Goal: Task Accomplishment & Management: Use online tool/utility

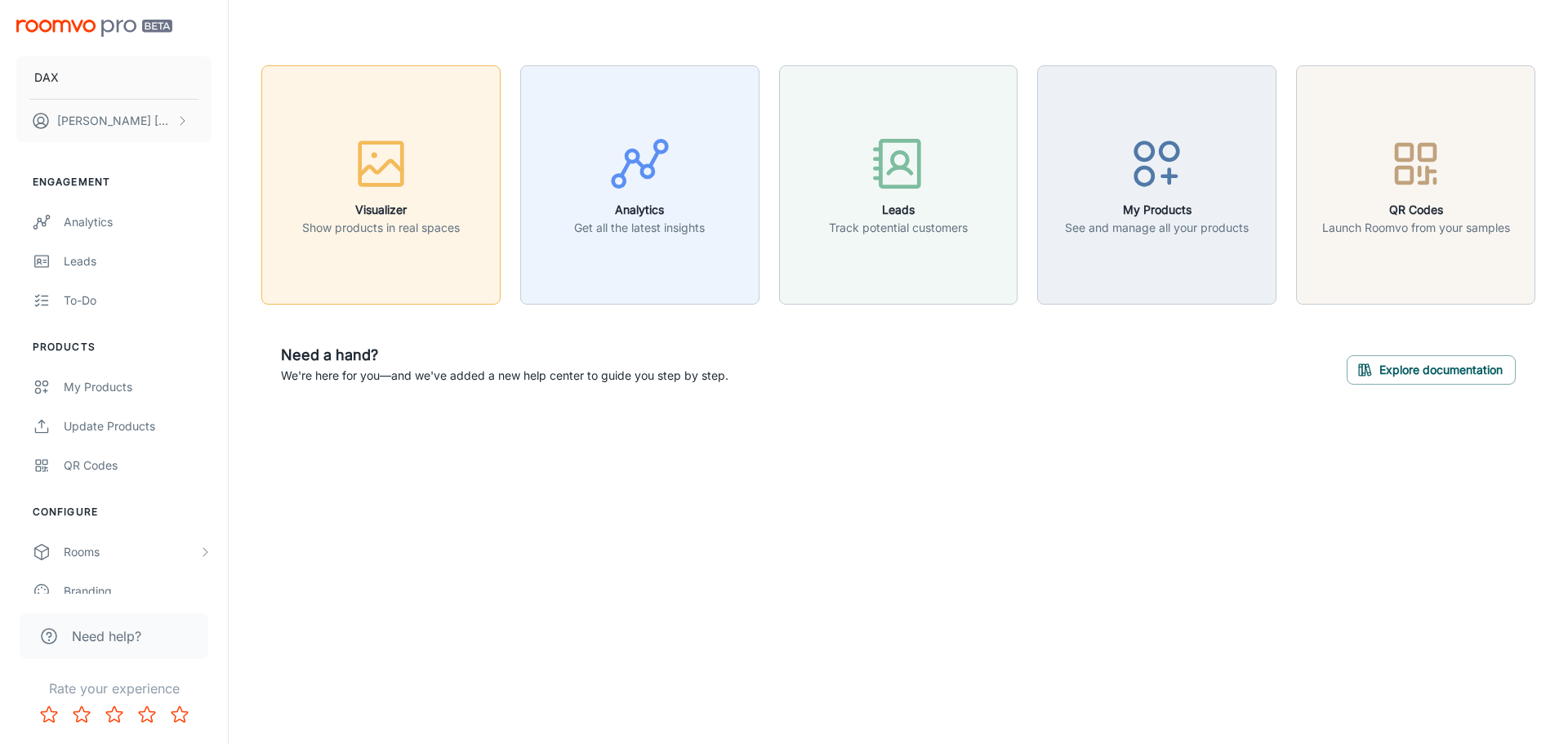
click at [330, 223] on p "Show products in real spaces" at bounding box center [381, 228] width 158 height 18
click at [123, 386] on div "My Products" at bounding box center [138, 386] width 148 height 18
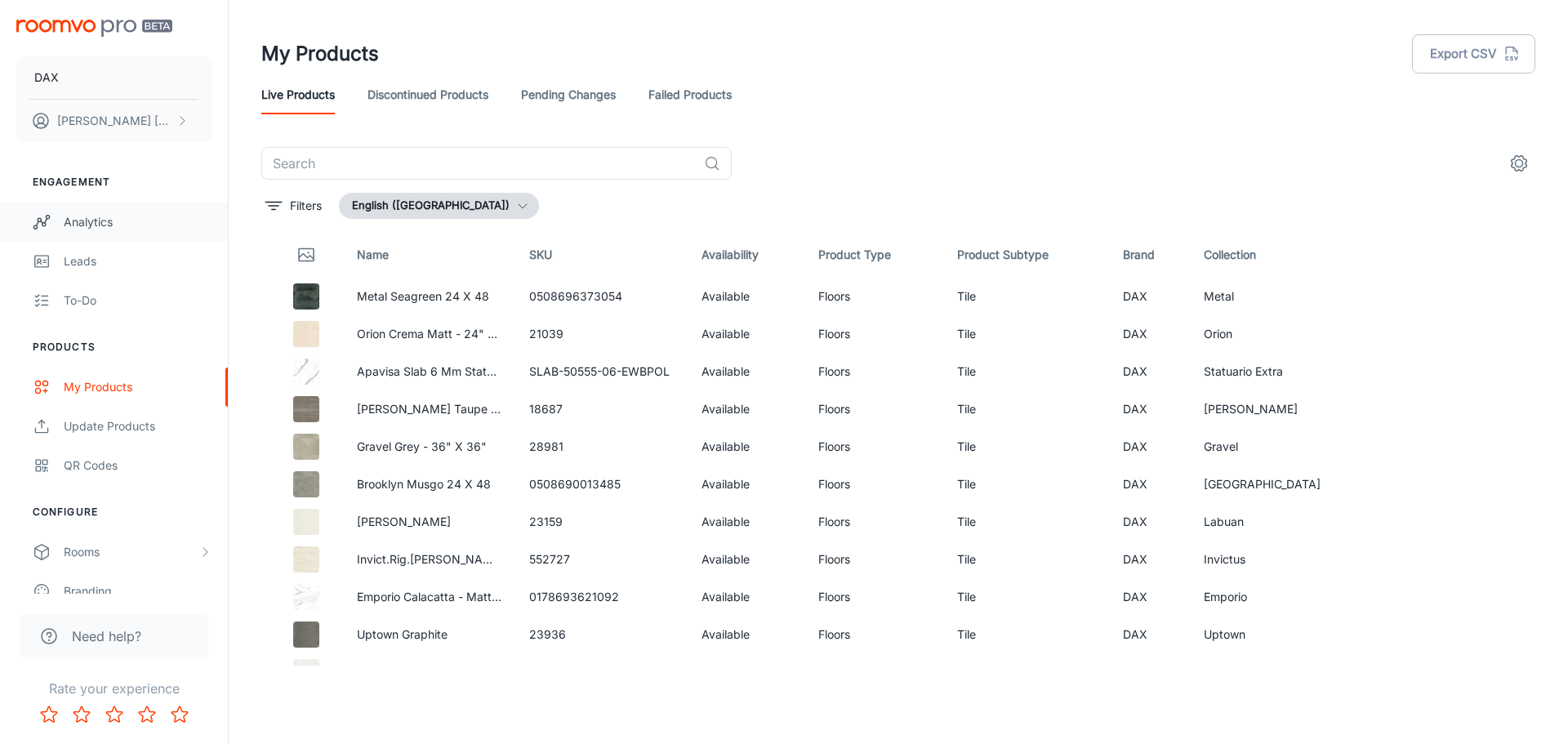
click at [84, 216] on div "Analytics" at bounding box center [138, 222] width 148 height 18
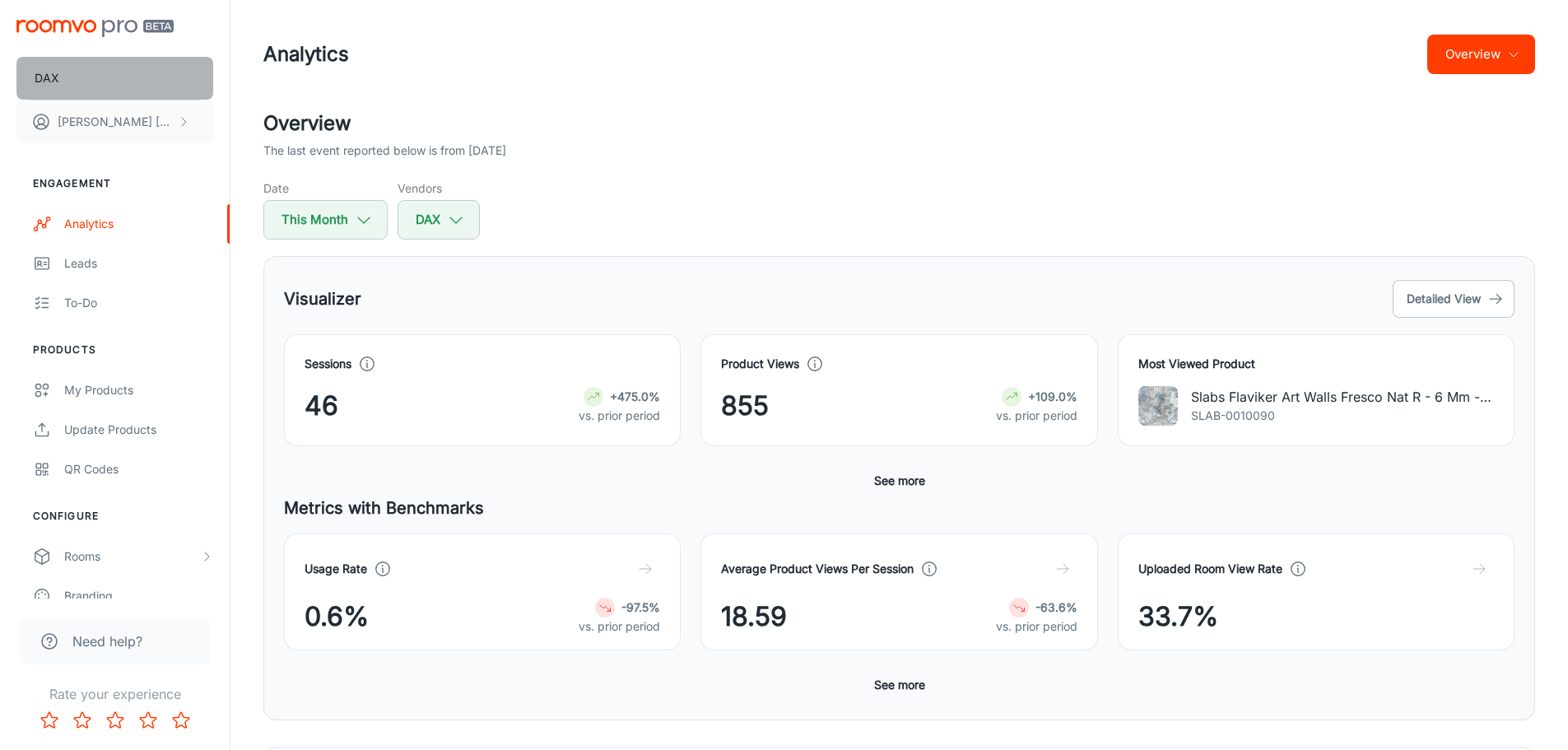
click at [84, 73] on button "DAX" at bounding box center [115, 78] width 197 height 42
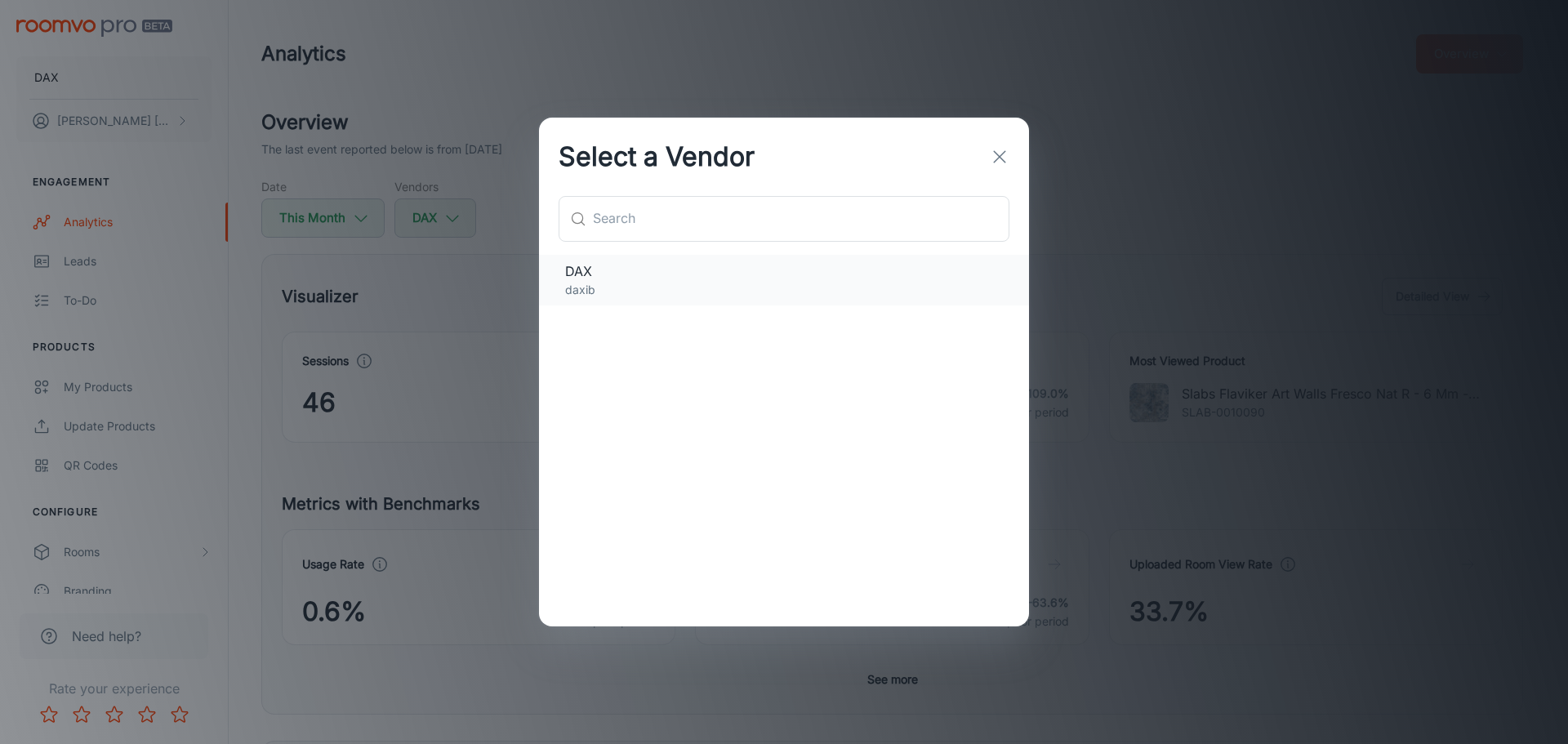
click at [604, 281] on p "daxib" at bounding box center [784, 290] width 437 height 18
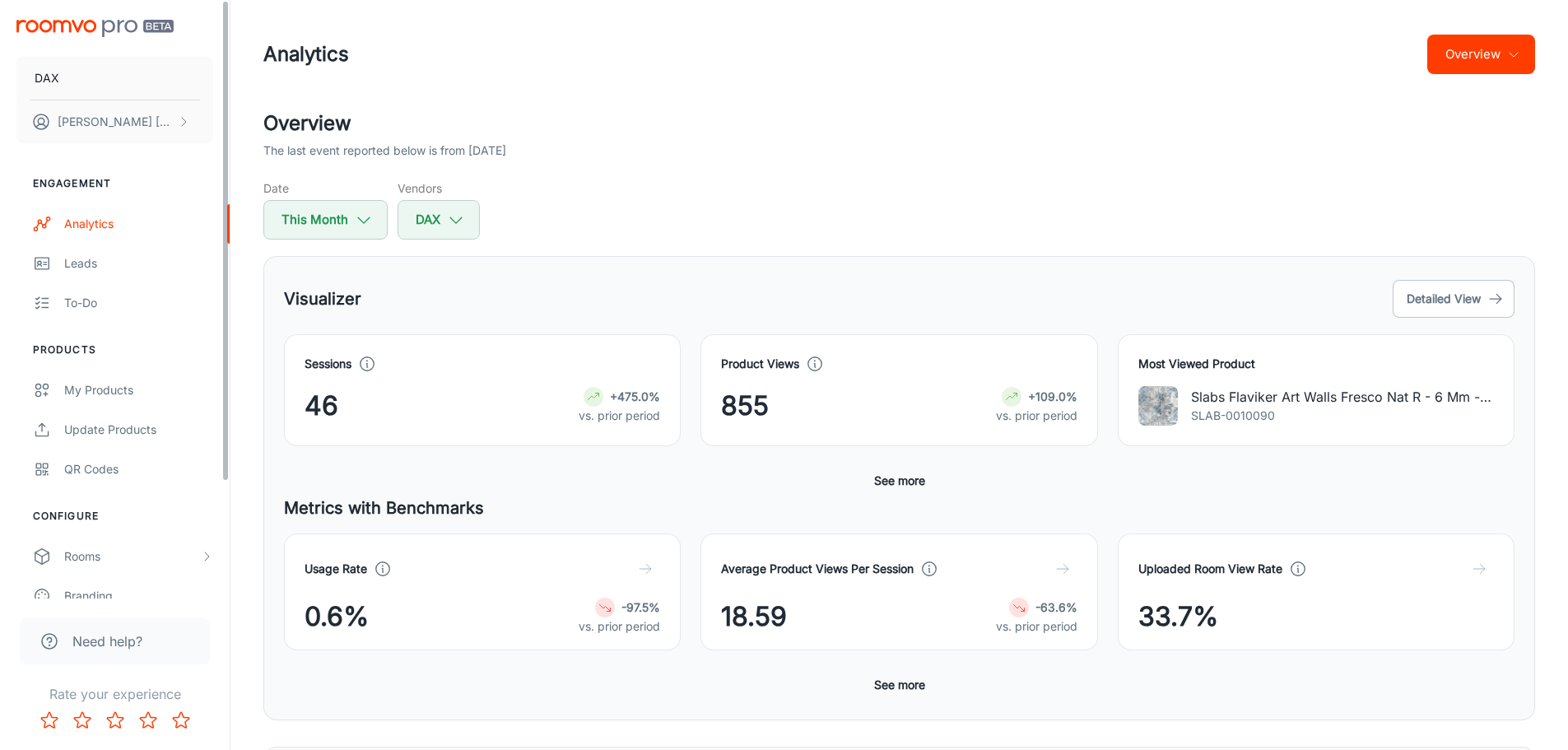
click at [69, 27] on img "scrollable content" at bounding box center [95, 28] width 157 height 18
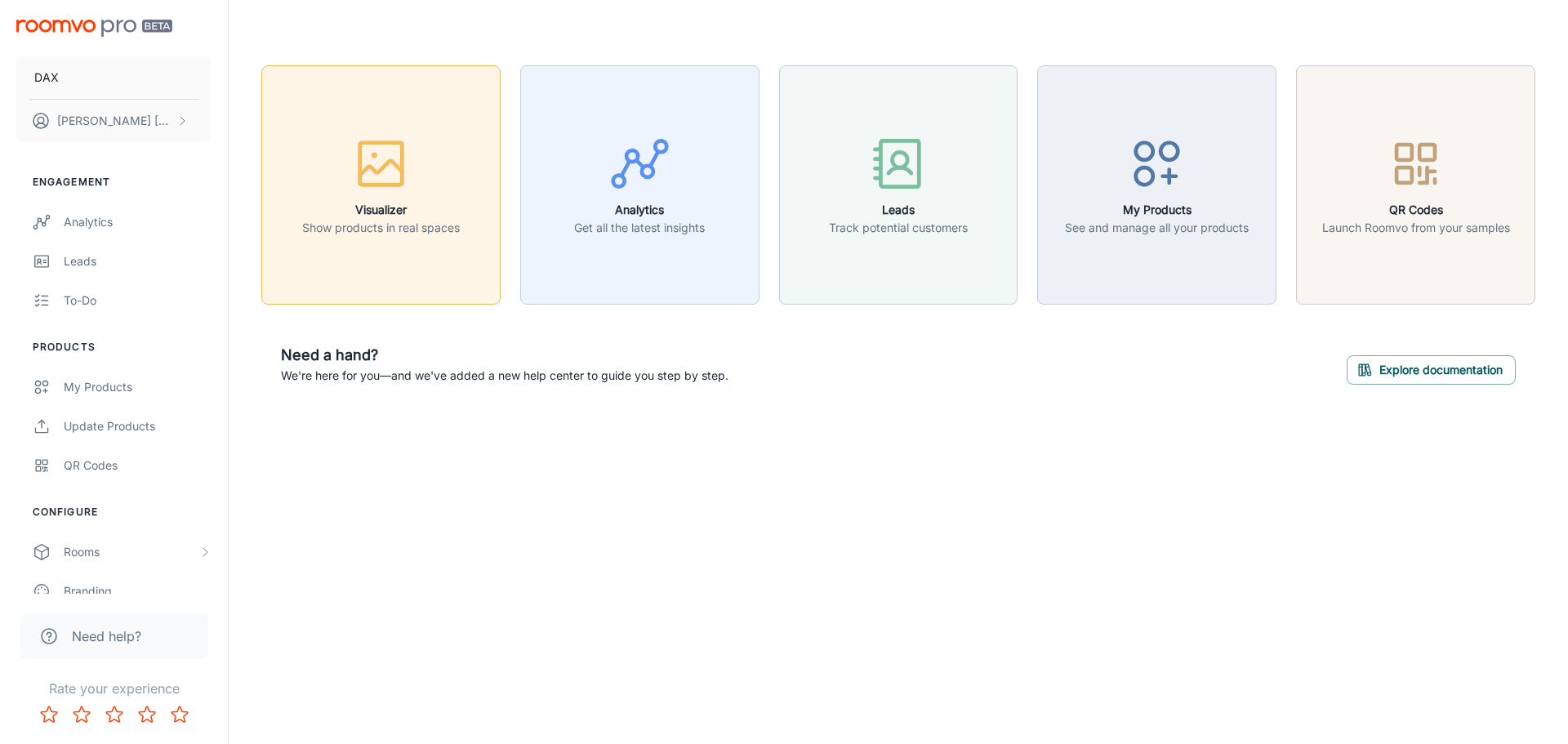
click at [421, 173] on div "button" at bounding box center [381, 167] width 158 height 67
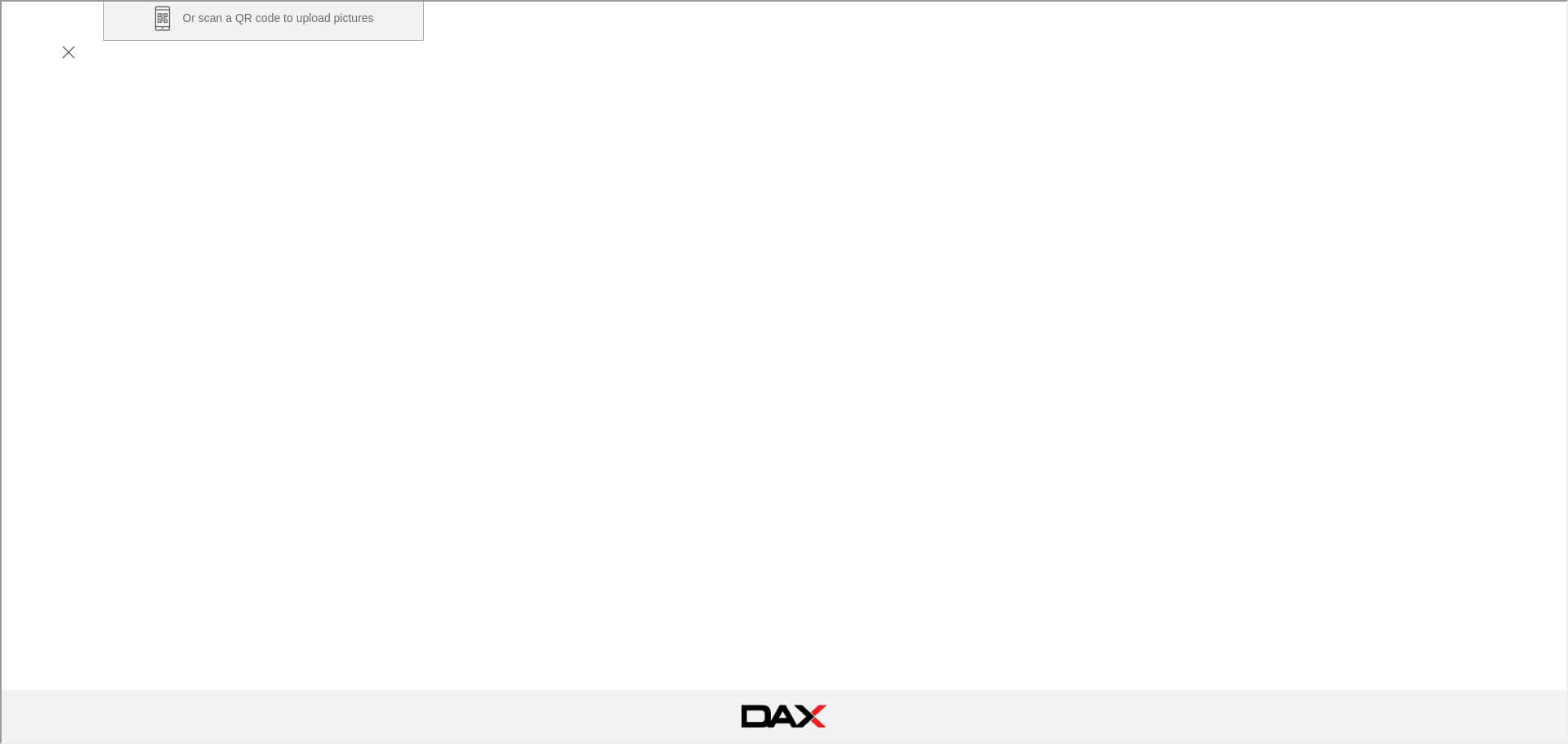
scroll to position [327, 0]
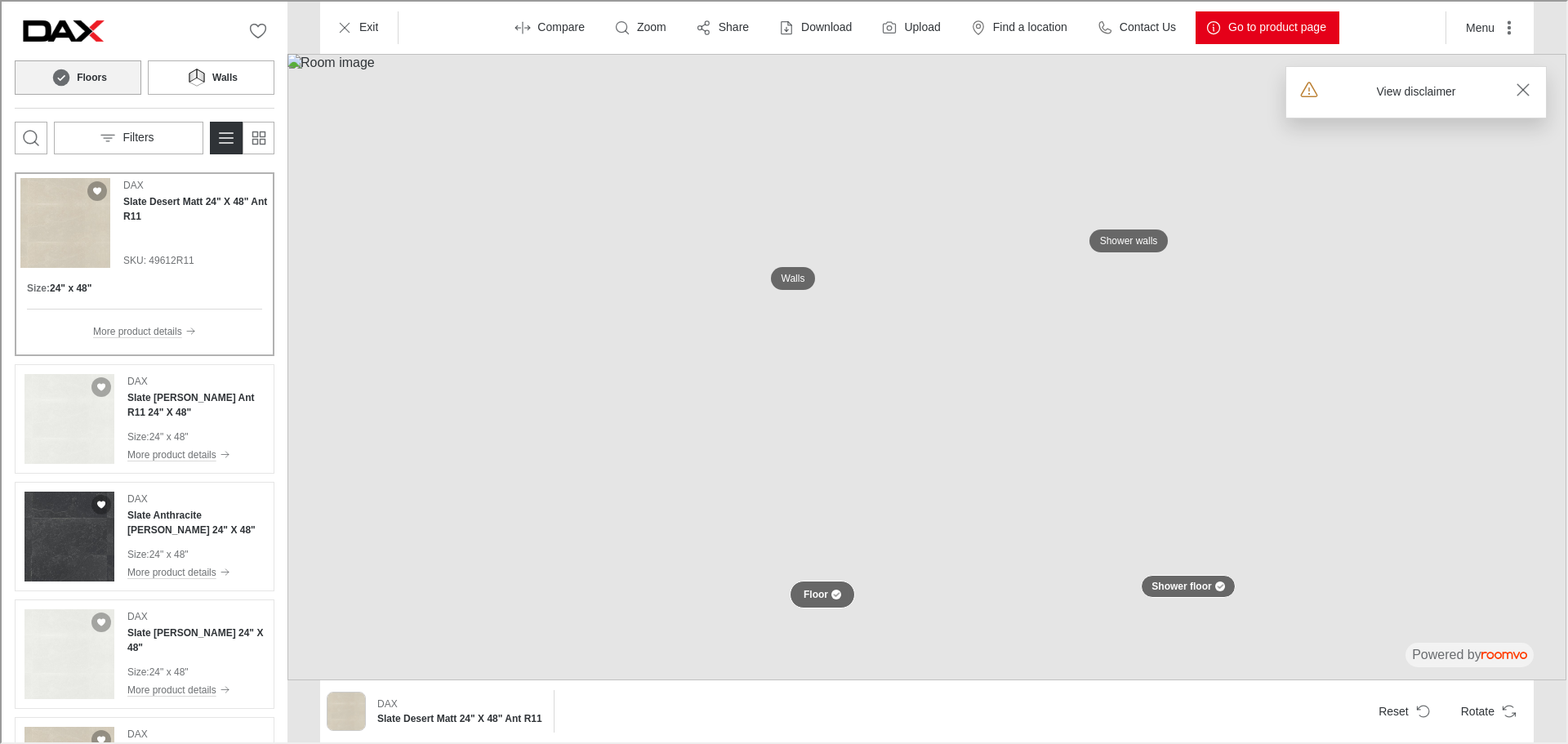
click at [830, 599] on button "Floor" at bounding box center [820, 593] width 66 height 28
click at [1407, 719] on button "Reset" at bounding box center [1401, 709] width 76 height 32
click at [839, 590] on button "Floor" at bounding box center [820, 593] width 63 height 28
click at [1429, 727] on div "DAX Slate Desert Matt 24" X 48" Ant R11 Reset Rotate" at bounding box center [926, 709] width 1201 height 42
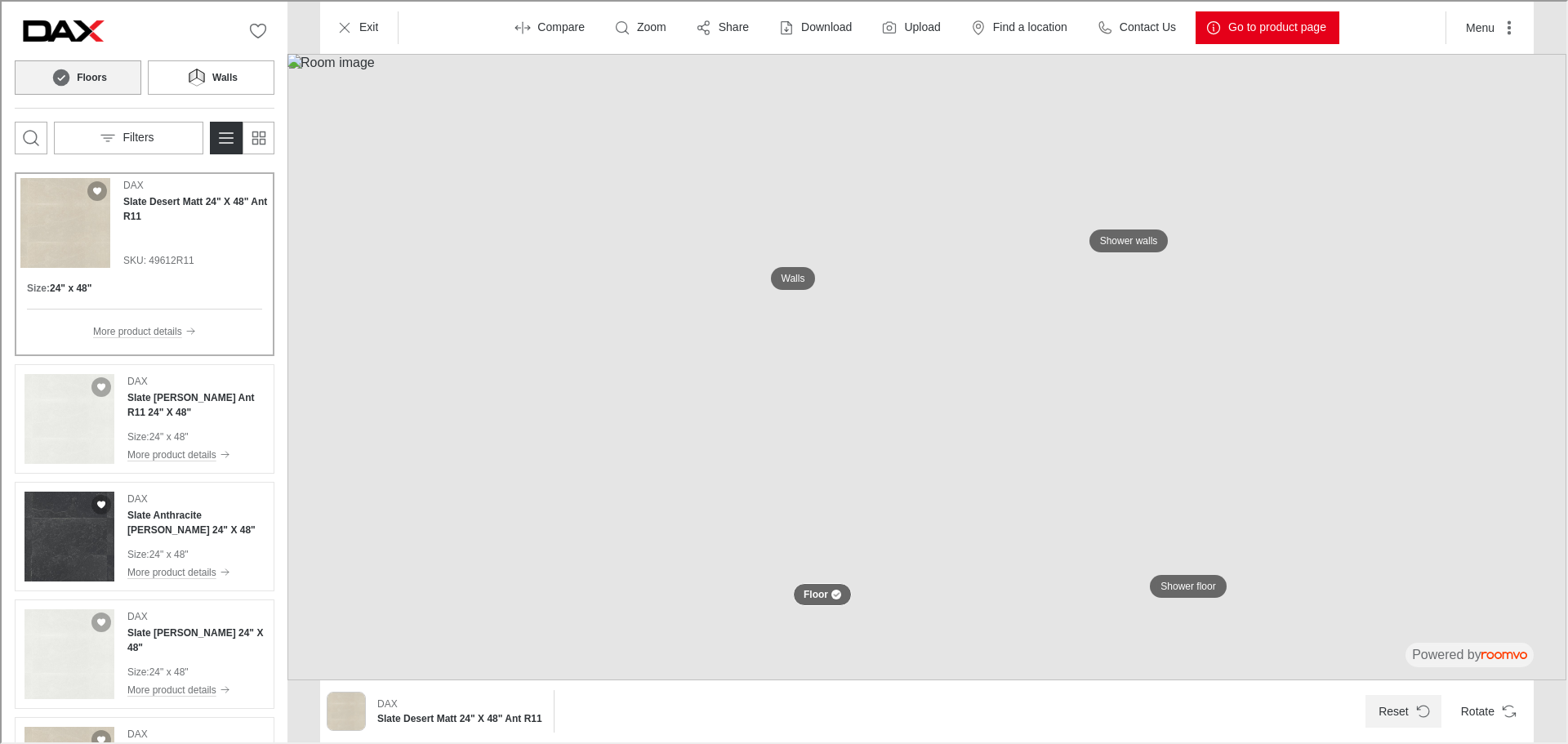
click at [1416, 718] on button "Reset" at bounding box center [1401, 709] width 76 height 32
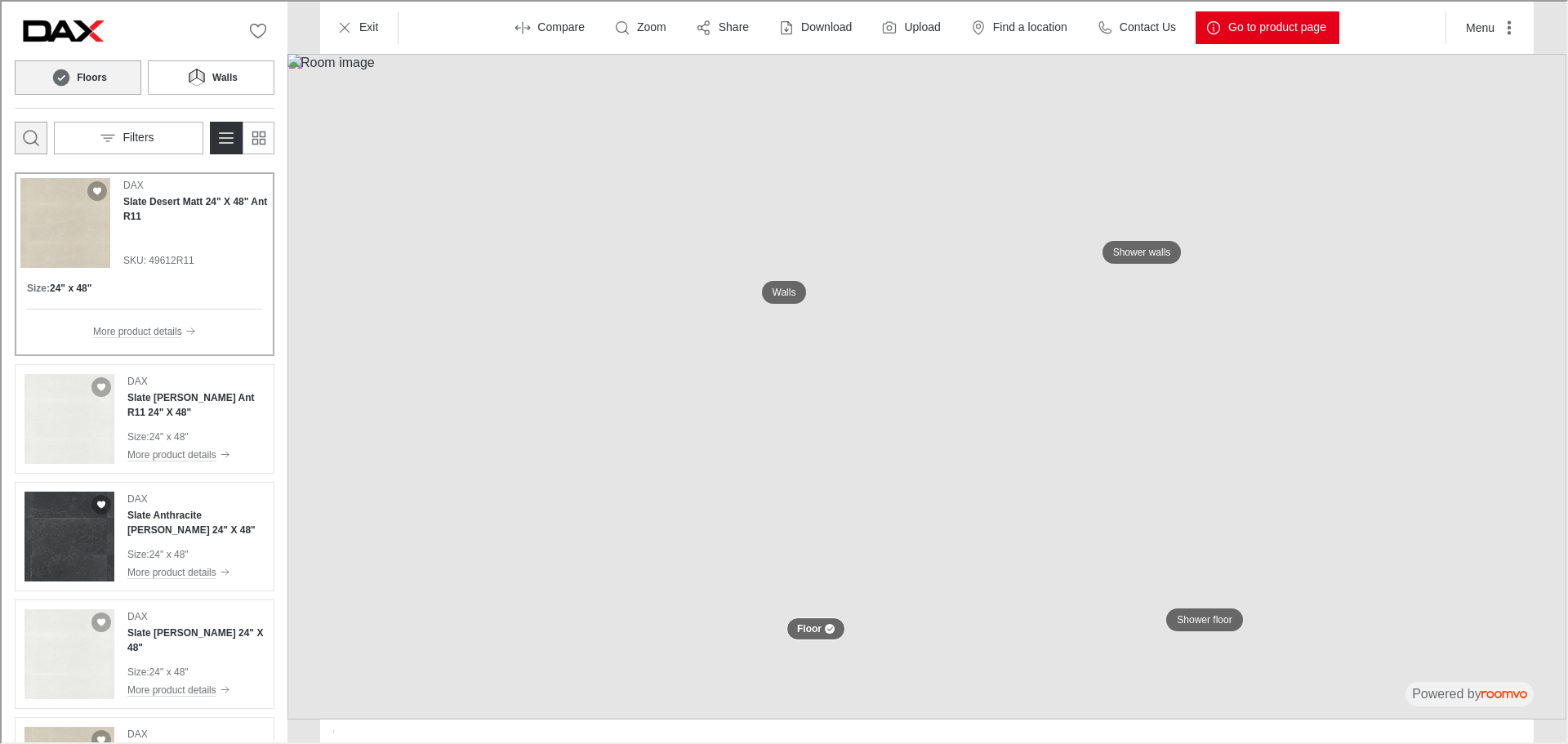
click at [39, 132] on button "Open search box" at bounding box center [29, 136] width 32 height 32
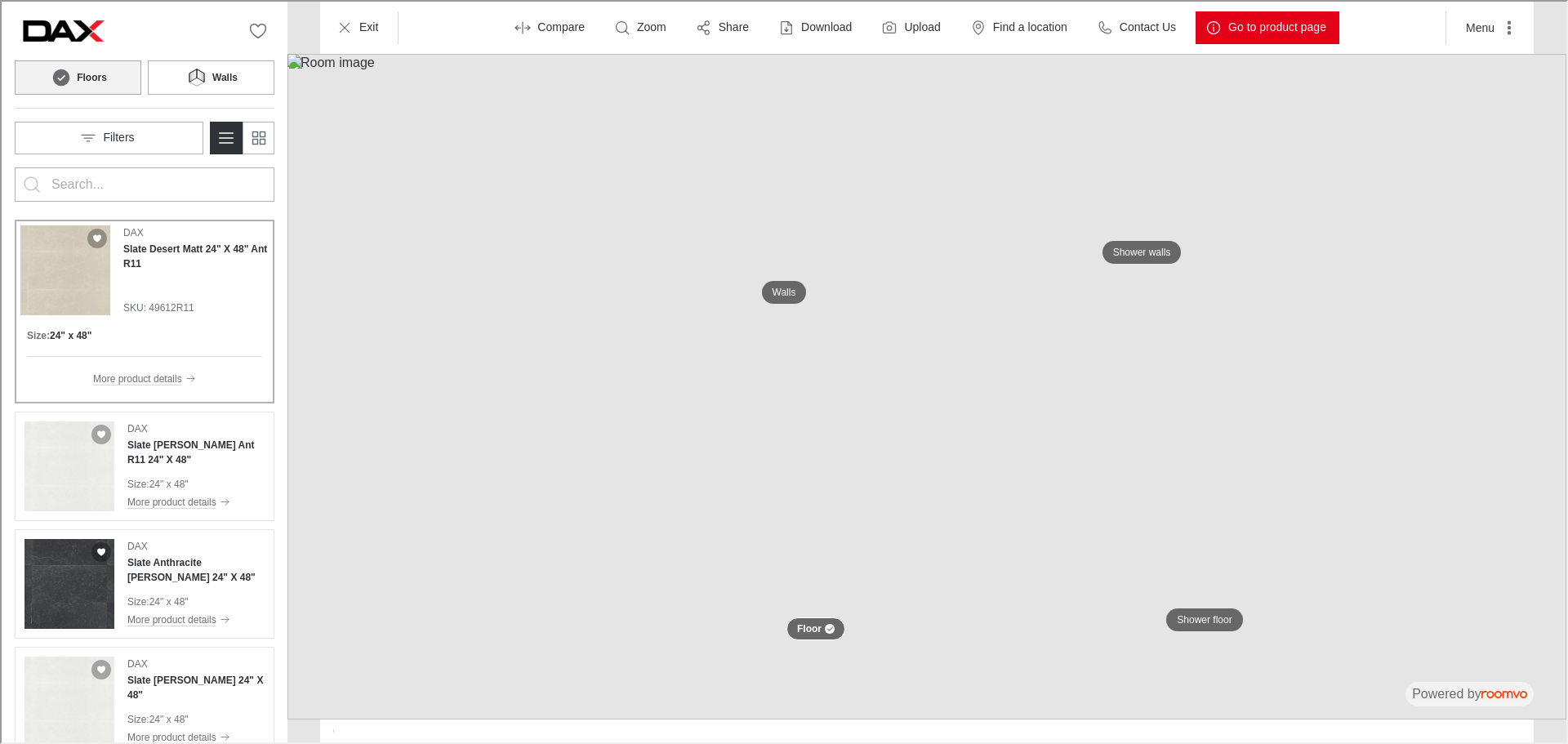
click at [85, 185] on input "Enter products to search for" at bounding box center [143, 183] width 186 height 26
type input "izumi"
click at [14, 167] on button "Search for products" at bounding box center [30, 182] width 32 height 32
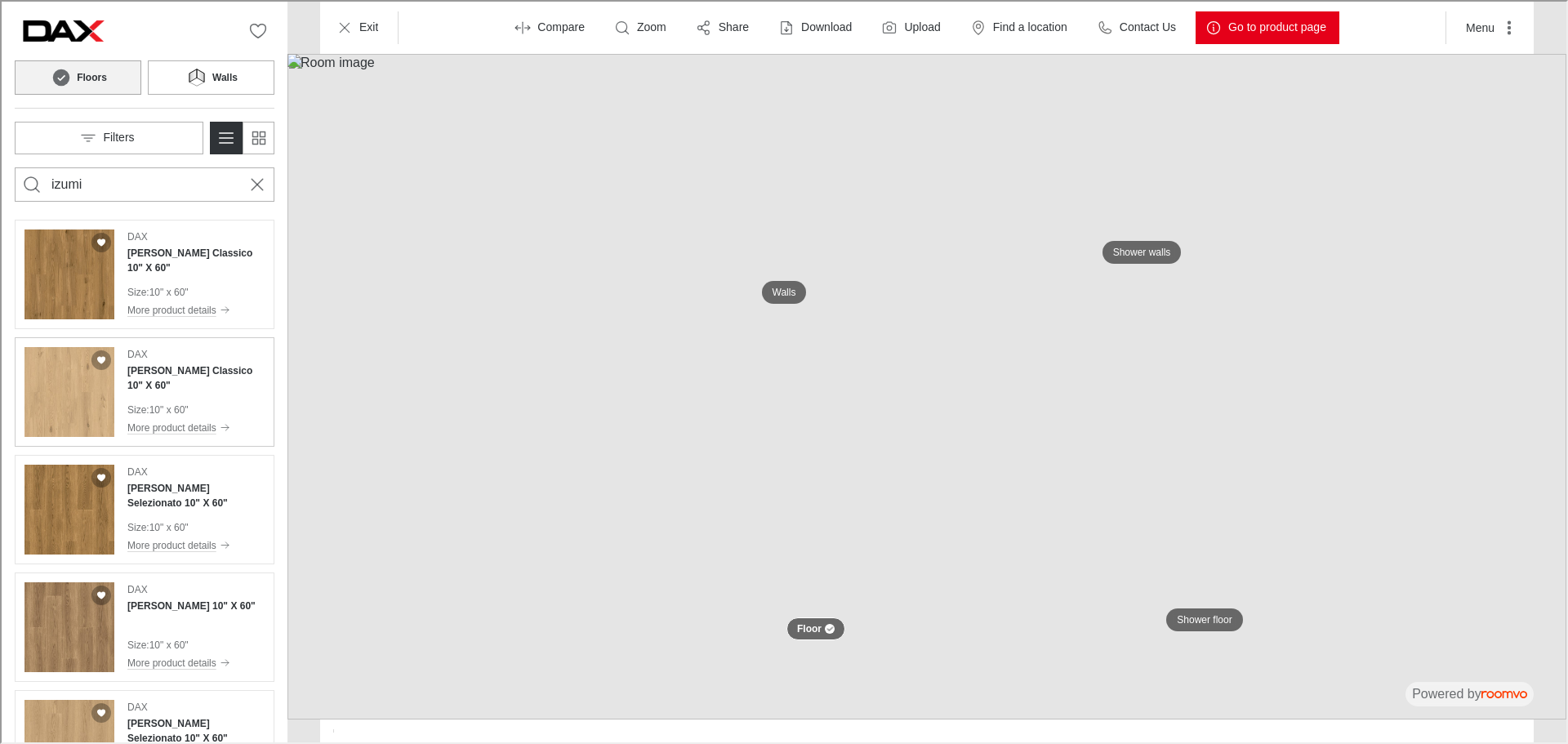
click at [172, 379] on div "[PERSON_NAME] Classico 10" X 60" Size : 10" x 60" More product details" at bounding box center [194, 390] width 138 height 89
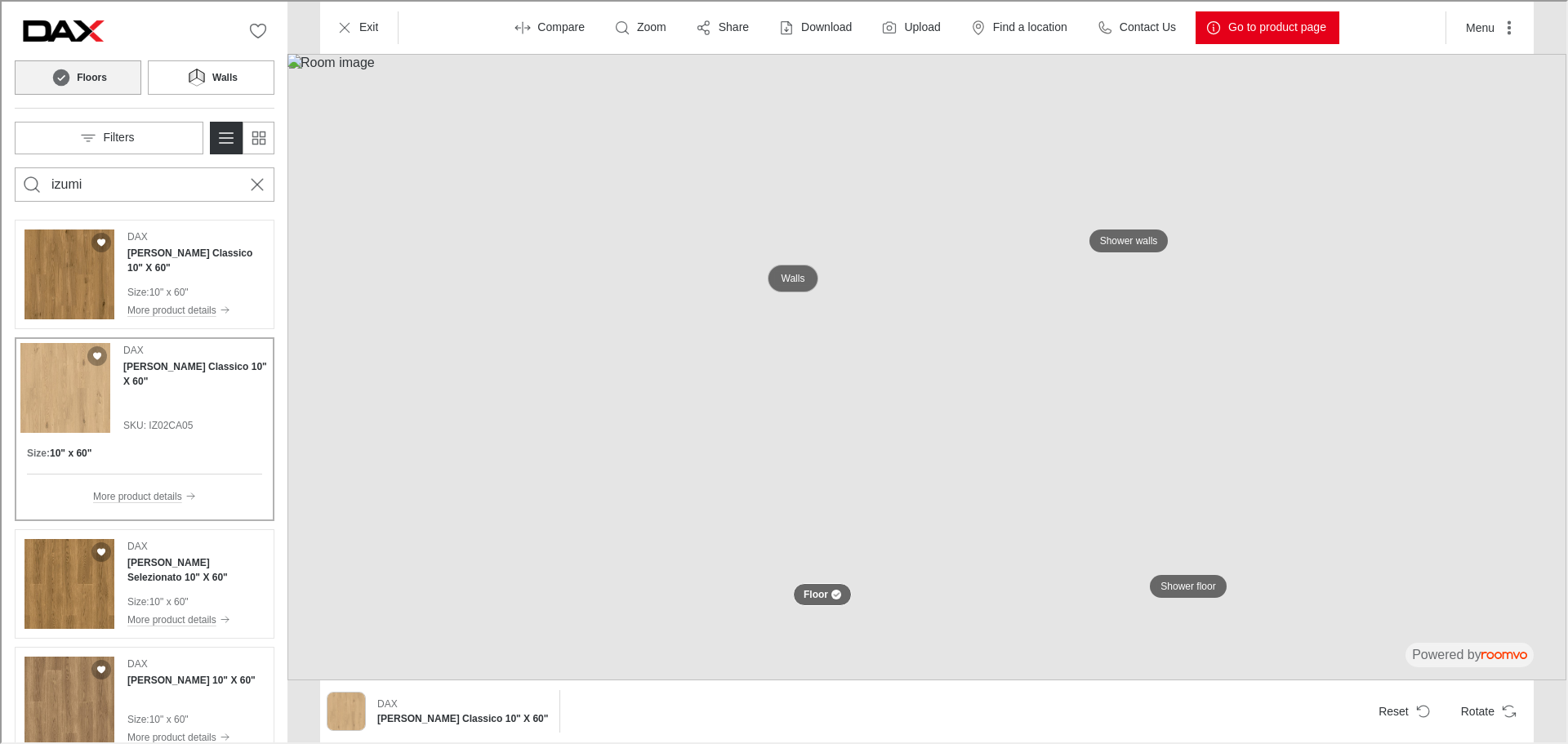
click at [792, 276] on p "Walls" at bounding box center [791, 277] width 24 height 14
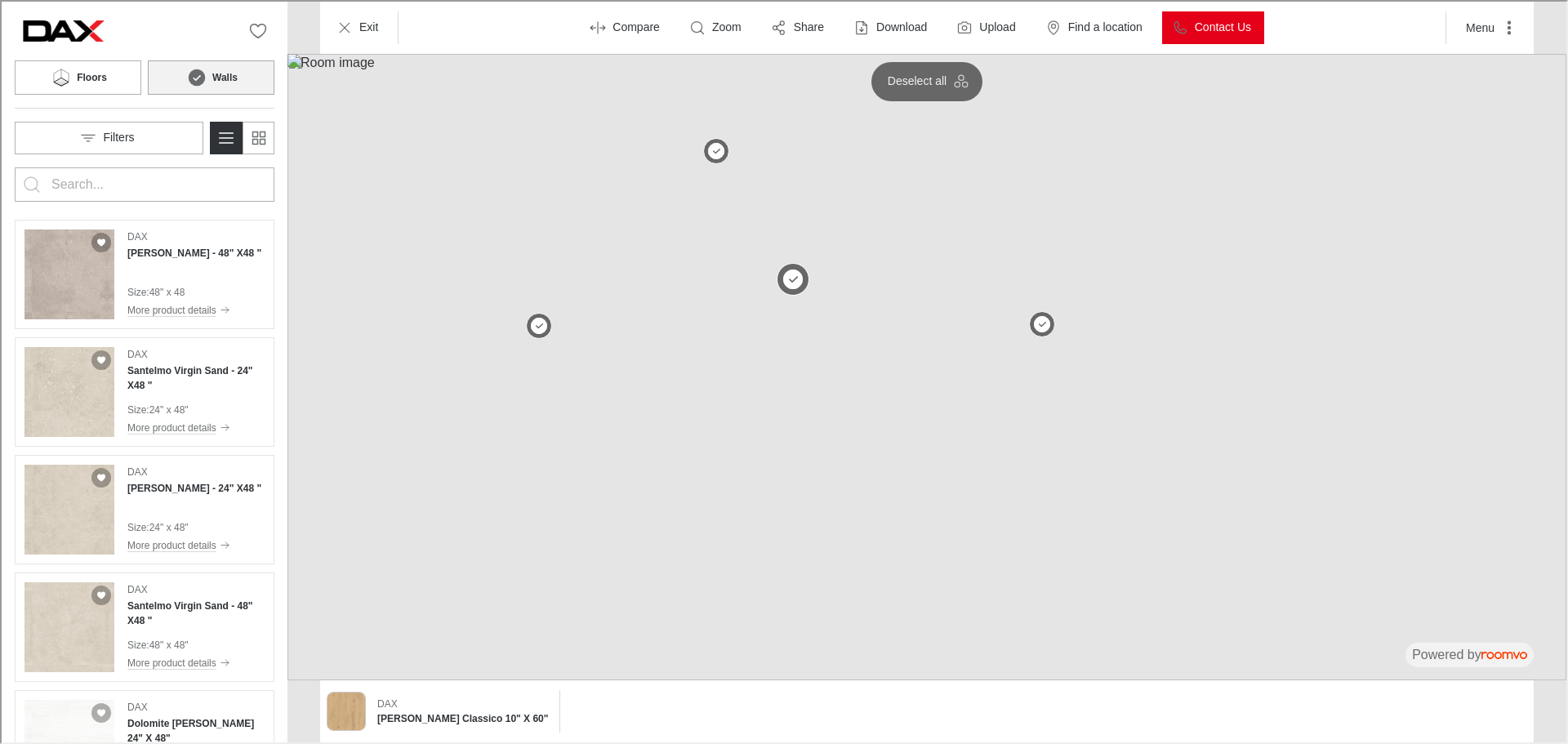
click at [784, 273] on button at bounding box center [791, 277] width 32 height 32
click at [784, 269] on button at bounding box center [791, 277] width 32 height 32
click at [797, 279] on button at bounding box center [791, 277] width 32 height 32
click at [268, 138] on button "Switch to simple view" at bounding box center [256, 136] width 32 height 32
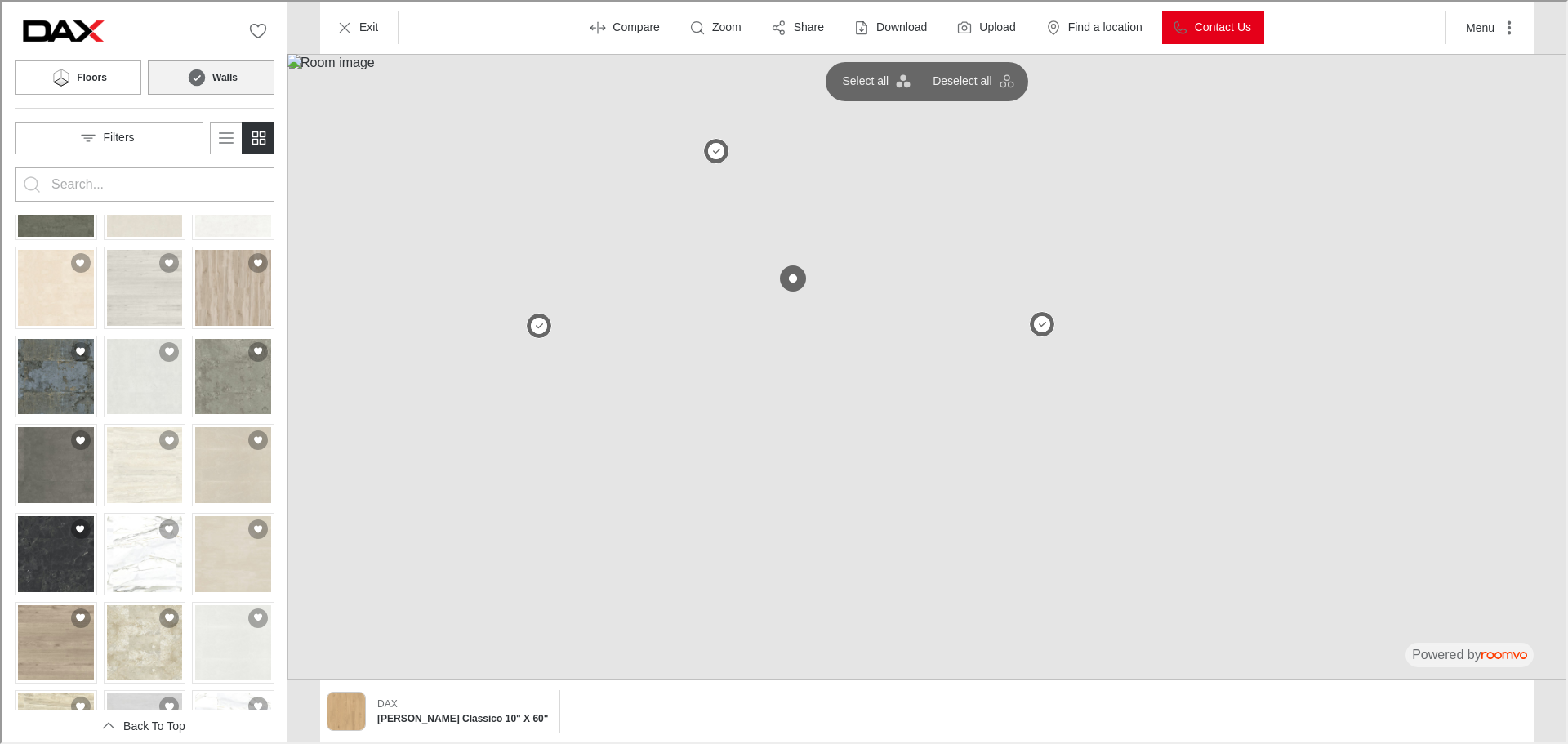
scroll to position [245, 0]
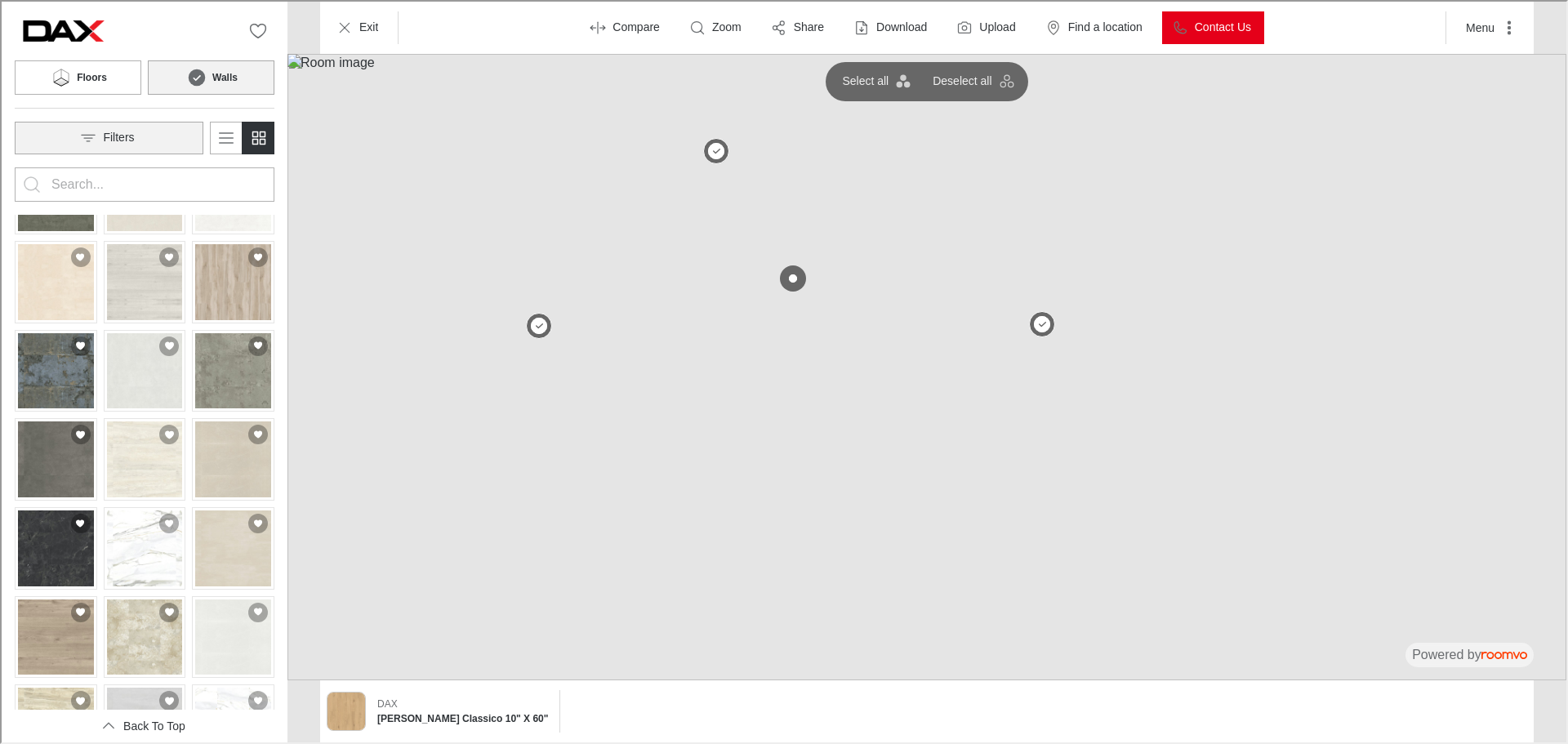
click at [161, 146] on button "Filters" at bounding box center [107, 136] width 188 height 32
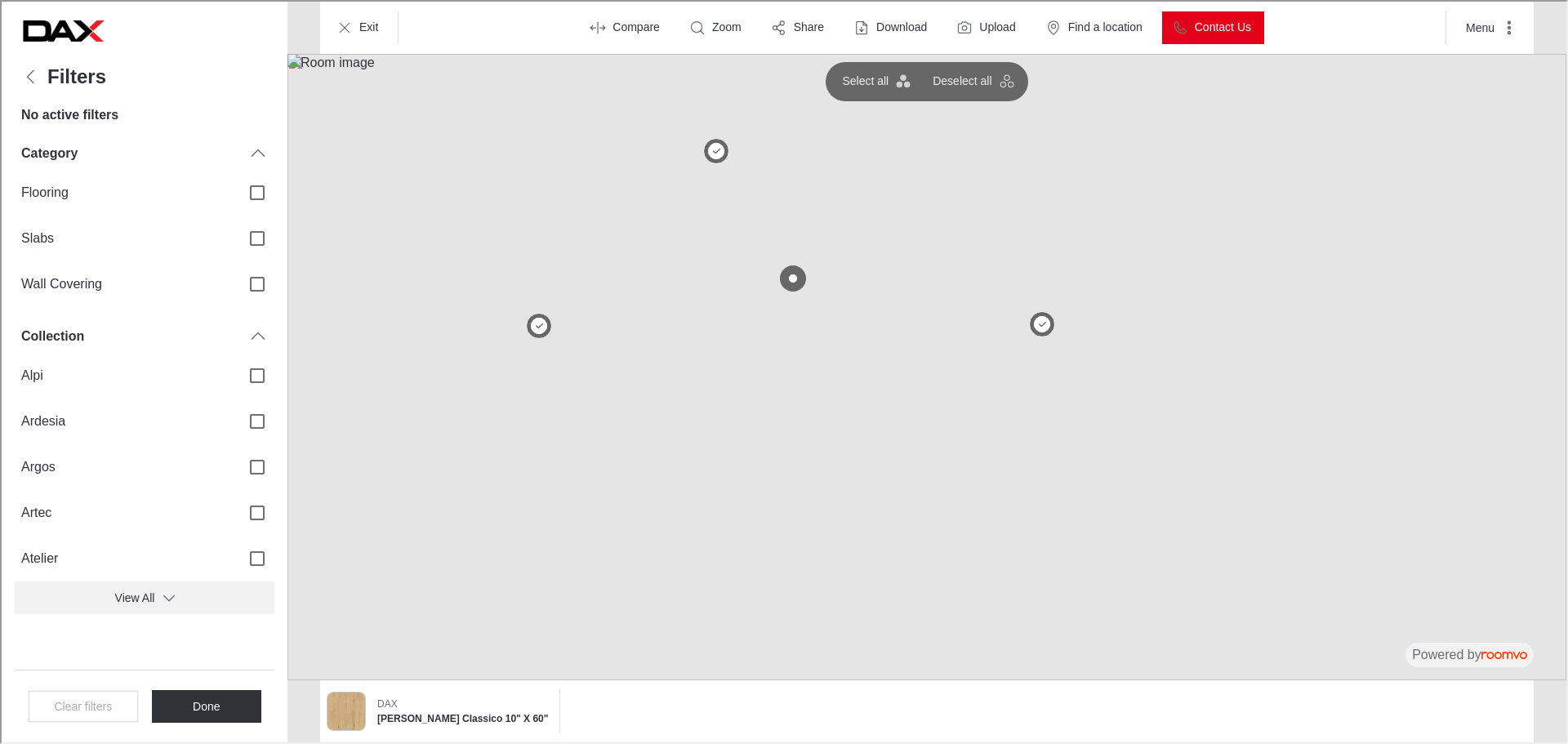
click at [162, 604] on button "View All" at bounding box center [143, 596] width 259 height 32
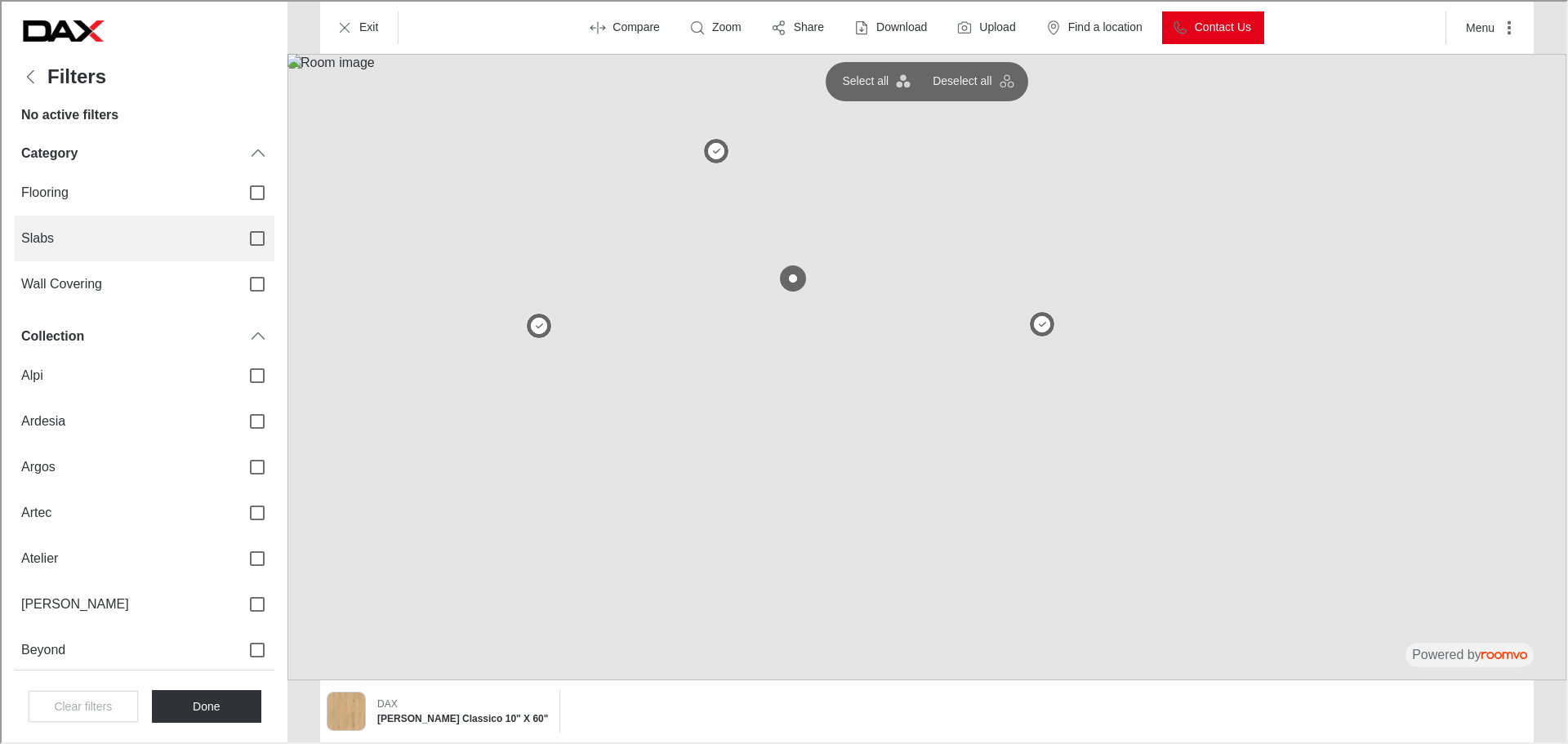
click at [107, 223] on label "Slabs" at bounding box center [143, 237] width 259 height 46
click at [238, 223] on input "Slabs" at bounding box center [255, 237] width 34 height 34
checkbox input "true"
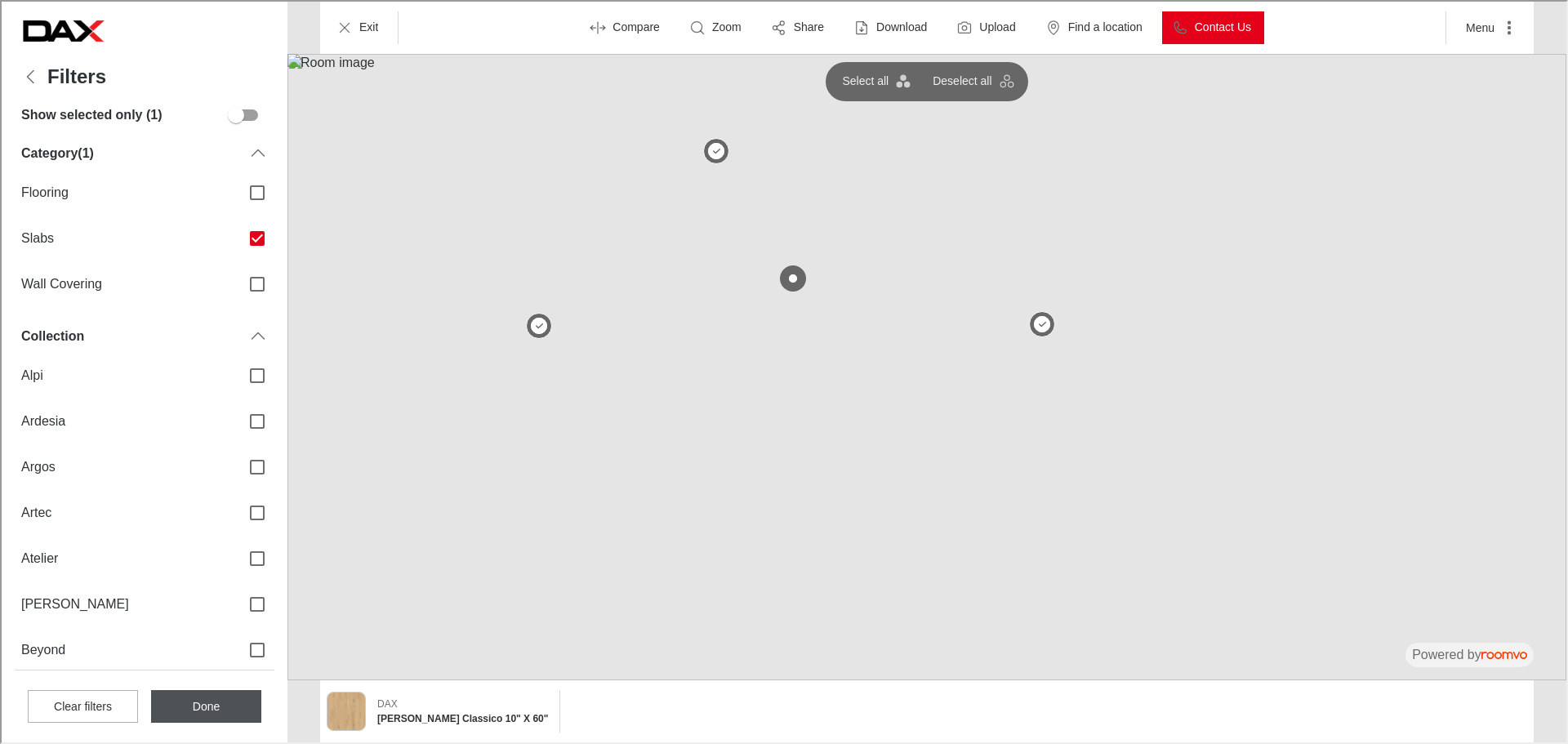
click at [220, 705] on button "Done" at bounding box center [205, 704] width 110 height 32
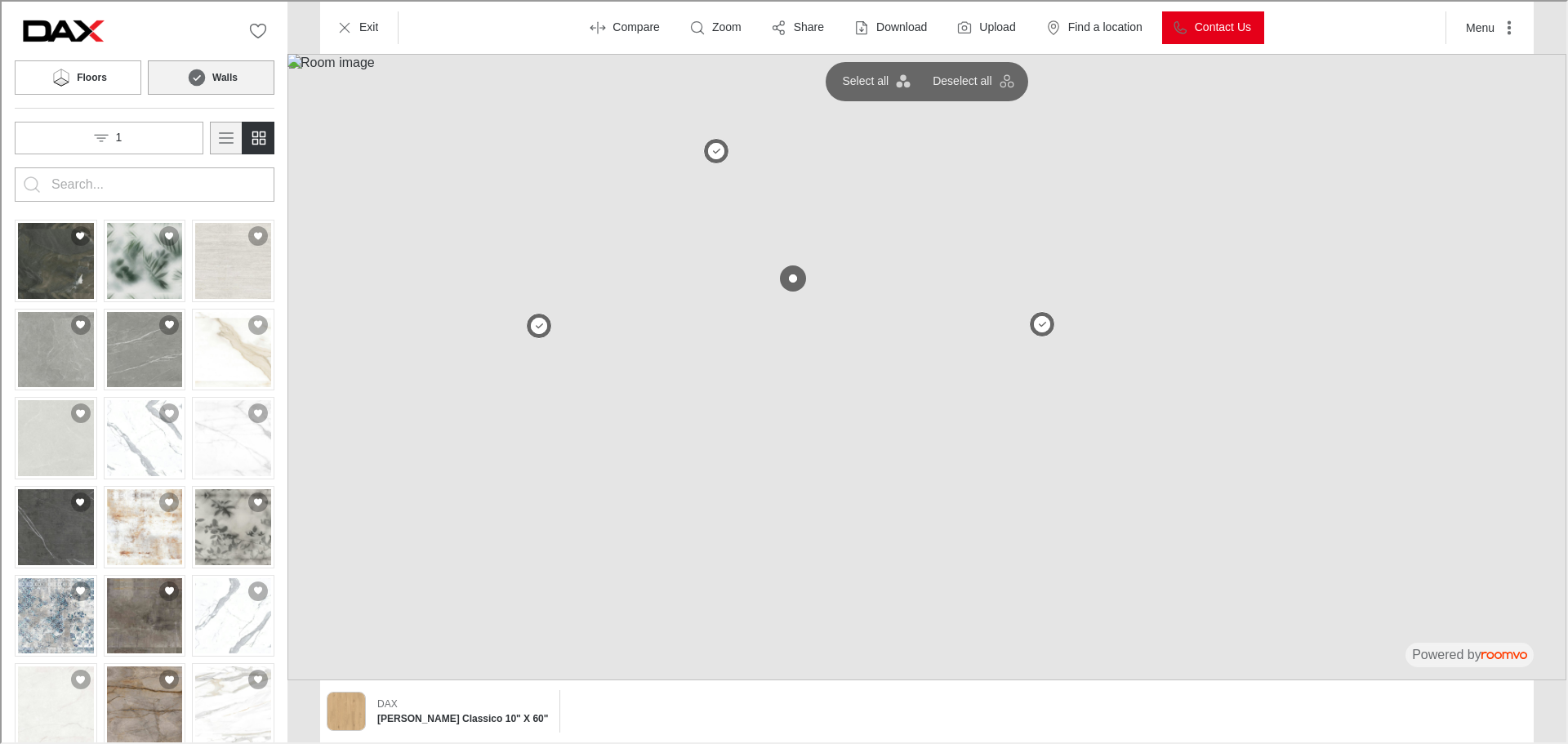
click at [231, 135] on icon "Switch to detail view" at bounding box center [224, 136] width 19 height 19
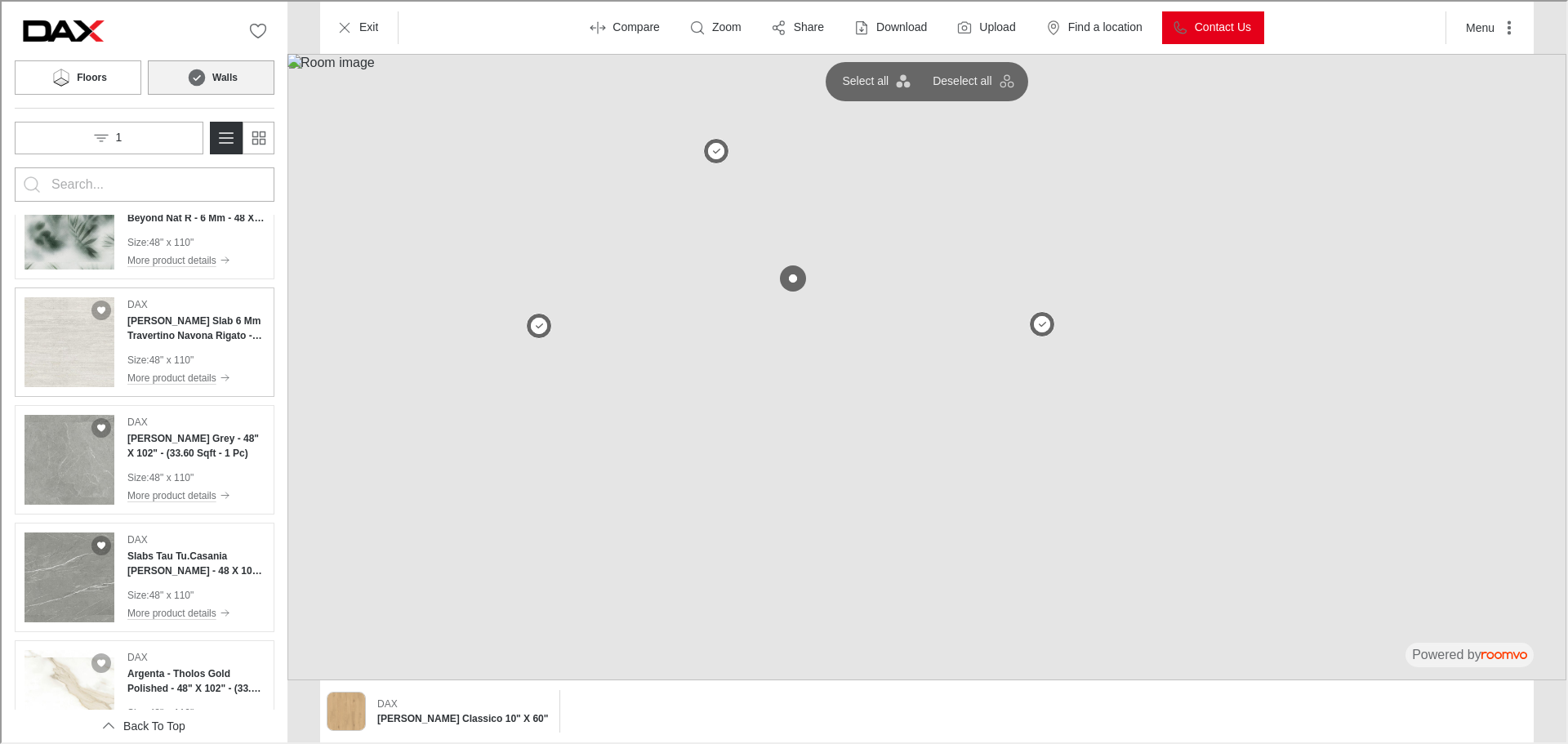
scroll to position [163, 0]
click at [182, 327] on h4 "[PERSON_NAME] Slab 6 Mm Travertino Navona Rigato - 48" X 110" at bounding box center [194, 331] width 138 height 30
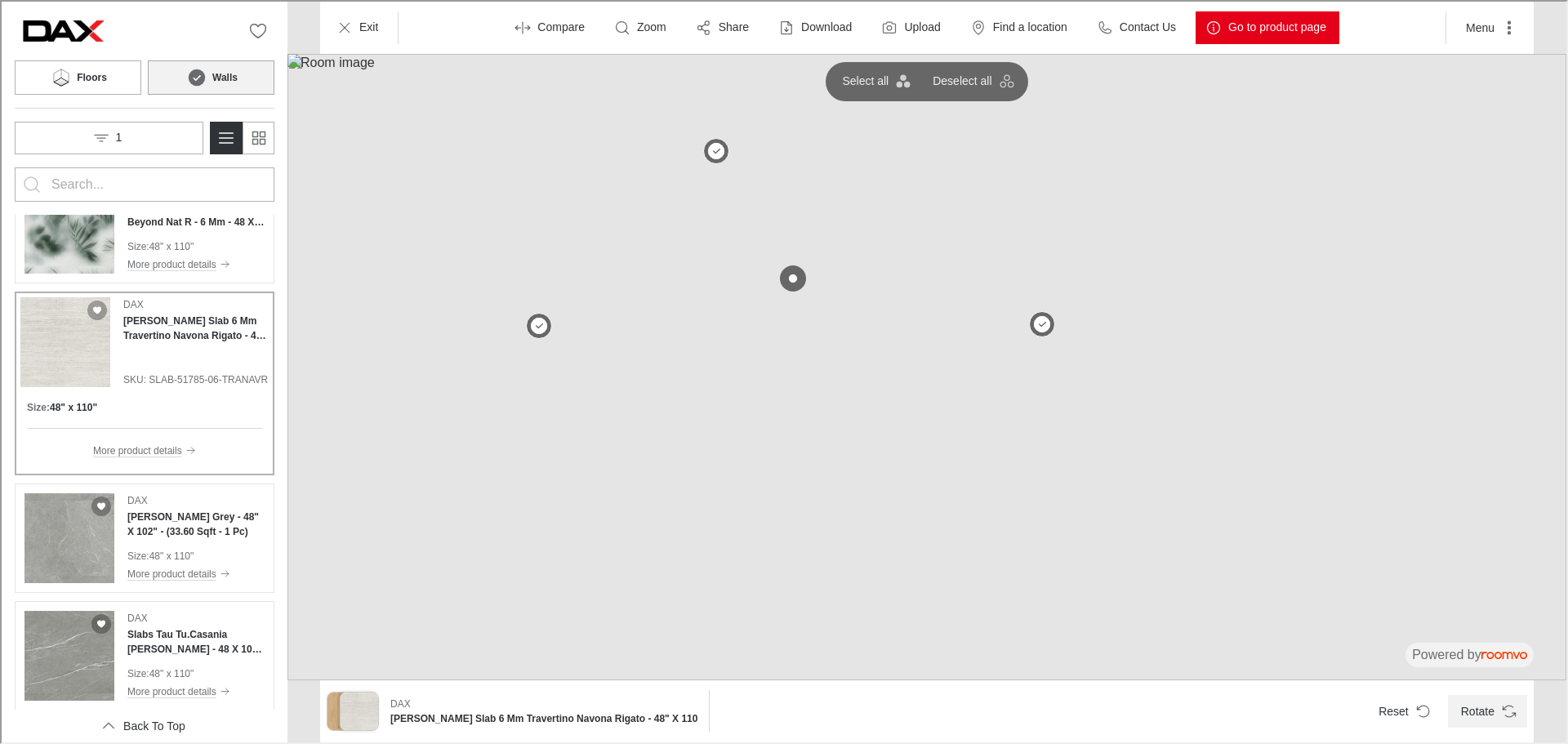
click at [1486, 713] on button "Rotate" at bounding box center [1486, 709] width 79 height 32
click at [75, 171] on input "Enter products to search for" at bounding box center [143, 183] width 186 height 26
type input "invi"
click at [14, 167] on button "Search for products" at bounding box center [30, 182] width 32 height 32
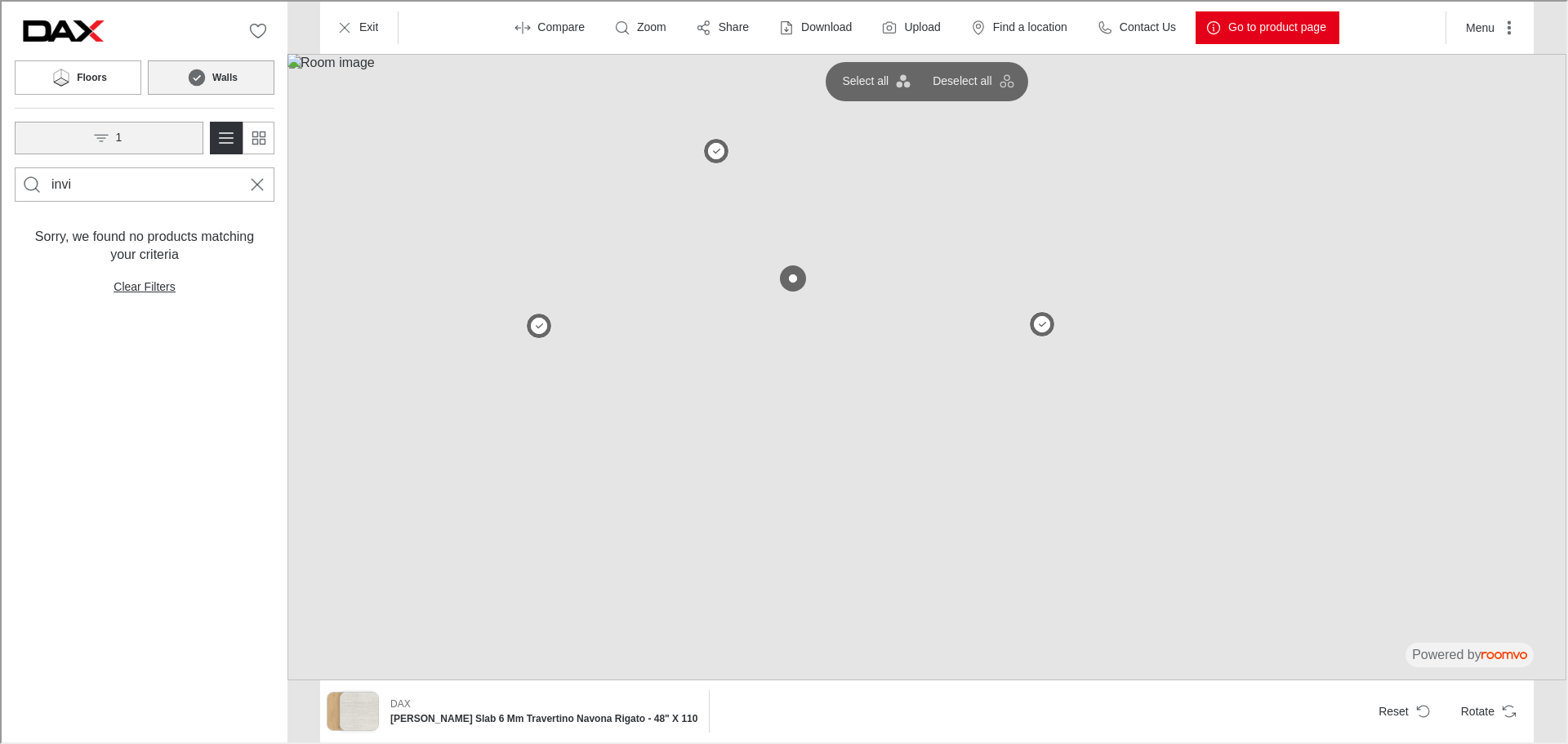
click at [173, 138] on button "1" at bounding box center [107, 136] width 188 height 32
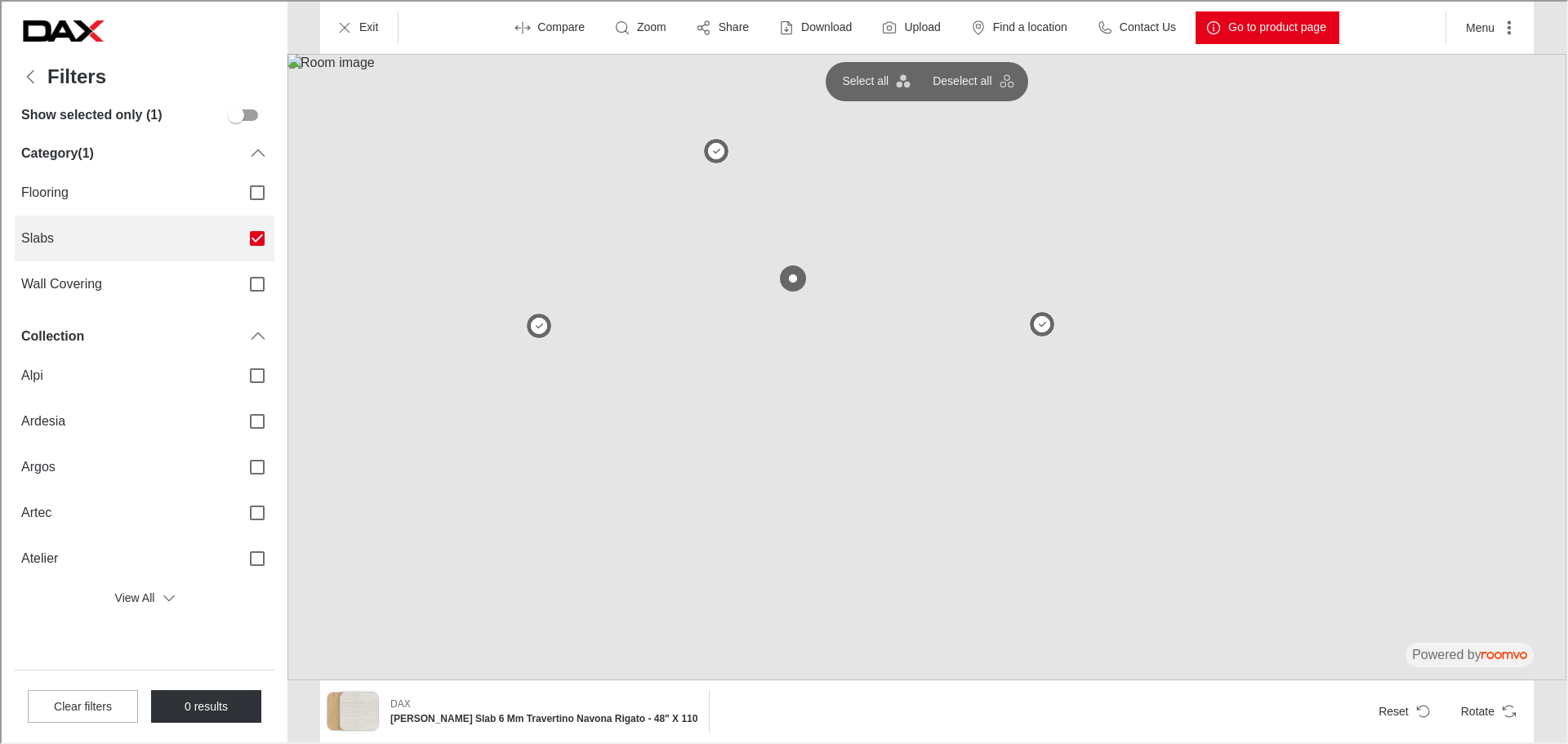
click at [251, 240] on input "Slabs" at bounding box center [255, 237] width 34 height 34
checkbox input "false"
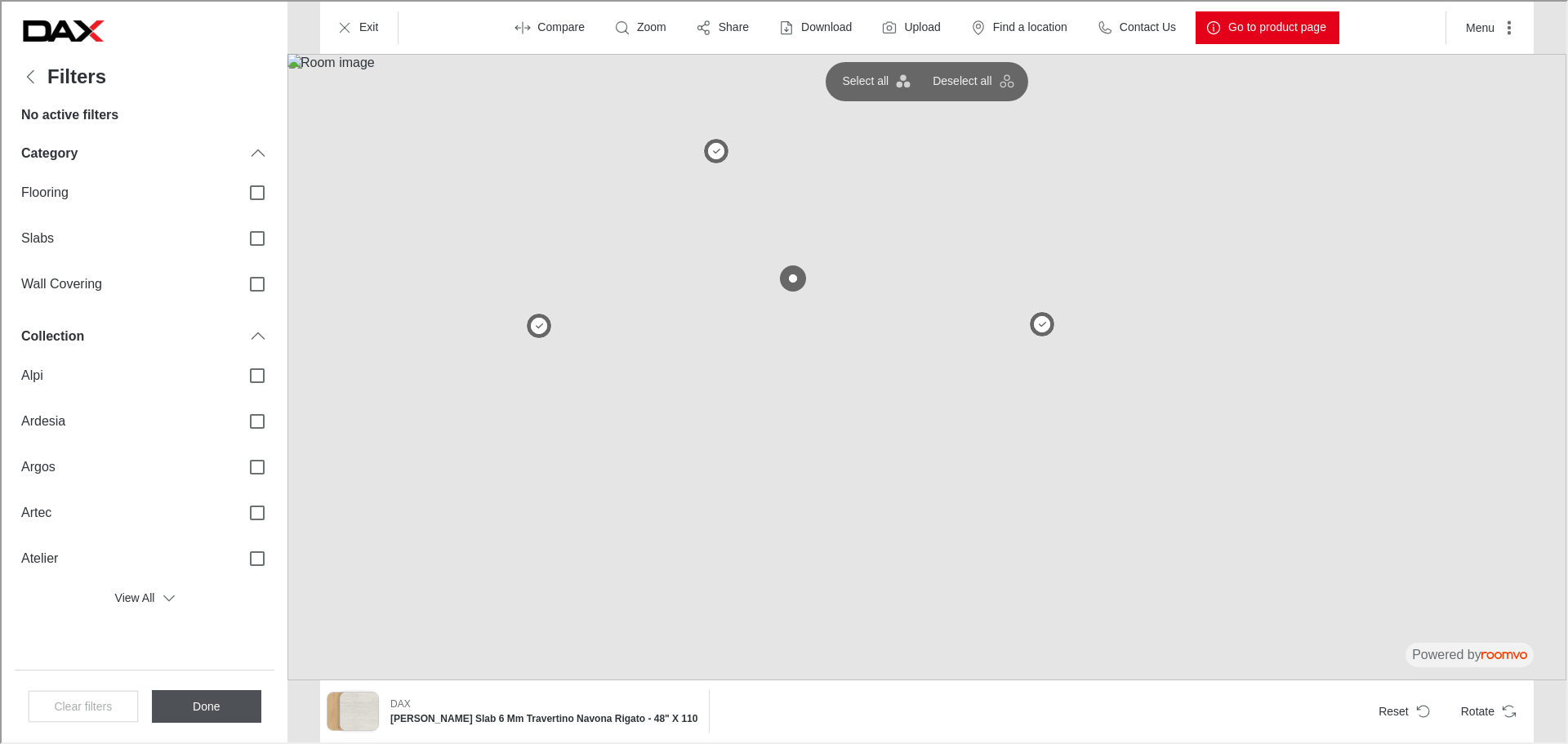
click at [203, 720] on button "Done" at bounding box center [204, 704] width 110 height 32
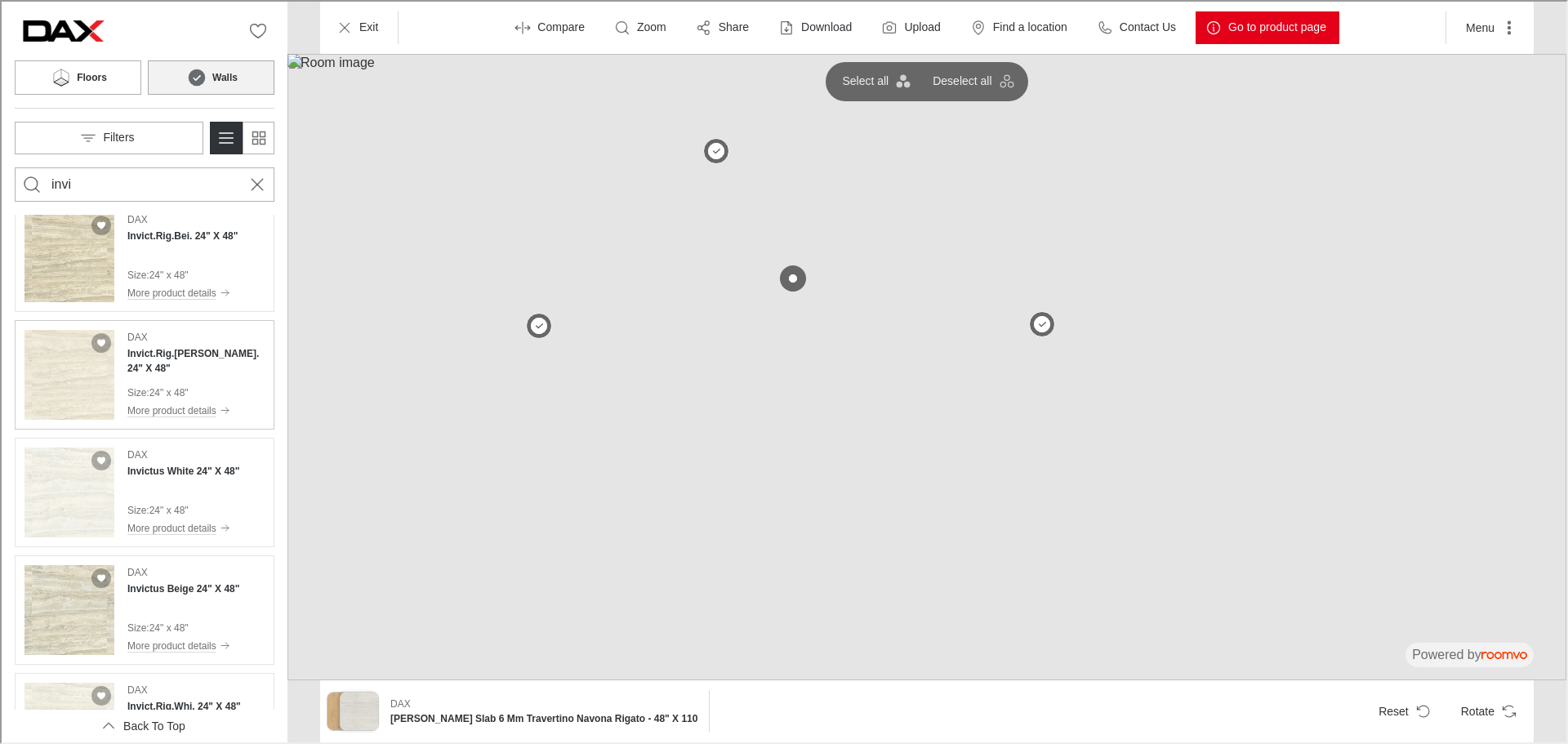
scroll to position [134, 0]
click at [152, 232] on h4 "Invict.Rig.Bei. 24" X 48"" at bounding box center [181, 235] width 110 height 15
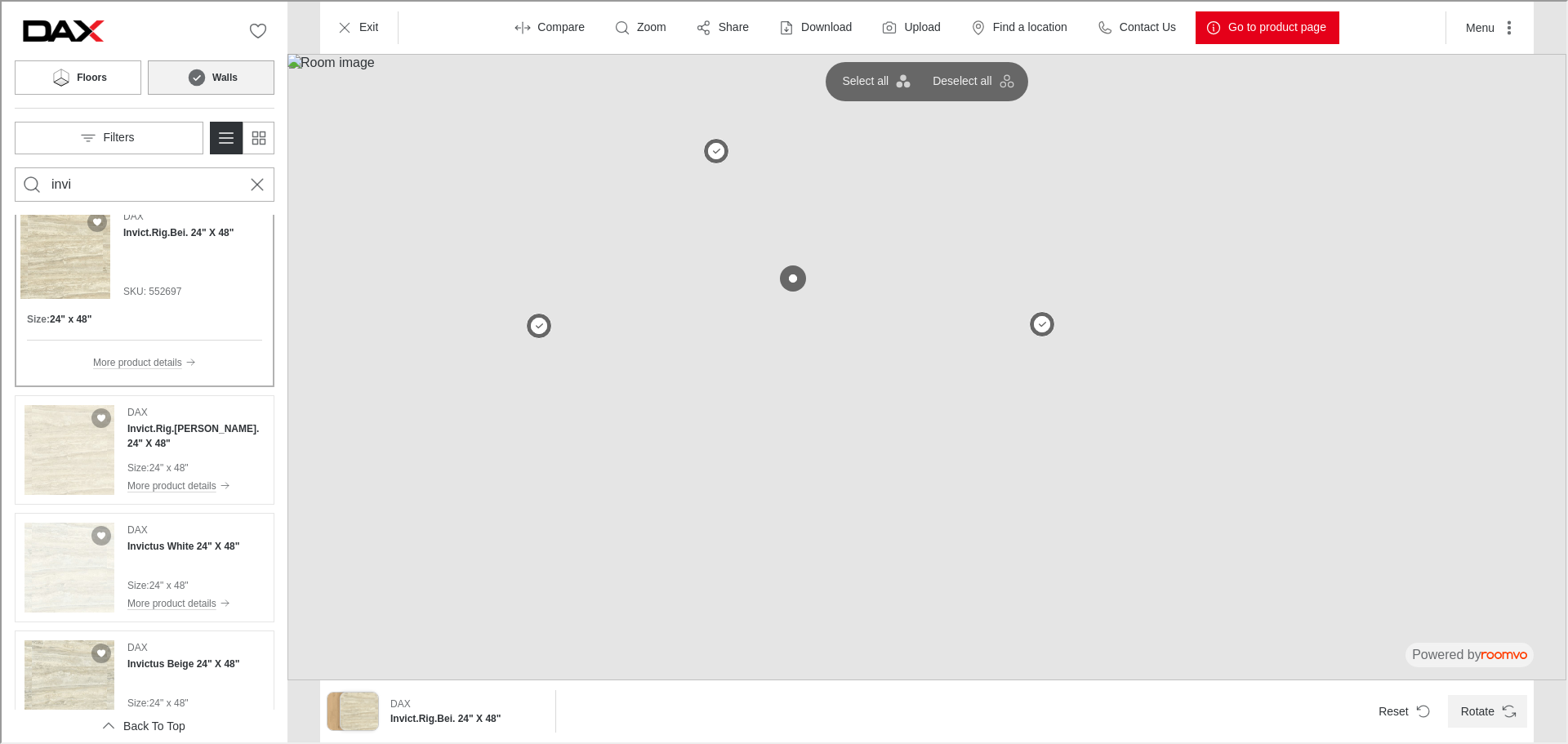
click at [1501, 705] on icon "Rotate Surface" at bounding box center [1508, 709] width 17 height 17
click at [1500, 705] on icon "Rotate Surface" at bounding box center [1508, 709] width 17 height 17
click at [1012, 616] on img at bounding box center [925, 365] width 1279 height 627
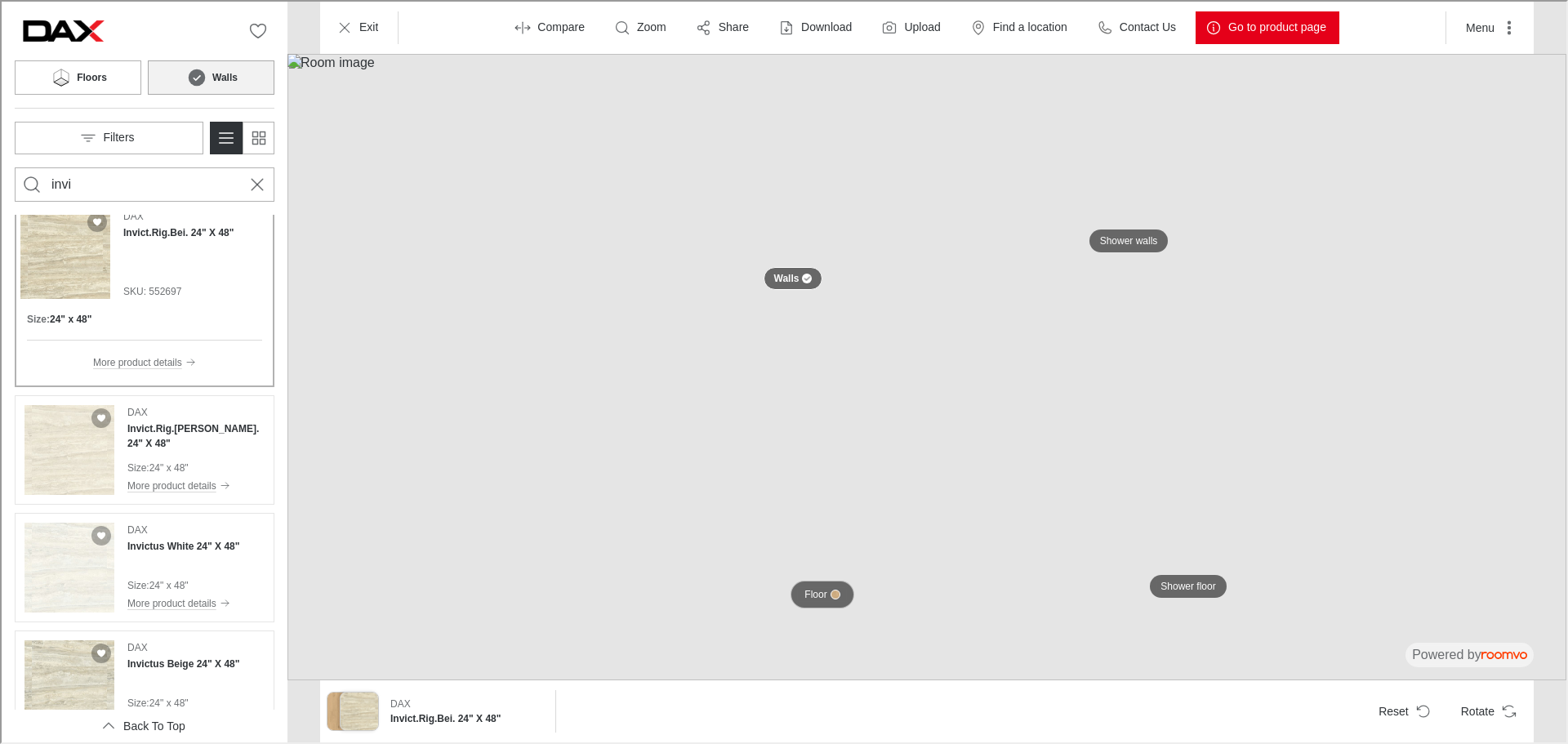
click at [829, 595] on div at bounding box center [834, 592] width 10 height 10
type input "izumi"
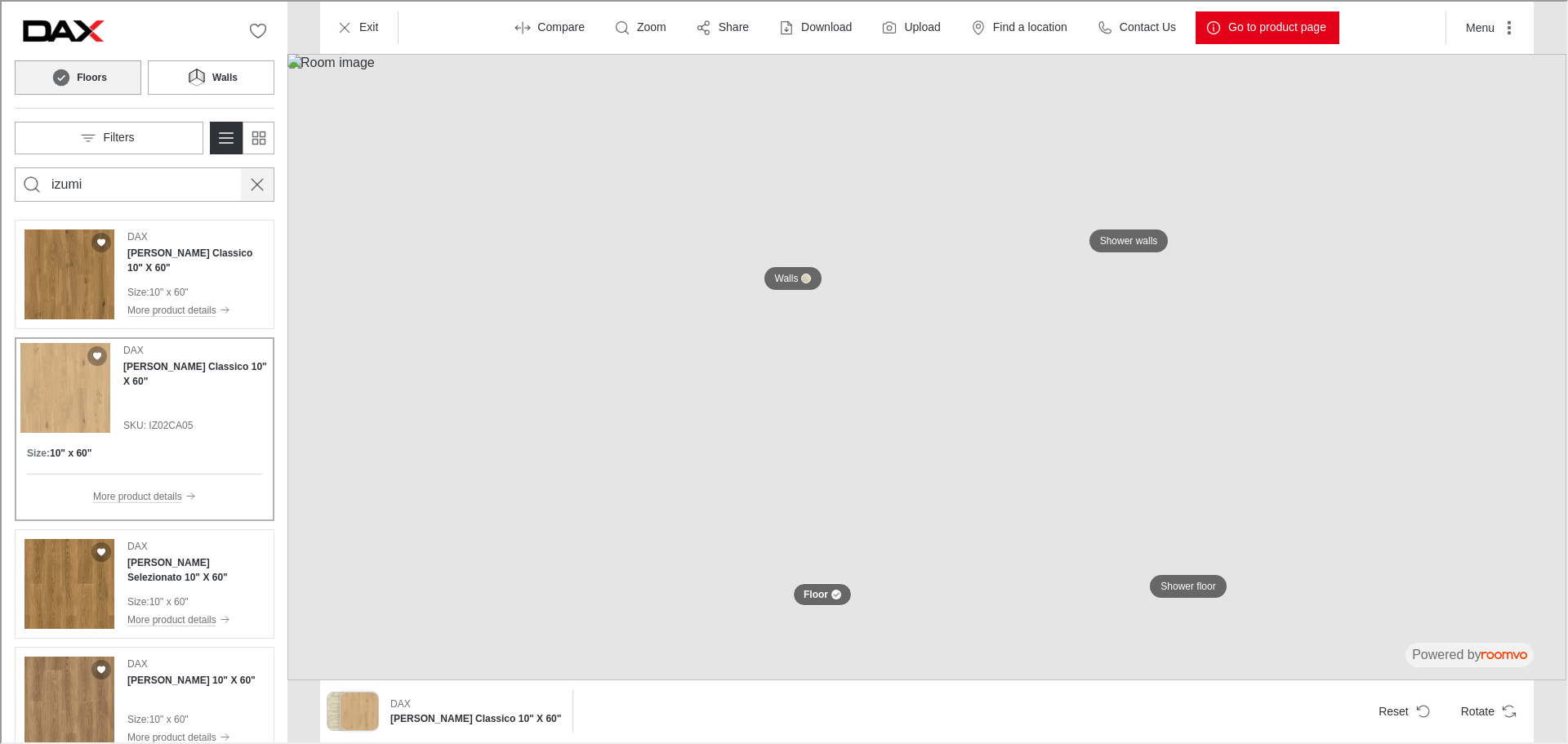
click at [255, 185] on line "Cancel search" at bounding box center [255, 182] width 11 height 11
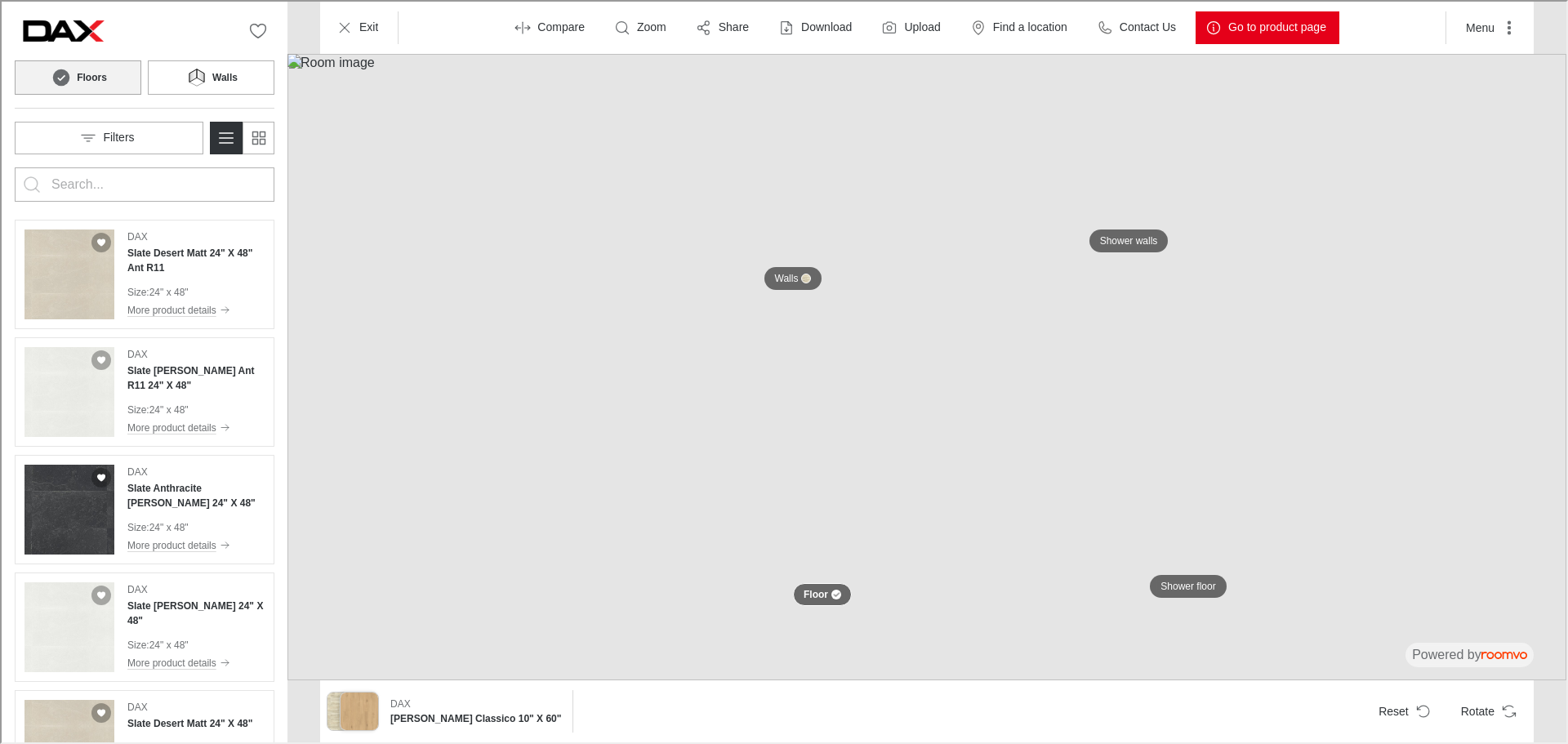
click at [171, 195] on input "Enter products to search for" at bounding box center [143, 183] width 186 height 26
type input "r"
click at [14, 167] on button "Search for products" at bounding box center [30, 182] width 32 height 32
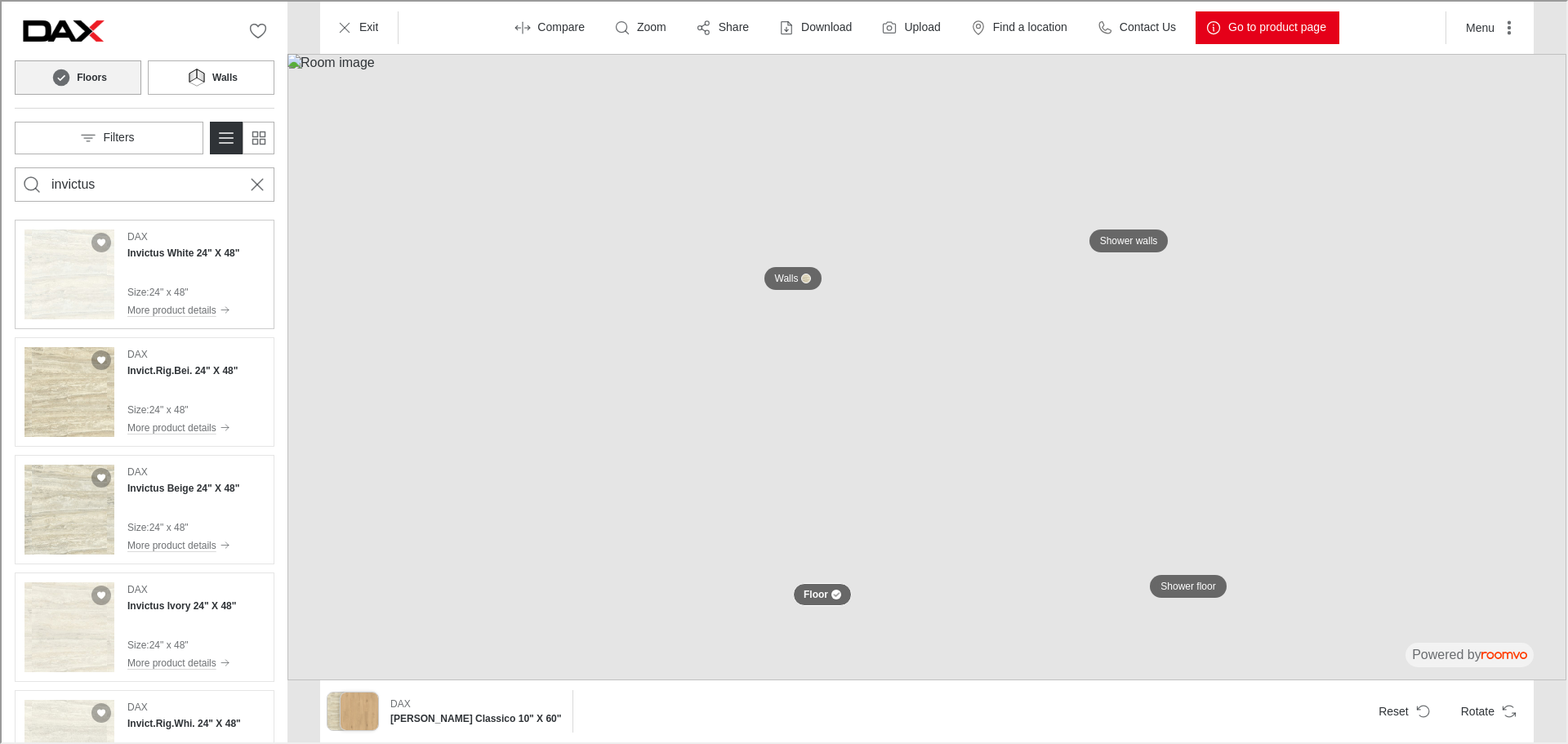
click at [160, 269] on div "DAX Invictus White 24" X 48" Size : 24" x 48" More product details" at bounding box center [181, 273] width 112 height 89
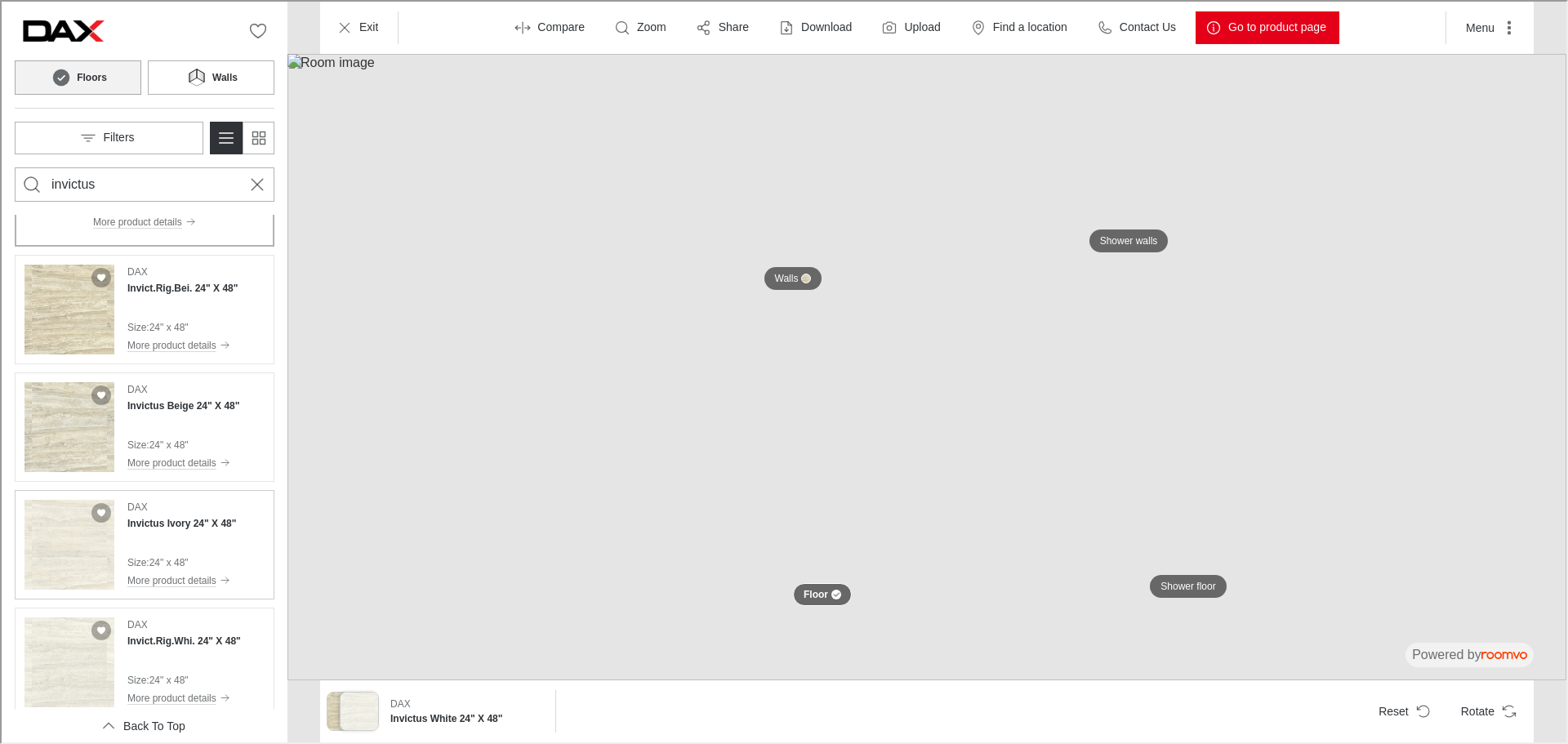
scroll to position [163, 0]
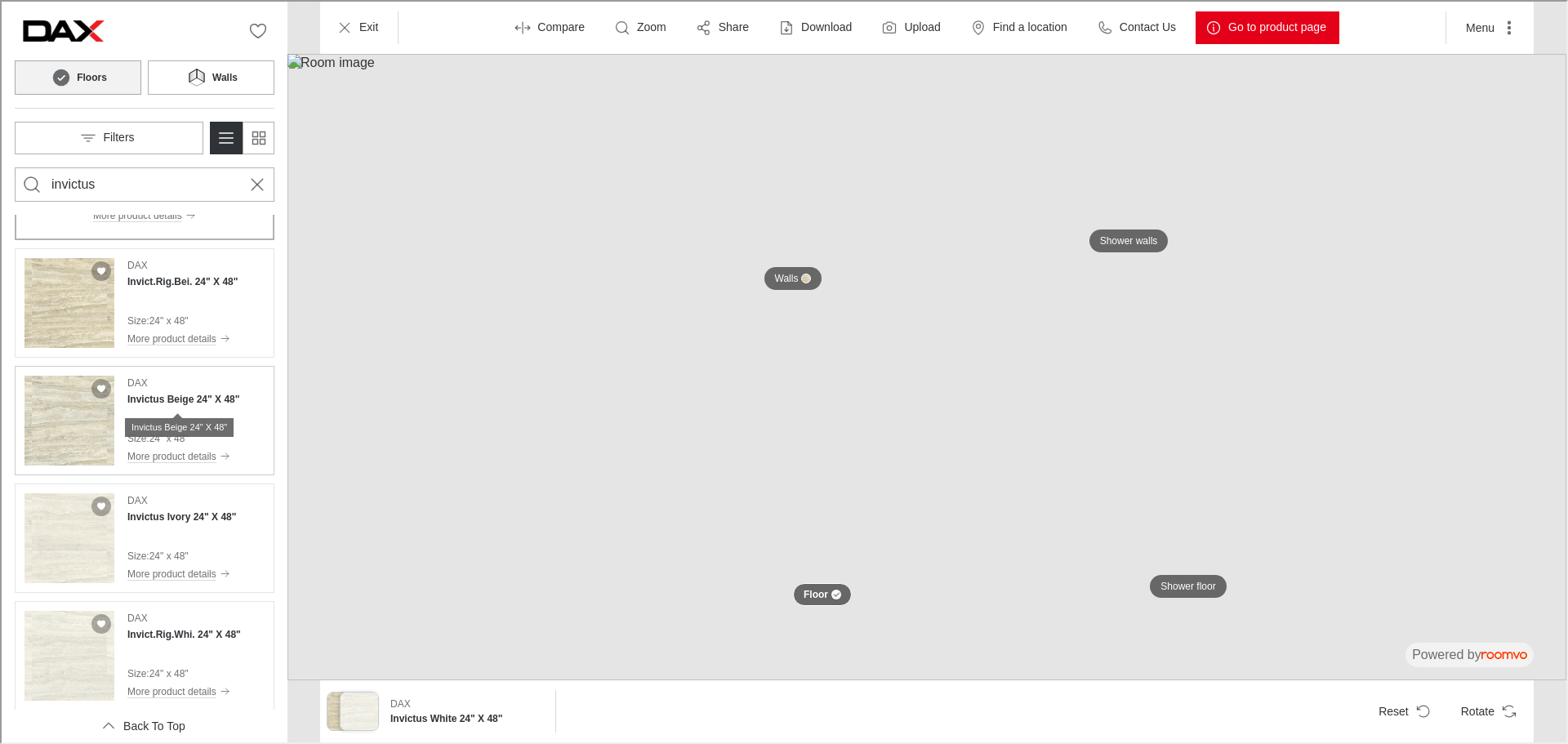
click at [169, 403] on h4 "Invictus Beige 24" X 48"" at bounding box center [181, 397] width 112 height 15
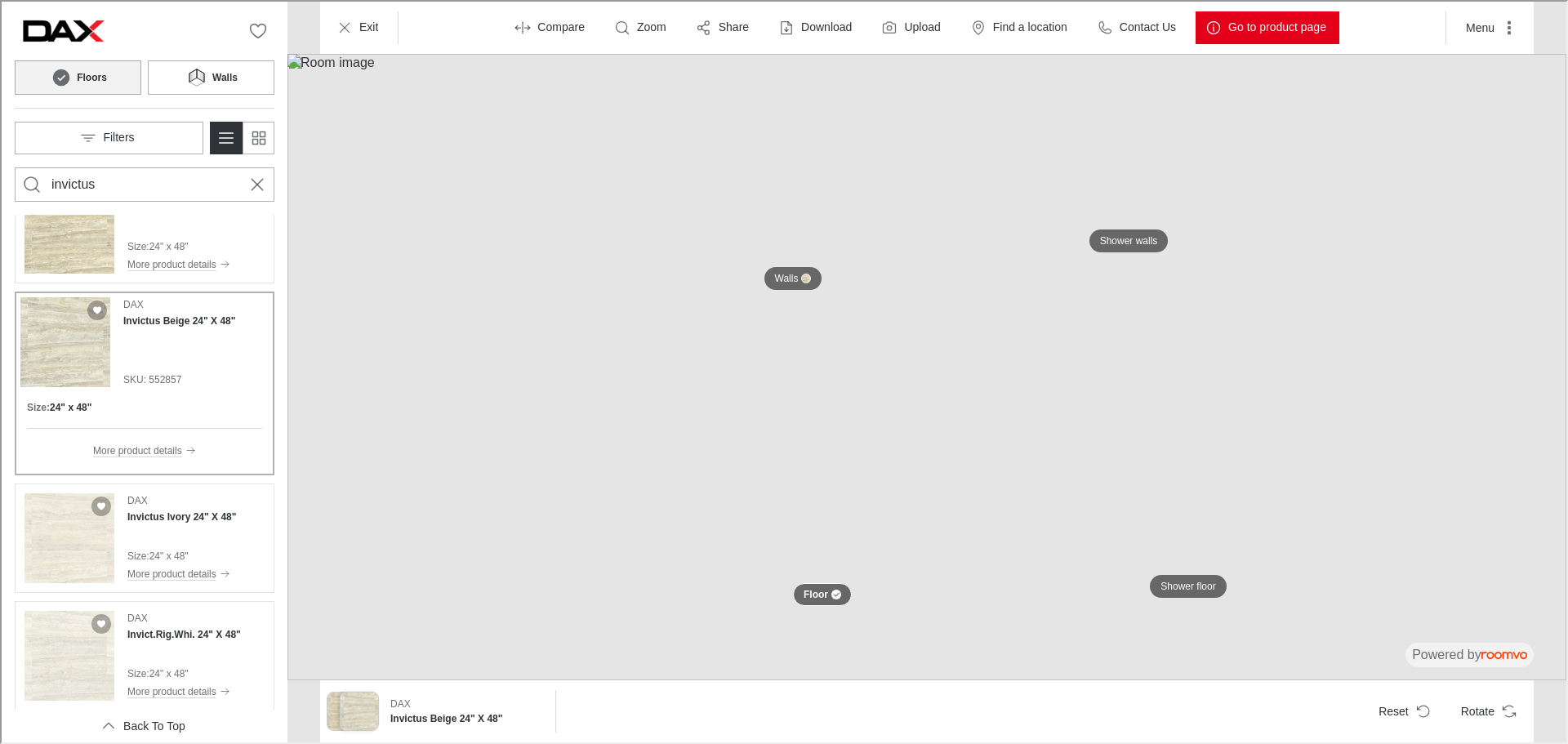
click at [184, 353] on div "DAX Invictus Beige 24" X 48" SKU: 552857" at bounding box center [178, 340] width 112 height 89
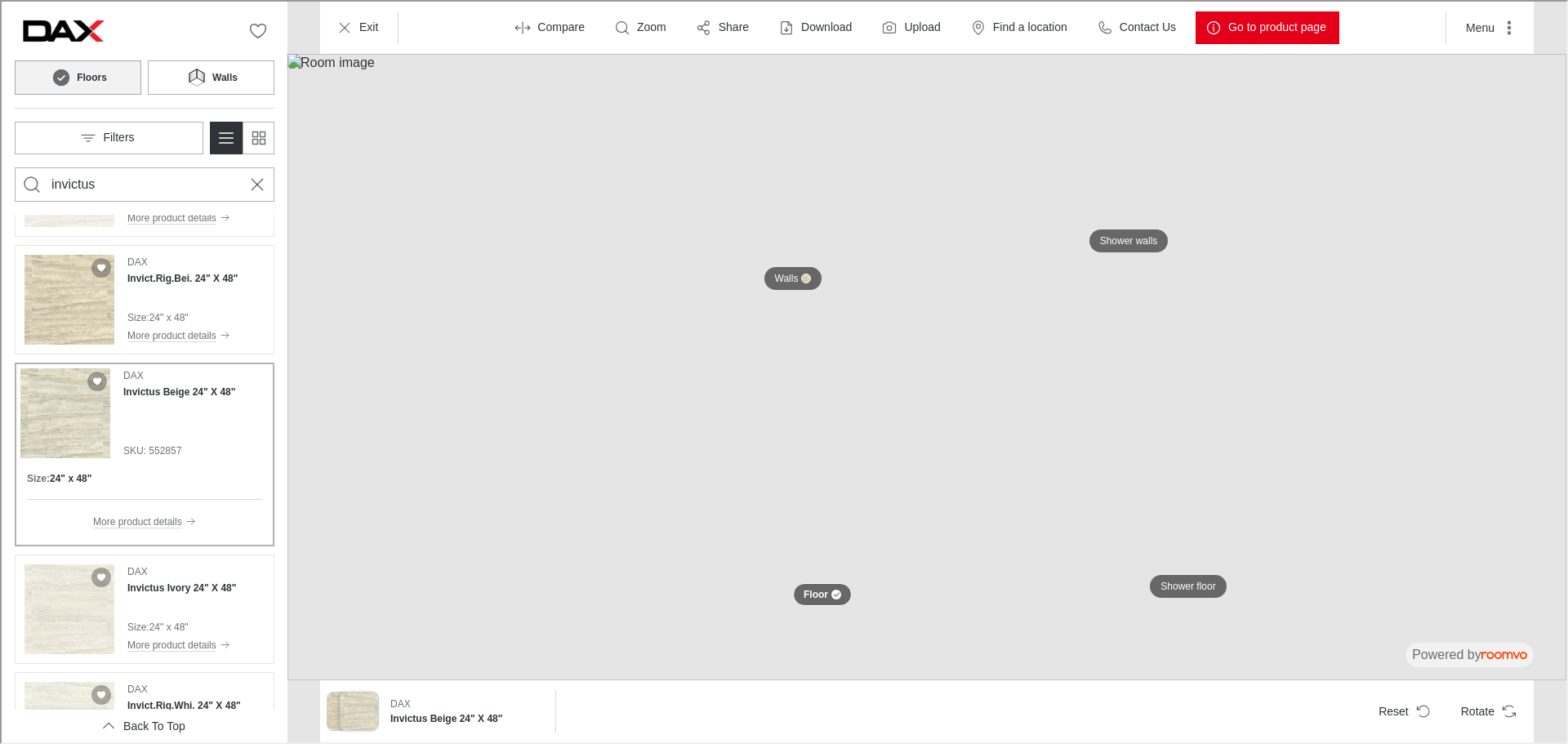
scroll to position [81, 0]
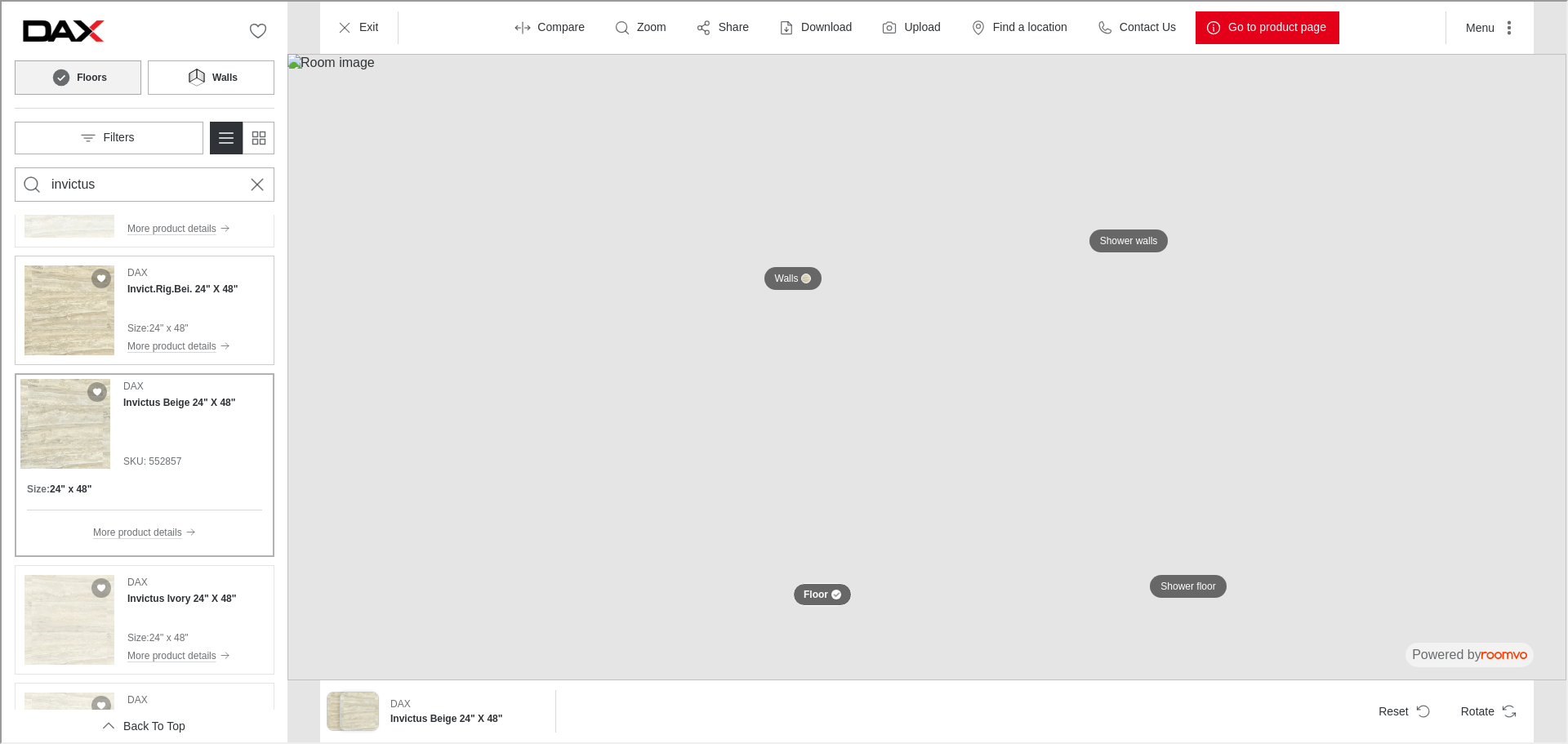
click at [197, 316] on div "DAX Invict.Rig.Bei. 24" X 48" Size : 24" x 48" More product details" at bounding box center [181, 308] width 110 height 89
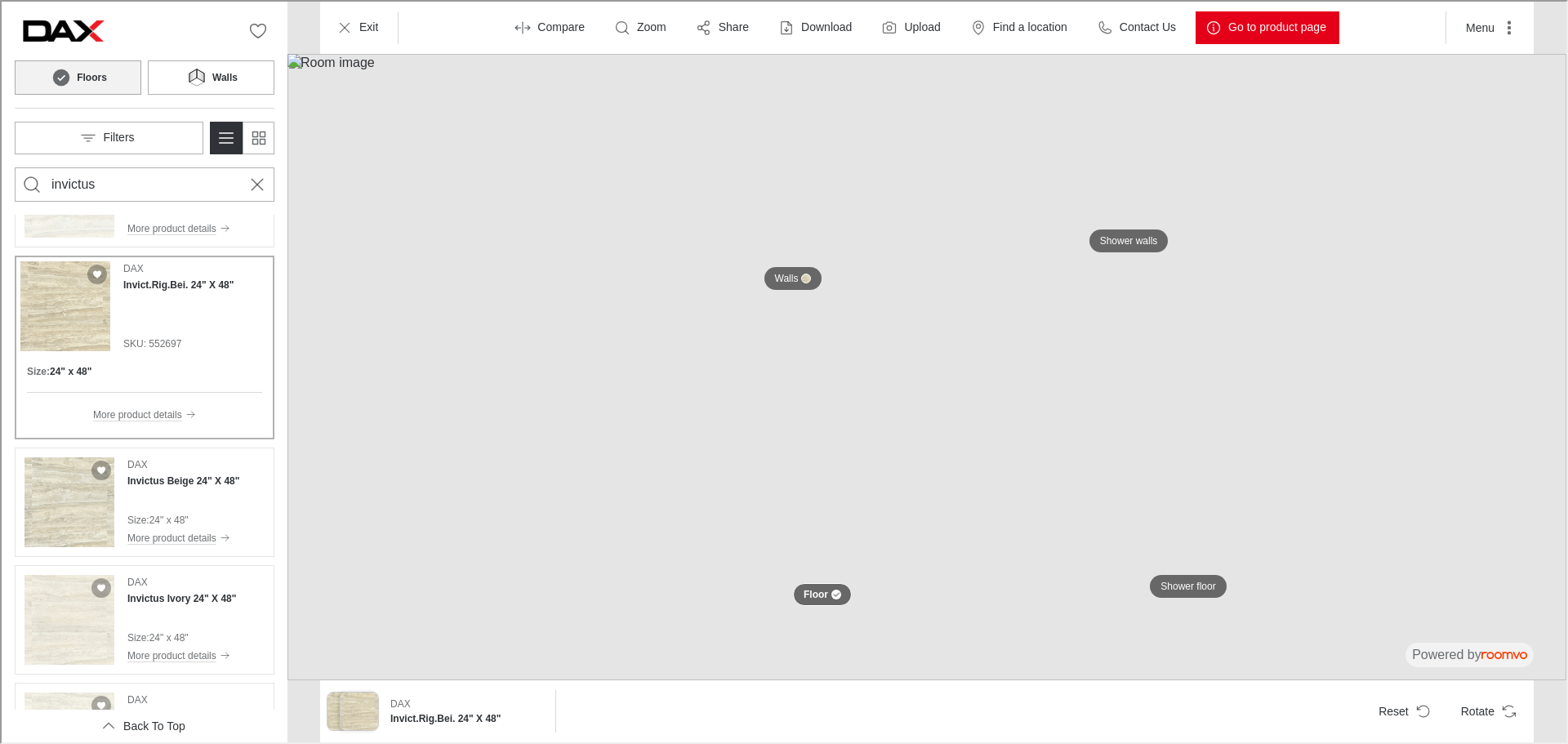
click at [1515, 327] on img at bounding box center [925, 365] width 1279 height 627
click at [1508, 711] on icon "Rotate Surface" at bounding box center [1508, 709] width 17 height 17
click at [199, 507] on div "DAX Invictus Beige 24" X 48" Size : 24" x 48" More product details" at bounding box center [181, 500] width 112 height 89
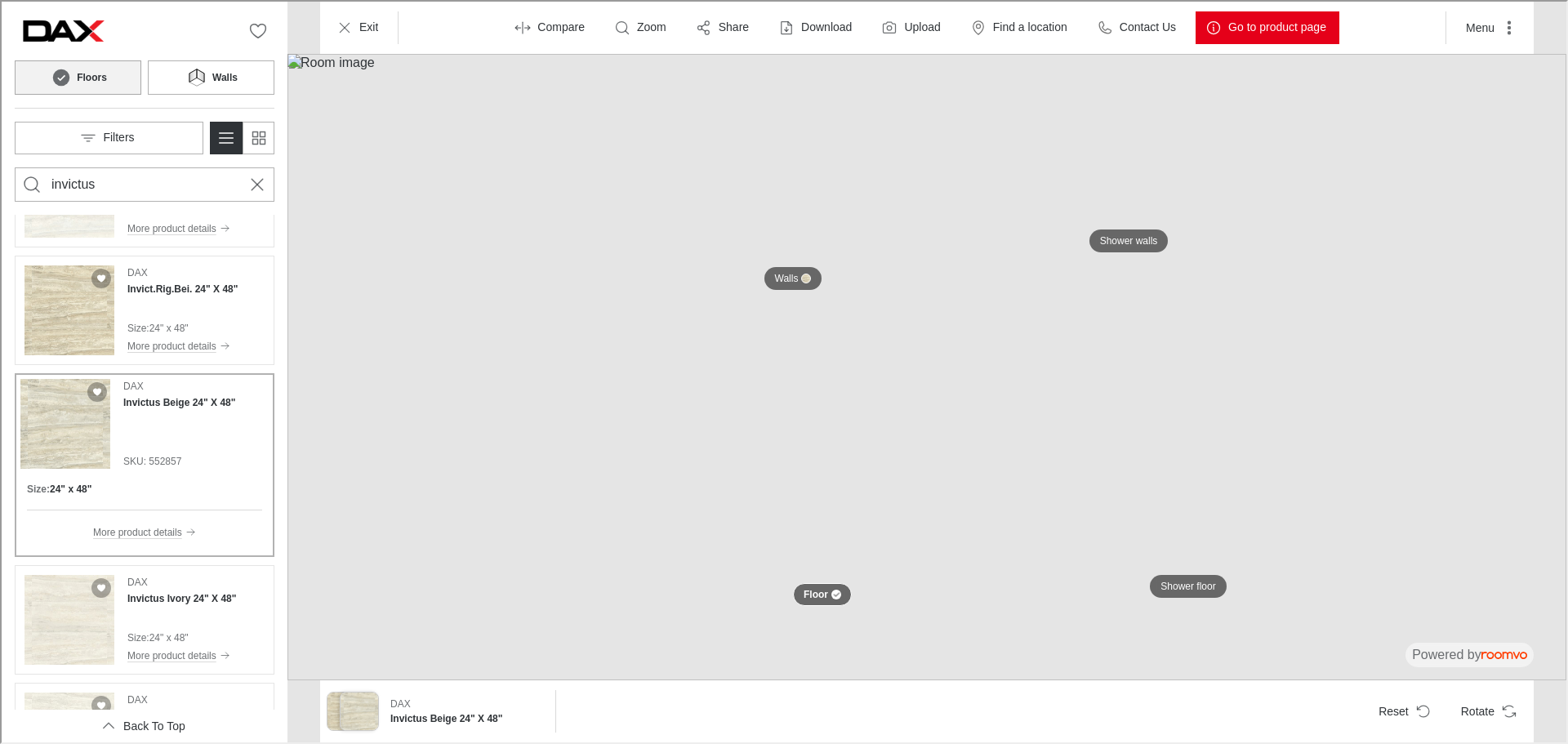
click at [1451, 341] on img at bounding box center [925, 365] width 1279 height 627
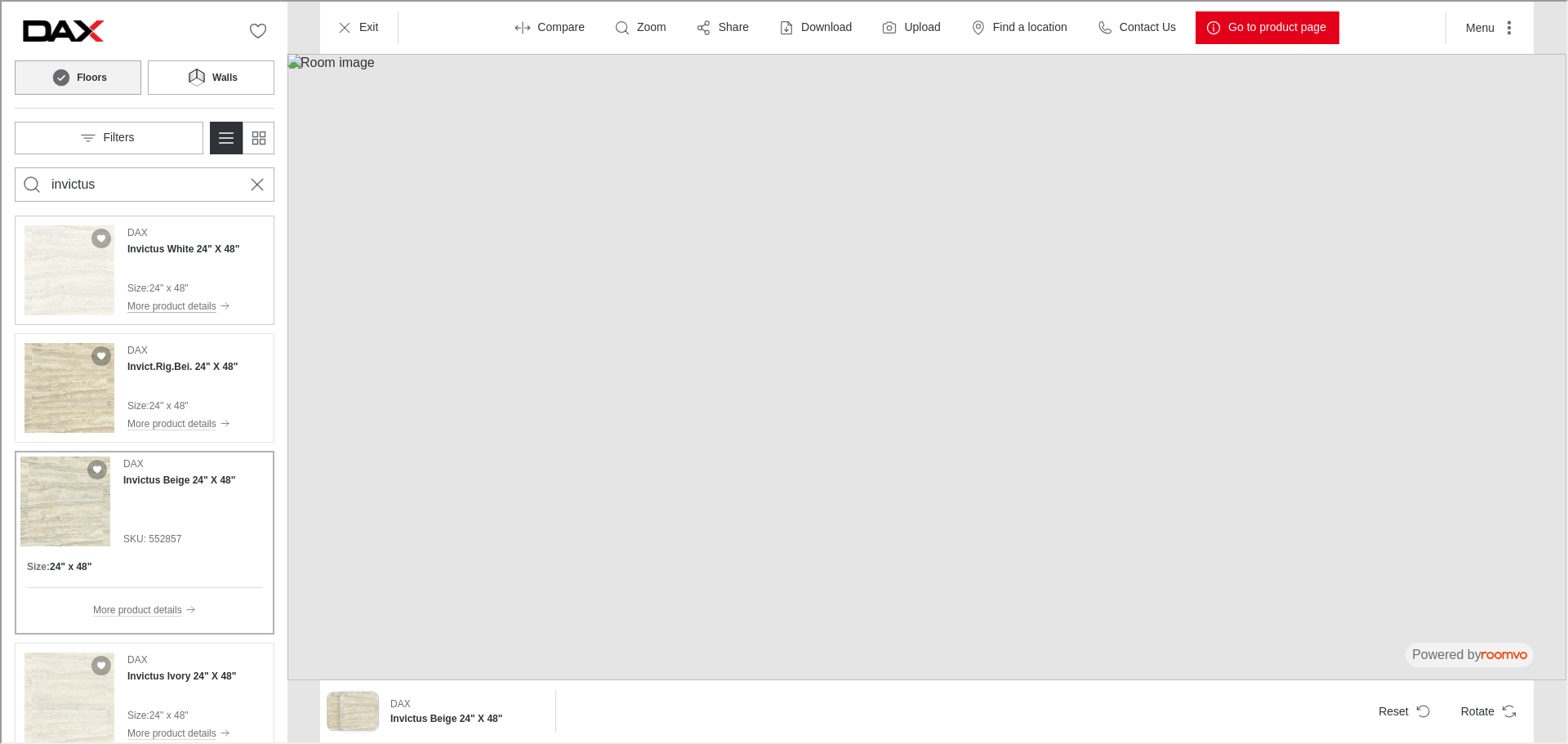
scroll to position [0, 0]
click at [191, 299] on div "Size : 24" x 48" More product details" at bounding box center [181, 300] width 112 height 34
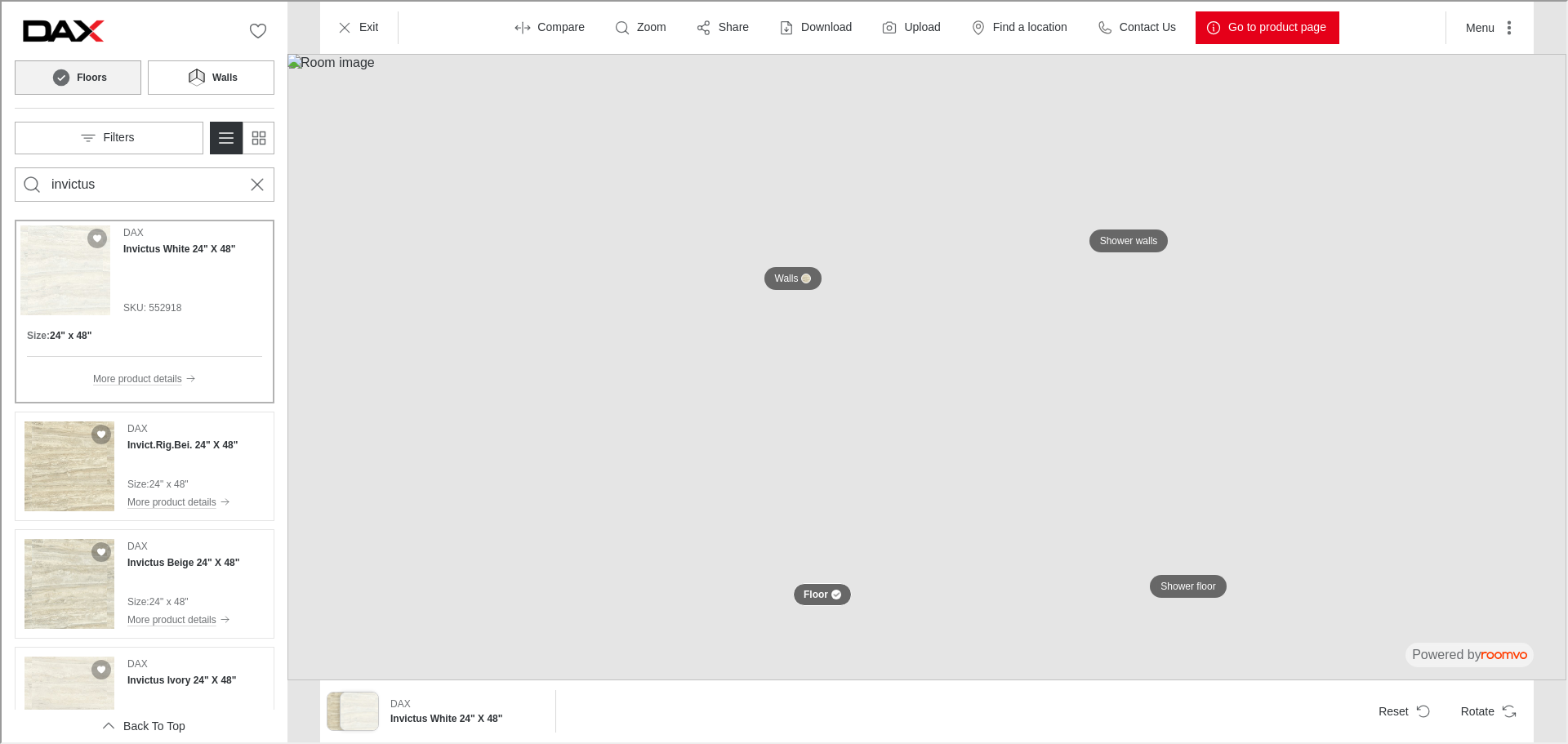
scroll to position [163, 0]
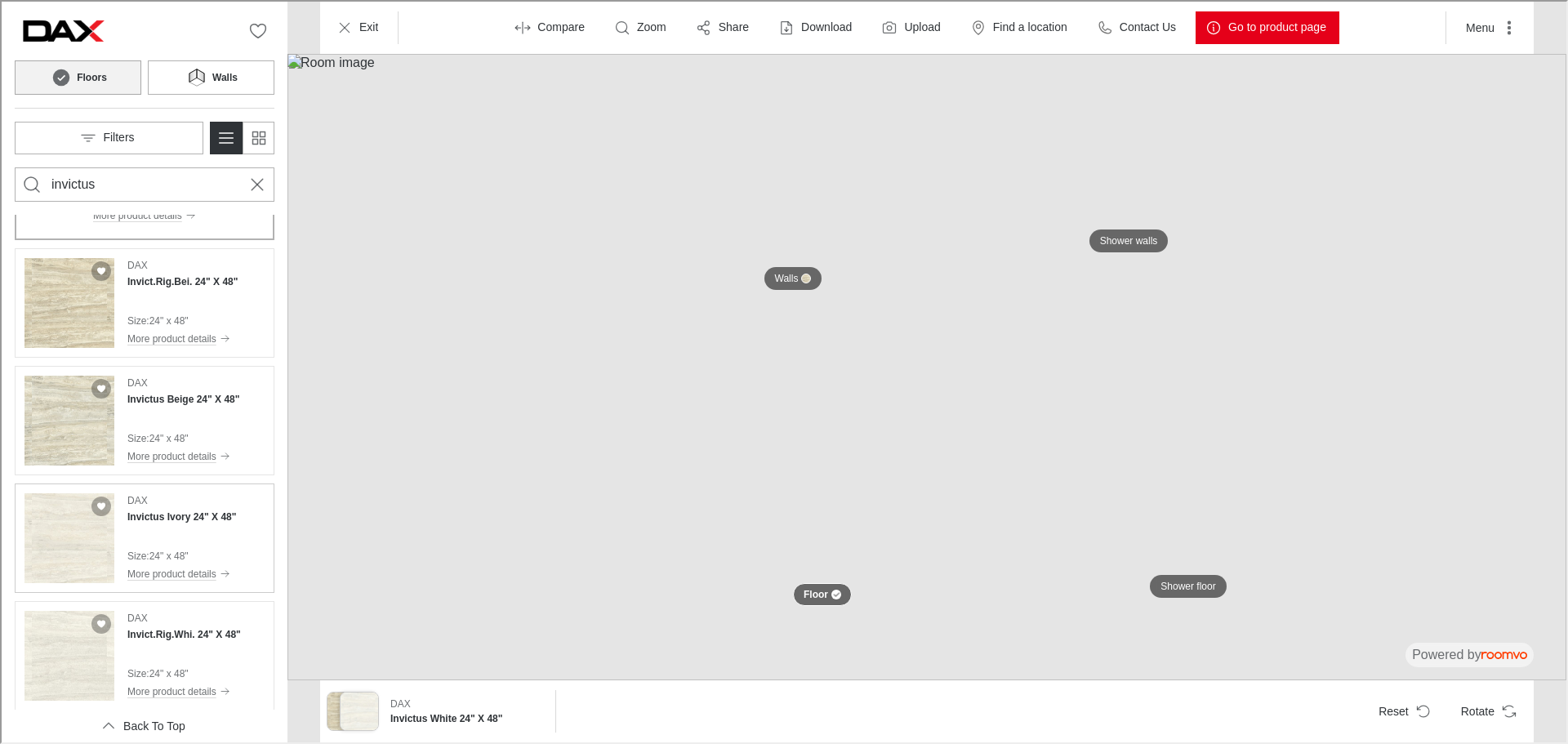
click at [163, 532] on div "DAX Invictus Ivory 24" X 48" Size : 24" x 48" More product details" at bounding box center [180, 536] width 109 height 89
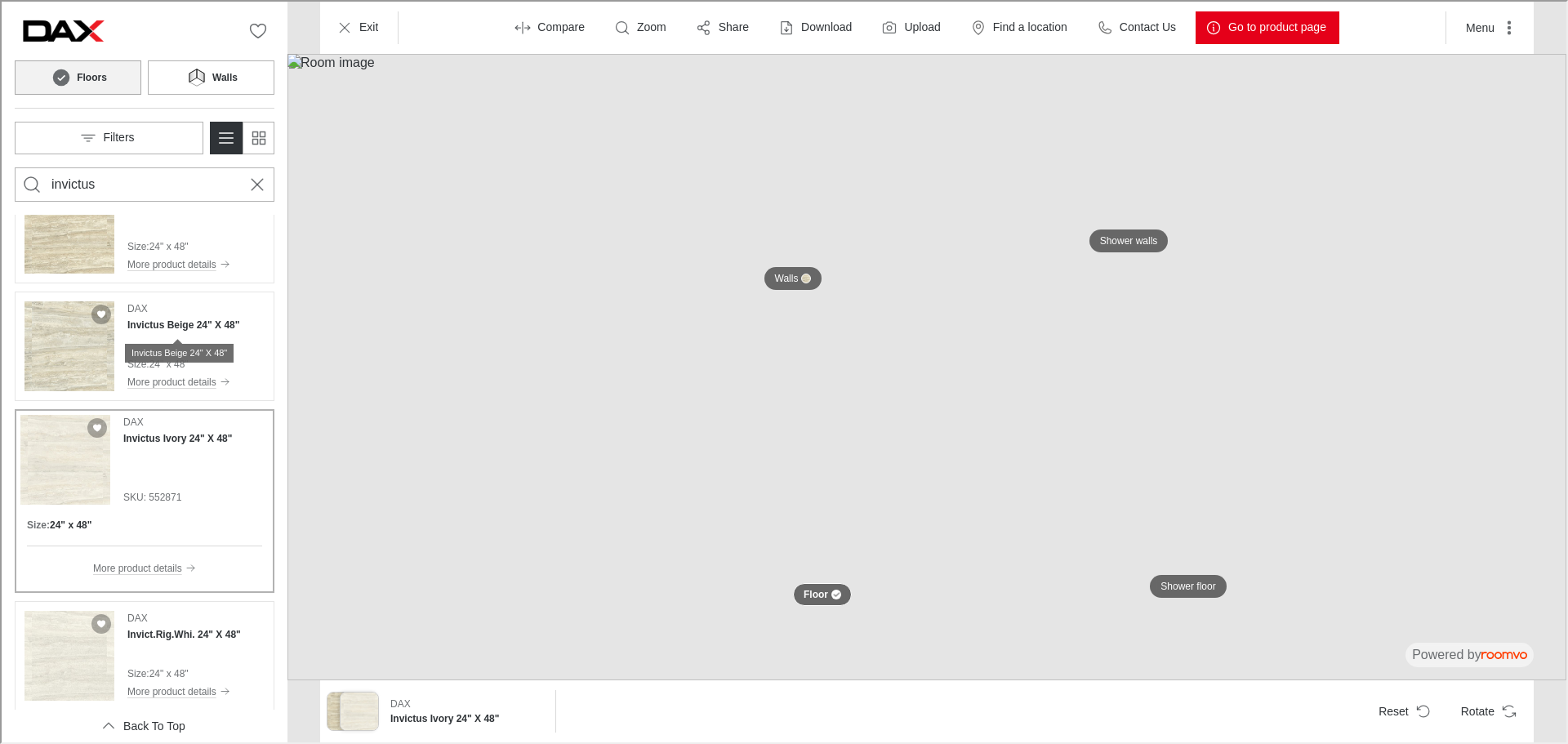
click at [163, 332] on div "Invictus Beige 24" X 48"" at bounding box center [178, 345] width 109 height 30
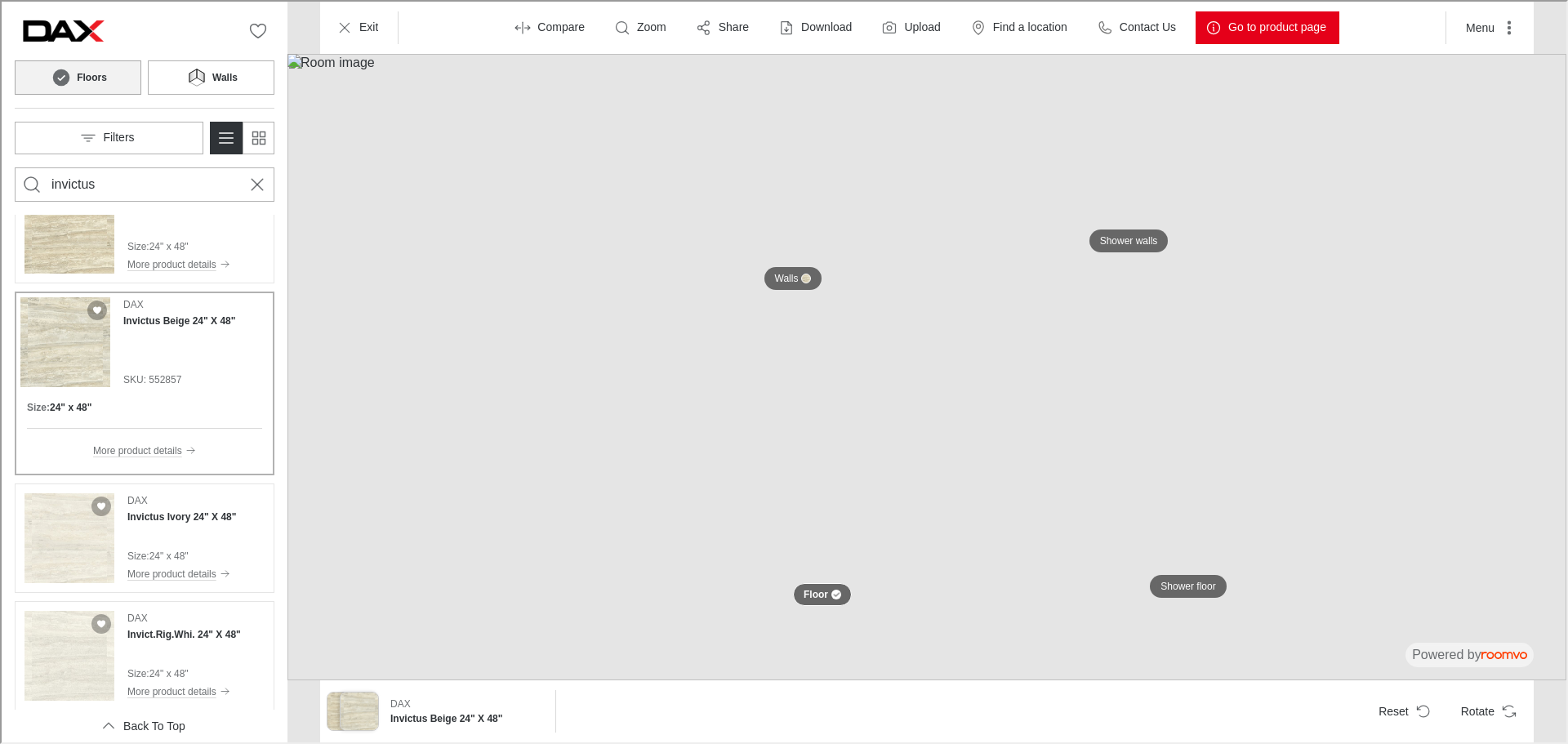
click at [1472, 379] on img at bounding box center [925, 365] width 1279 height 627
click at [1062, 536] on img at bounding box center [925, 365] width 1279 height 627
click at [1143, 236] on p "Shower walls" at bounding box center [1127, 240] width 58 height 14
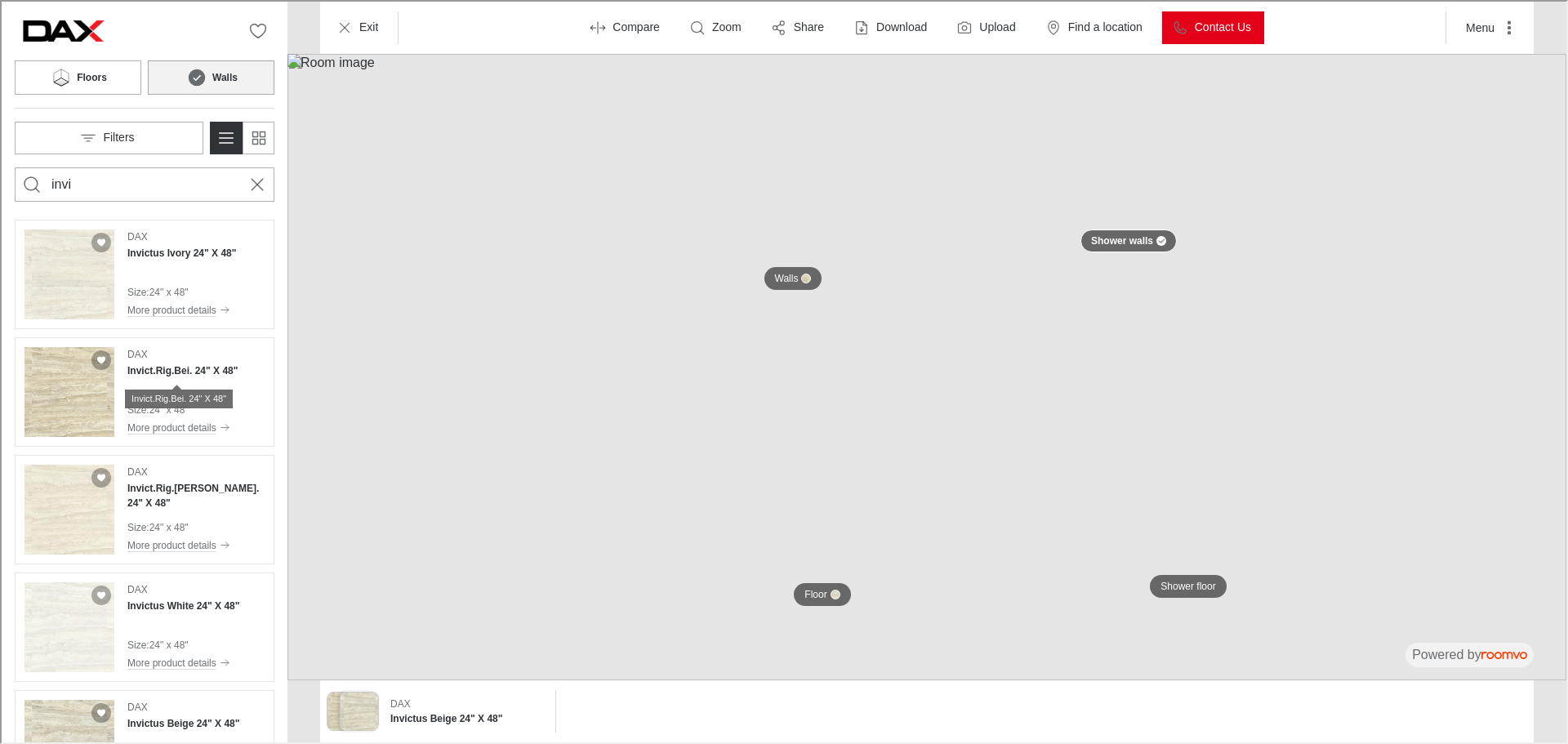
click at [175, 388] on div "Invict.Rig.Bei. 24" X 48"" at bounding box center [177, 397] width 108 height 18
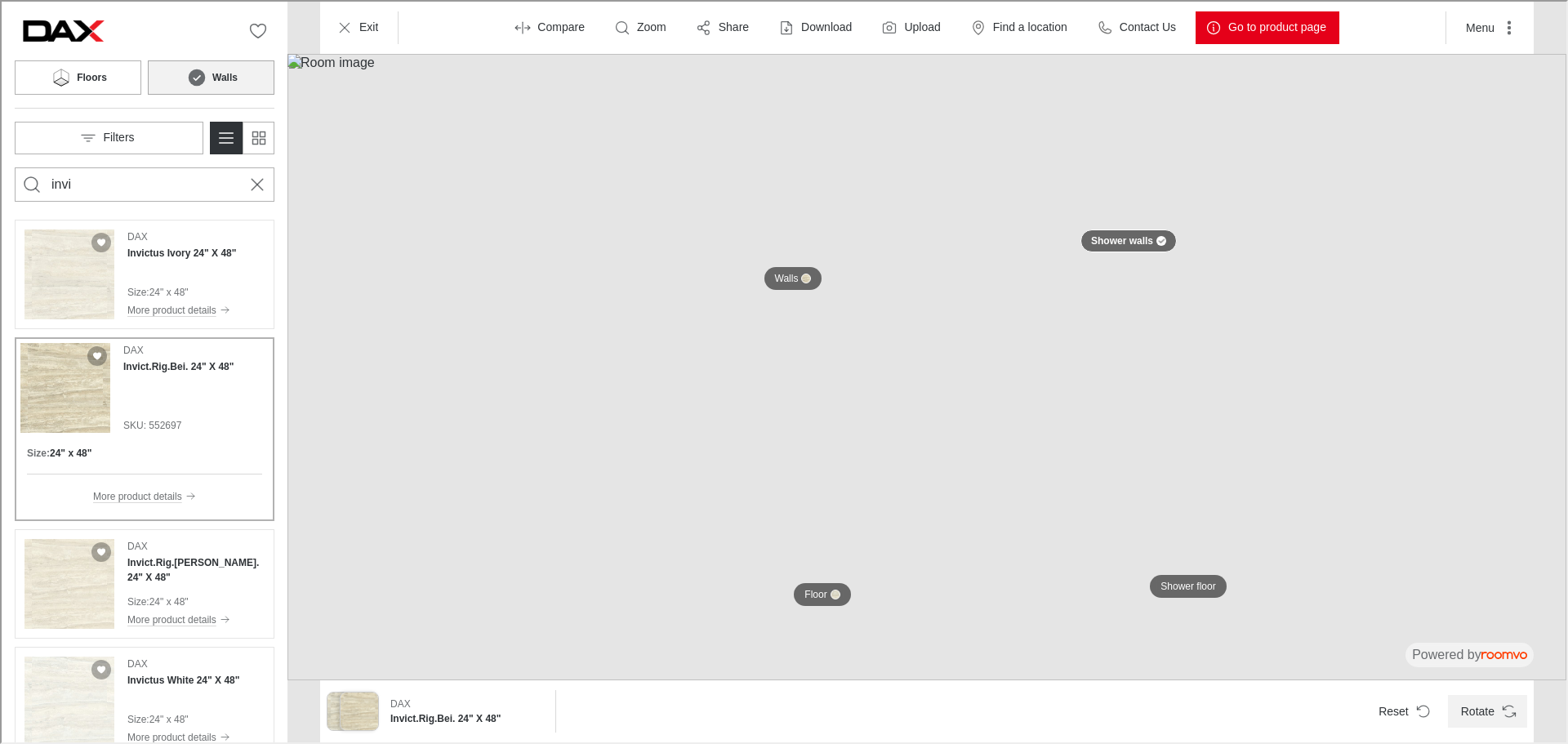
click at [1499, 712] on button "Rotate" at bounding box center [1486, 709] width 79 height 32
click at [1214, 579] on button "Shower floor" at bounding box center [1186, 585] width 82 height 28
type input "invictus"
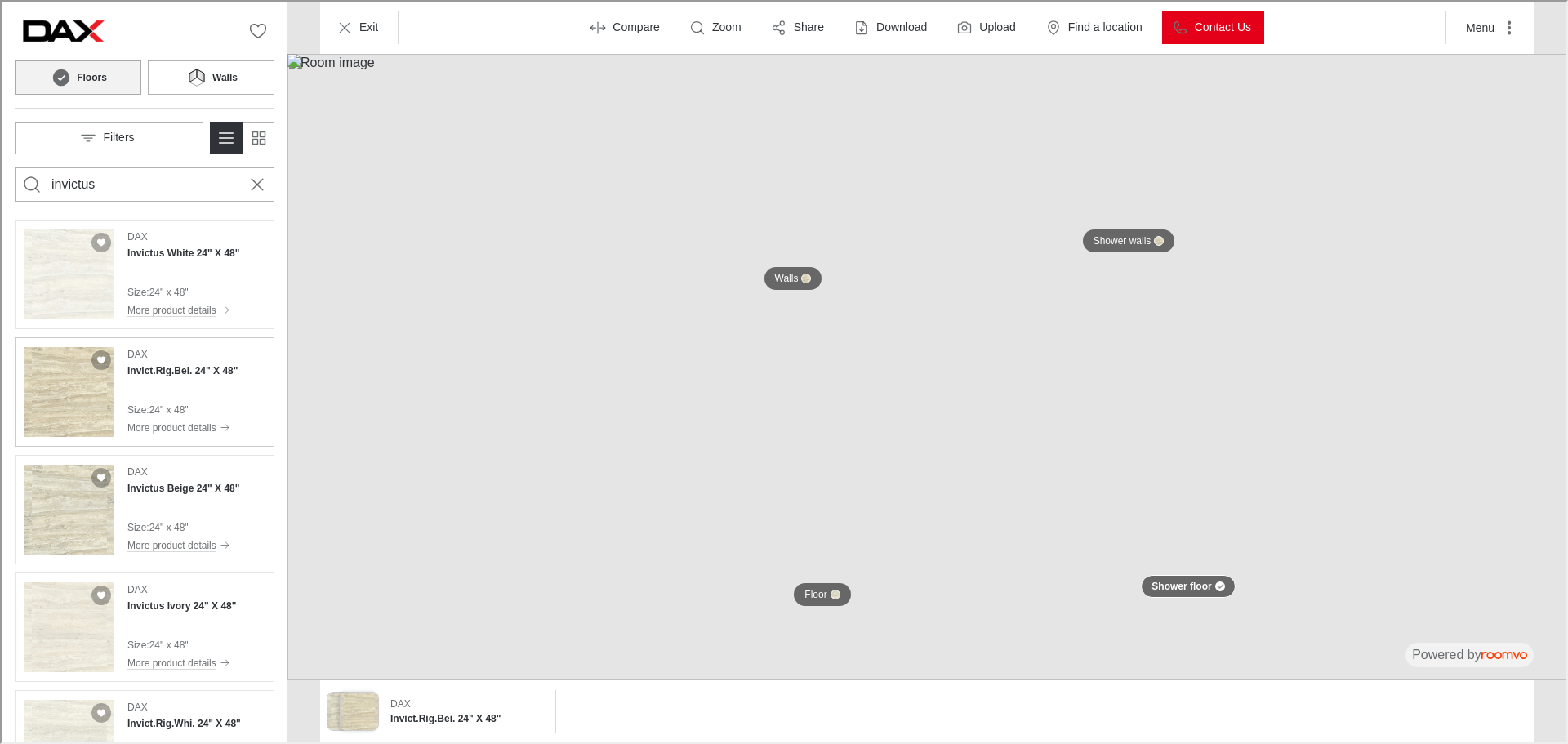
click at [181, 373] on h4 "Invict.Rig.Bei. 24" X 48"" at bounding box center [181, 369] width 110 height 15
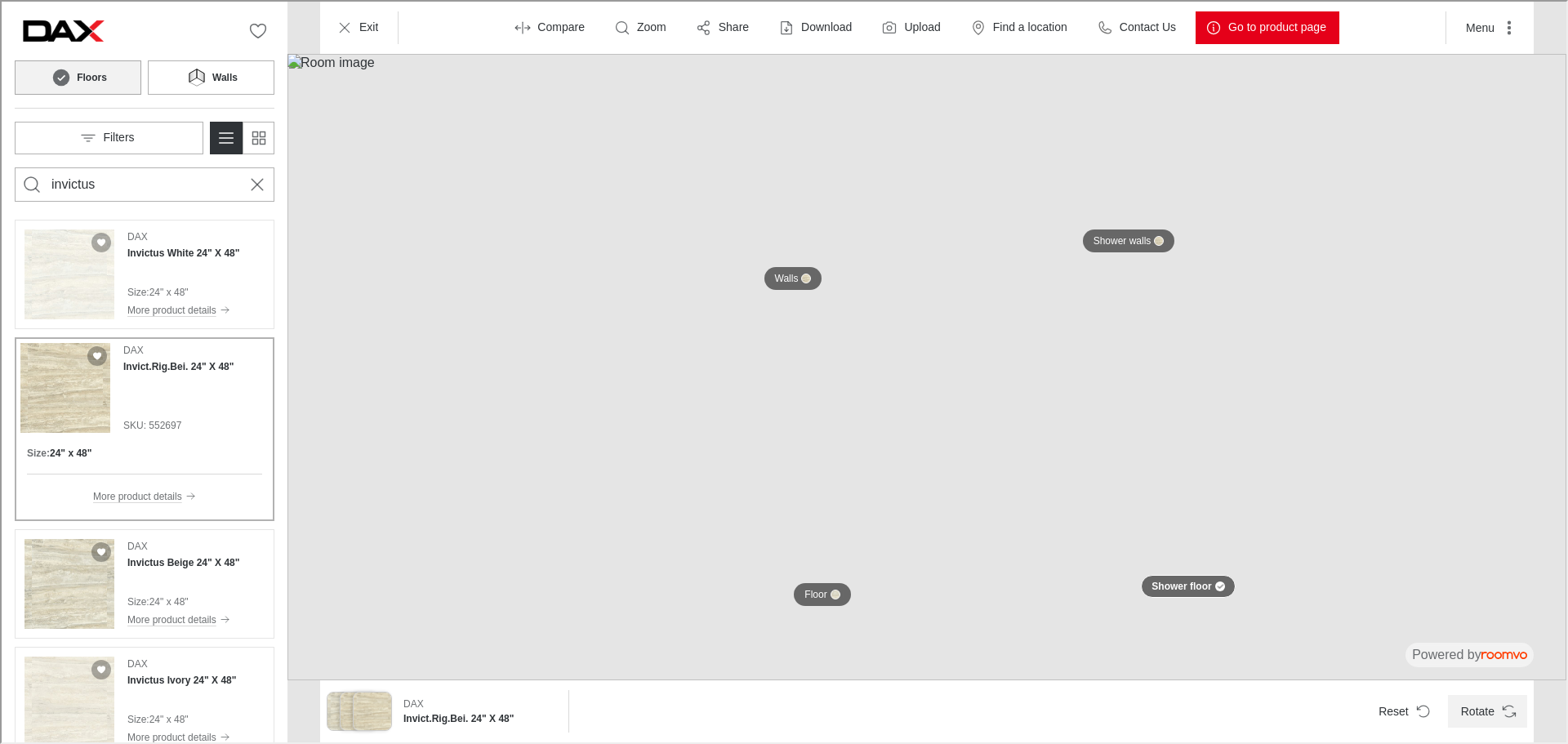
click at [1501, 719] on button "Rotate" at bounding box center [1486, 709] width 79 height 32
click at [1537, 465] on img at bounding box center [925, 365] width 1279 height 627
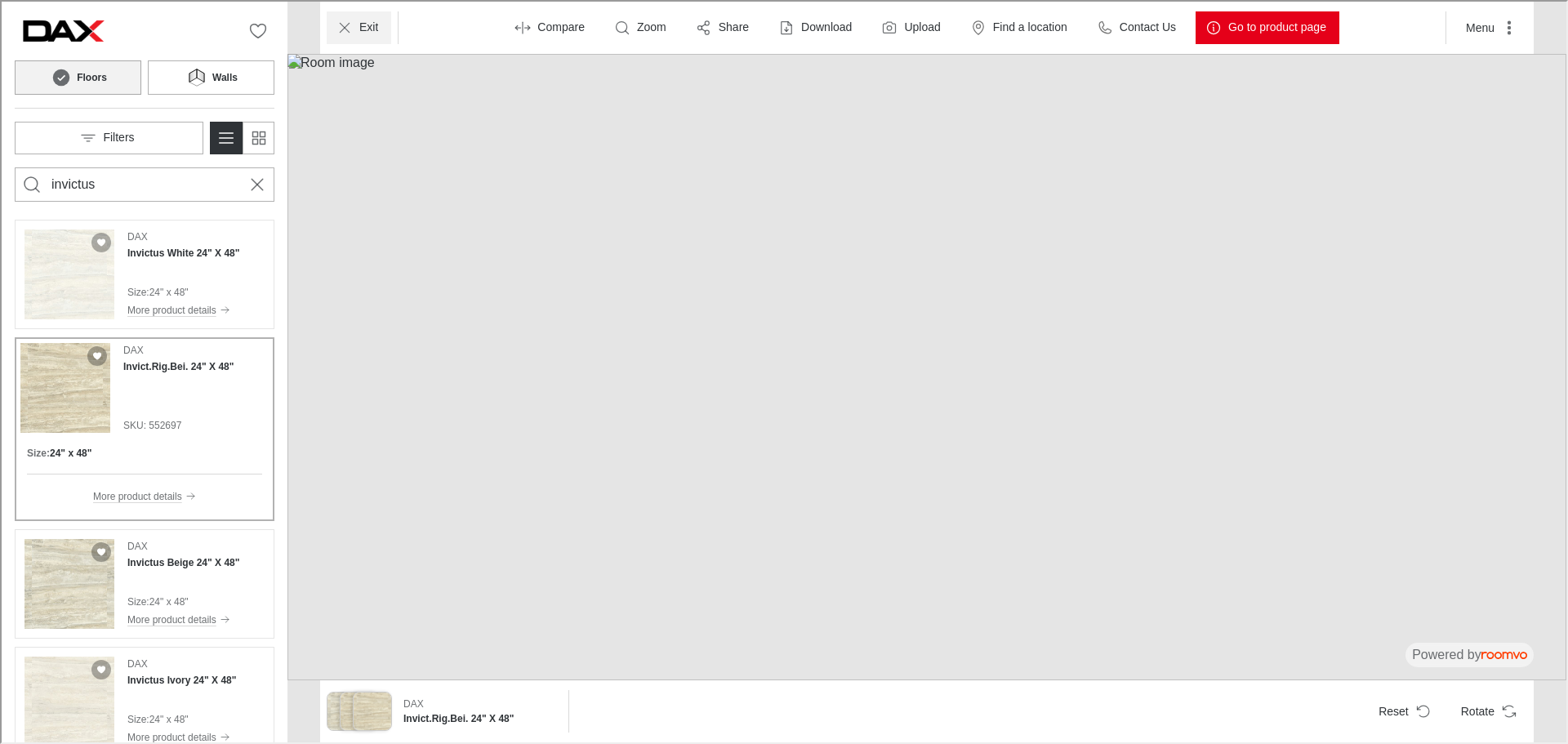
click at [380, 32] on button "Exit" at bounding box center [358, 25] width 65 height 32
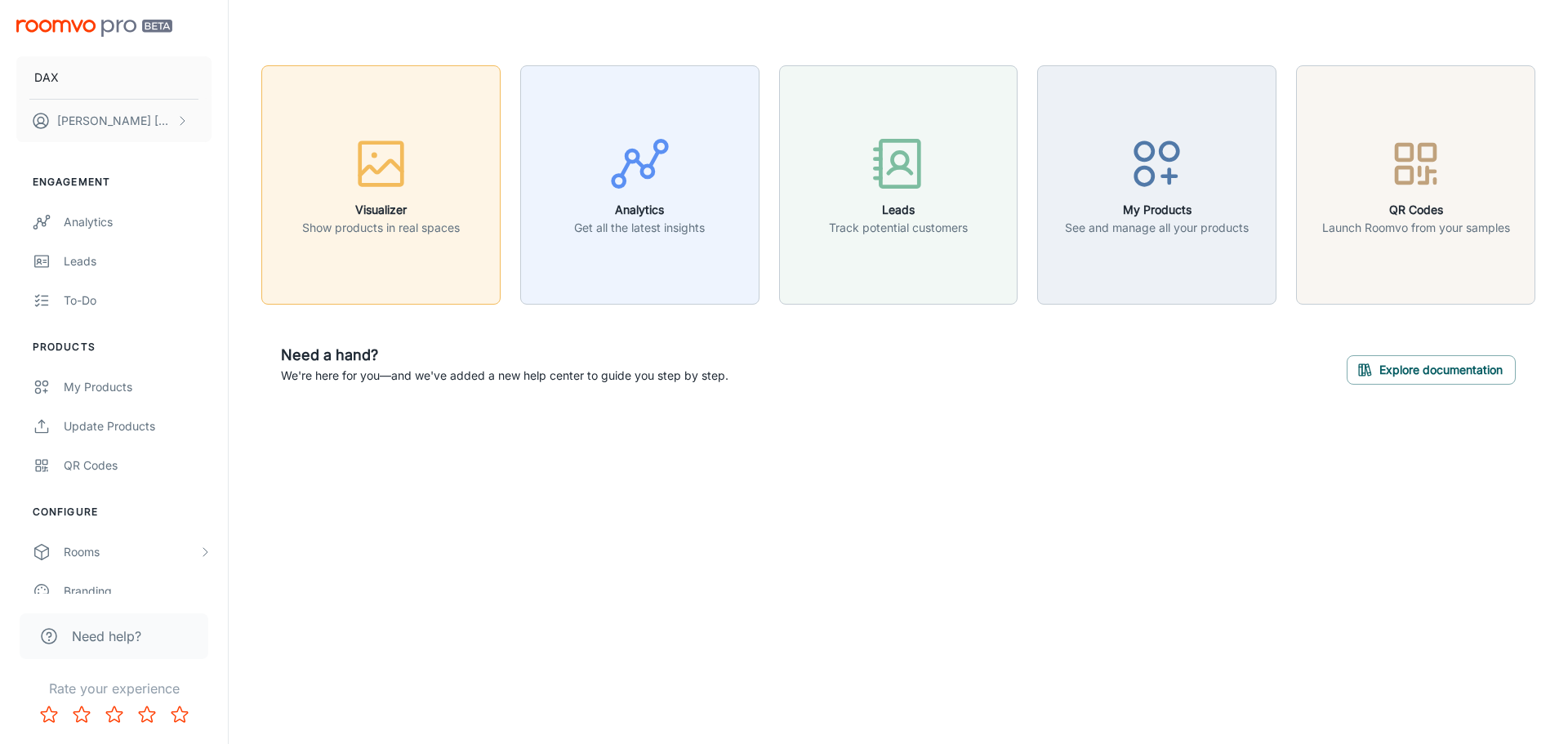
click at [422, 129] on button "Visualizer Show products in real spaces" at bounding box center [380, 185] width 239 height 239
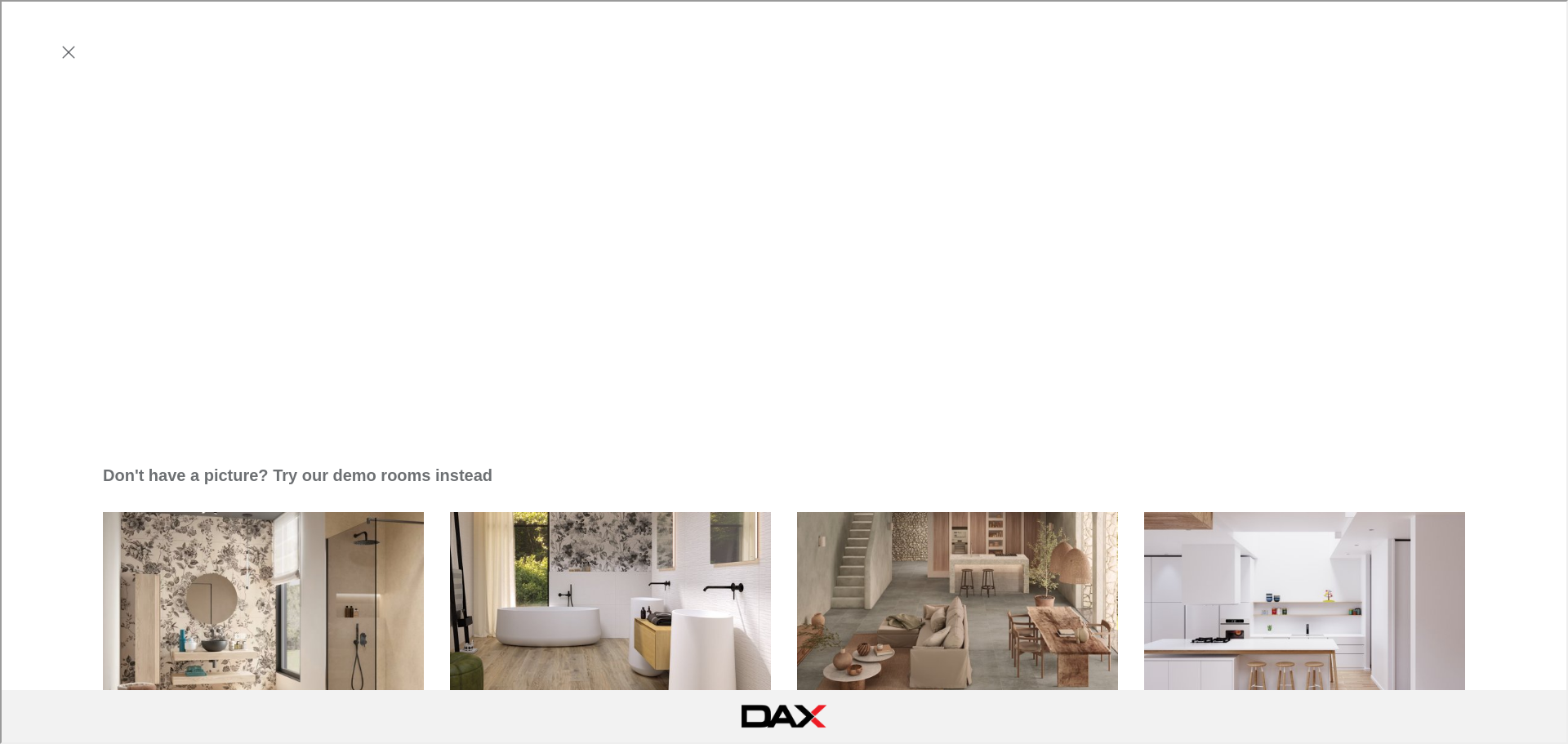
scroll to position [735, 0]
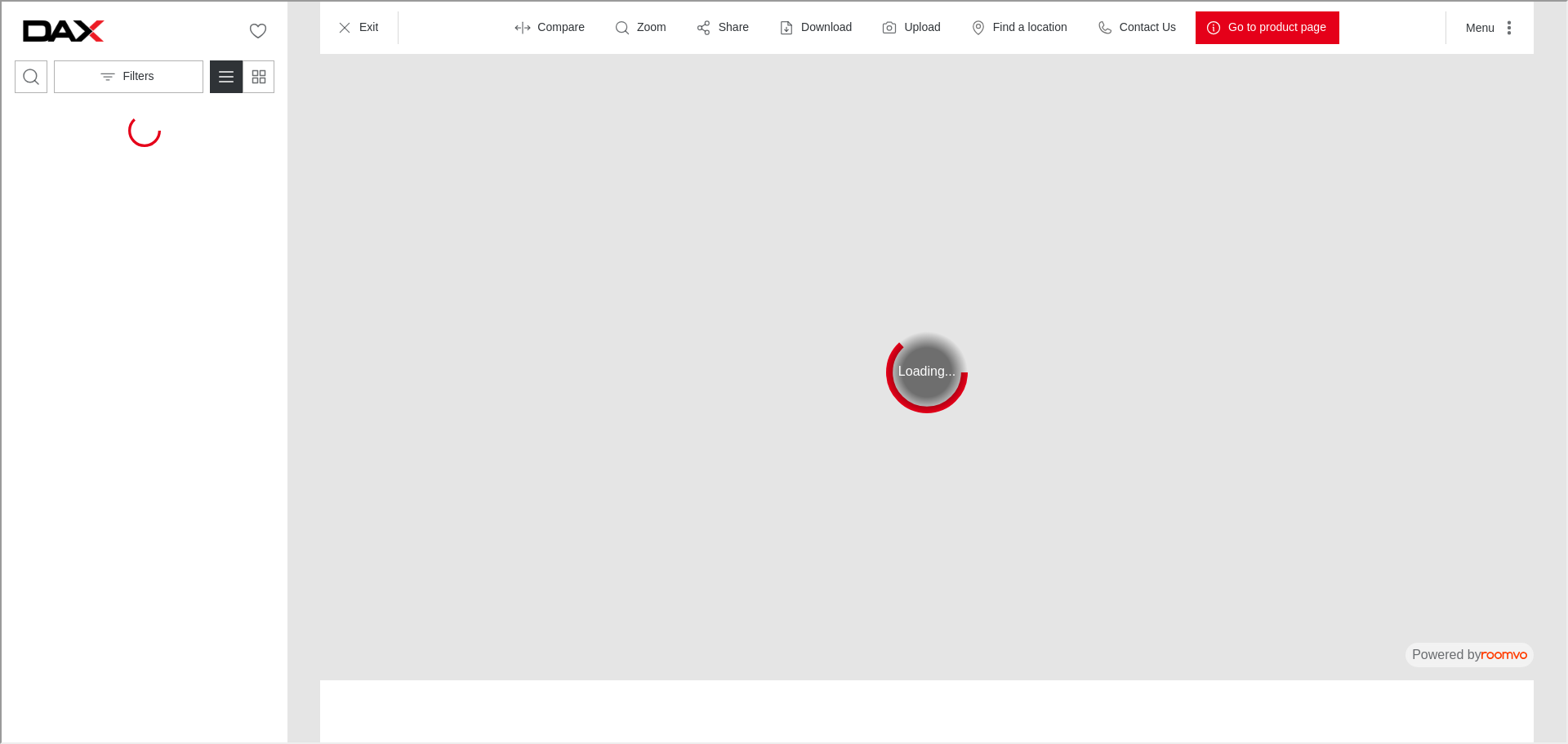
scroll to position [0, 0]
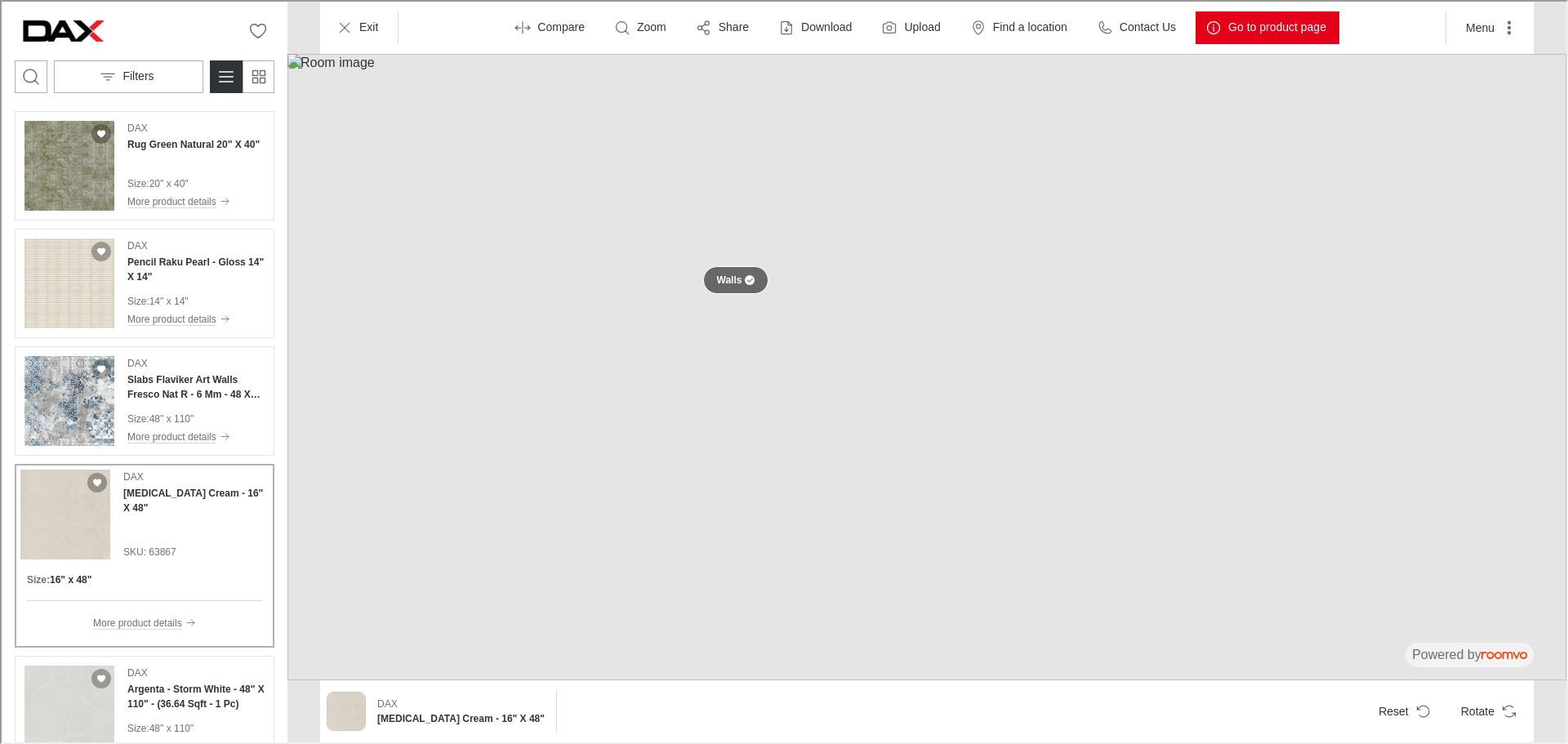
click at [749, 283] on button "Walls" at bounding box center [734, 279] width 66 height 28
click at [734, 278] on button at bounding box center [734, 279] width 32 height 32
click at [734, 275] on button at bounding box center [734, 279] width 32 height 32
click at [1481, 715] on button "Rotate" at bounding box center [1486, 709] width 79 height 32
click at [730, 279] on button at bounding box center [734, 279] width 32 height 32
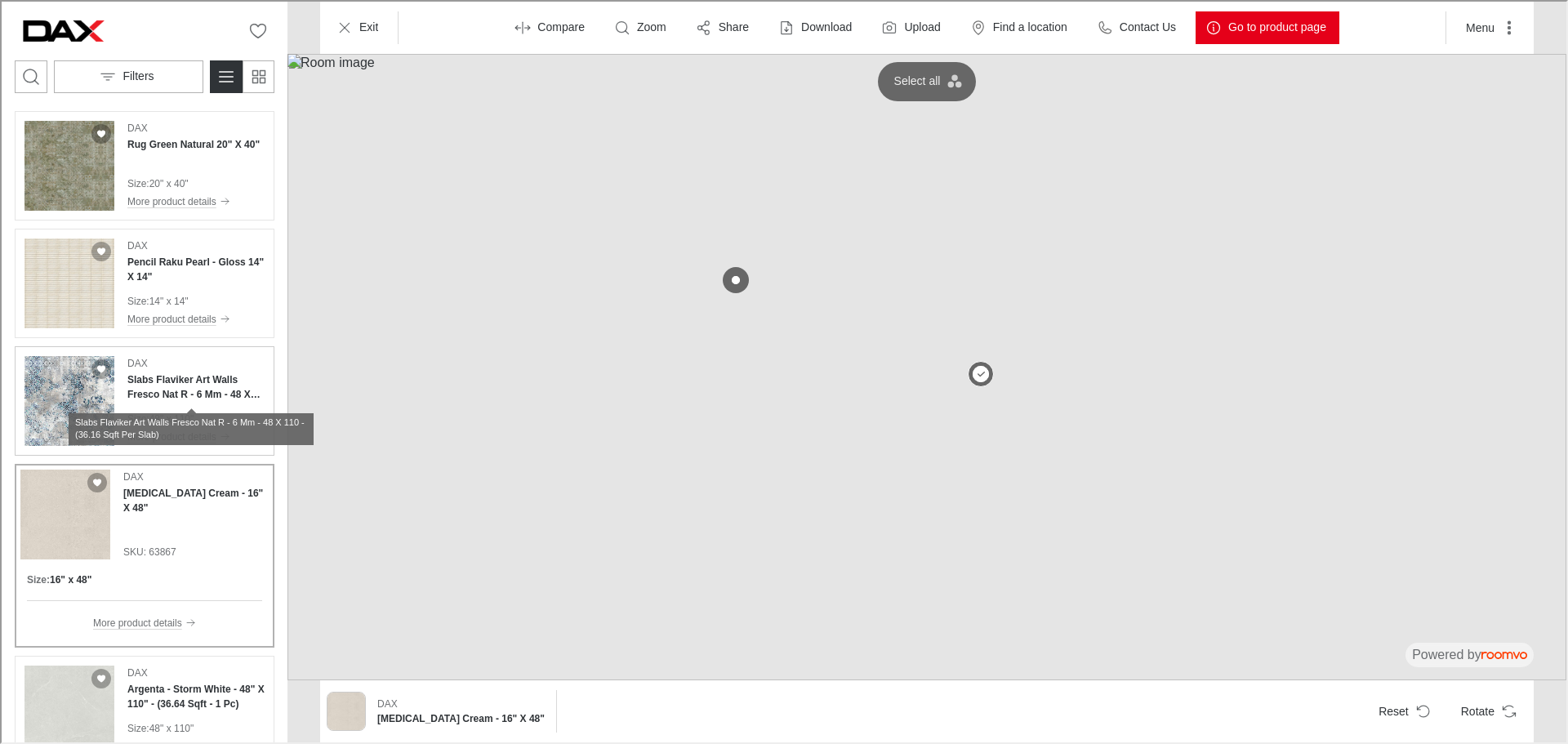
click at [196, 394] on h4 "Slabs Flaviker Art Walls Fresco Nat R - 6 Mm - 48 X 110 - (36.16 Sqft Per Slab)" at bounding box center [194, 386] width 138 height 30
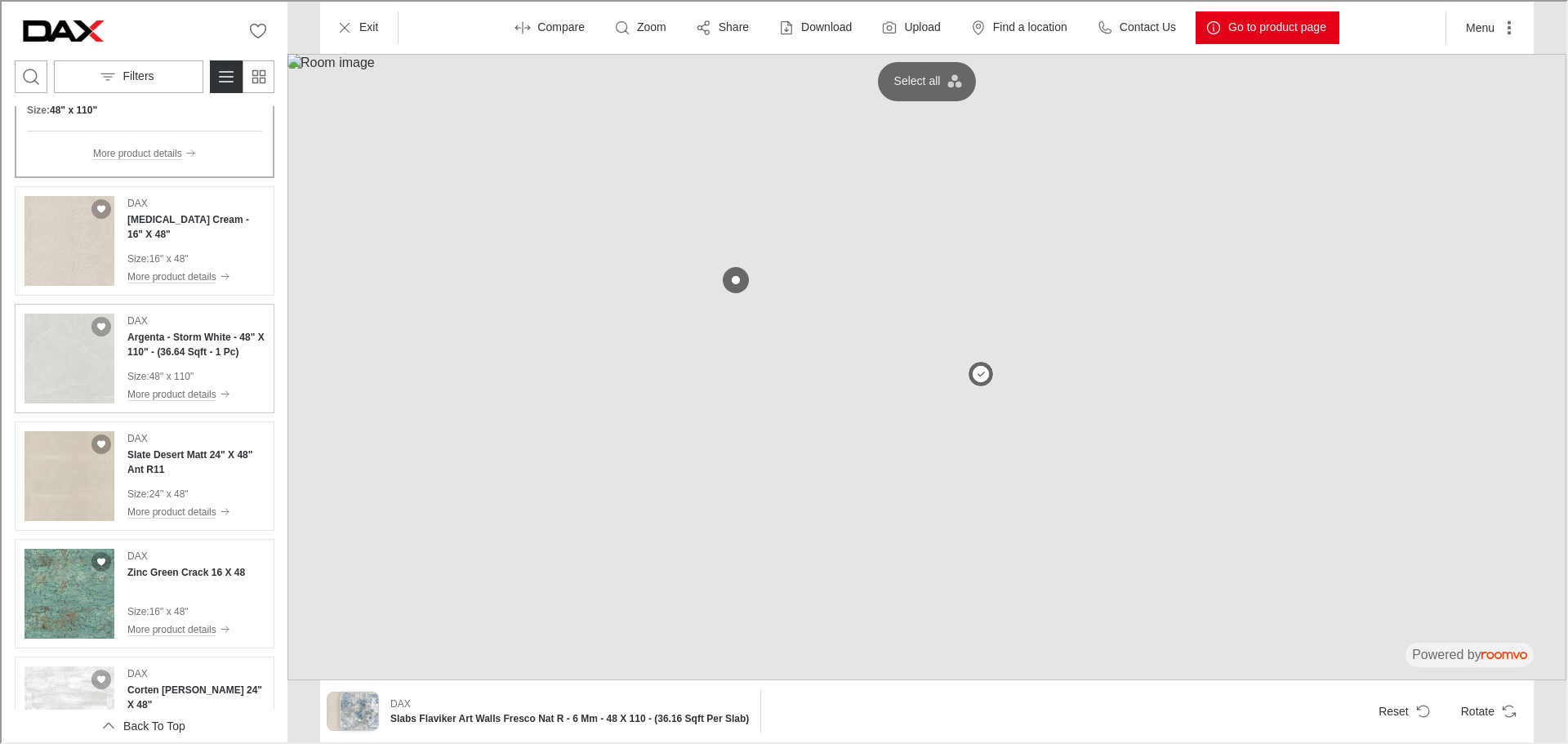
scroll to position [571, 0]
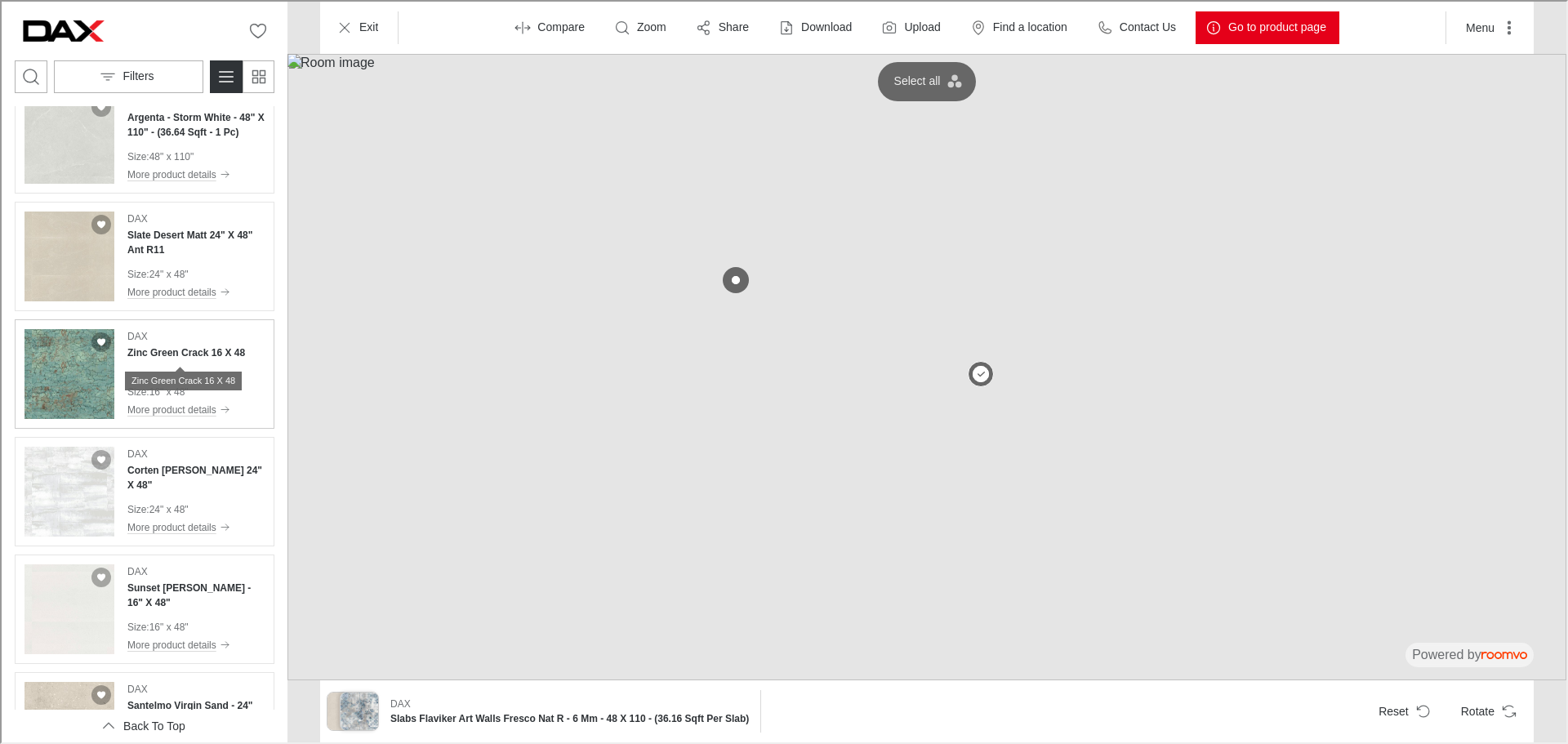
click at [152, 349] on h4 "Zinc Green Crack 16 X 48" at bounding box center [184, 351] width 117 height 15
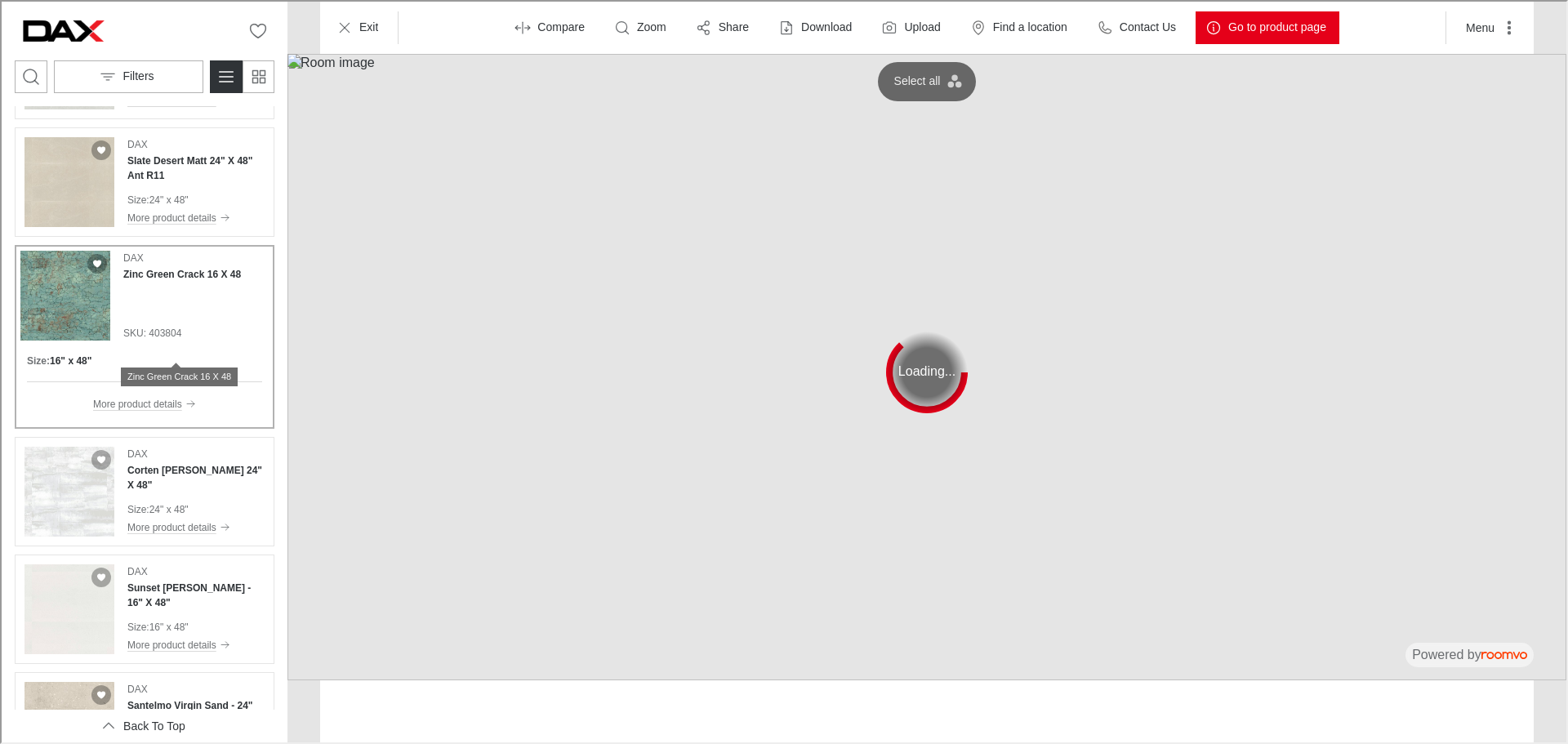
scroll to position [497, 0]
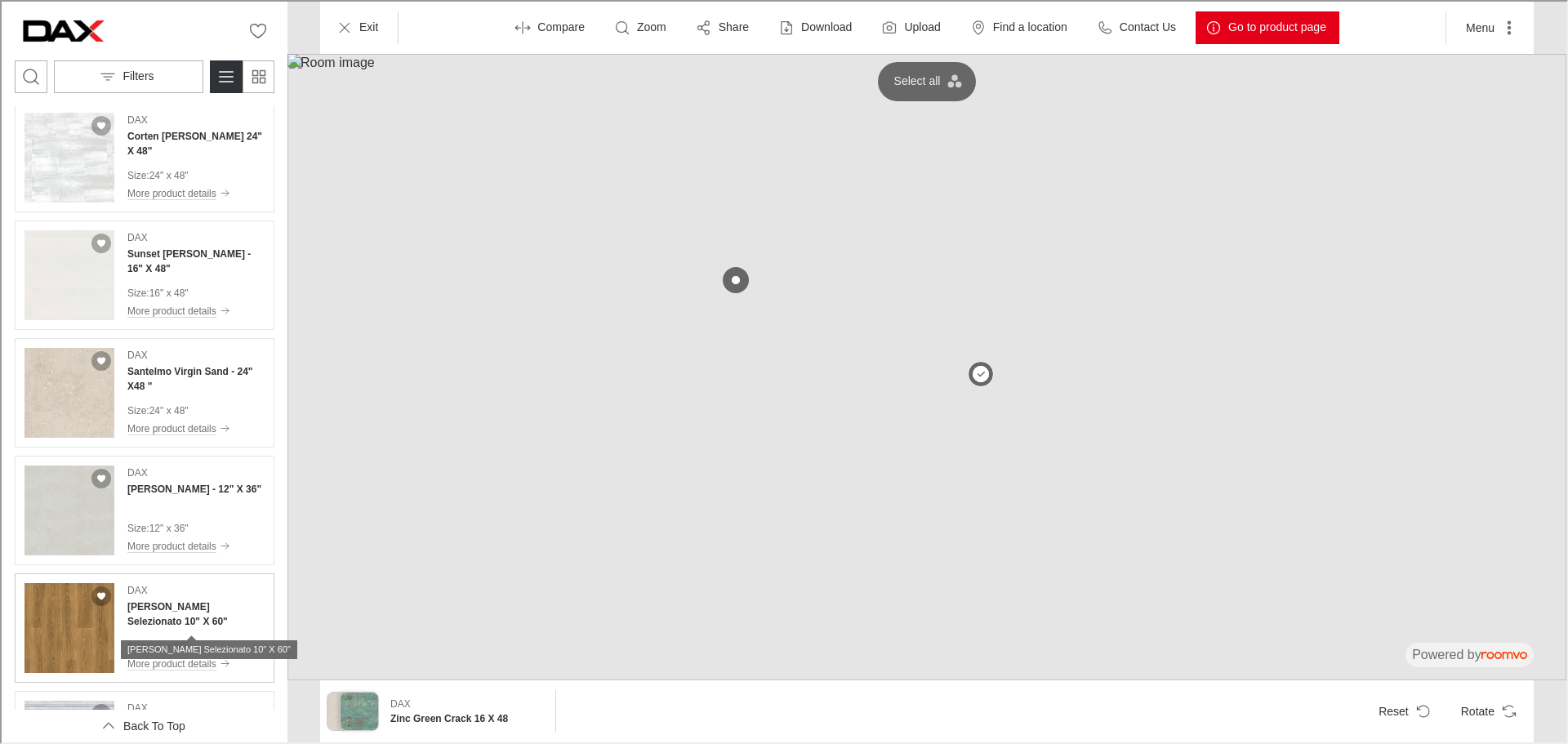
click at [182, 606] on h4 "[PERSON_NAME] Selezionato 10" X 60"" at bounding box center [194, 613] width 138 height 30
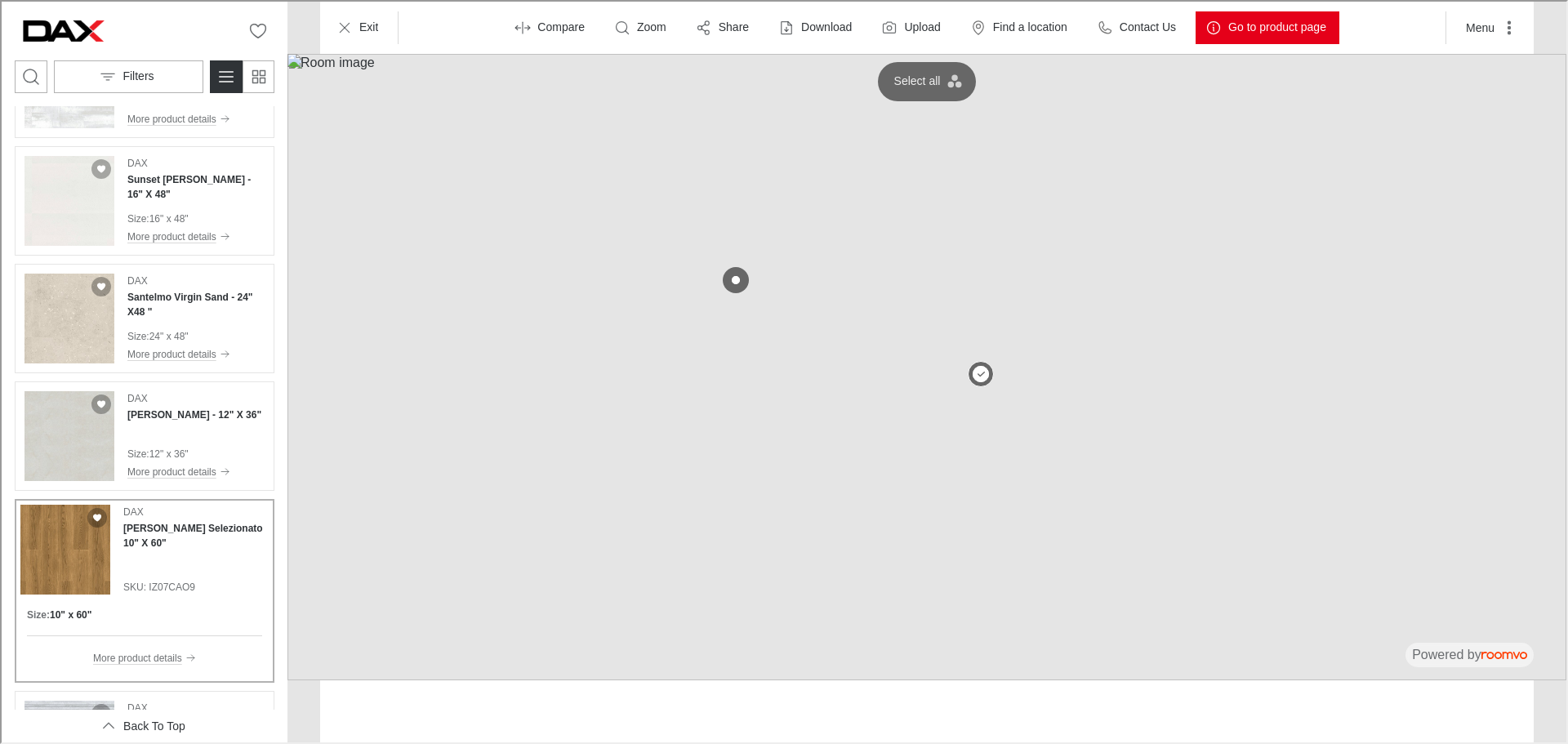
scroll to position [832, 0]
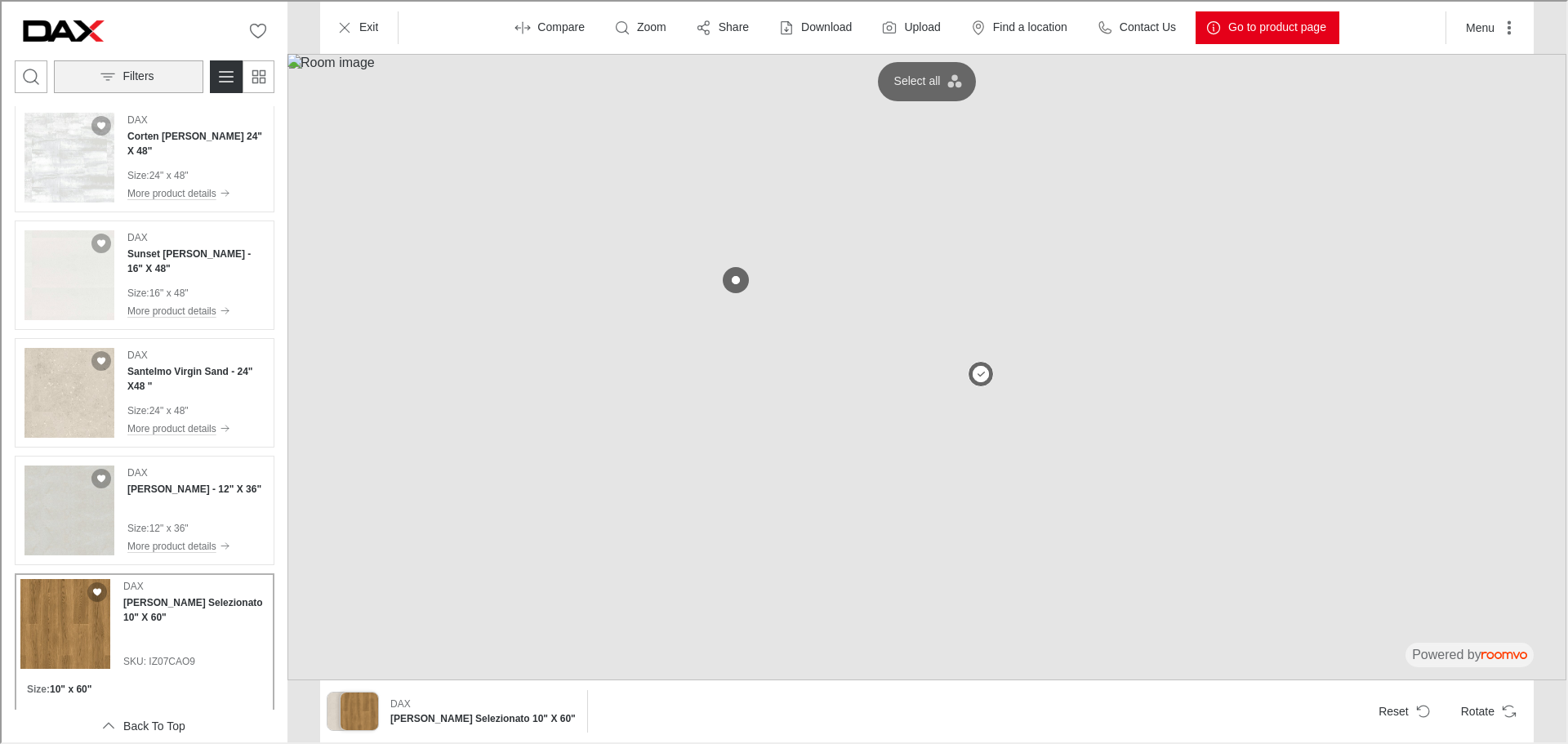
click at [172, 72] on button "Filters" at bounding box center [127, 74] width 150 height 32
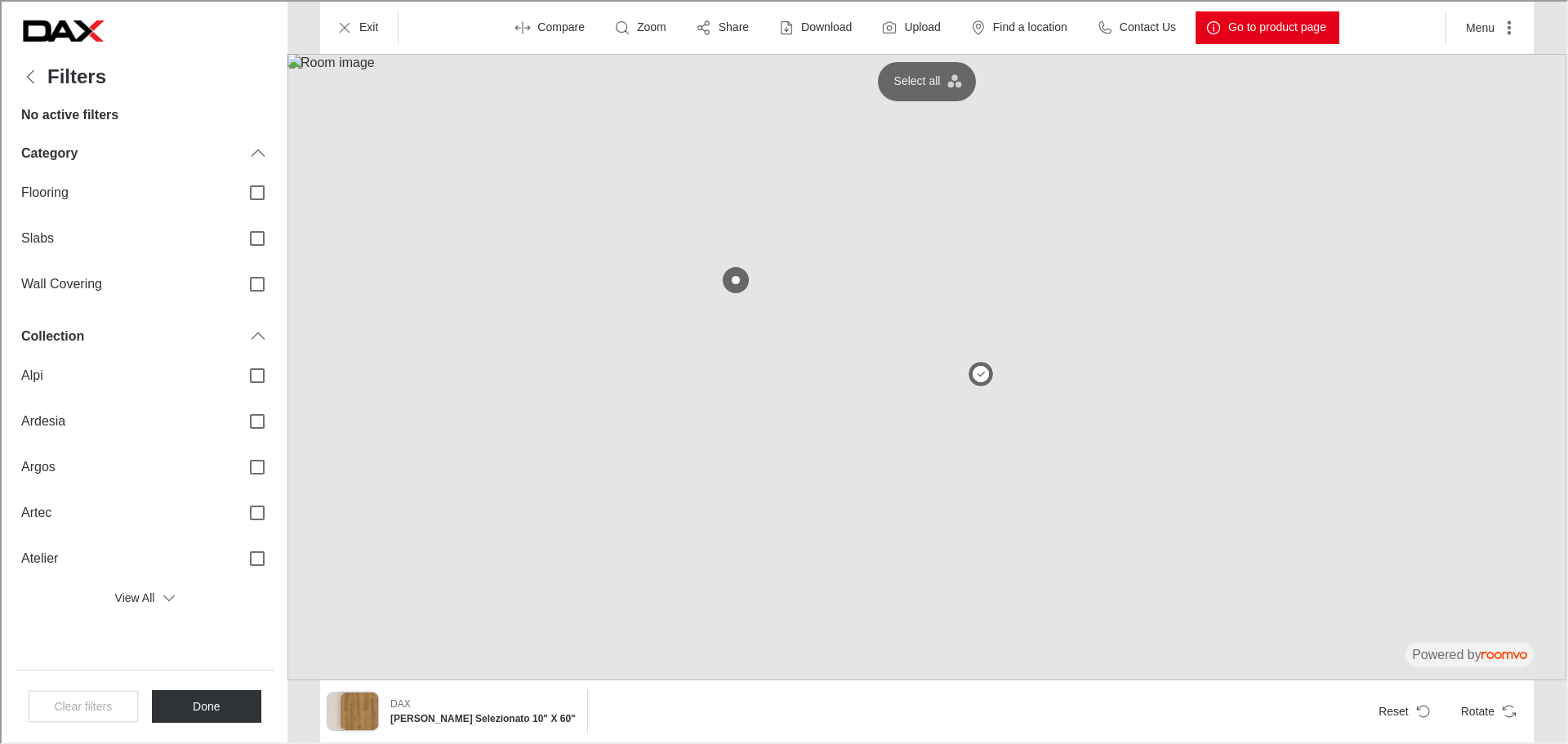
scroll to position [0, 0]
click at [95, 281] on span "Wall Covering" at bounding box center [122, 282] width 206 height 18
click at [238, 281] on input "Wall Covering" at bounding box center [255, 282] width 34 height 34
checkbox input "true"
click at [209, 694] on button "Done" at bounding box center [205, 704] width 110 height 32
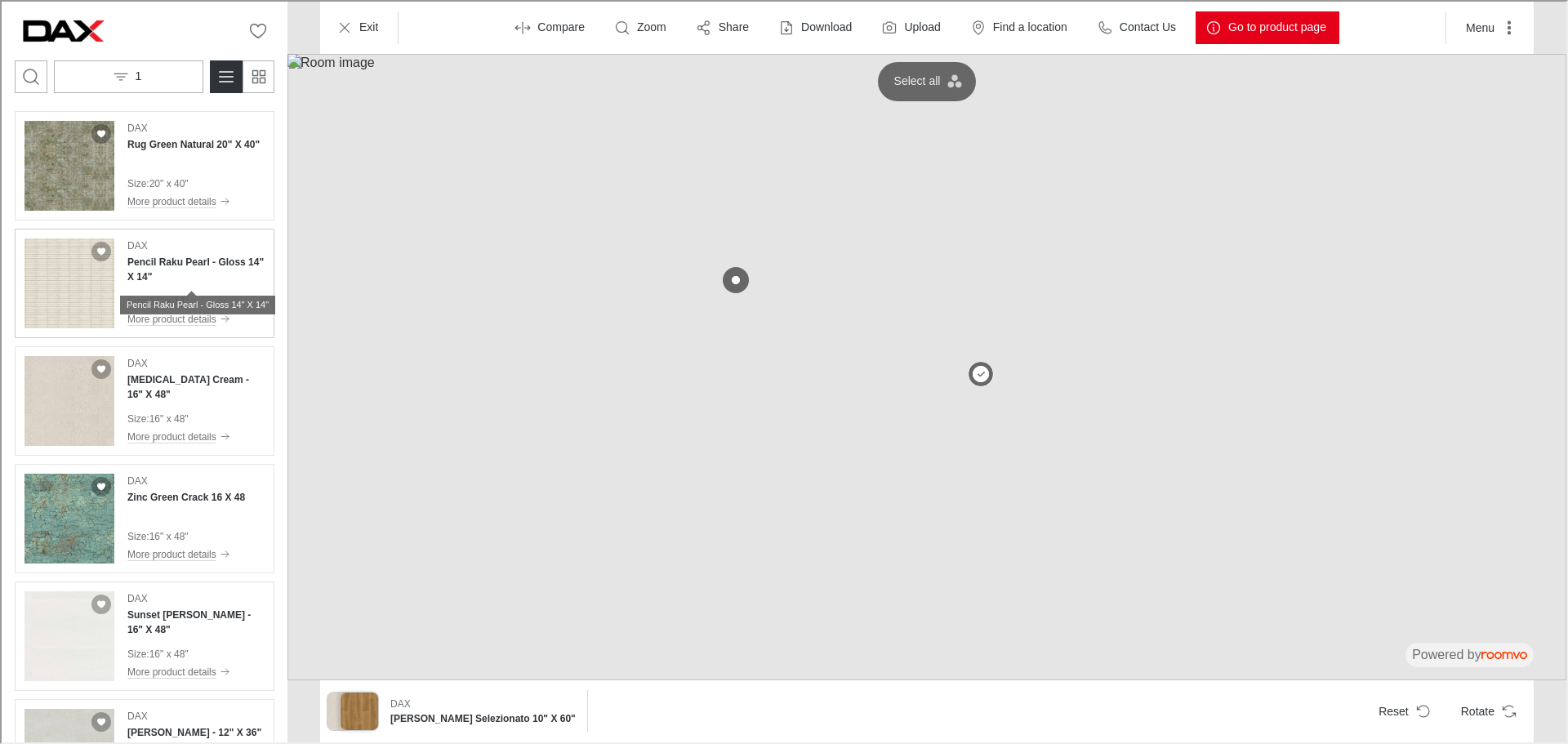
click at [181, 254] on h4 "Pencil Raku Pearl - Gloss 14" X 14"" at bounding box center [194, 268] width 138 height 30
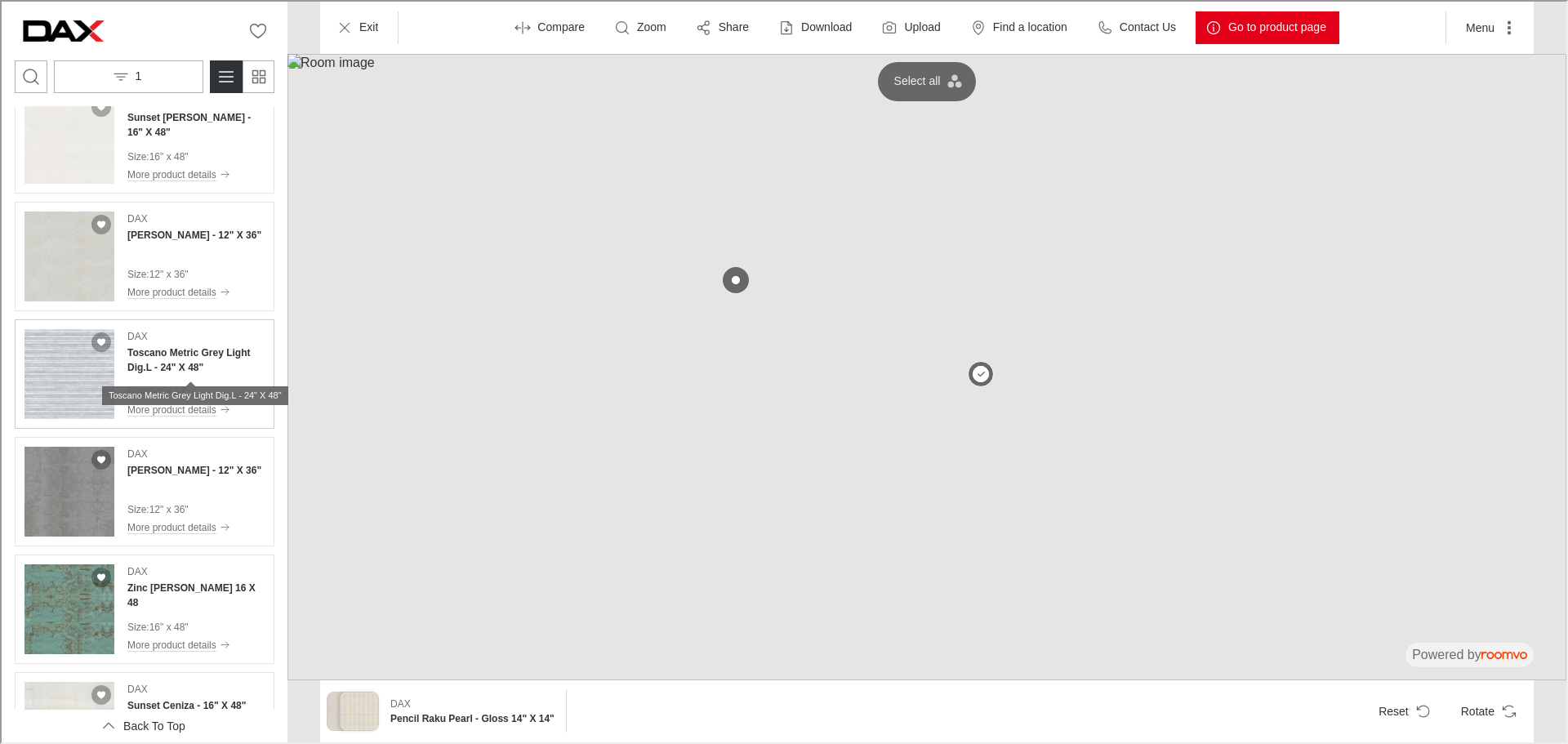
click at [160, 363] on h4 "Toscano Metric Grey Light Dig.L - 24" X 48"" at bounding box center [194, 358] width 138 height 30
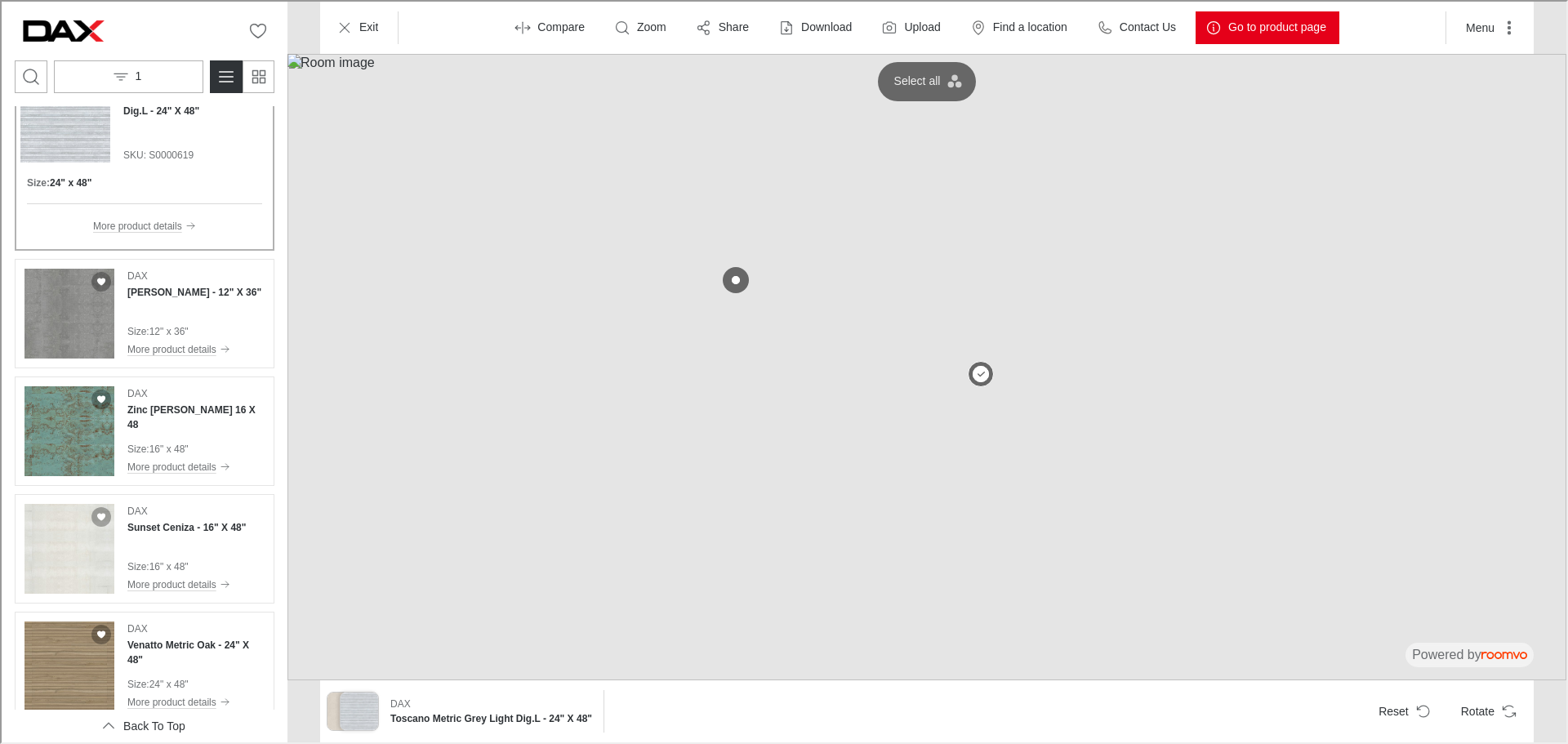
scroll to position [905, 0]
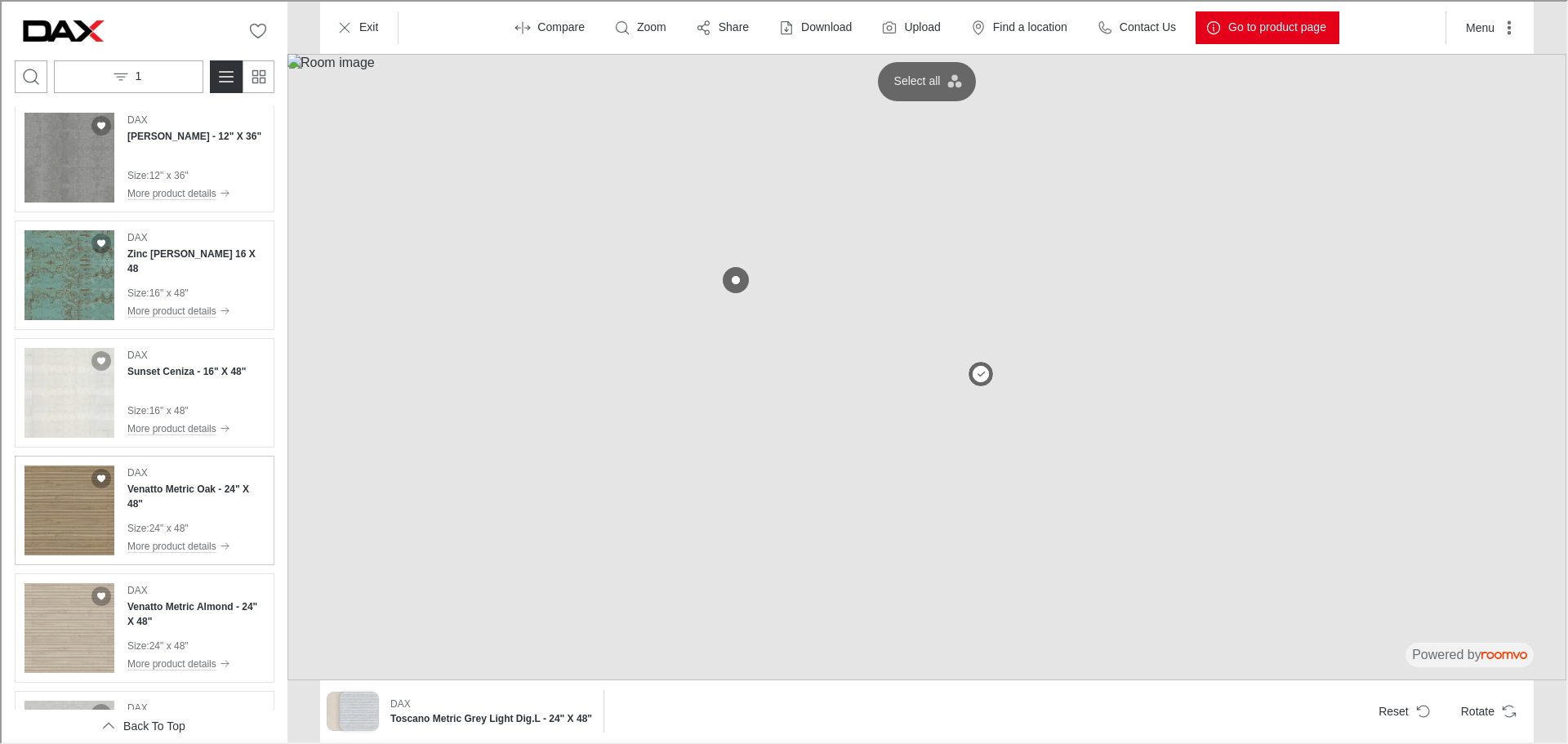
click at [171, 506] on div "DAX Venatto Metric Oak - 24" X 48" Size : 24" x 48" More product details" at bounding box center [194, 508] width 138 height 89
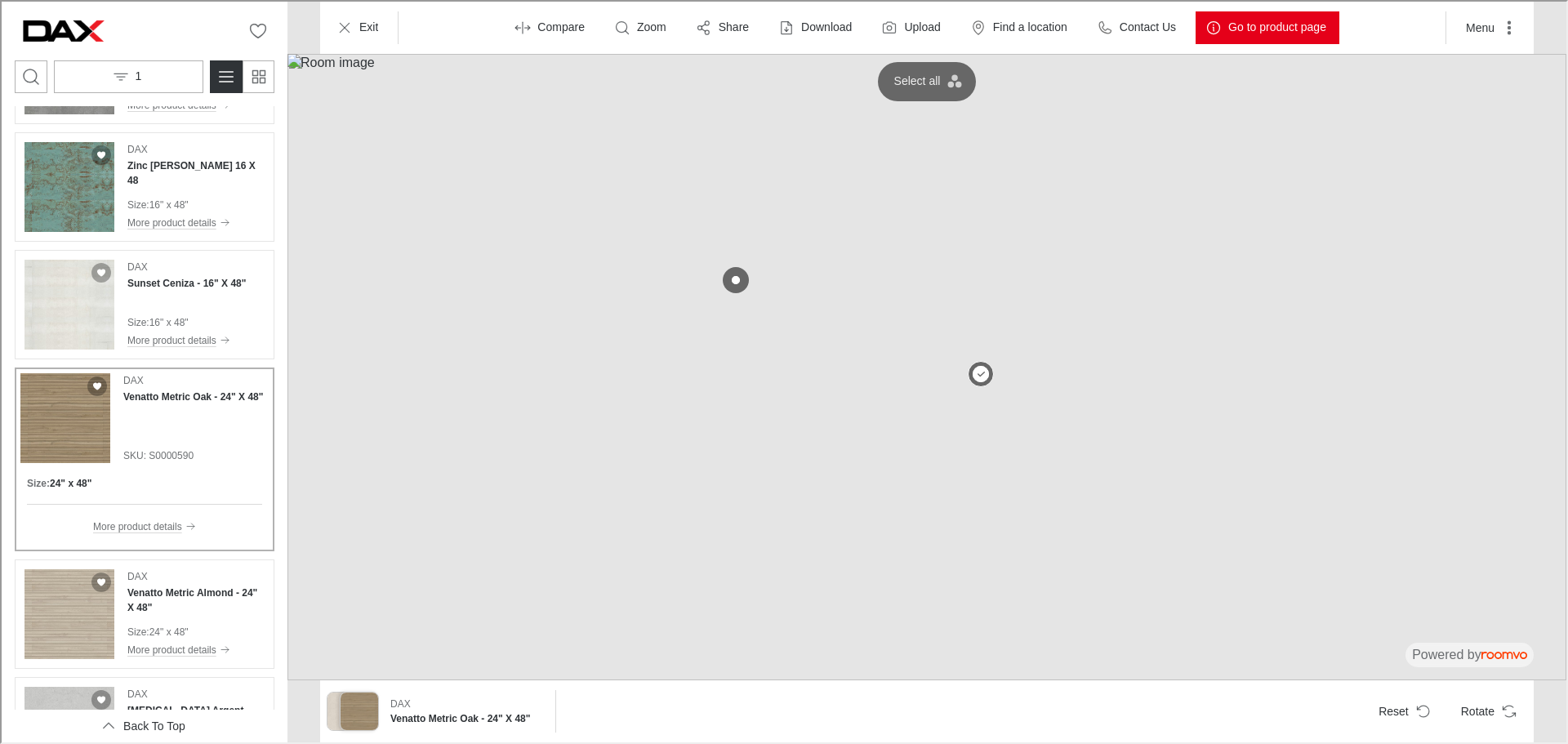
scroll to position [913, 0]
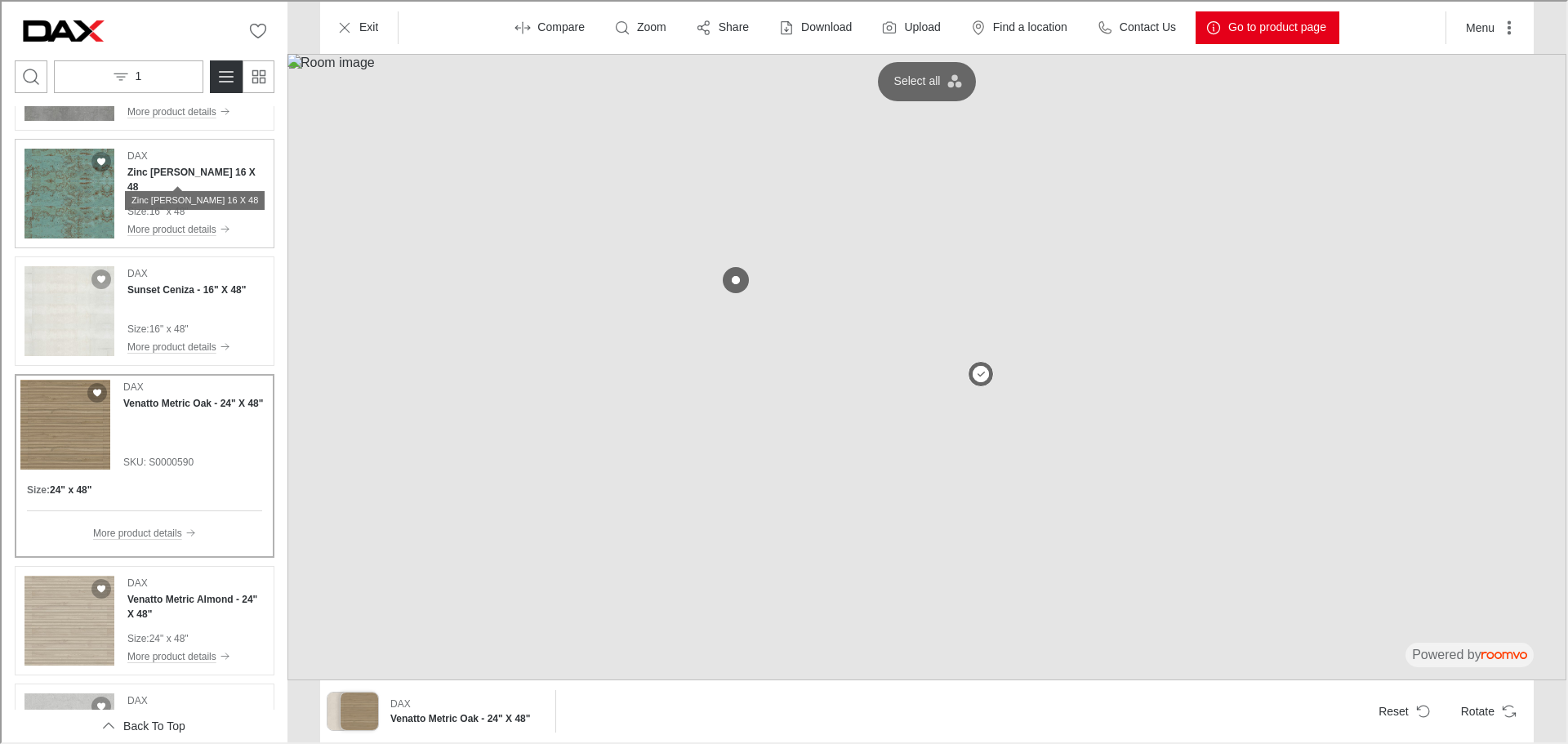
click at [148, 174] on h4 "Zinc [PERSON_NAME] 16 X 48" at bounding box center [194, 178] width 138 height 30
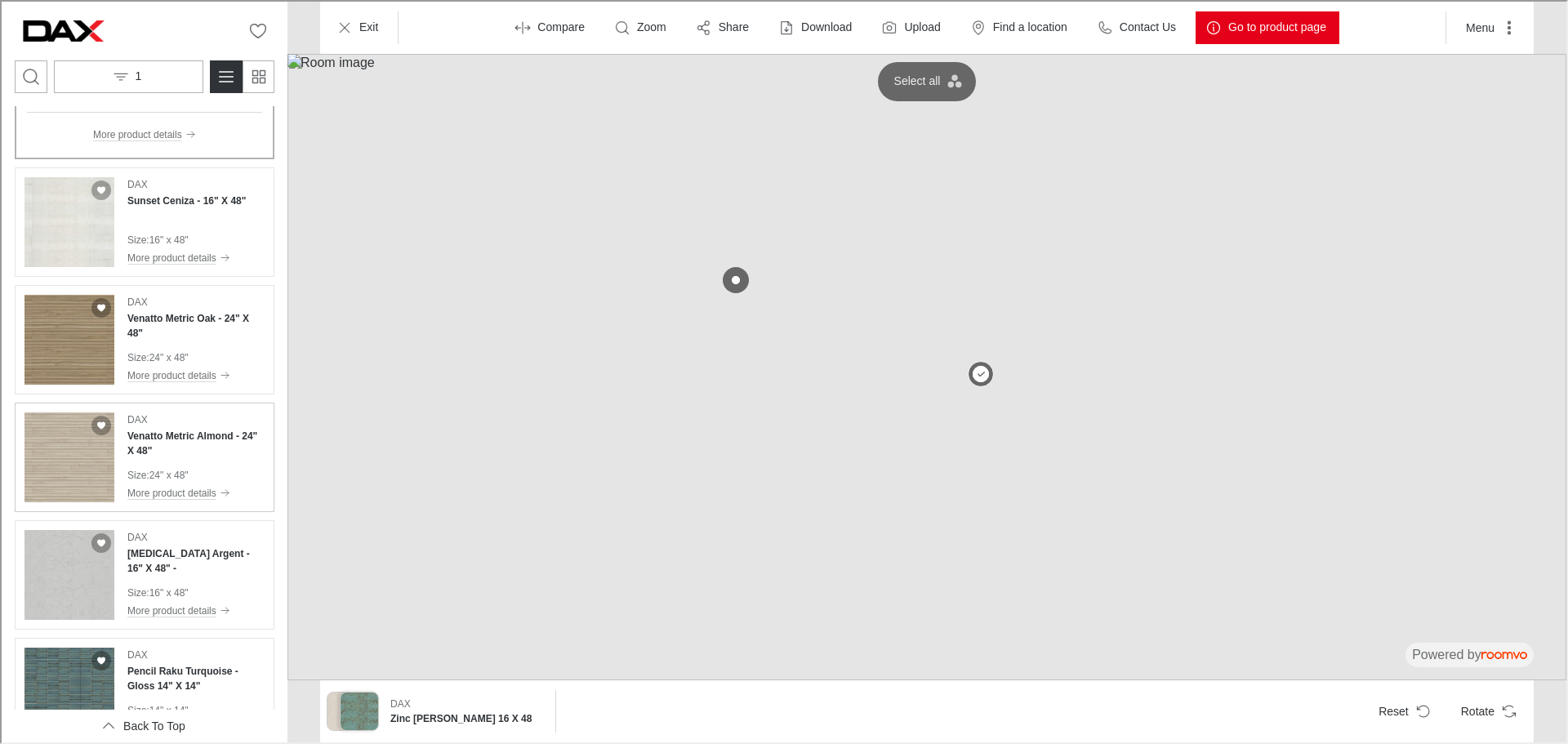
scroll to position [1239, 0]
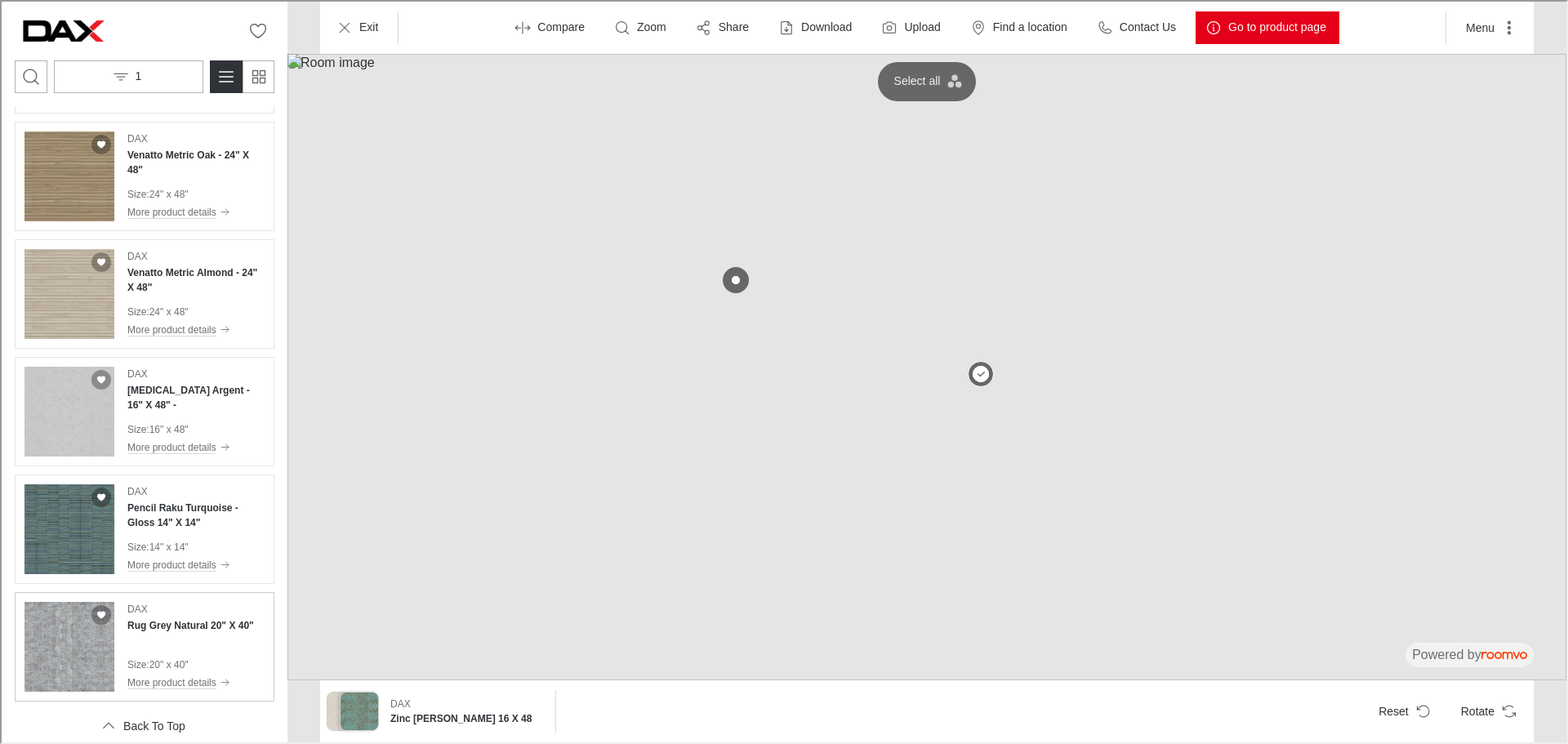
click at [168, 616] on div "DAX Rug Grey Natural 20" X 40"" at bounding box center [188, 615] width 126 height 31
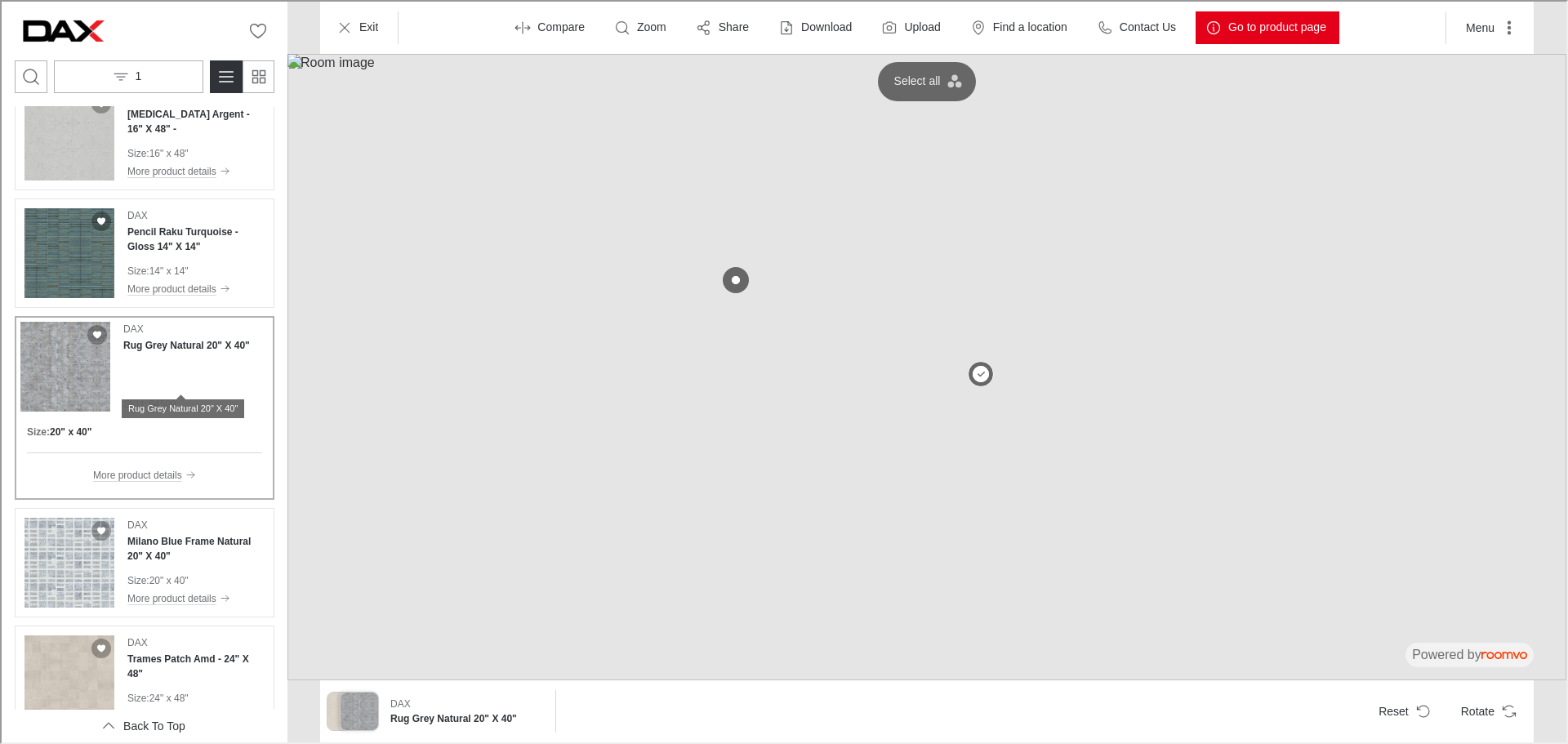
scroll to position [1492, 0]
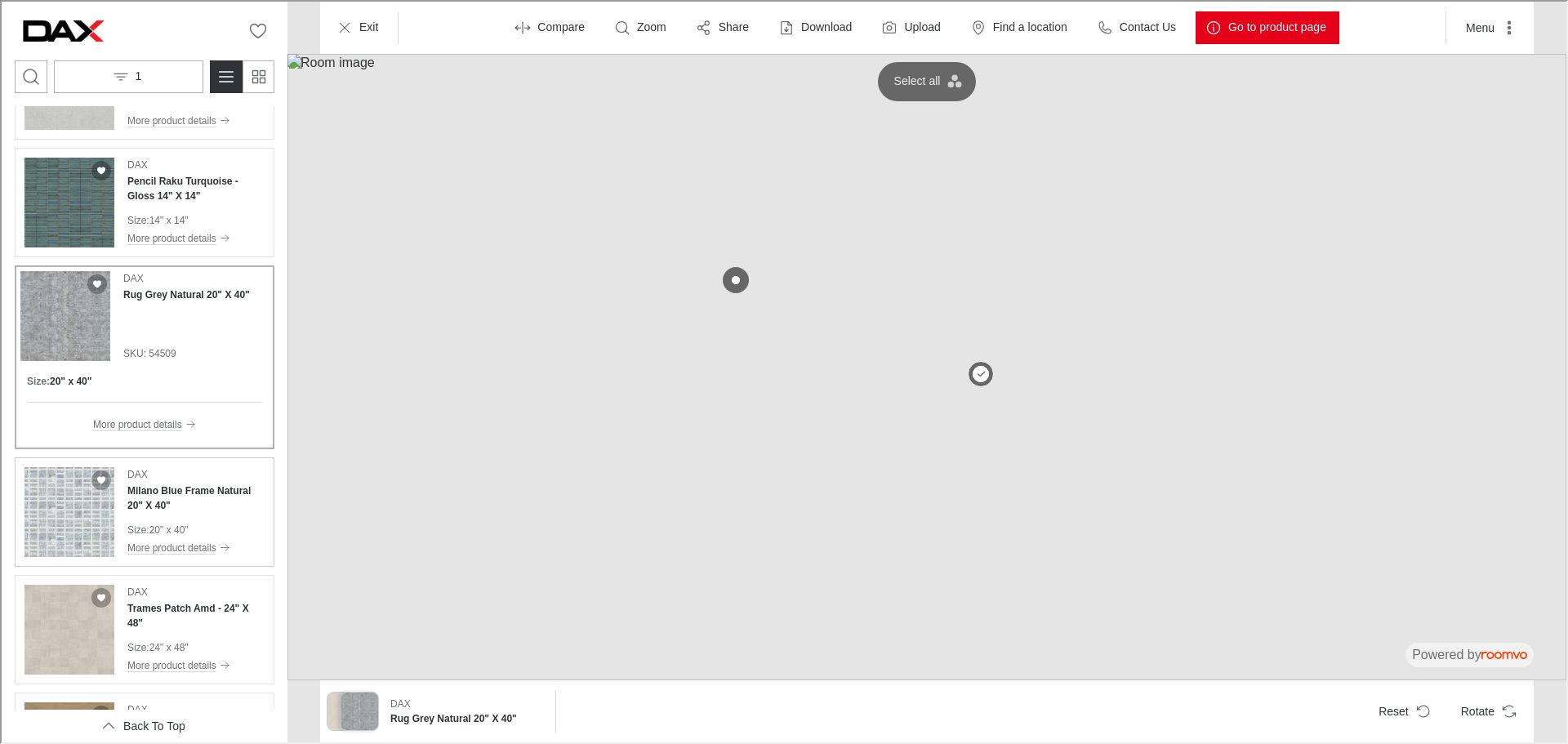
click at [203, 521] on div "[PERSON_NAME] Blue Frame Natural 20" X 40" Size : 20" x 40" More product details" at bounding box center [194, 510] width 138 height 89
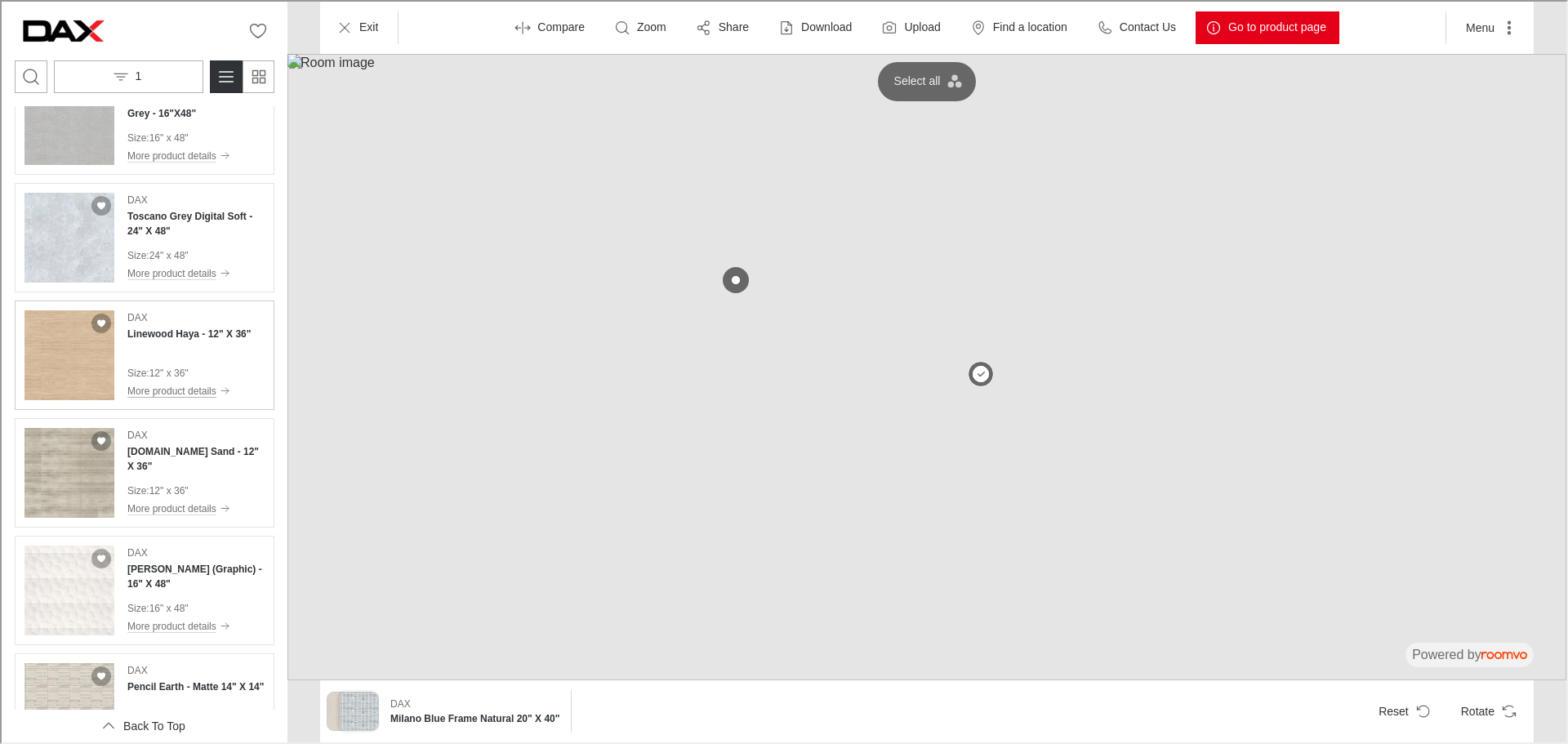
scroll to position [2717, 0]
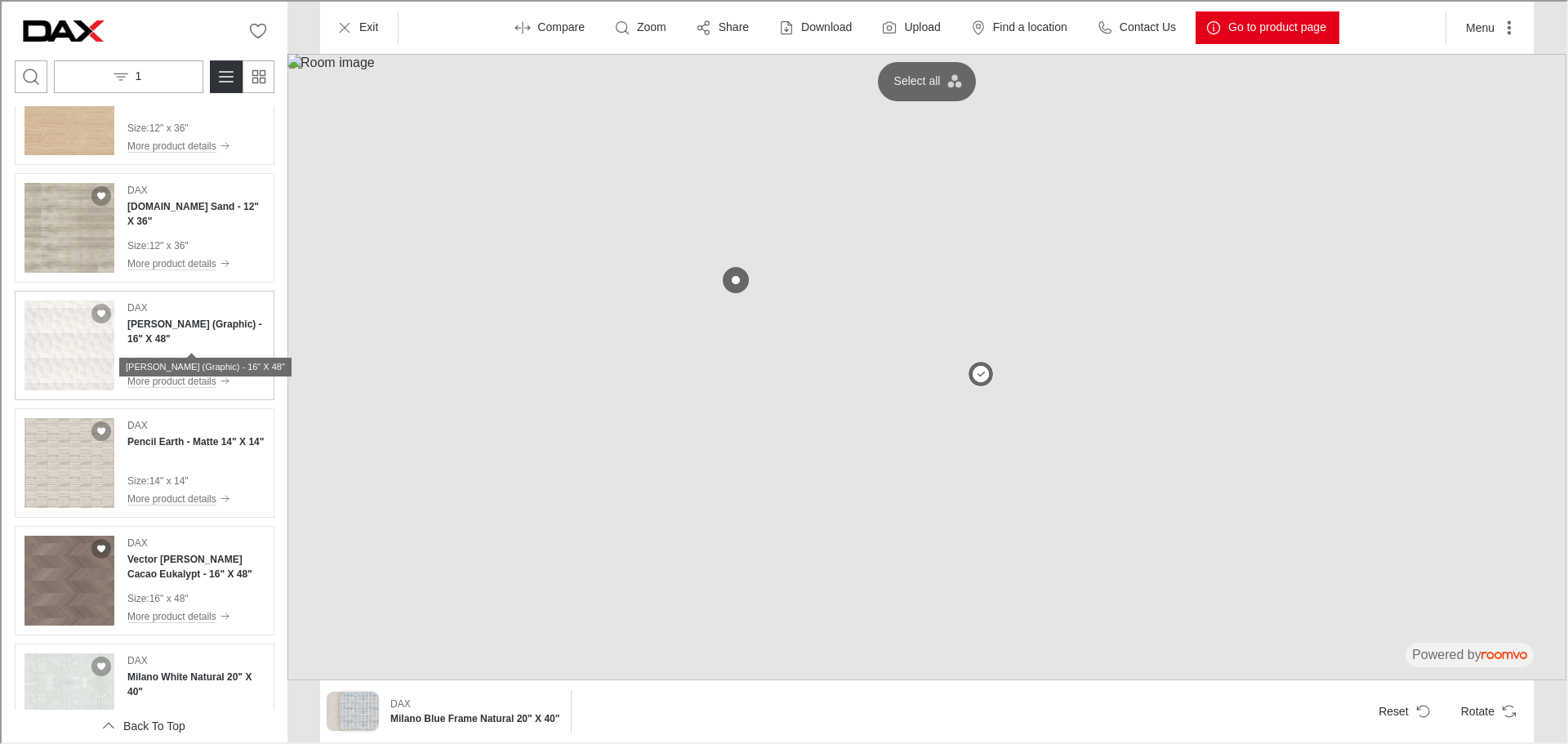
click at [176, 344] on h4 "[PERSON_NAME] (Graphic) - 16" X 48"" at bounding box center [194, 330] width 138 height 30
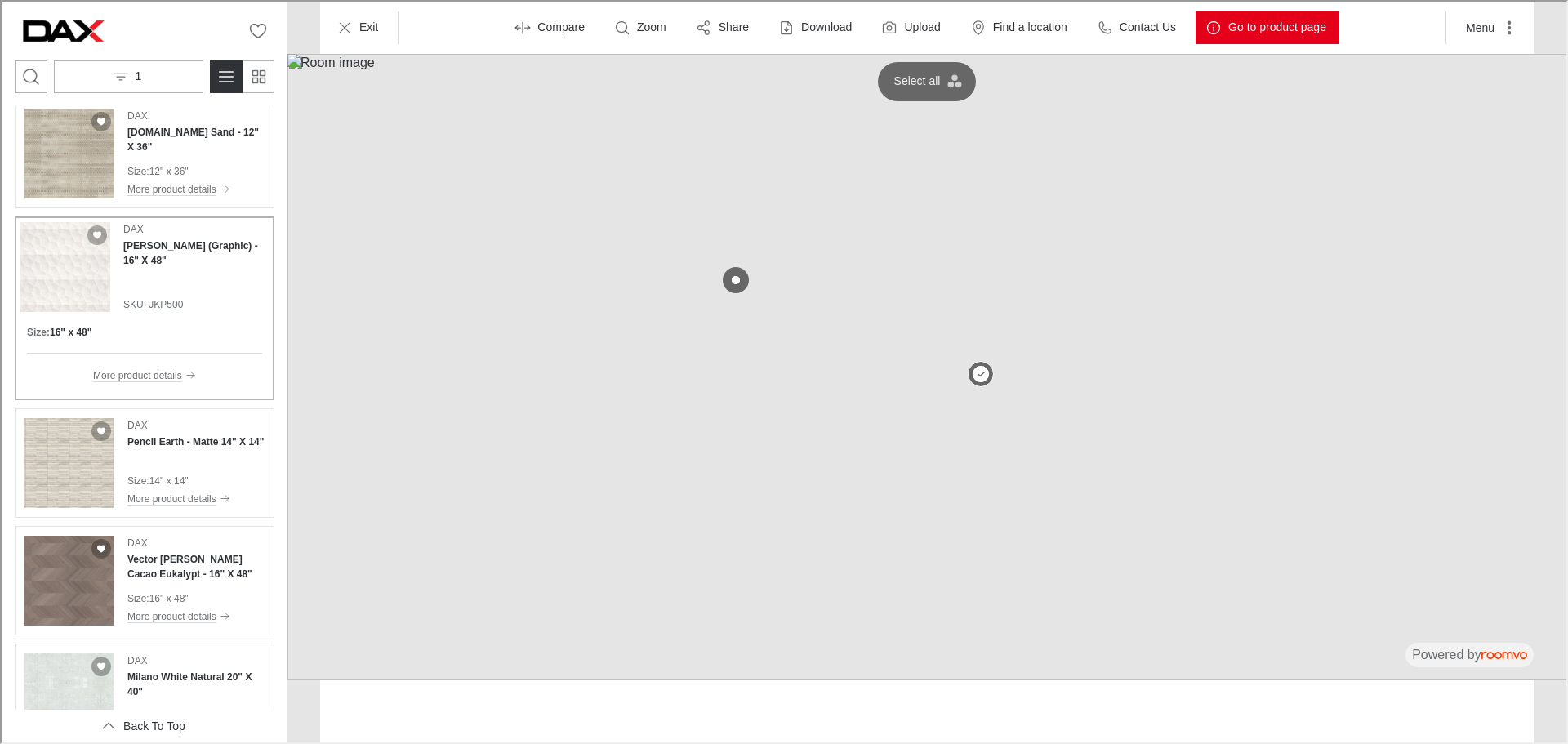
scroll to position [2642, 0]
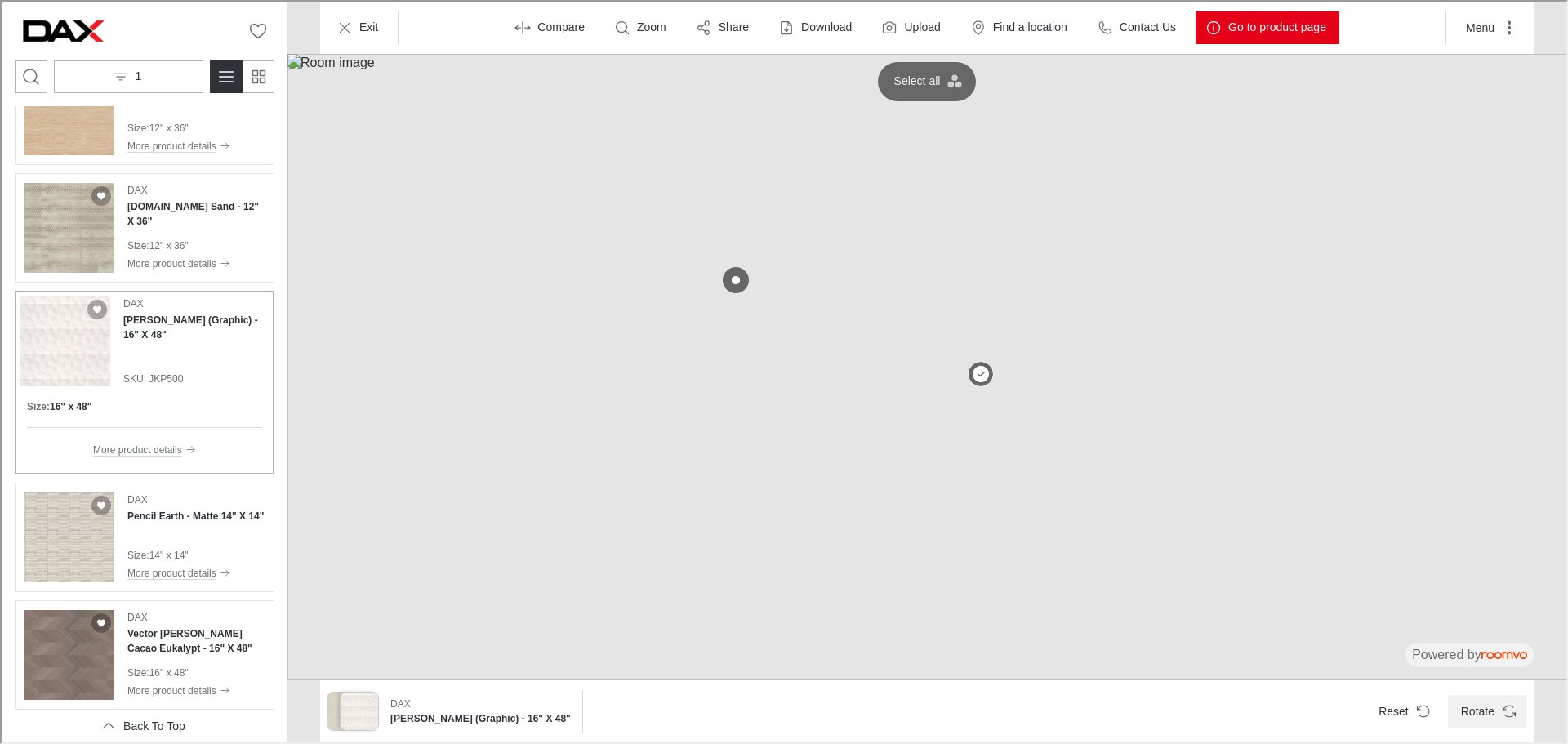
click at [1493, 711] on button "Rotate" at bounding box center [1486, 709] width 79 height 32
click at [1510, 704] on icon "Rotate Surface" at bounding box center [1508, 709] width 17 height 17
click at [175, 634] on h4 "Vector [PERSON_NAME] Cacao Eukalypt - 16" X 48"" at bounding box center [194, 640] width 138 height 30
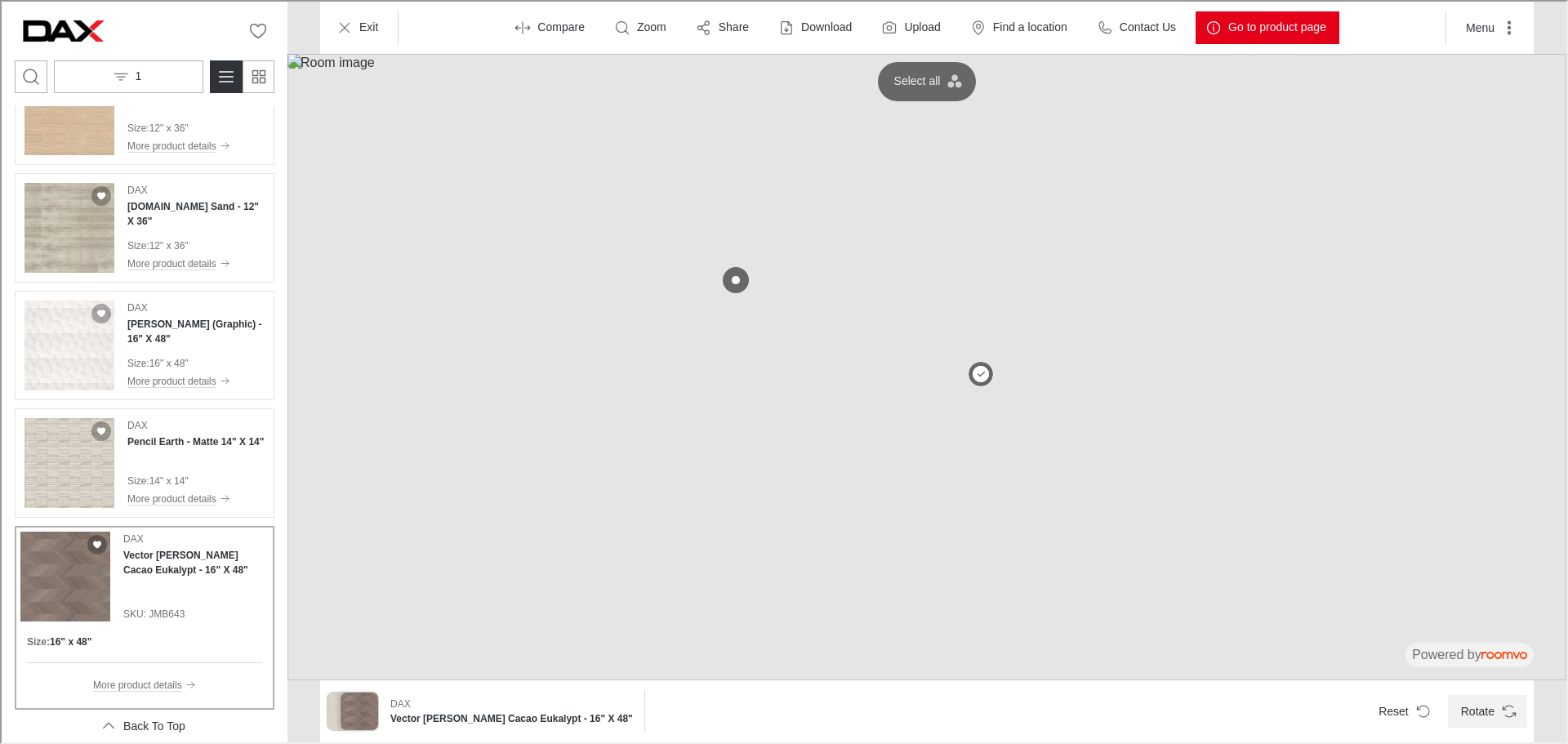
click at [1473, 708] on button "Rotate" at bounding box center [1486, 709] width 79 height 32
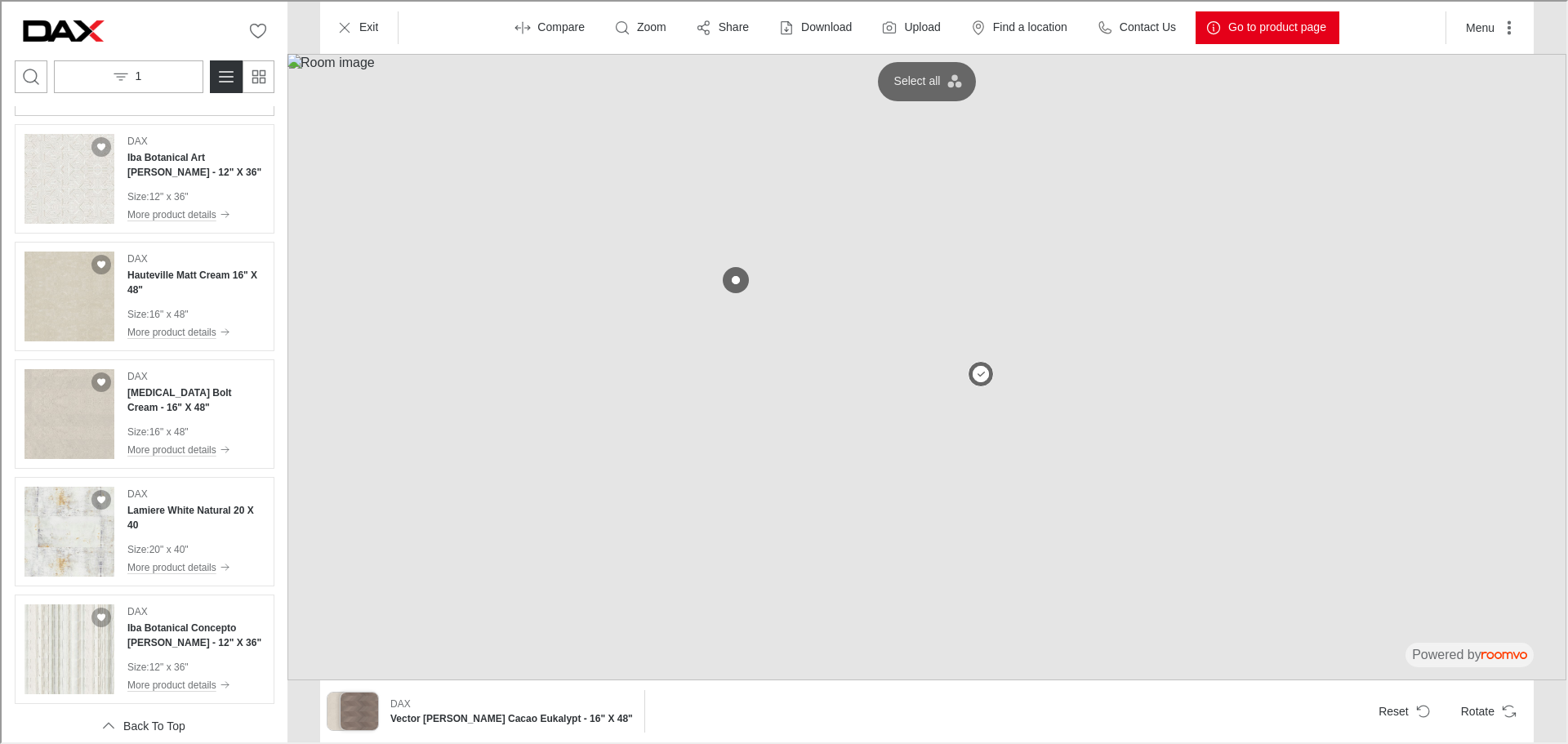
scroll to position [3841, 0]
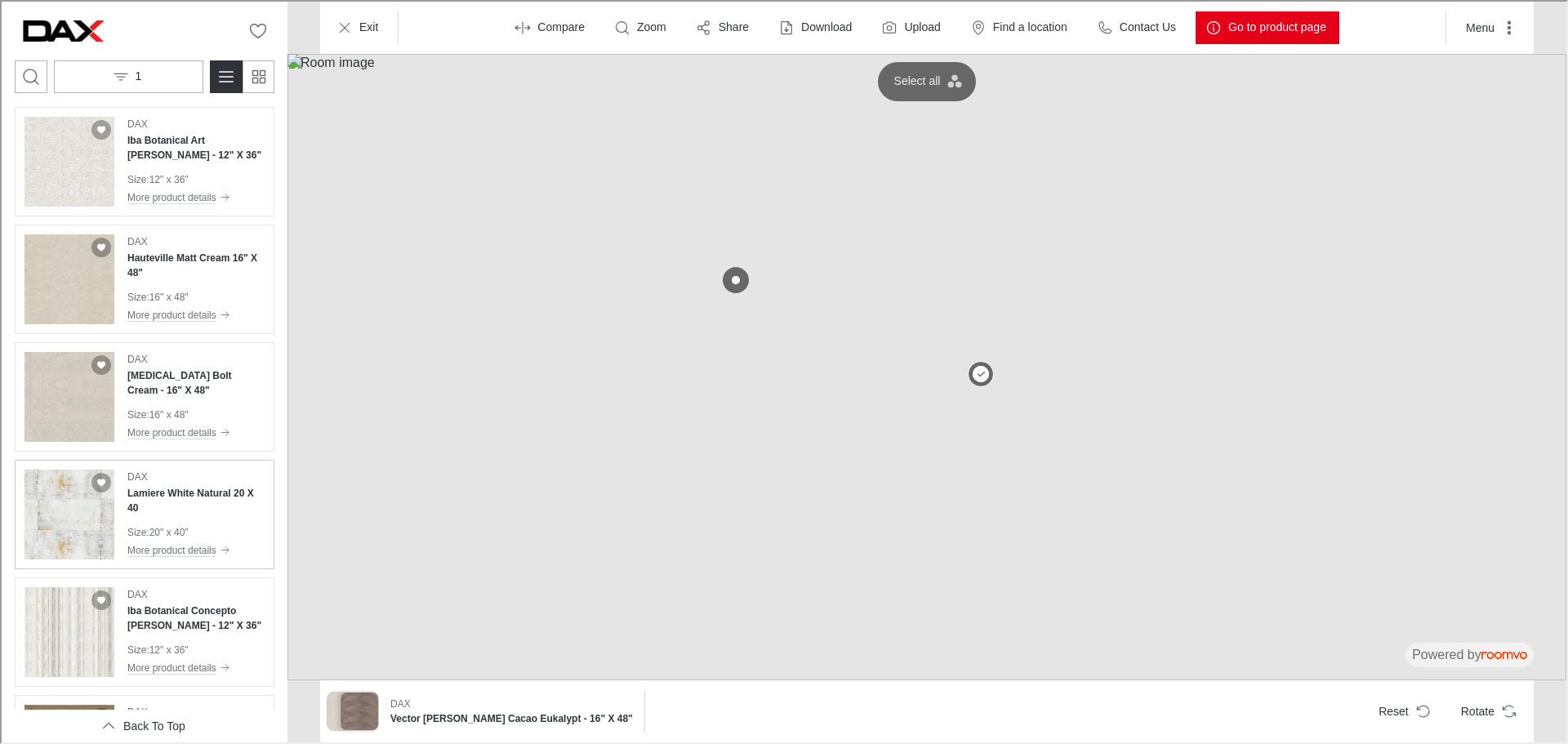
click at [202, 504] on div "DAX Lamiere White Natural 20 X 40 Size : 20" x 40" More product details" at bounding box center [194, 513] width 138 height 89
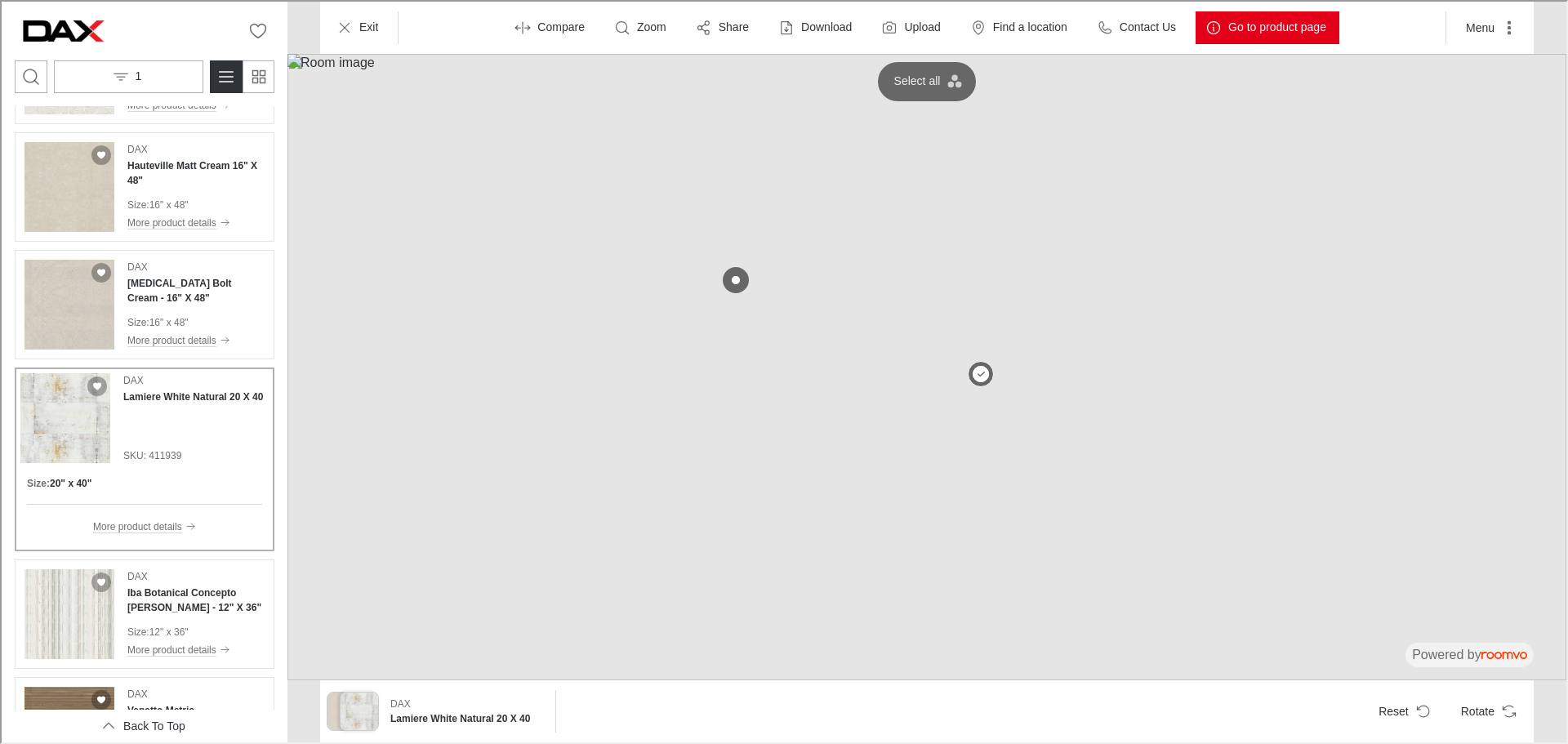
scroll to position [3929, 0]
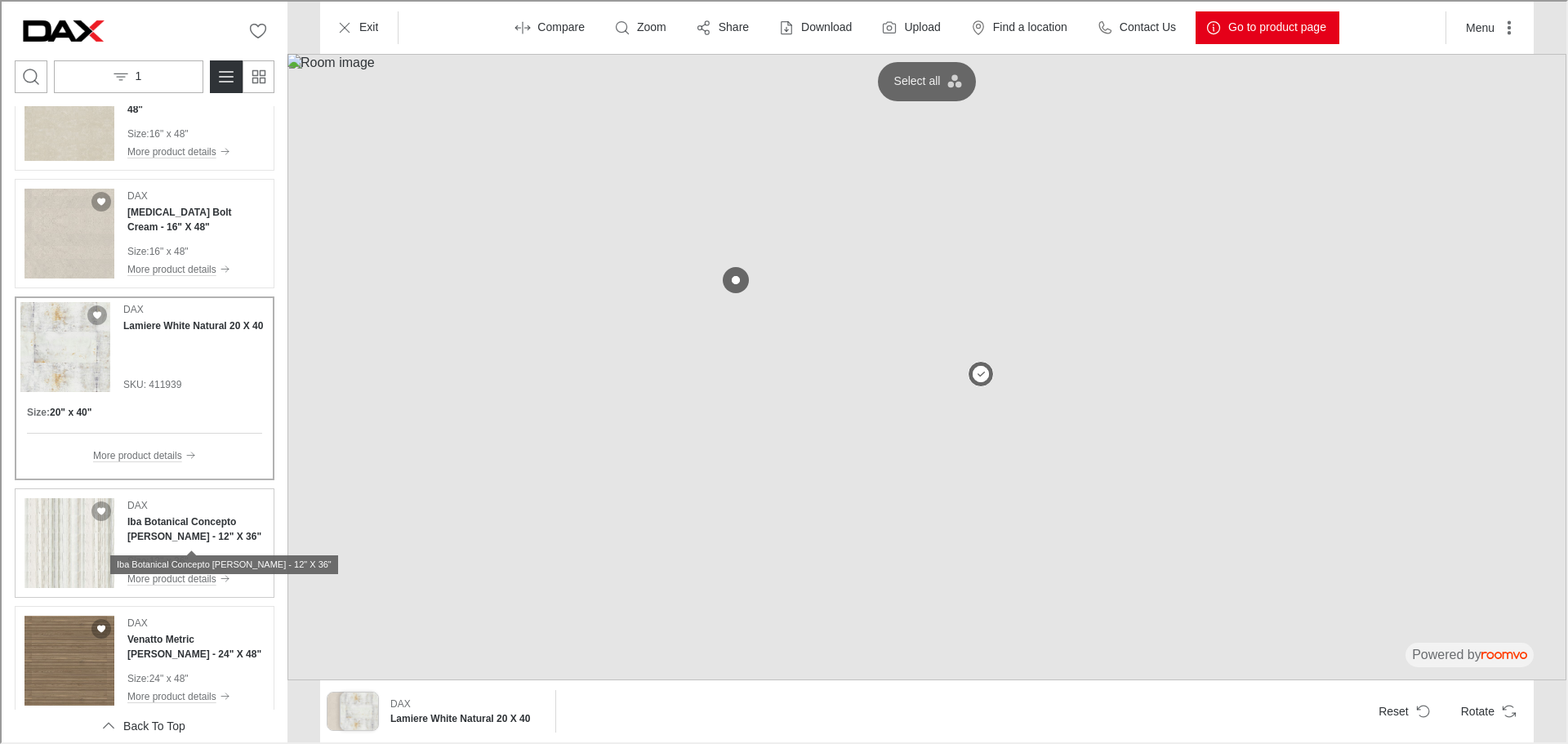
click at [190, 538] on h4 "Iba Botanical Concepto [PERSON_NAME] - 12" X 36"" at bounding box center [194, 528] width 138 height 30
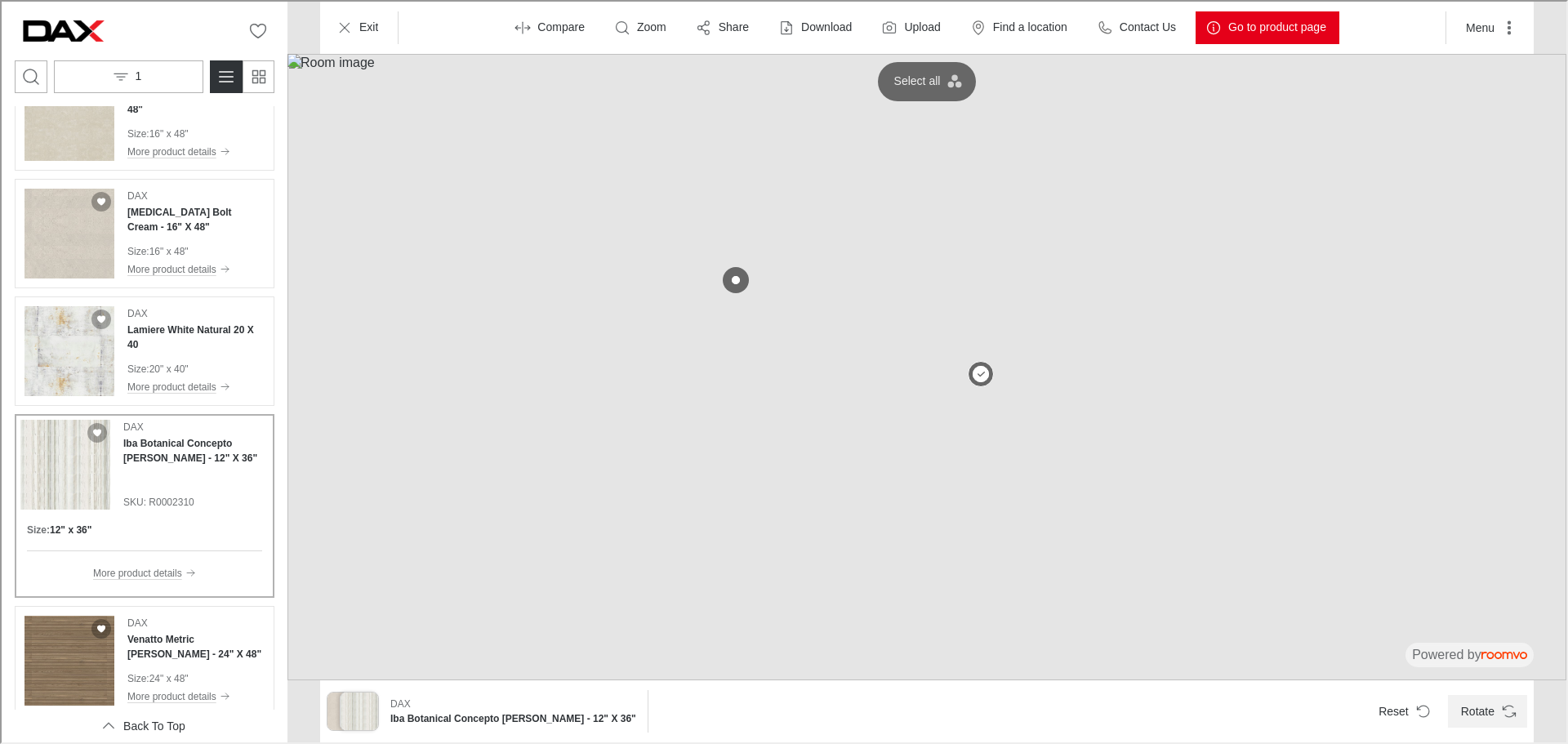
click at [1500, 724] on button "Rotate" at bounding box center [1486, 709] width 79 height 32
click at [1522, 731] on div "DAX Iba Botanical Concepto [PERSON_NAME] - 12" X 36" Reset Rotate" at bounding box center [925, 709] width 1214 height 62
click at [1515, 713] on button "Rotate" at bounding box center [1486, 709] width 79 height 32
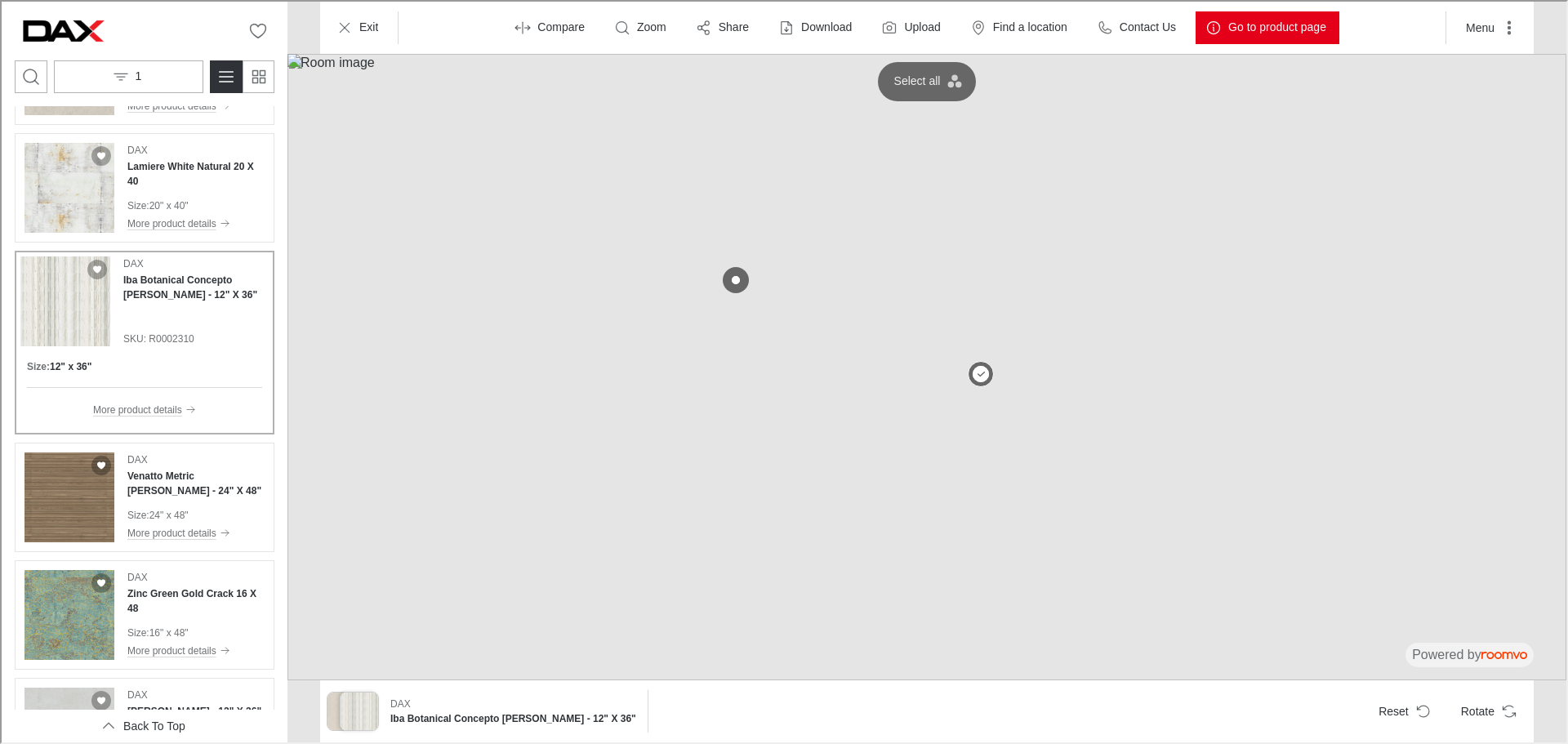
scroll to position [4338, 0]
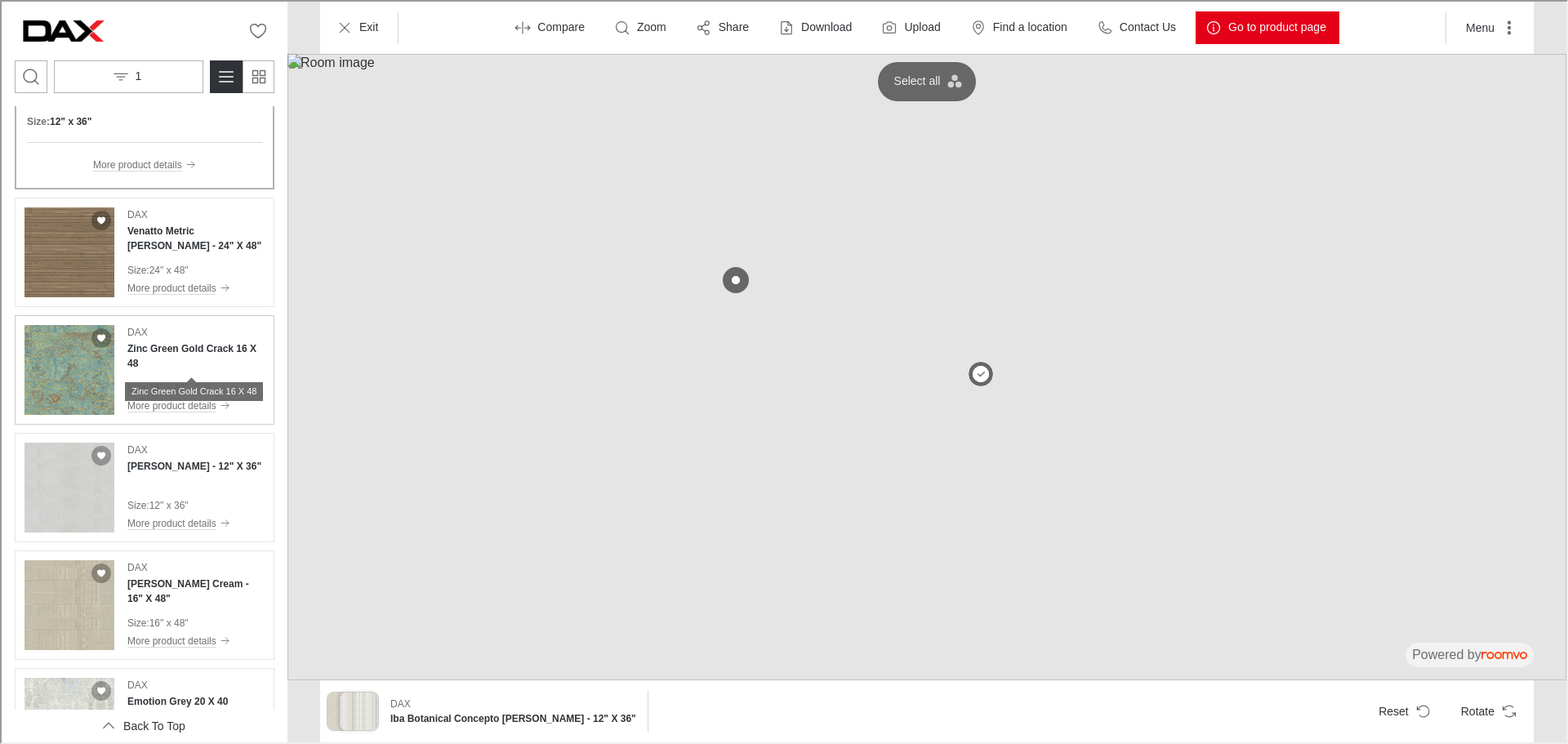
click at [195, 358] on h4 "Zinc Green Gold Crack 16 X 48" at bounding box center [194, 355] width 138 height 30
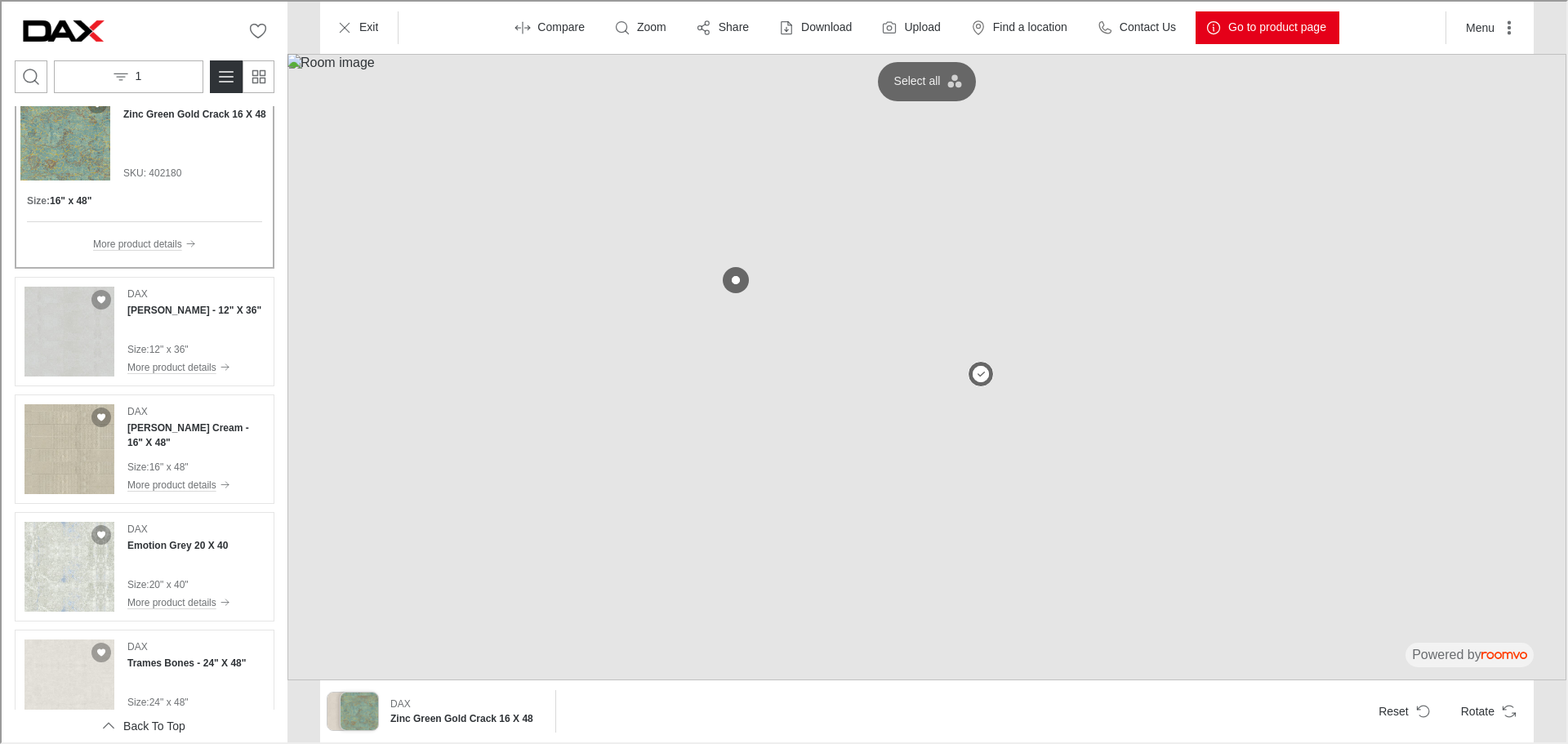
scroll to position [4502, 0]
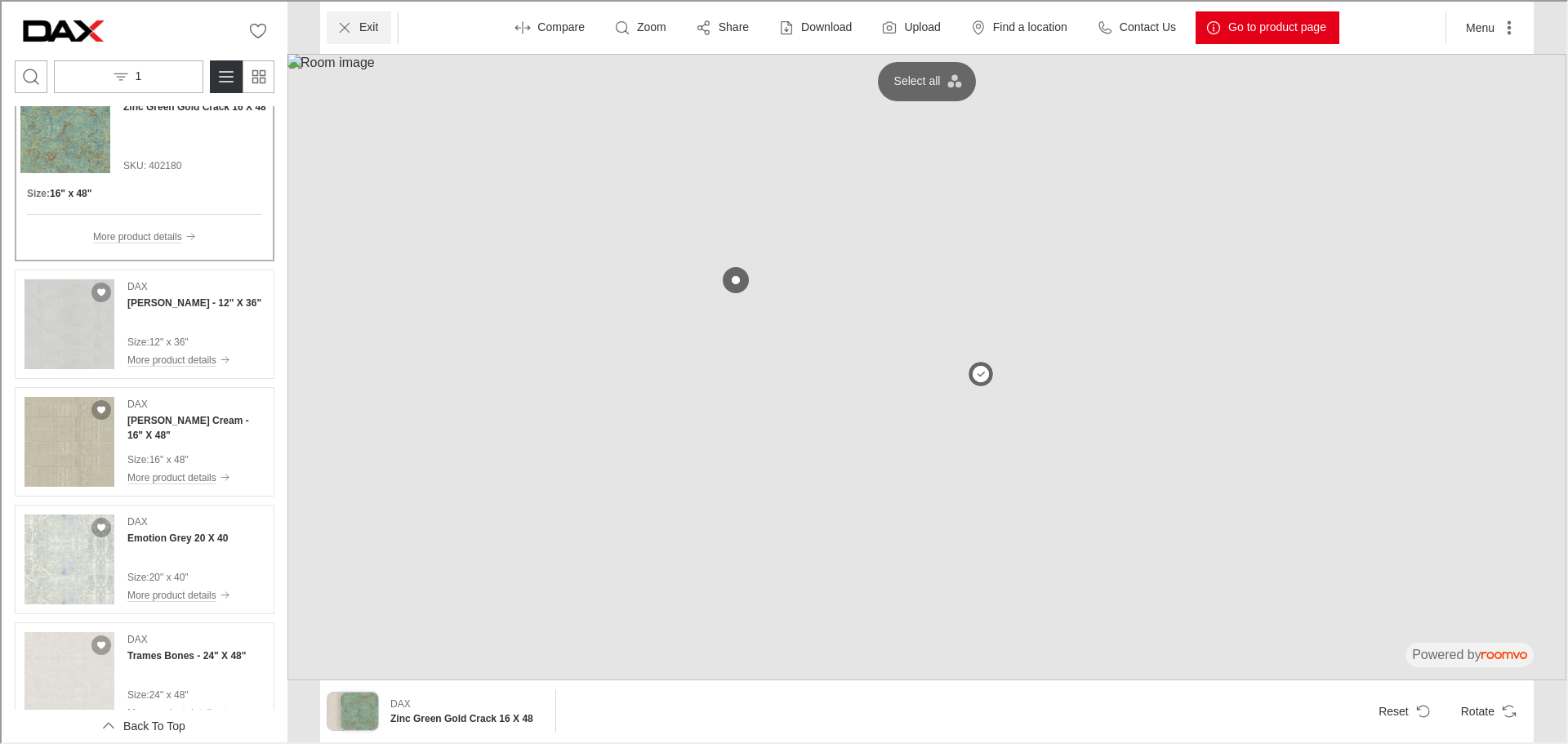
click at [363, 30] on p "Exit" at bounding box center [366, 25] width 18 height 17
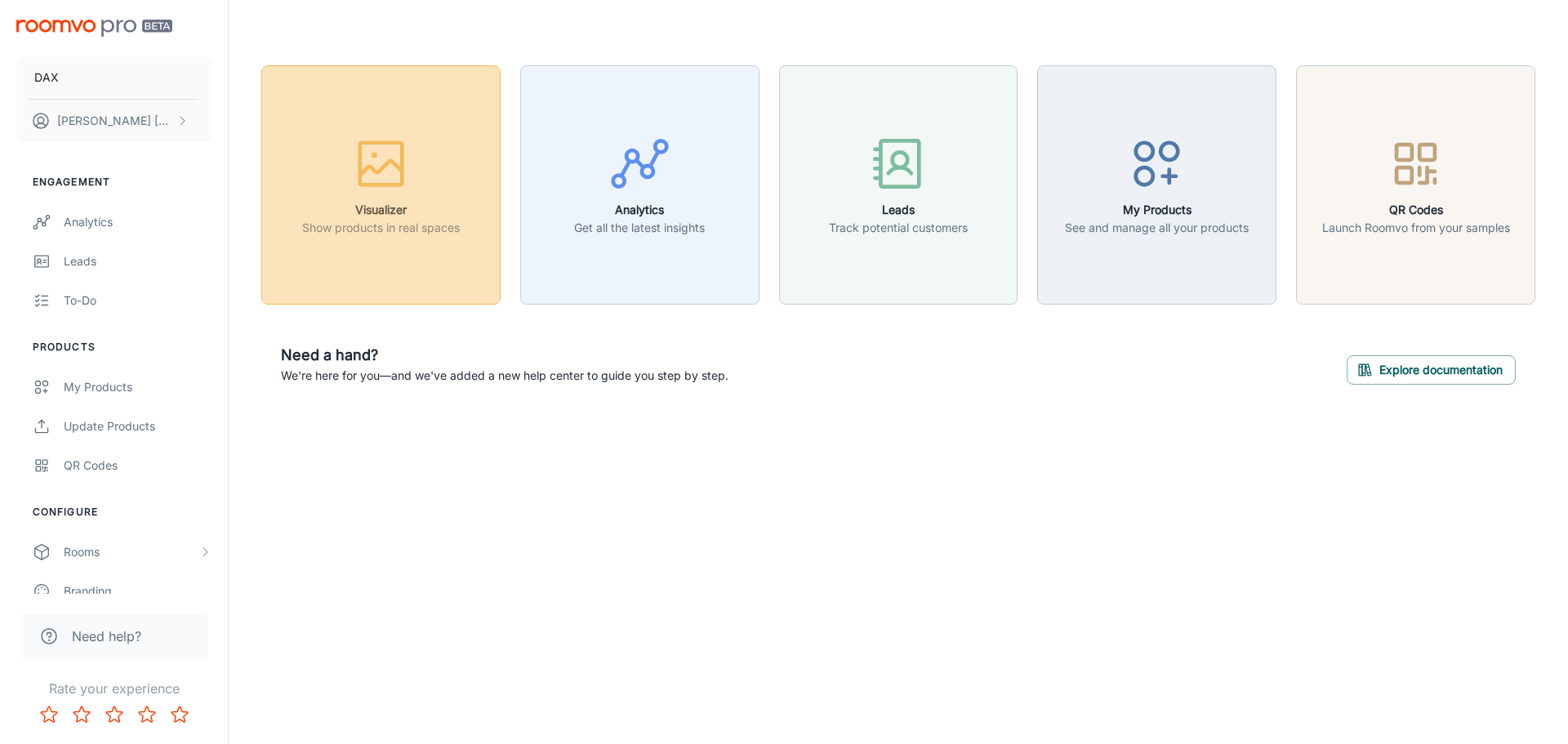
click at [424, 151] on div "button" at bounding box center [381, 167] width 158 height 67
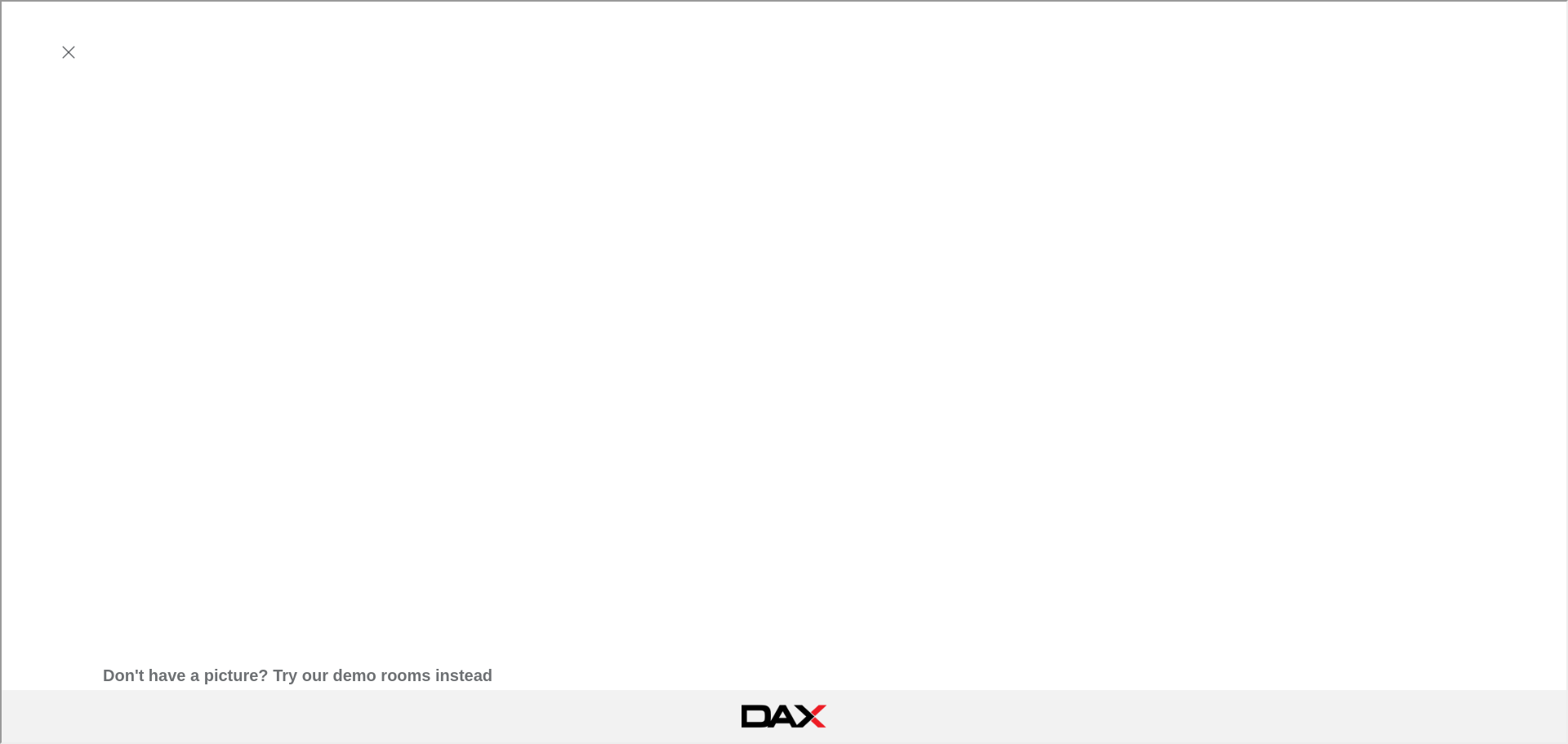
scroll to position [490, 0]
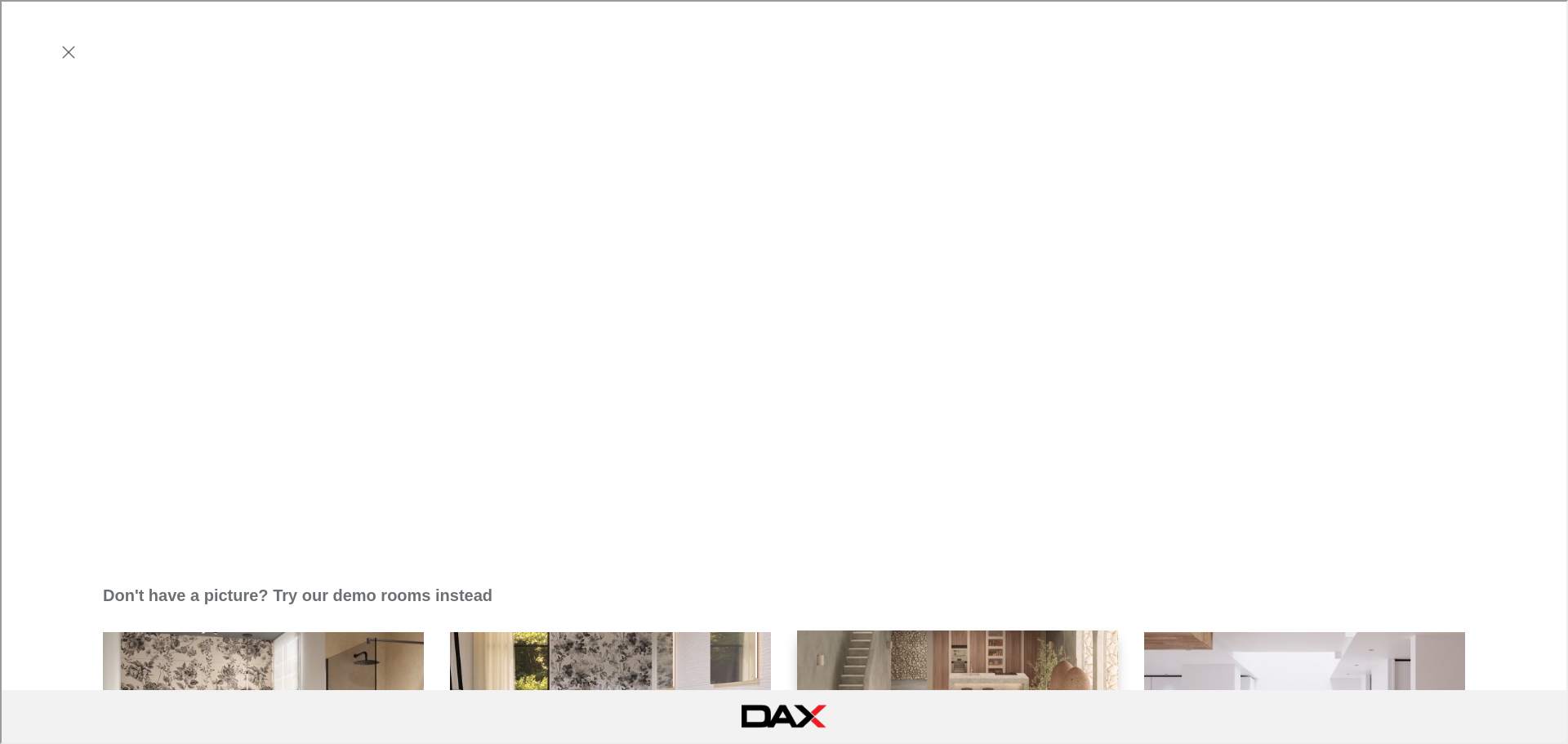
click at [1035, 628] on img "Living Room" at bounding box center [958, 751] width 324 height 245
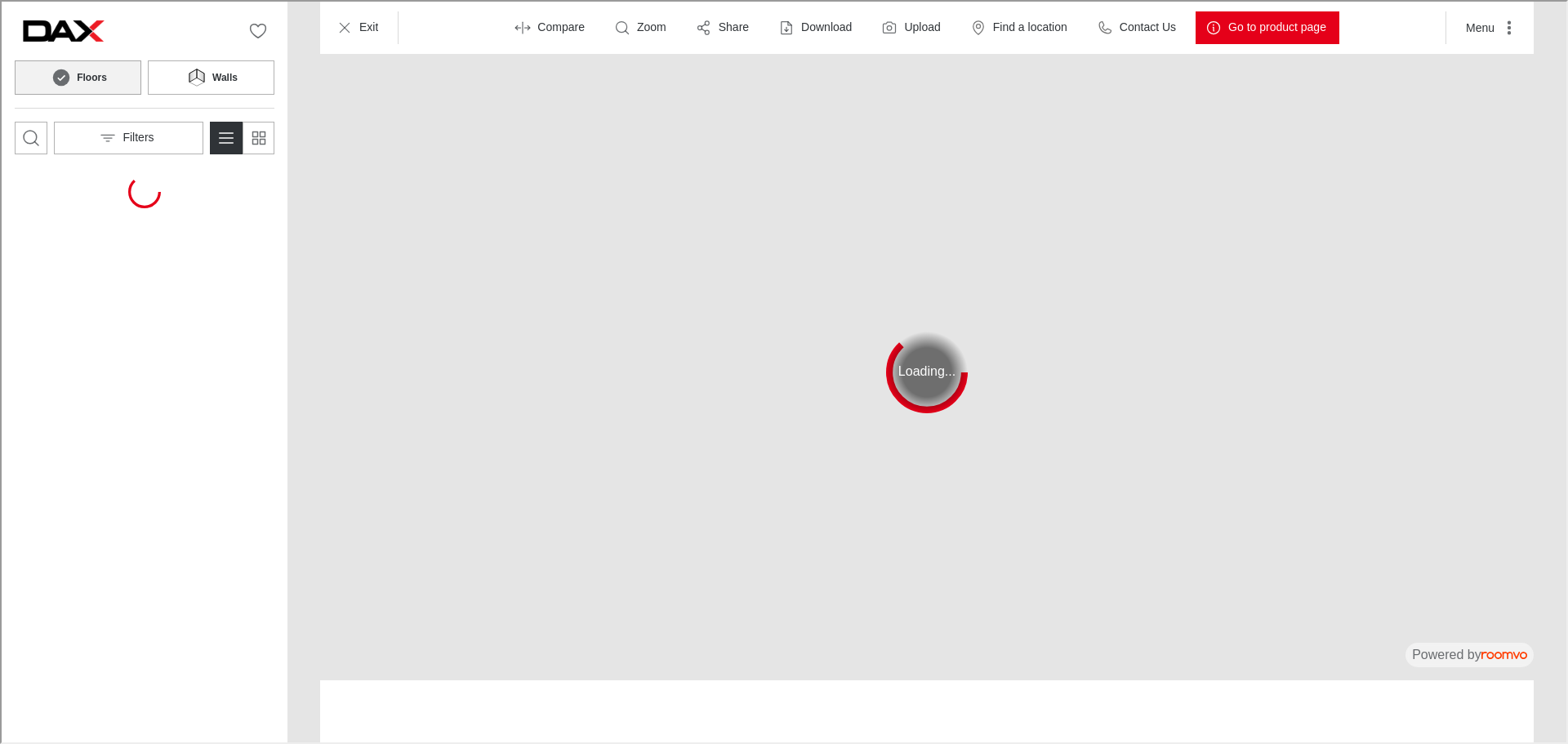
scroll to position [0, 0]
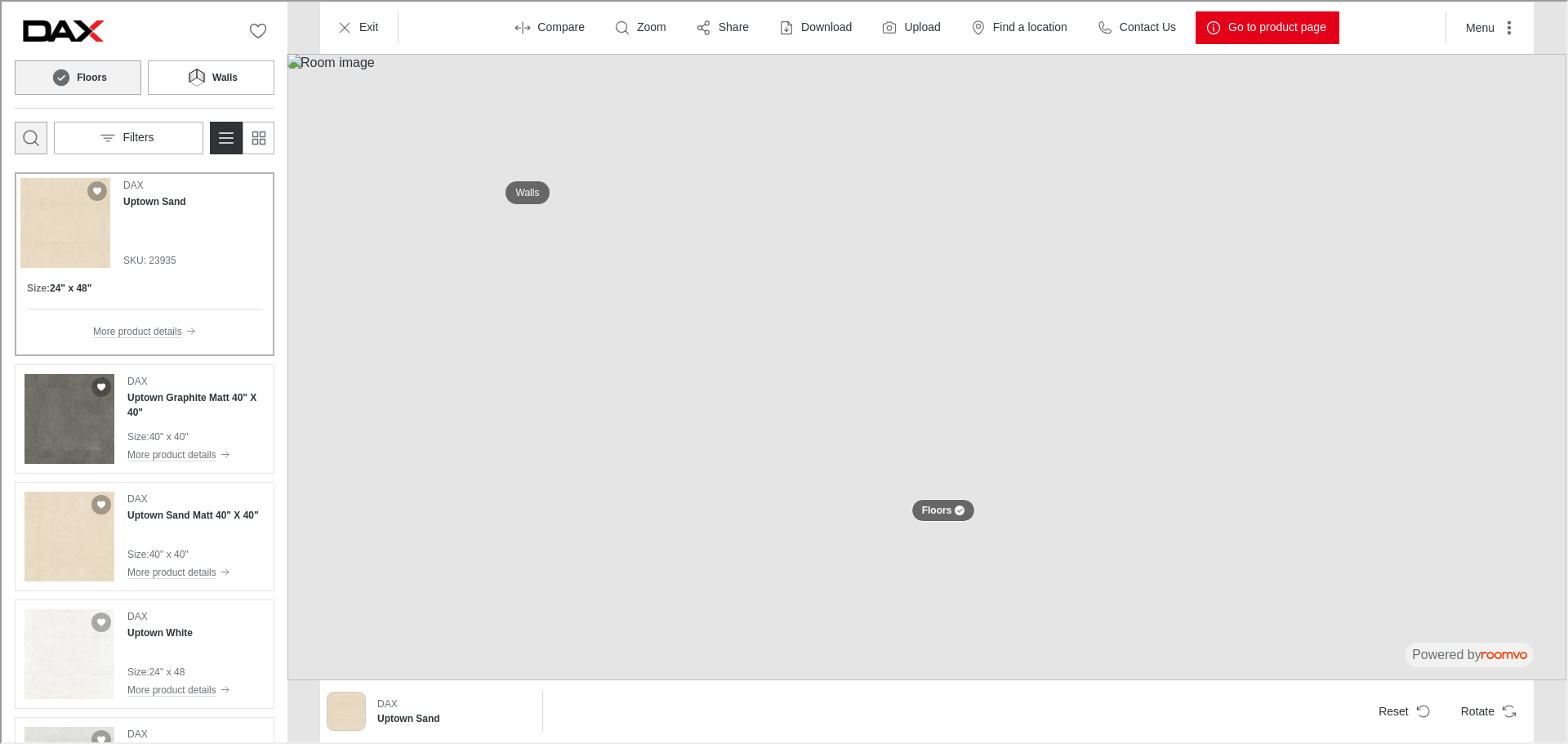
click at [29, 145] on icon "Open search box" at bounding box center [29, 136] width 19 height 19
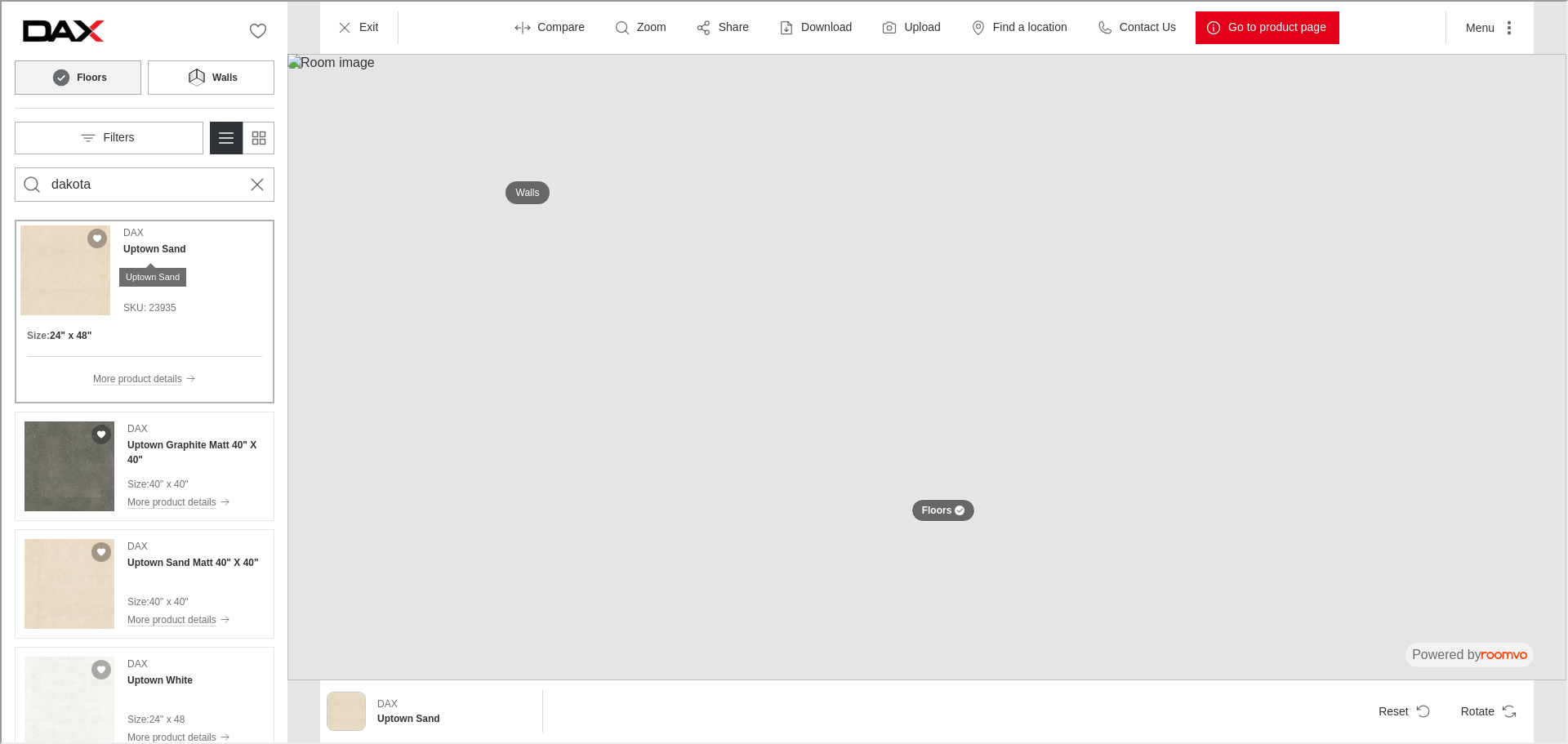
type input "dakota"
click at [14, 167] on button "Search for products" at bounding box center [30, 182] width 32 height 32
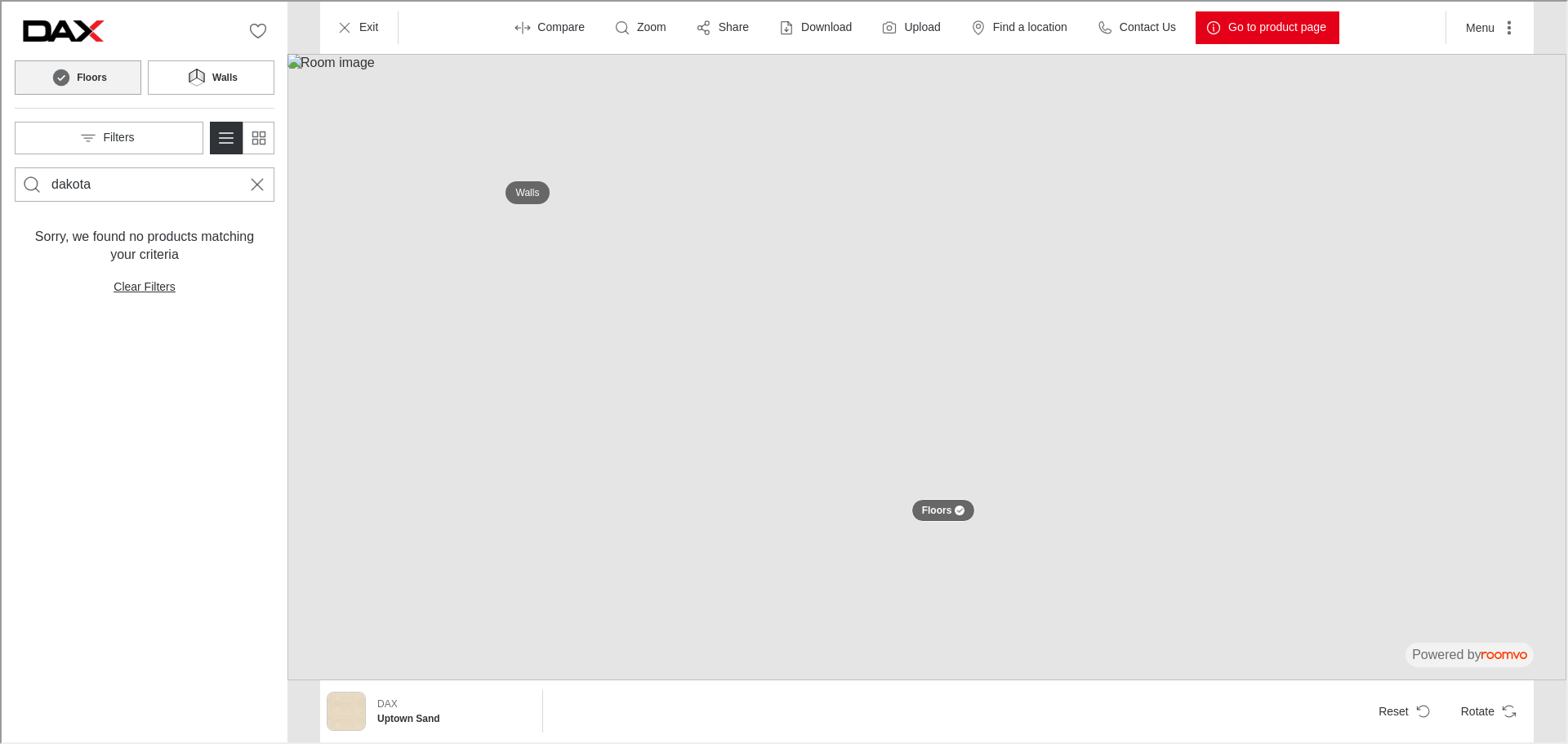
click at [222, 194] on input "dakota" at bounding box center [143, 183] width 186 height 26
click at [259, 182] on icon "Cancel search" at bounding box center [255, 183] width 19 height 19
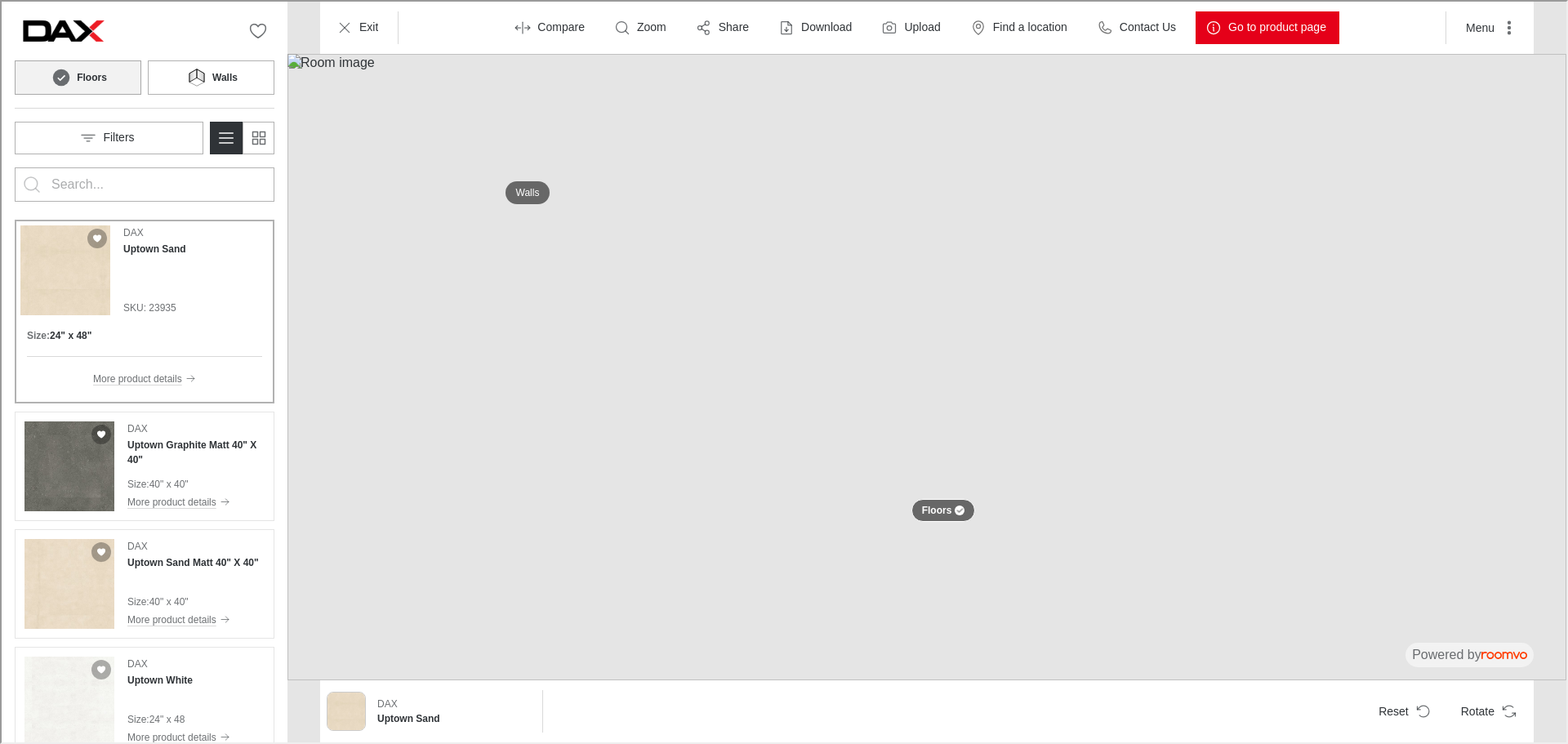
click at [181, 197] on div at bounding box center [143, 182] width 186 height 32
type input "origin"
click at [14, 167] on button "Search for products" at bounding box center [30, 182] width 32 height 32
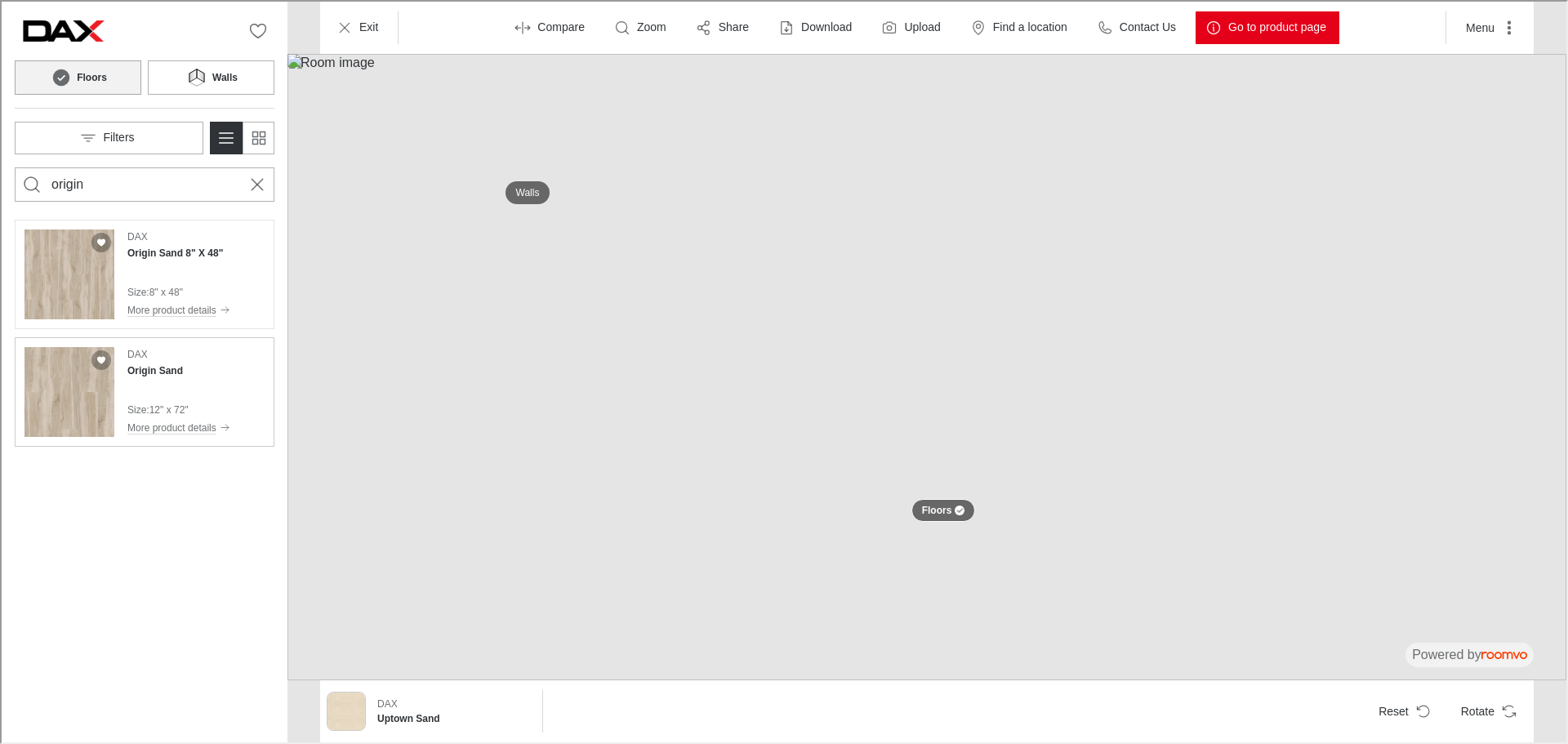
click at [187, 377] on div "DAX Origin Sand Size : 12" x 72" More product details" at bounding box center [176, 390] width 103 height 89
click at [1510, 721] on button "Rotate" at bounding box center [1486, 709] width 79 height 32
click at [118, 243] on div "DAX Origin Sand 8" X 48" Size : 8" x 48" More product details" at bounding box center [143, 273] width 253 height 103
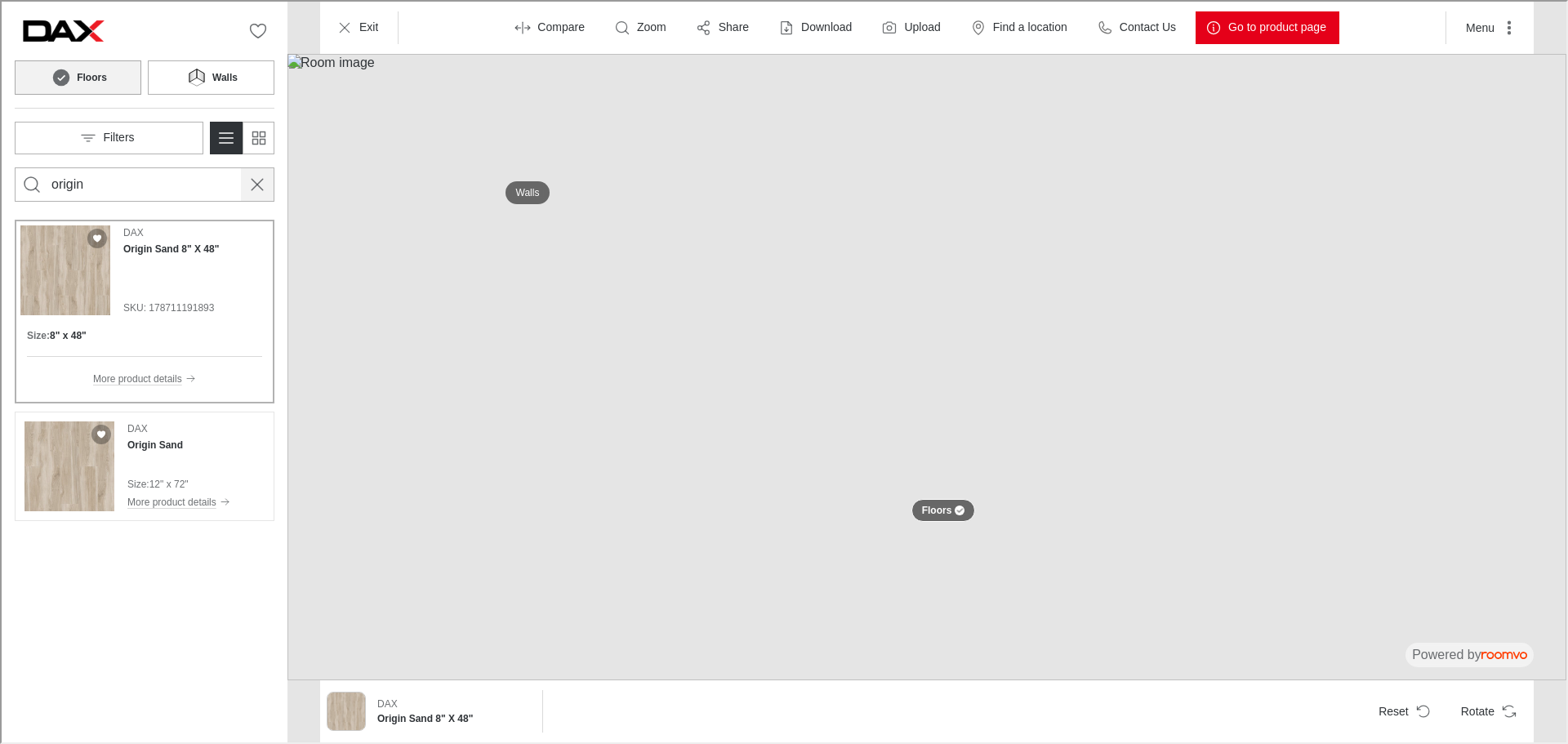
click at [252, 186] on icon "Cancel search" at bounding box center [255, 183] width 19 height 19
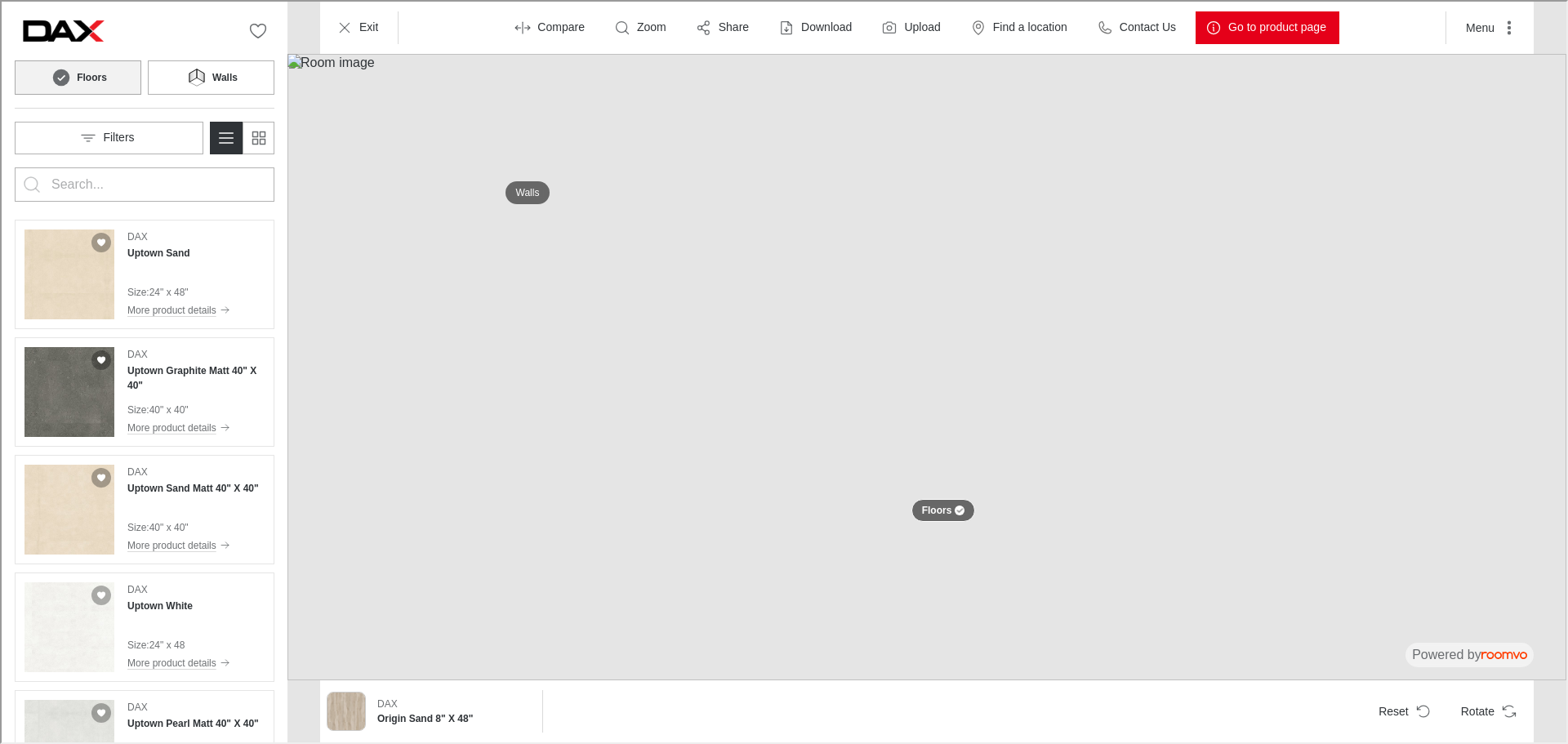
click at [160, 190] on input "Enter products to search for" at bounding box center [143, 183] width 186 height 26
type input "[PERSON_NAME]"
click at [14, 167] on button "Search for products" at bounding box center [30, 182] width 32 height 32
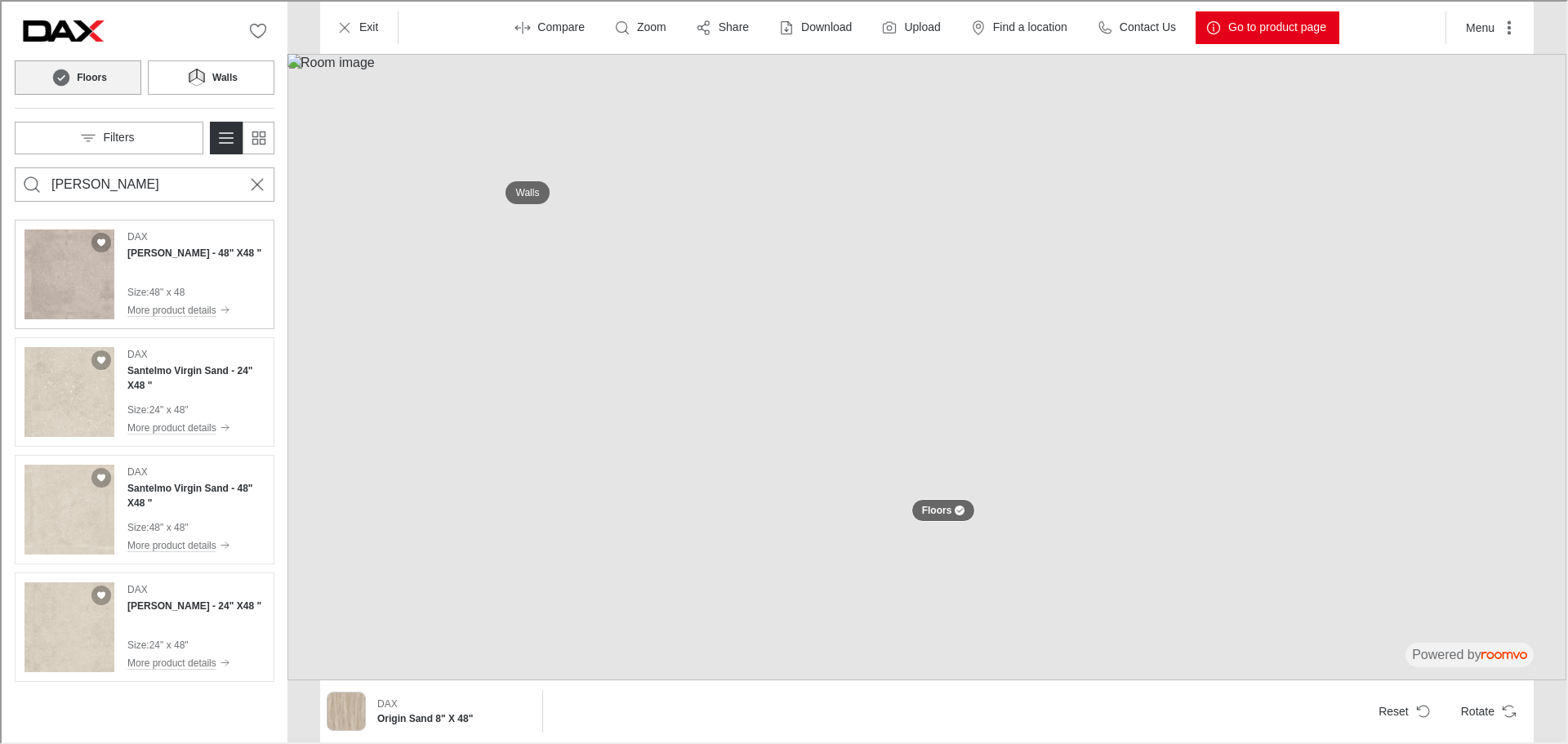
click at [223, 277] on div "[PERSON_NAME] [PERSON_NAME] - 48" X48 " Size : 48" x 48 More product details" at bounding box center [192, 273] width 134 height 89
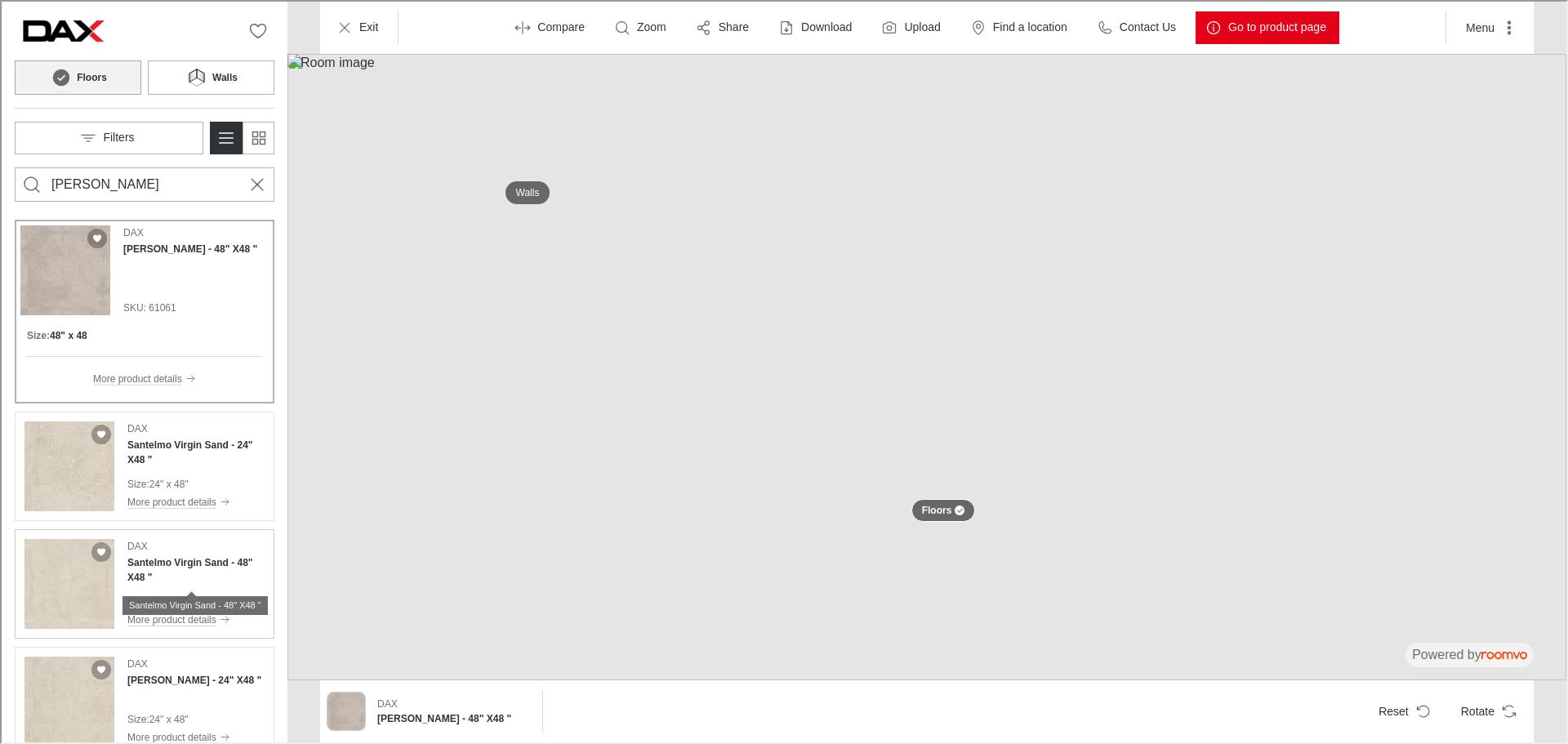
click at [197, 574] on h4 "Santelmo Virgin Sand - 48" X48 "" at bounding box center [194, 569] width 138 height 30
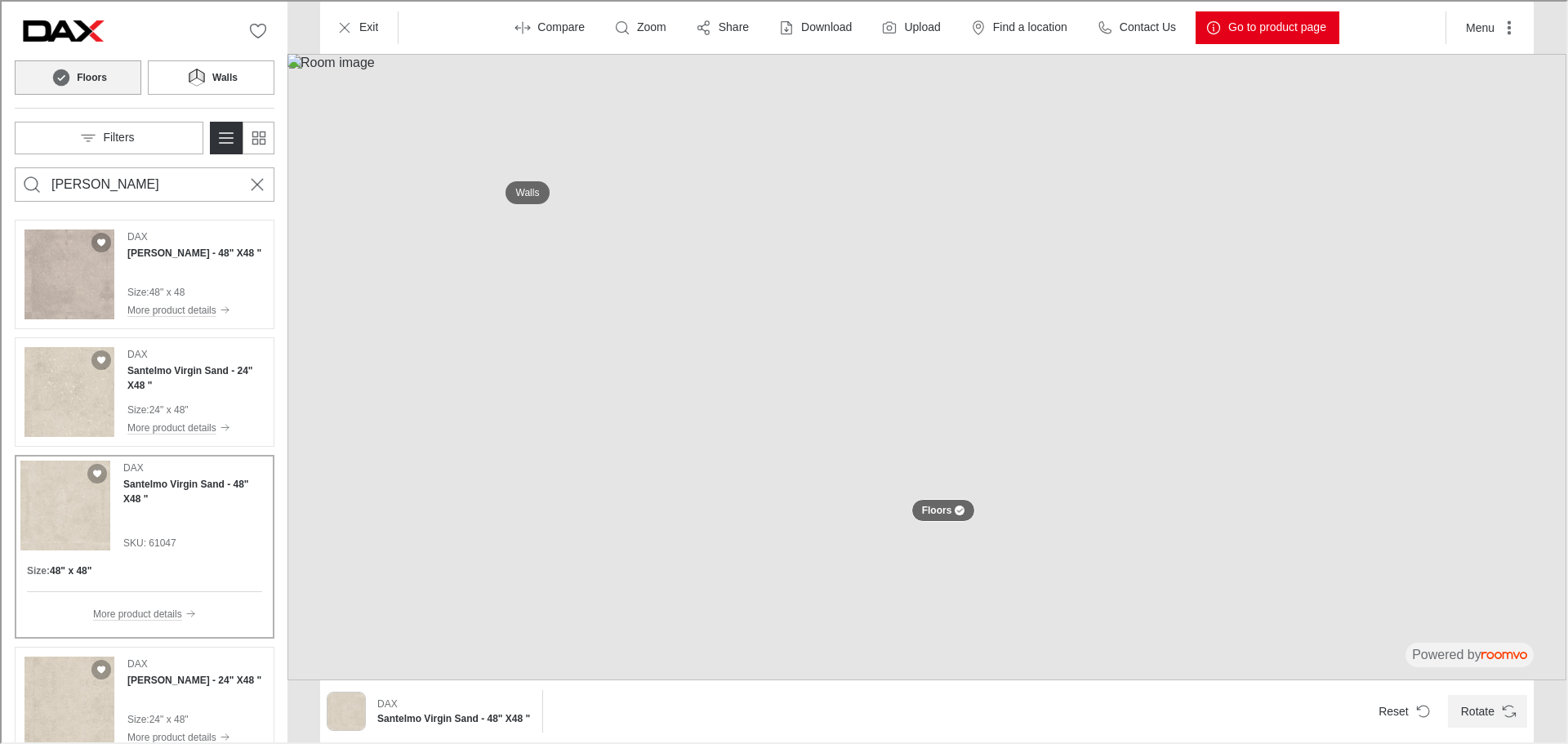
click at [1513, 712] on icon "Rotate Surface" at bounding box center [1508, 713] width 10 height 4
click at [257, 185] on line "Cancel search" at bounding box center [255, 182] width 11 height 11
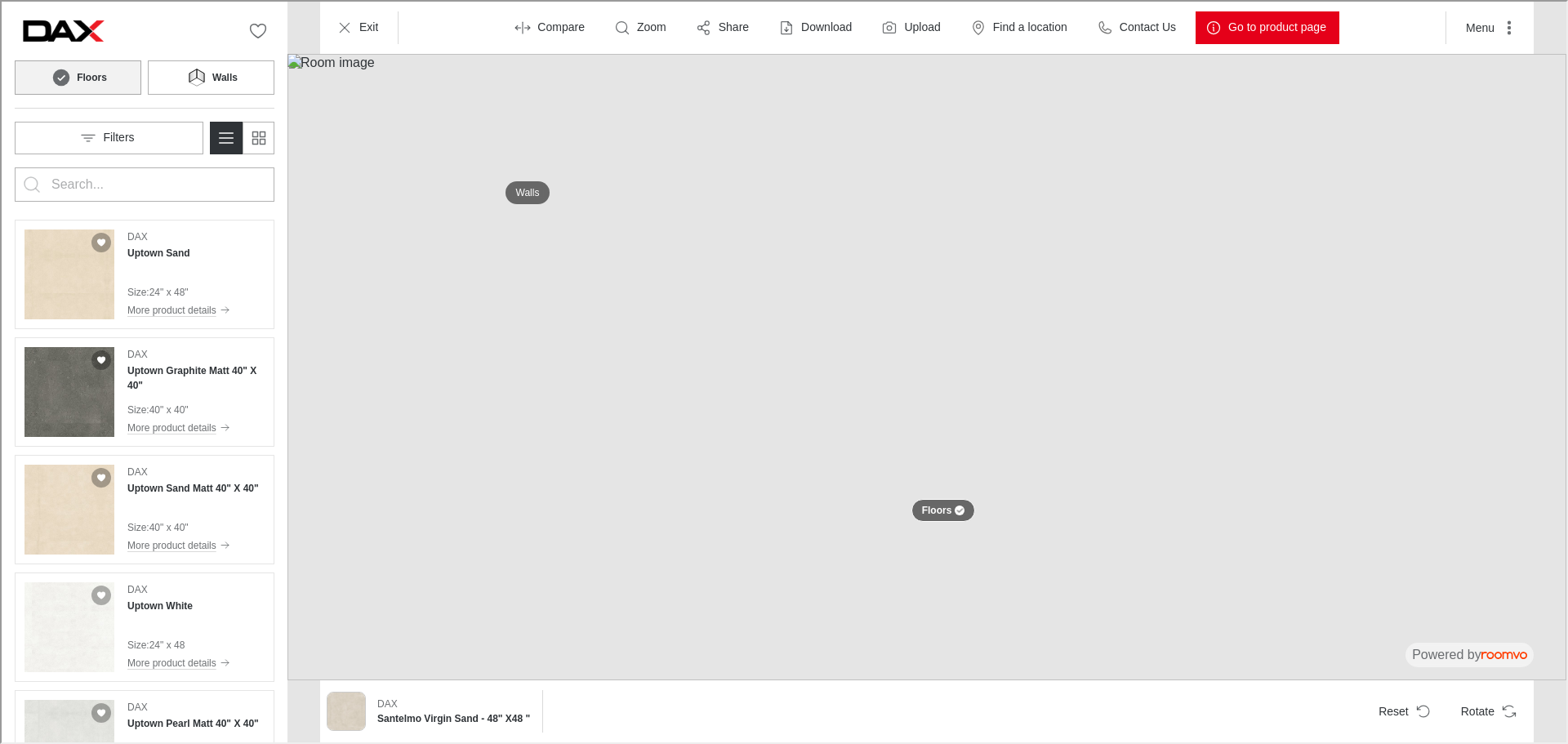
click at [152, 181] on input "Enter products to search for" at bounding box center [143, 183] width 186 height 26
type input "resin"
click at [14, 167] on button "Search for products" at bounding box center [30, 182] width 32 height 32
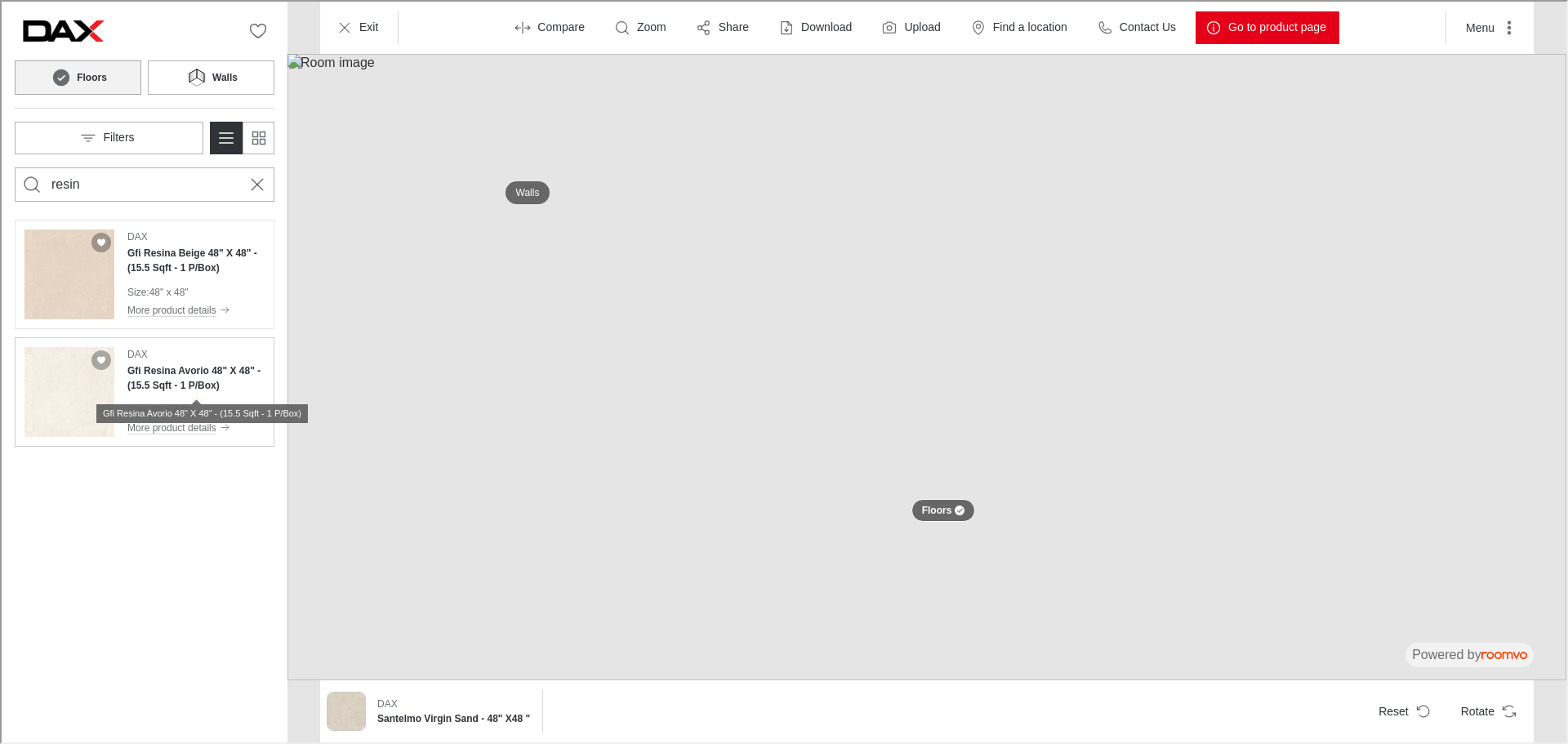
click at [196, 381] on h4 "Gfi Resina Avorio 48" X 48" - (15.5 Sqft - 1 P/Box)" at bounding box center [194, 377] width 138 height 30
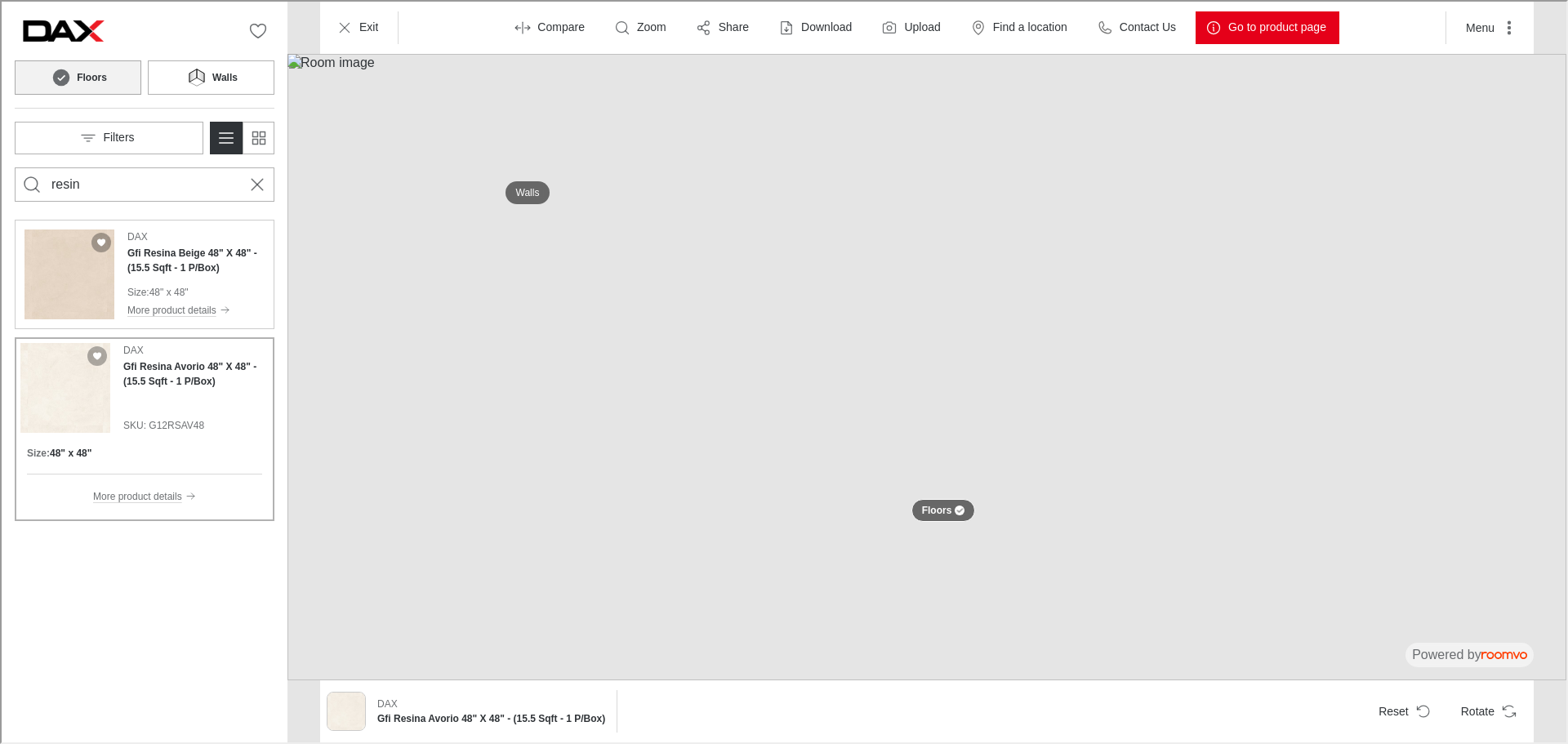
click at [167, 250] on h4 "Gfi Resina Beige 48" X 48" - (15.5 Sqft - 1 P/Box)" at bounding box center [194, 259] width 138 height 30
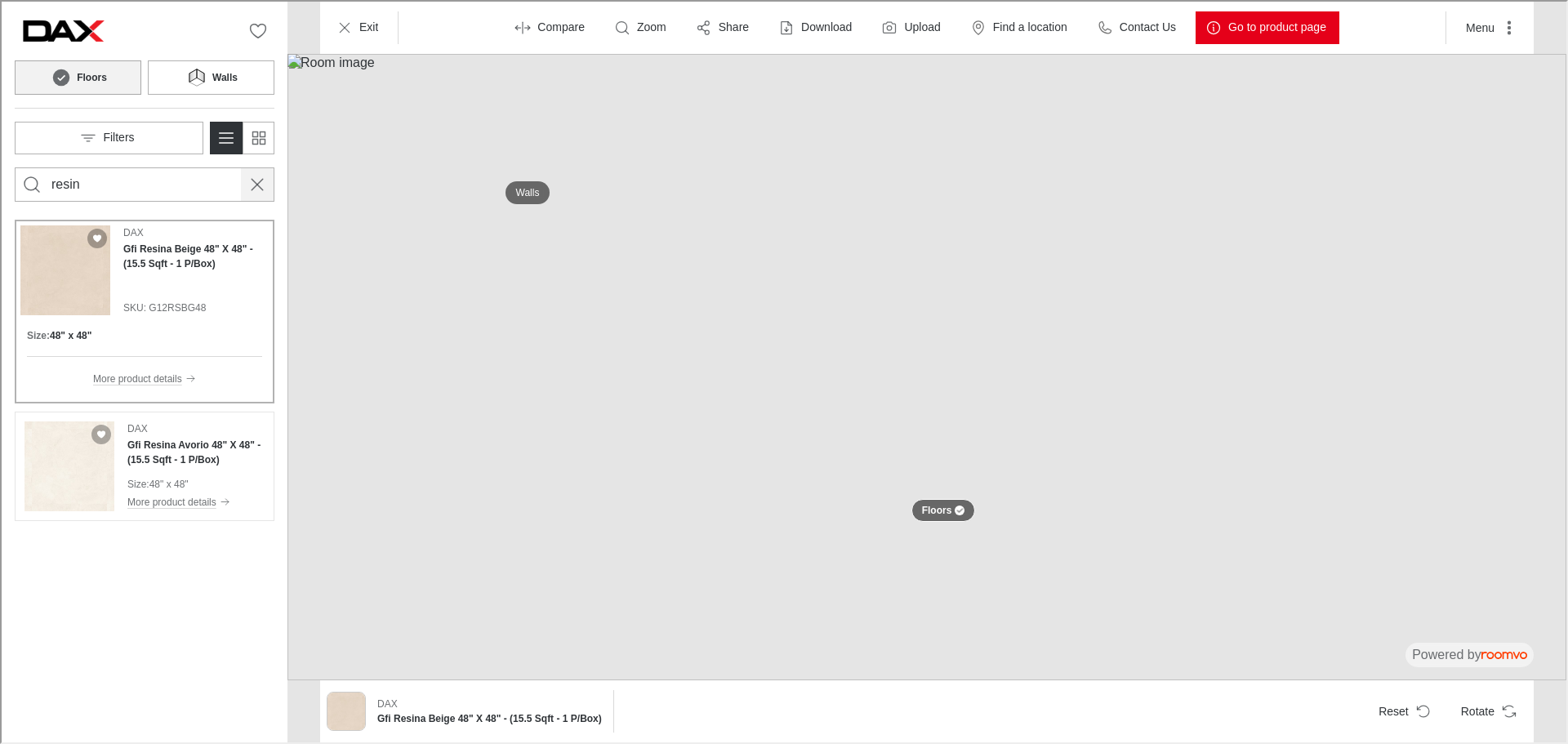
click at [250, 188] on line "Cancel search" at bounding box center [255, 182] width 11 height 11
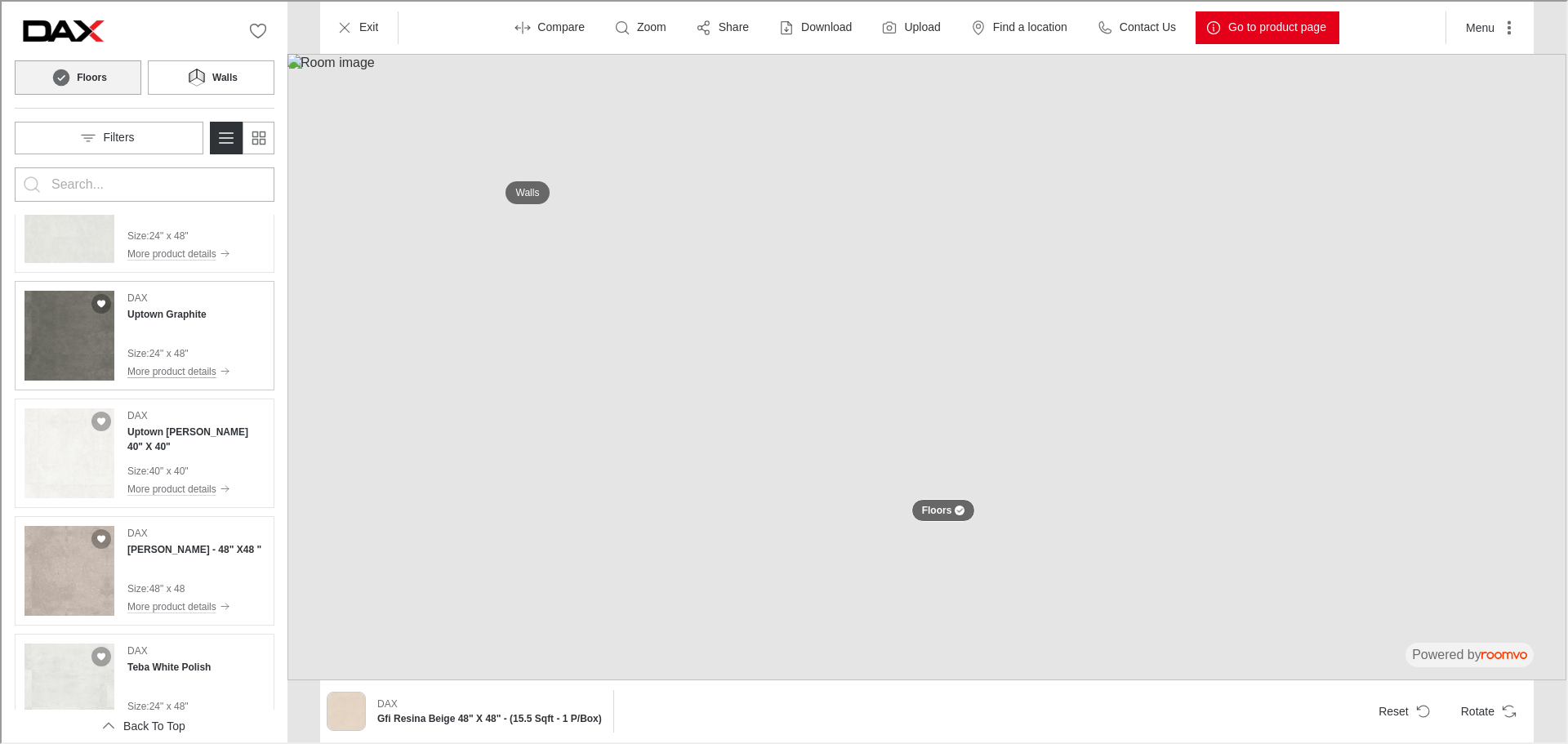
scroll to position [653, 0]
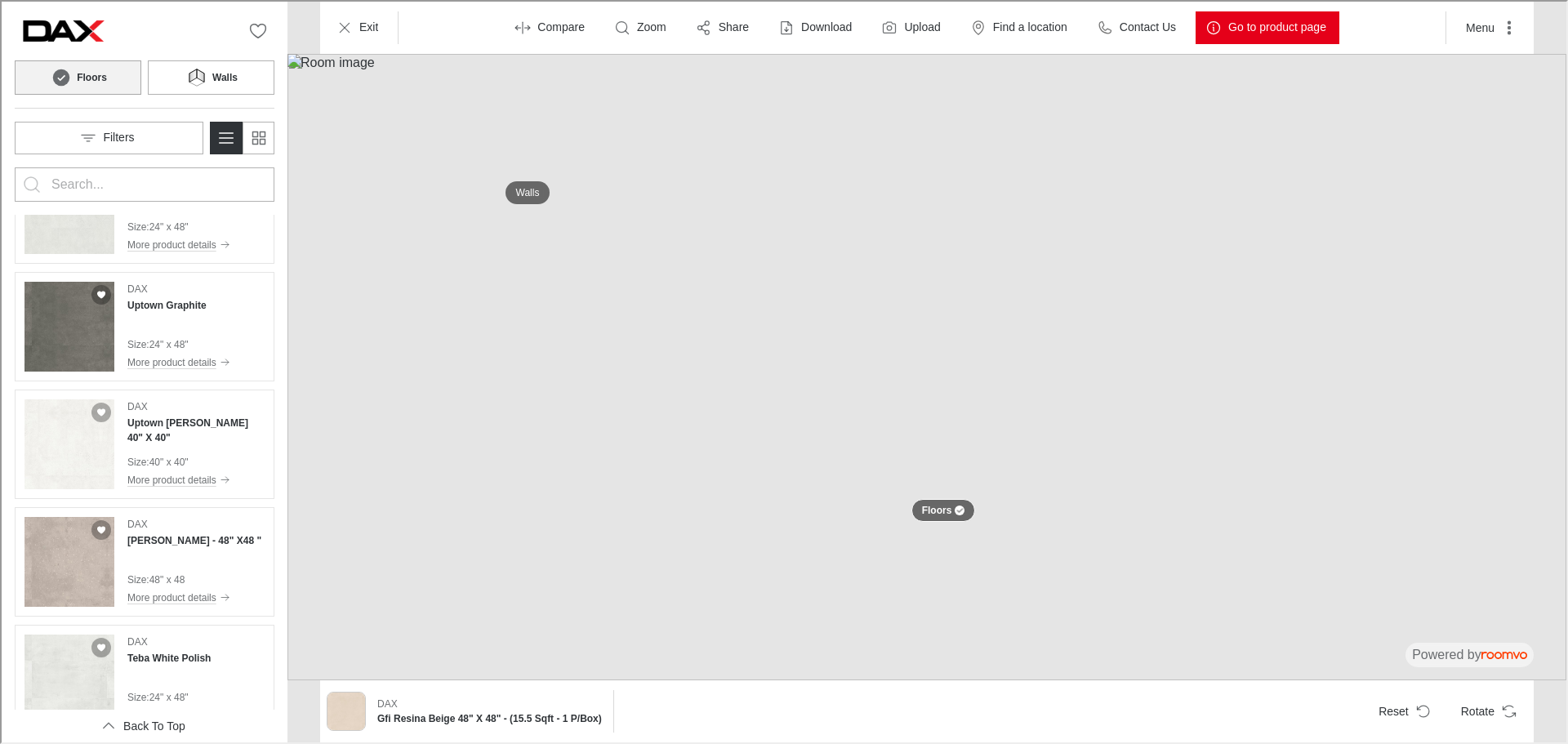
click at [102, 181] on input "Enter products to search for" at bounding box center [143, 183] width 186 height 26
type input "alp"
click at [14, 167] on button "Search for products" at bounding box center [30, 182] width 32 height 32
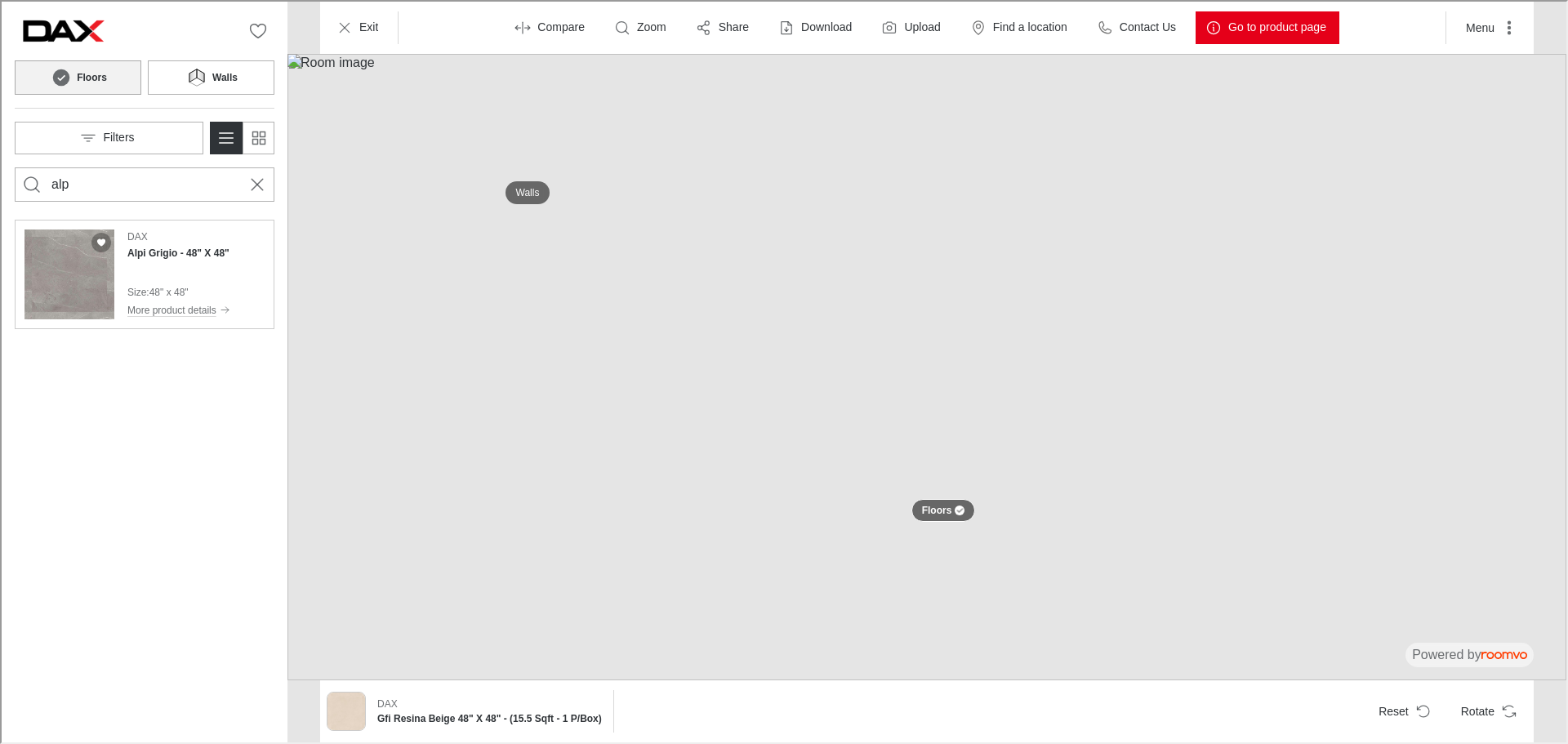
click at [168, 258] on h4 "Alpi Grigio - 48" X 48"" at bounding box center [176, 252] width 102 height 15
click at [257, 180] on icon "Cancel search" at bounding box center [255, 183] width 19 height 19
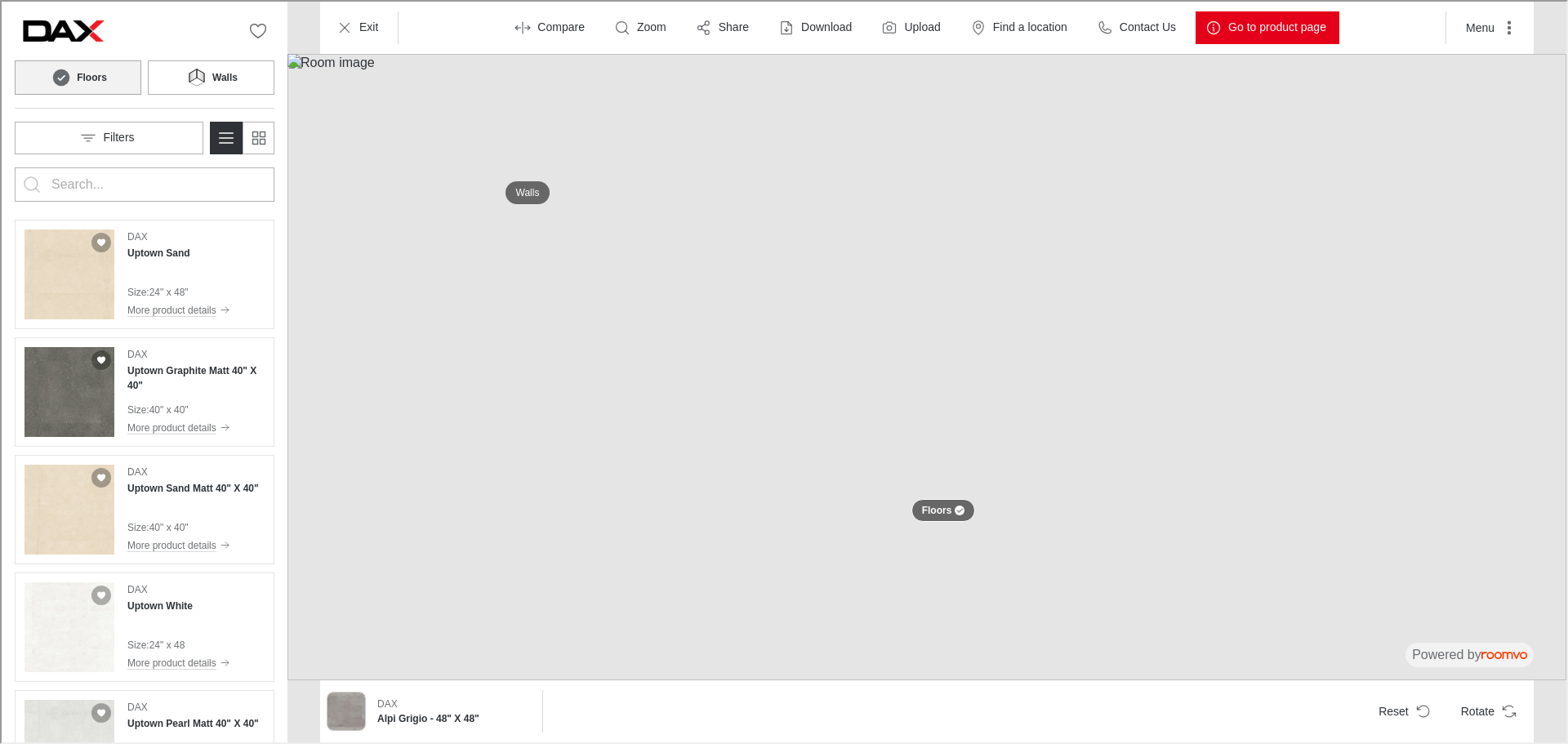
click at [151, 191] on input "Enter products to search for" at bounding box center [143, 183] width 186 height 26
type input "pacifi"
click at [14, 167] on button "Search for products" at bounding box center [30, 182] width 32 height 32
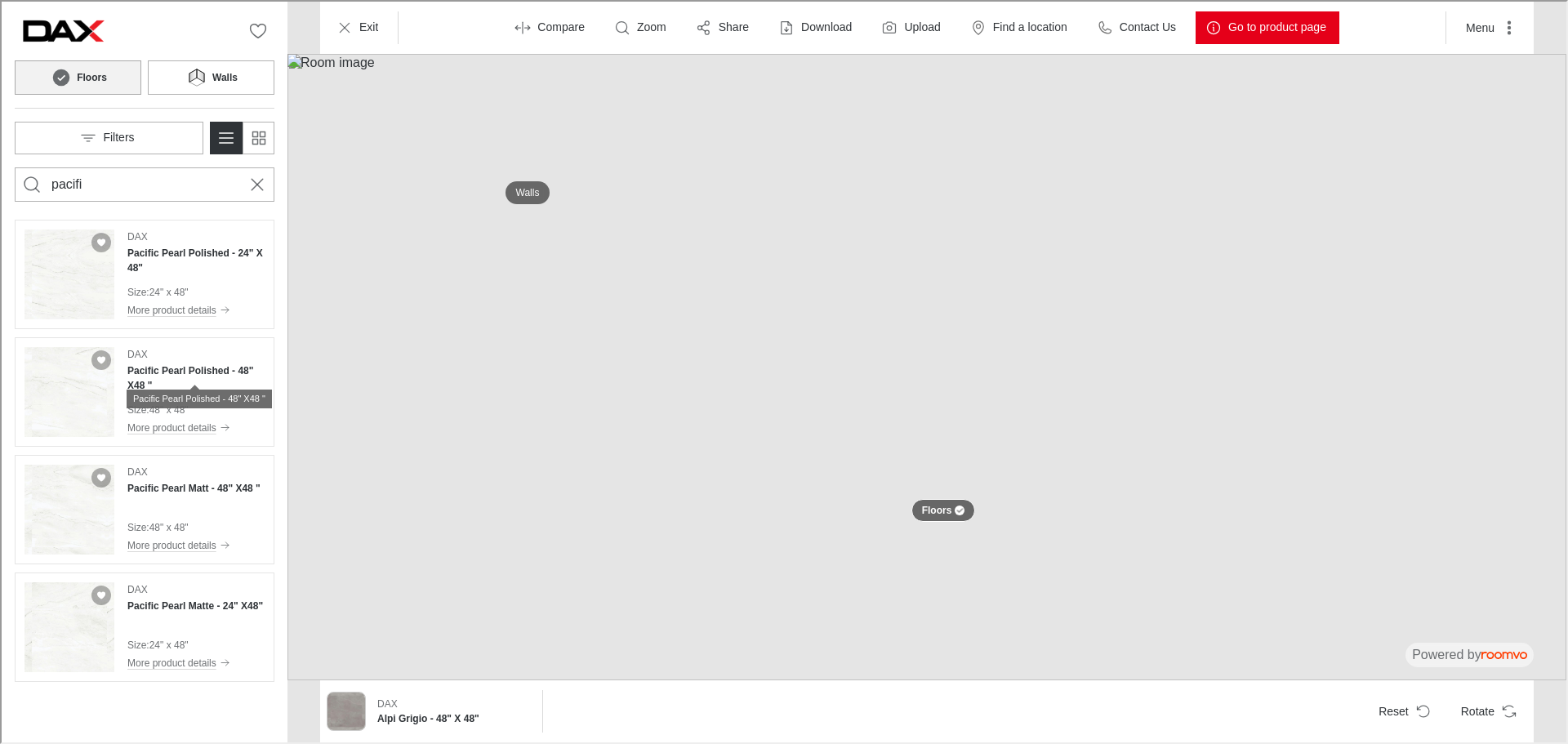
click at [215, 385] on div "Pacific Pearl Polished - 48" X48 "" at bounding box center [198, 392] width 145 height 30
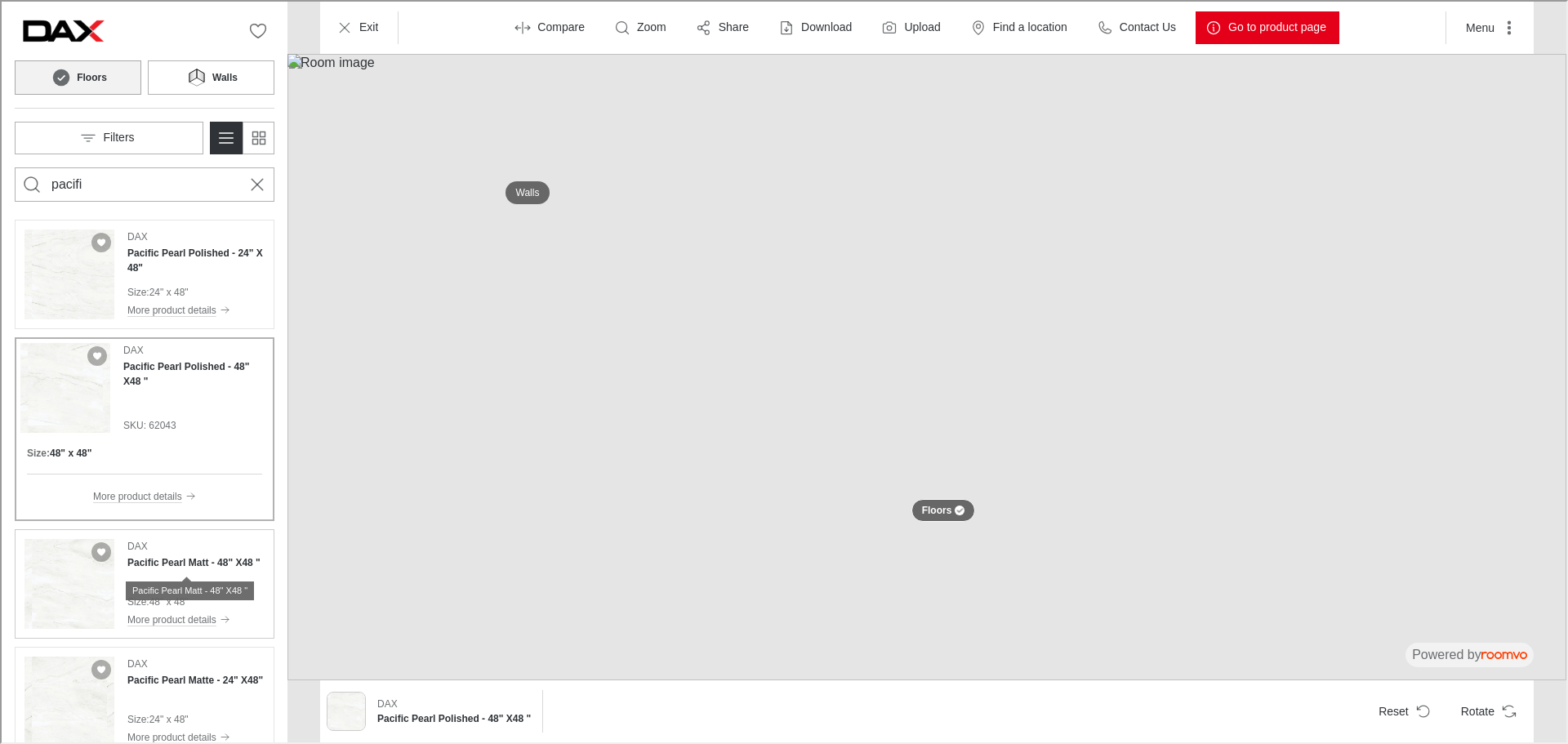
click at [188, 556] on h4 "Pacific Pearl Matt - 48" X48 "" at bounding box center [192, 561] width 133 height 15
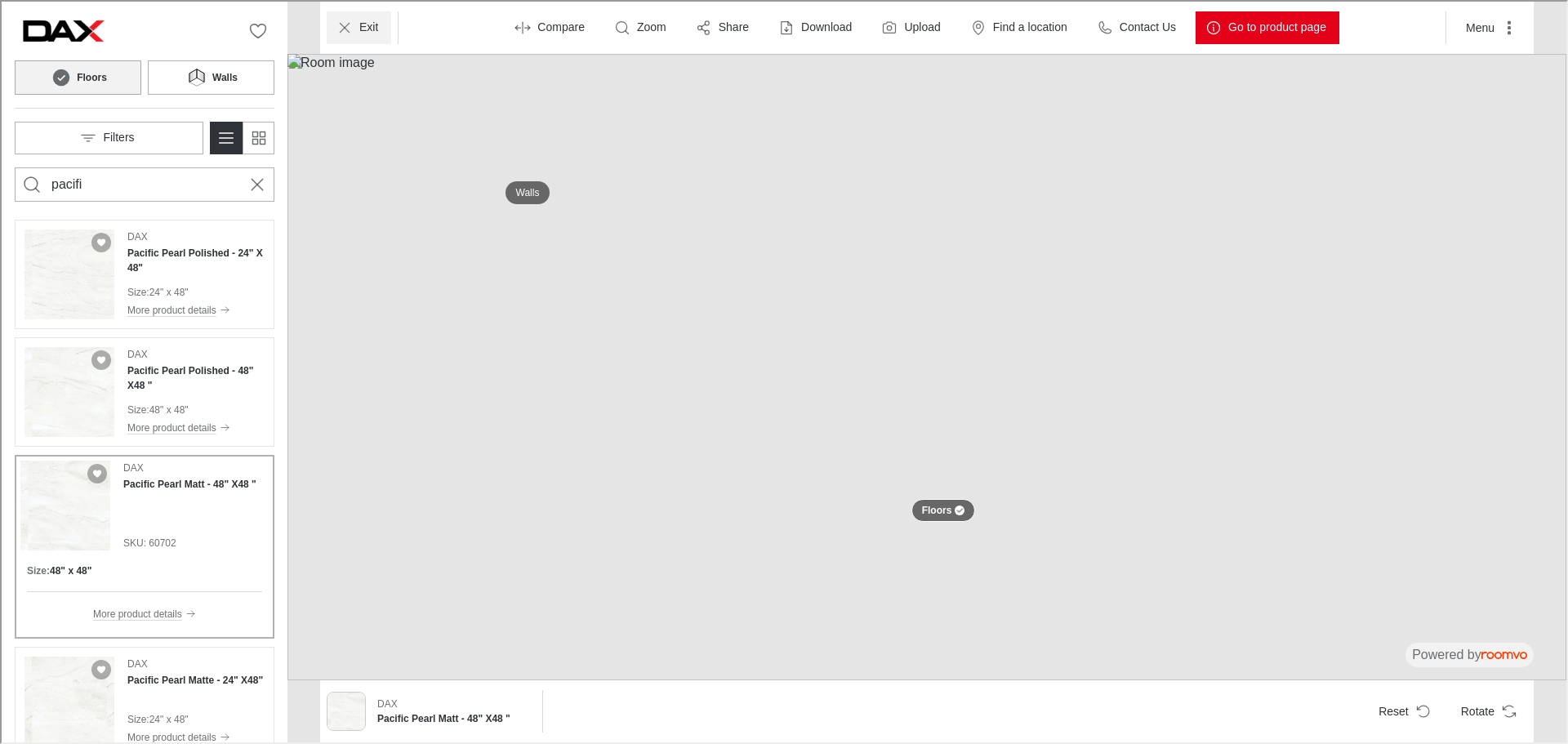
click at [363, 30] on p "Exit" at bounding box center [366, 25] width 18 height 17
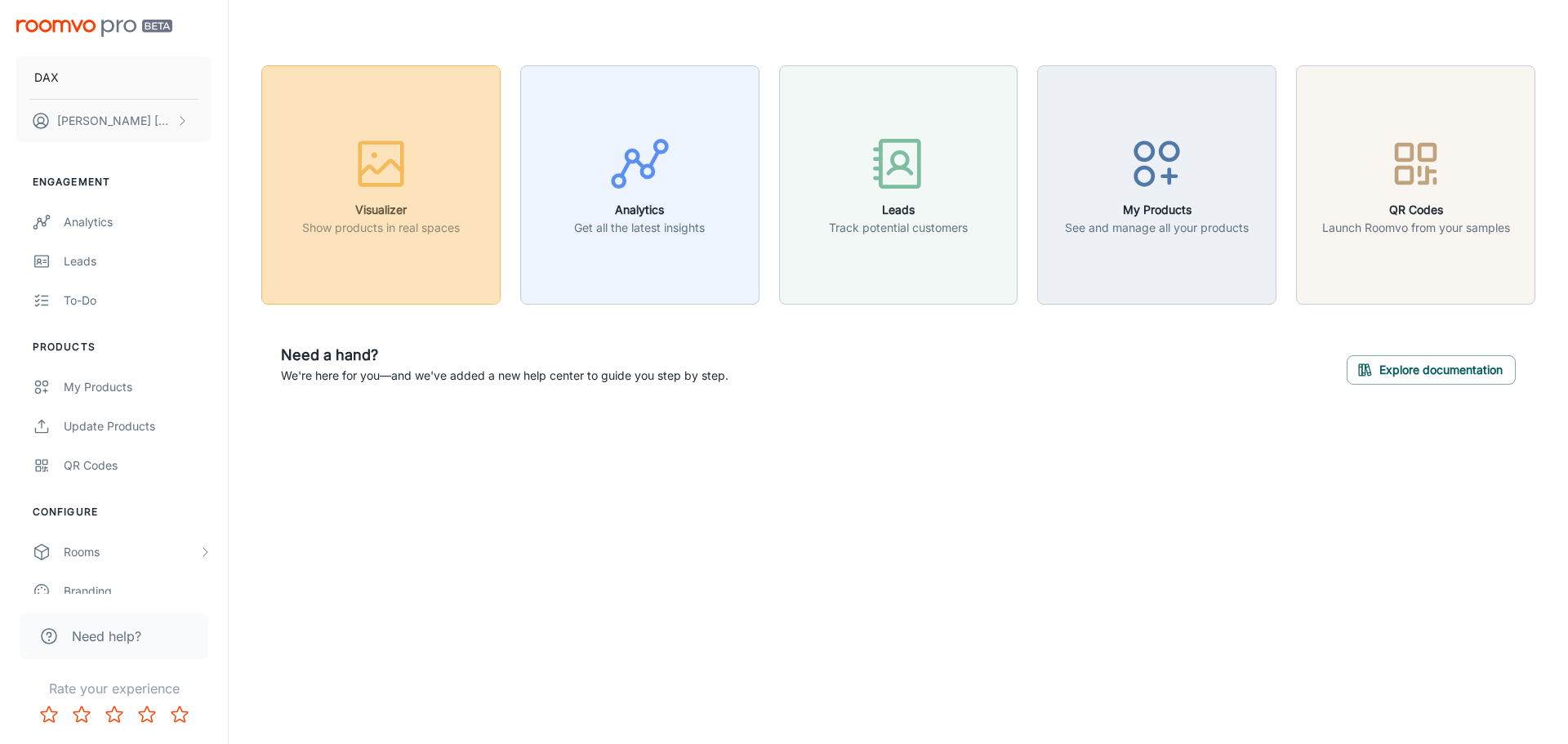
click at [450, 153] on div "button" at bounding box center [381, 167] width 158 height 67
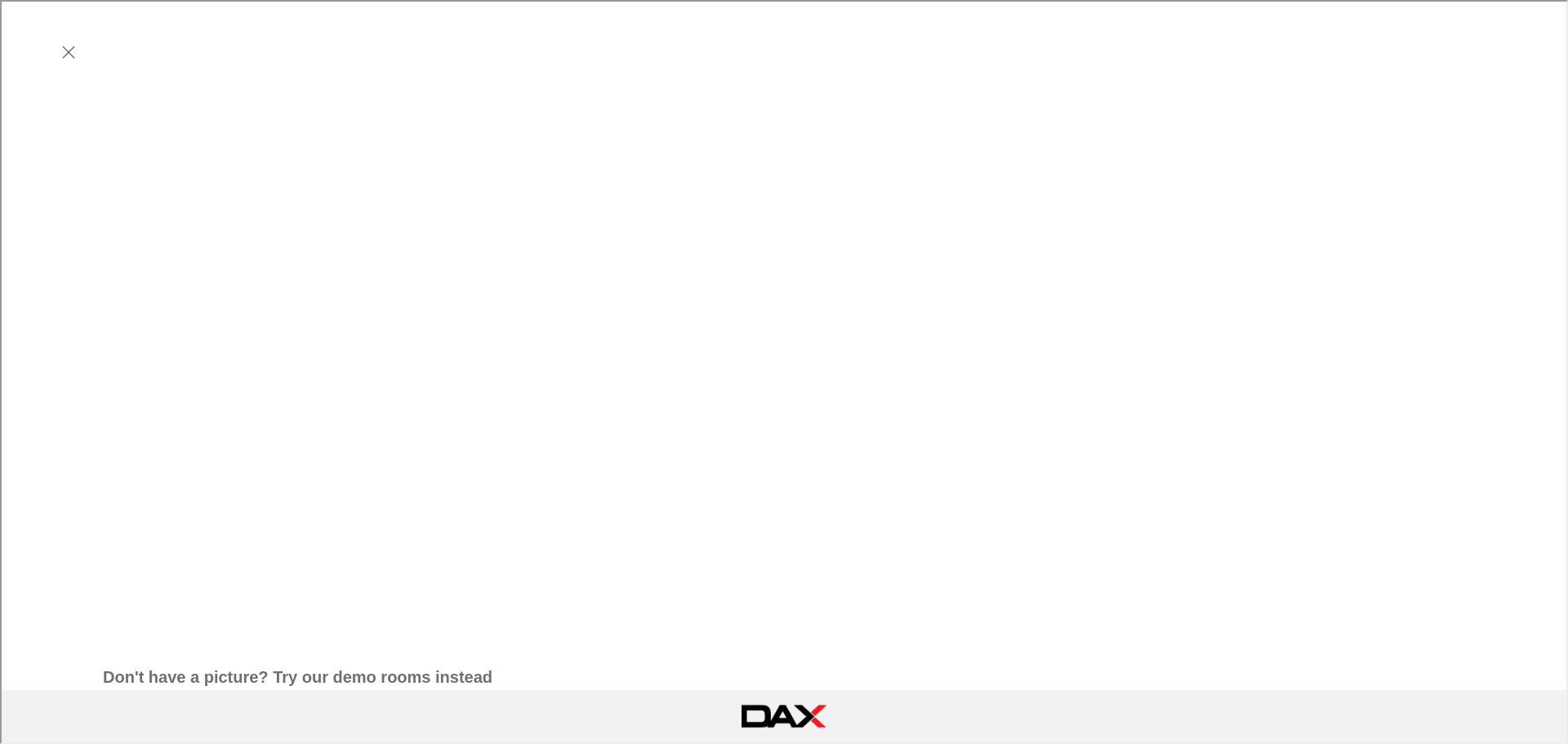
scroll to position [804, 0]
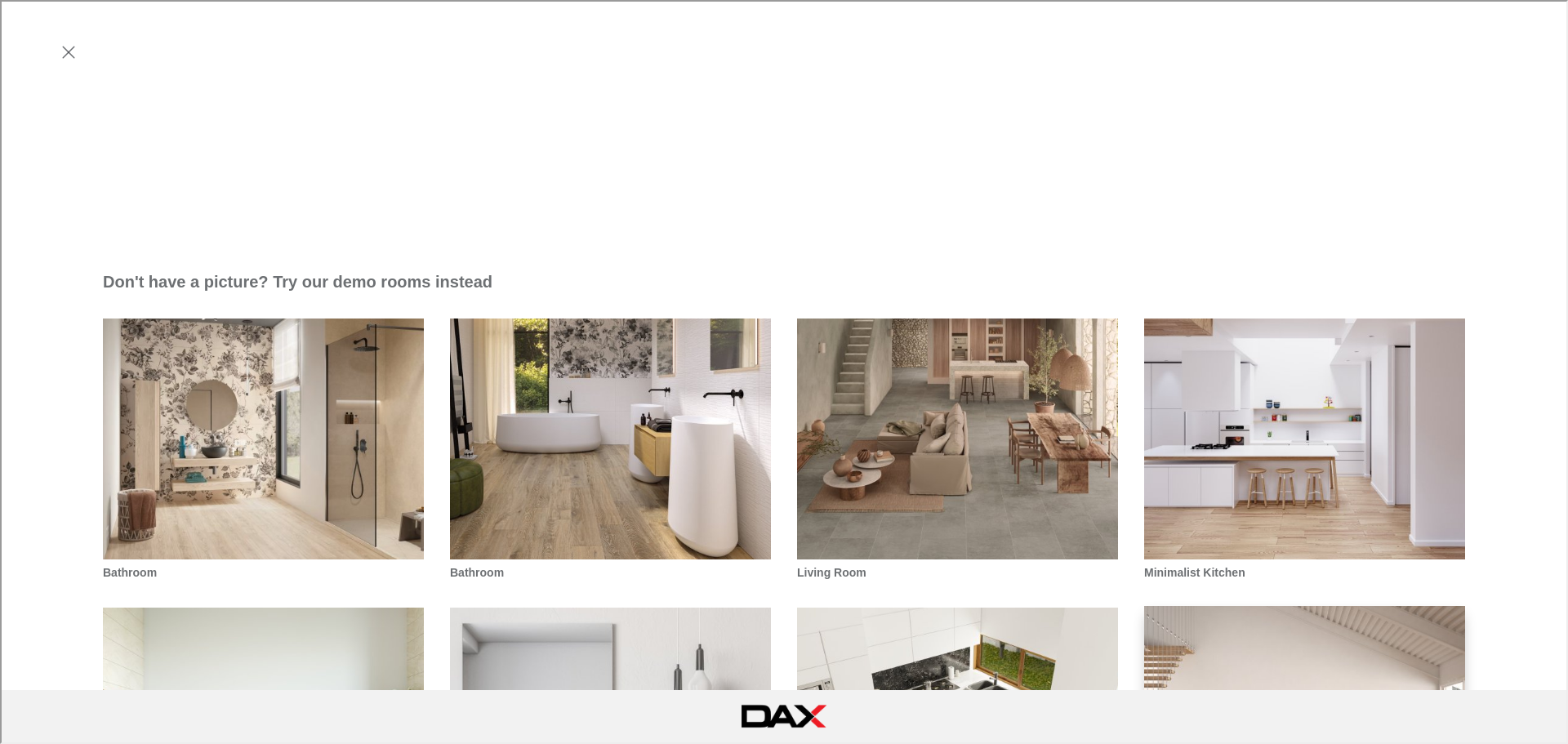
click at [1273, 604] on img "Loft" at bounding box center [1305, 726] width 324 height 245
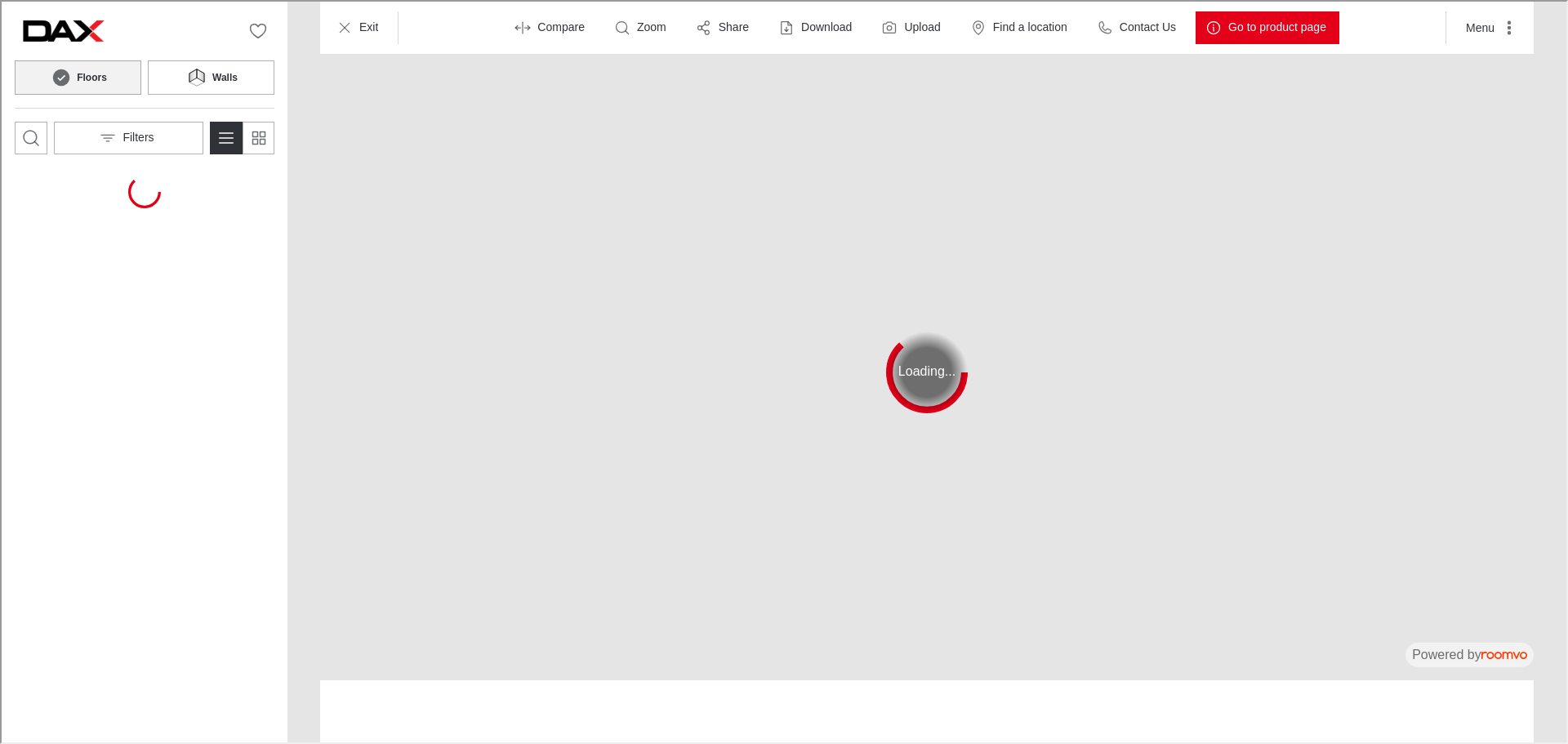
scroll to position [0, 0]
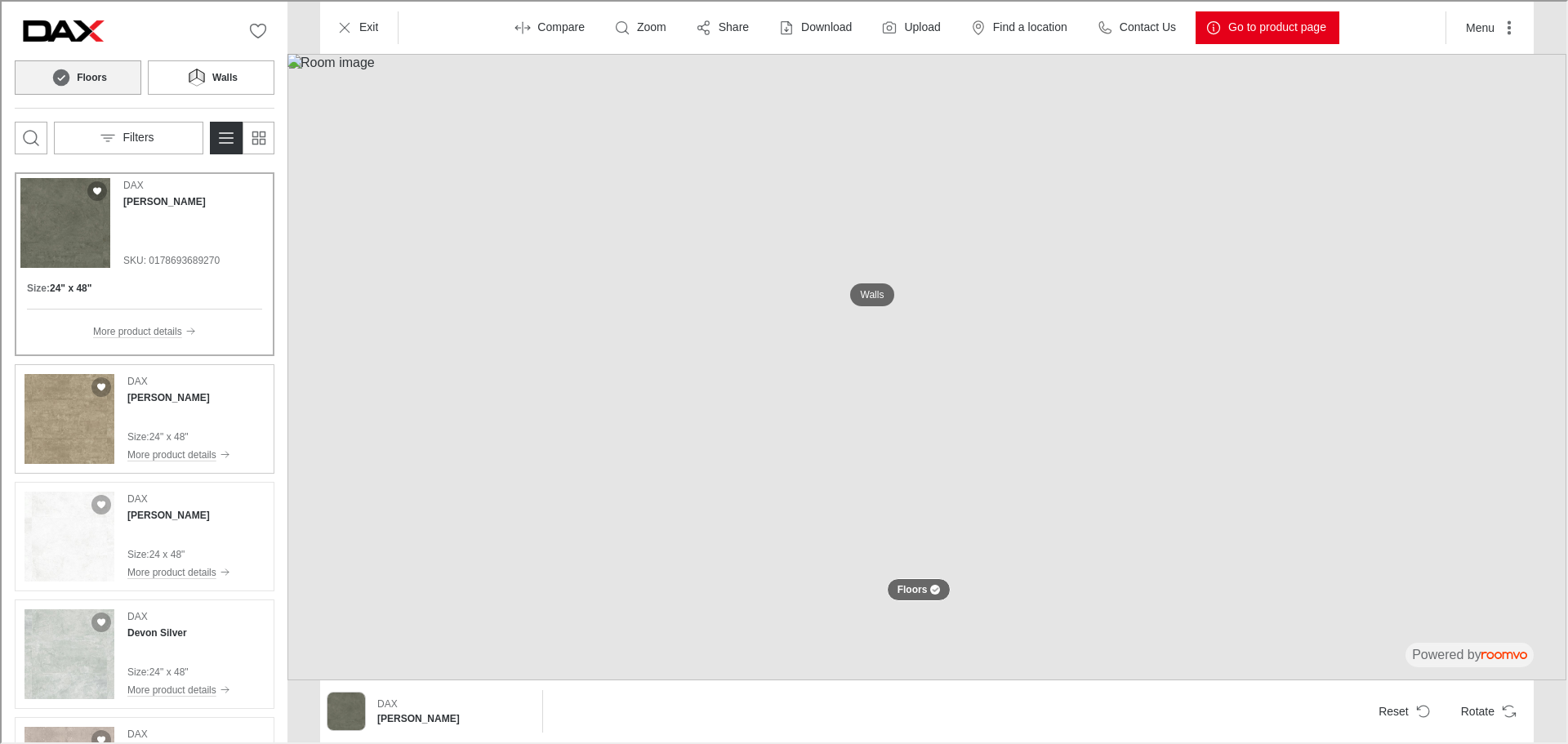
click at [162, 393] on h4 "[PERSON_NAME]" at bounding box center [167, 396] width 82 height 15
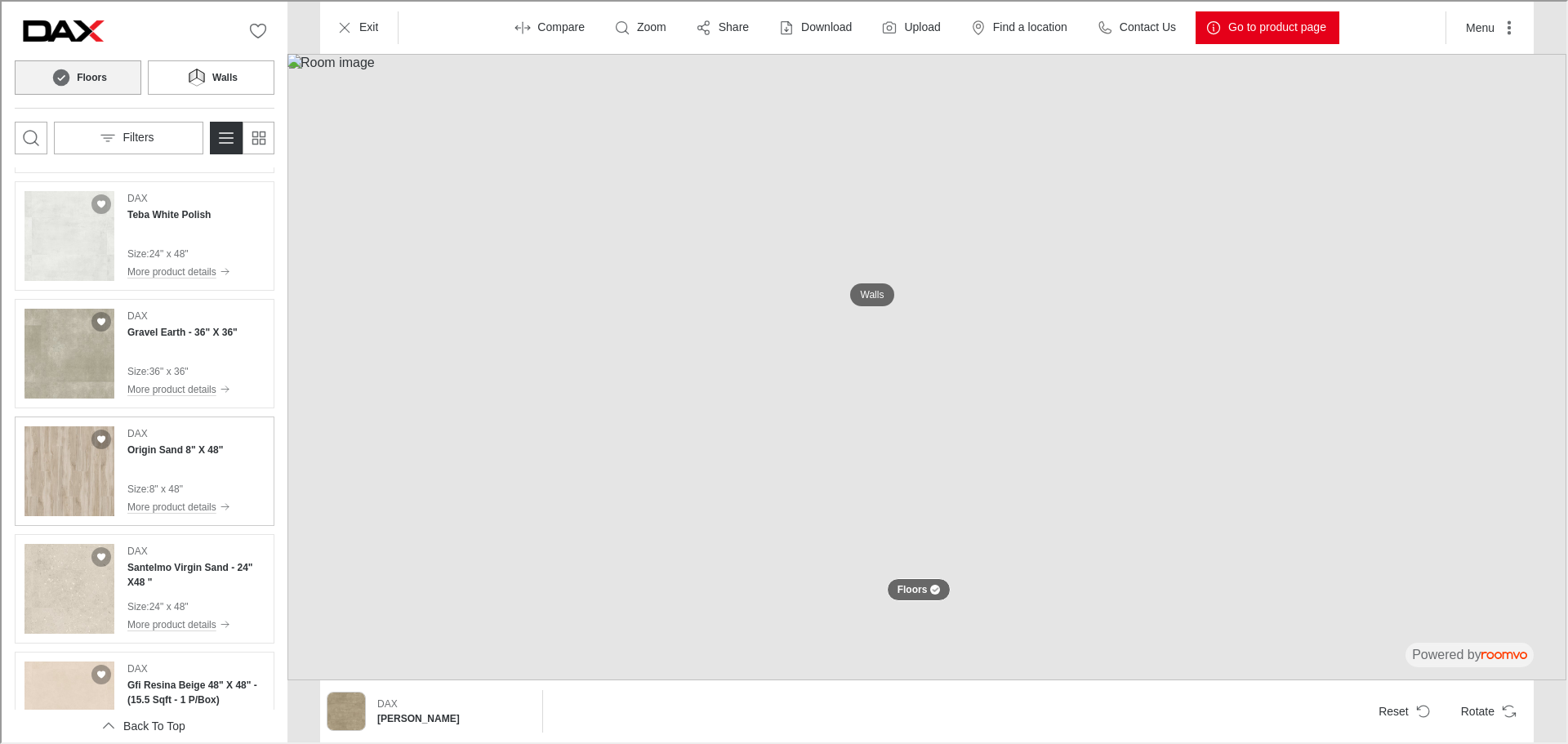
click at [174, 455] on h4 "Origin Sand 8" X 48"" at bounding box center [173, 448] width 96 height 15
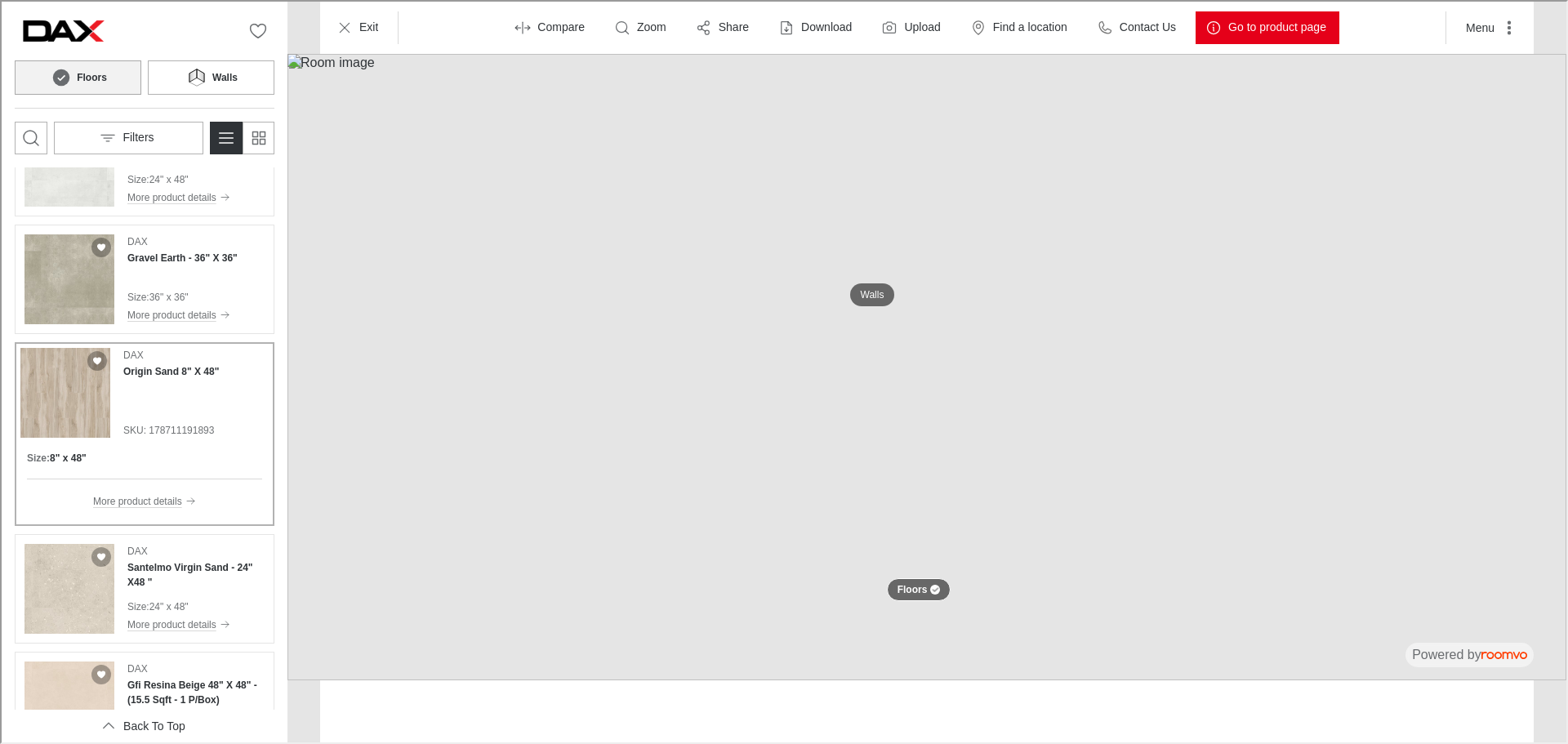
scroll to position [579, 0]
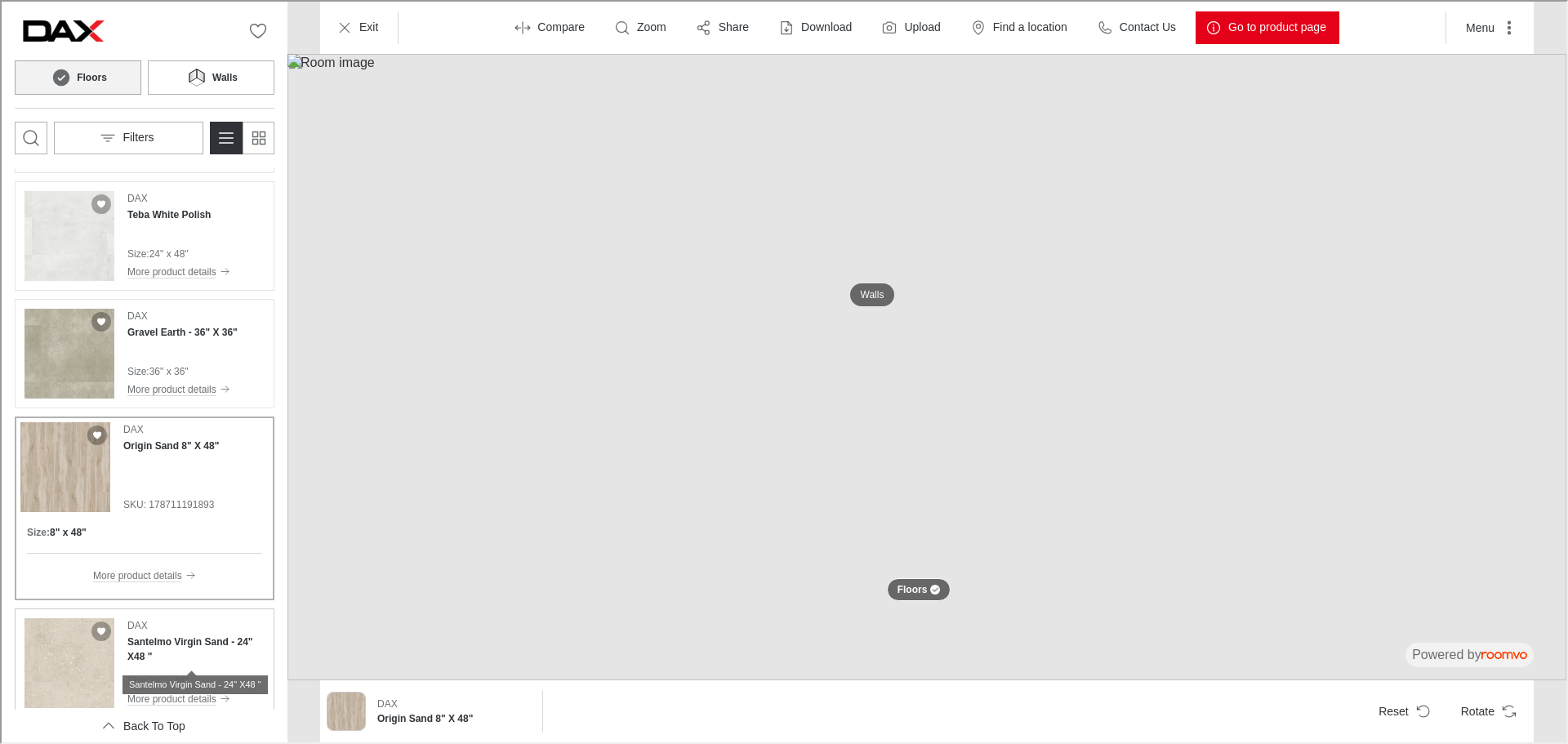
click at [153, 641] on h4 "Santelmo Virgin Sand - 24" X48 "" at bounding box center [194, 648] width 138 height 30
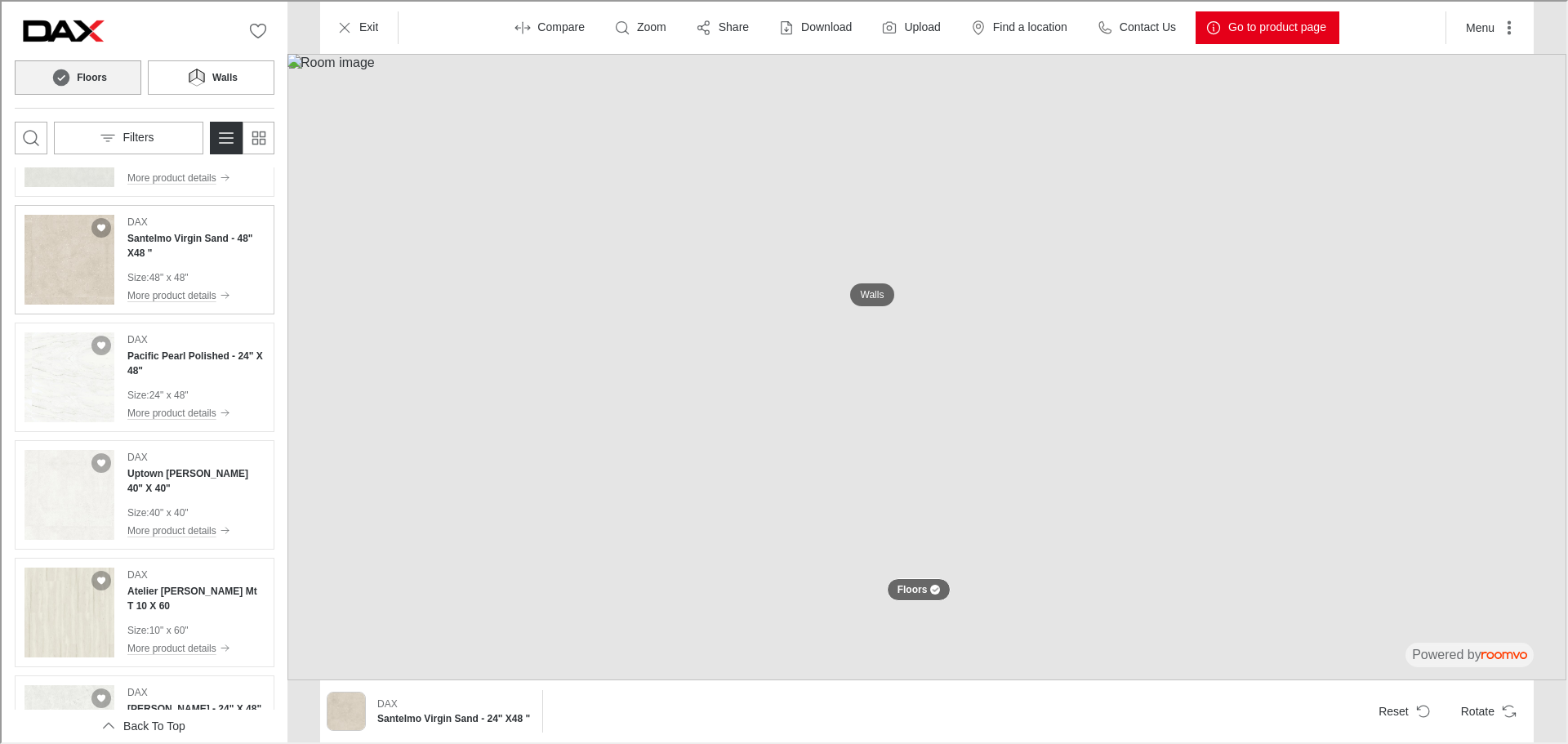
scroll to position [1559, 0]
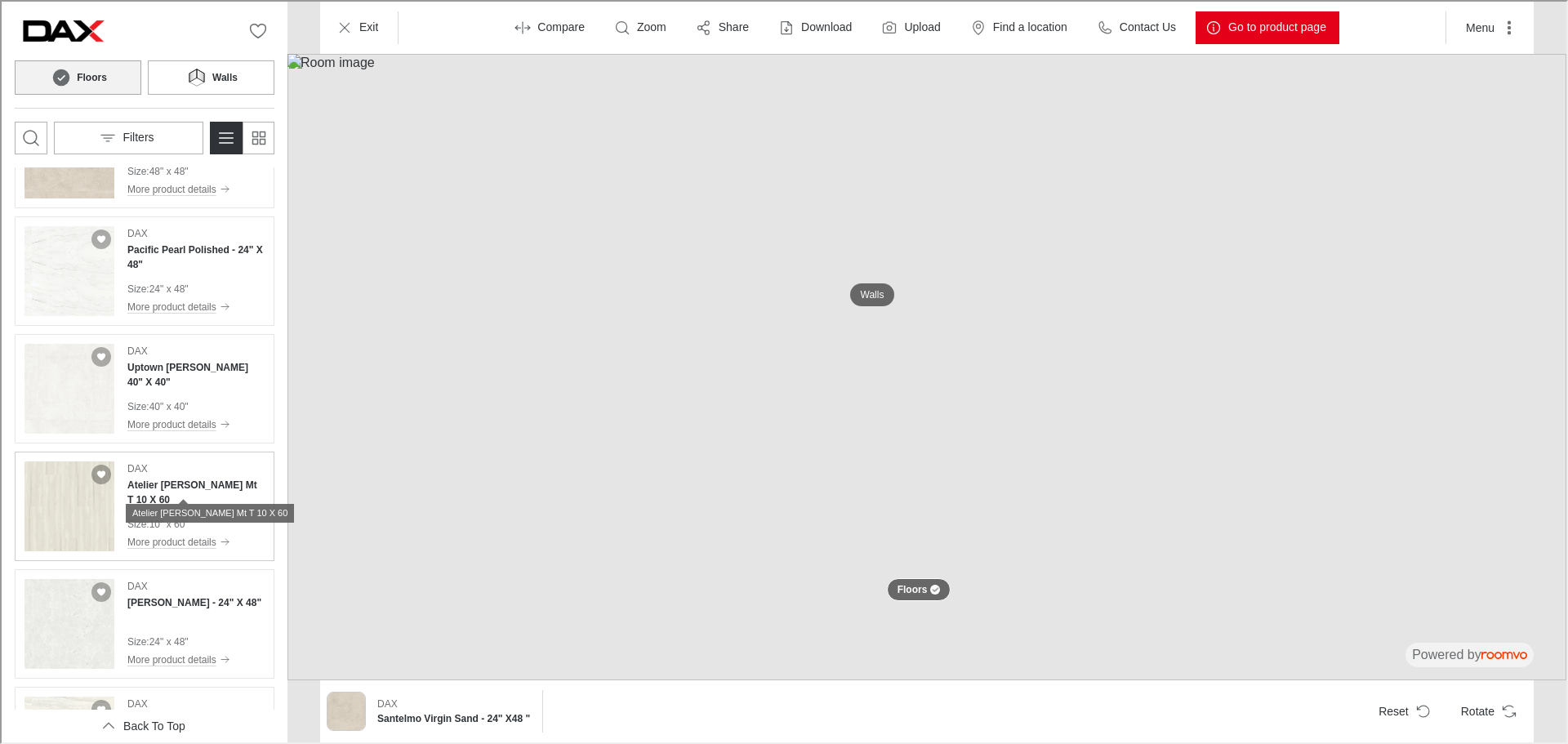
click at [194, 488] on h4 "Atelier [PERSON_NAME] Mt T 10 X 60" at bounding box center [194, 491] width 138 height 30
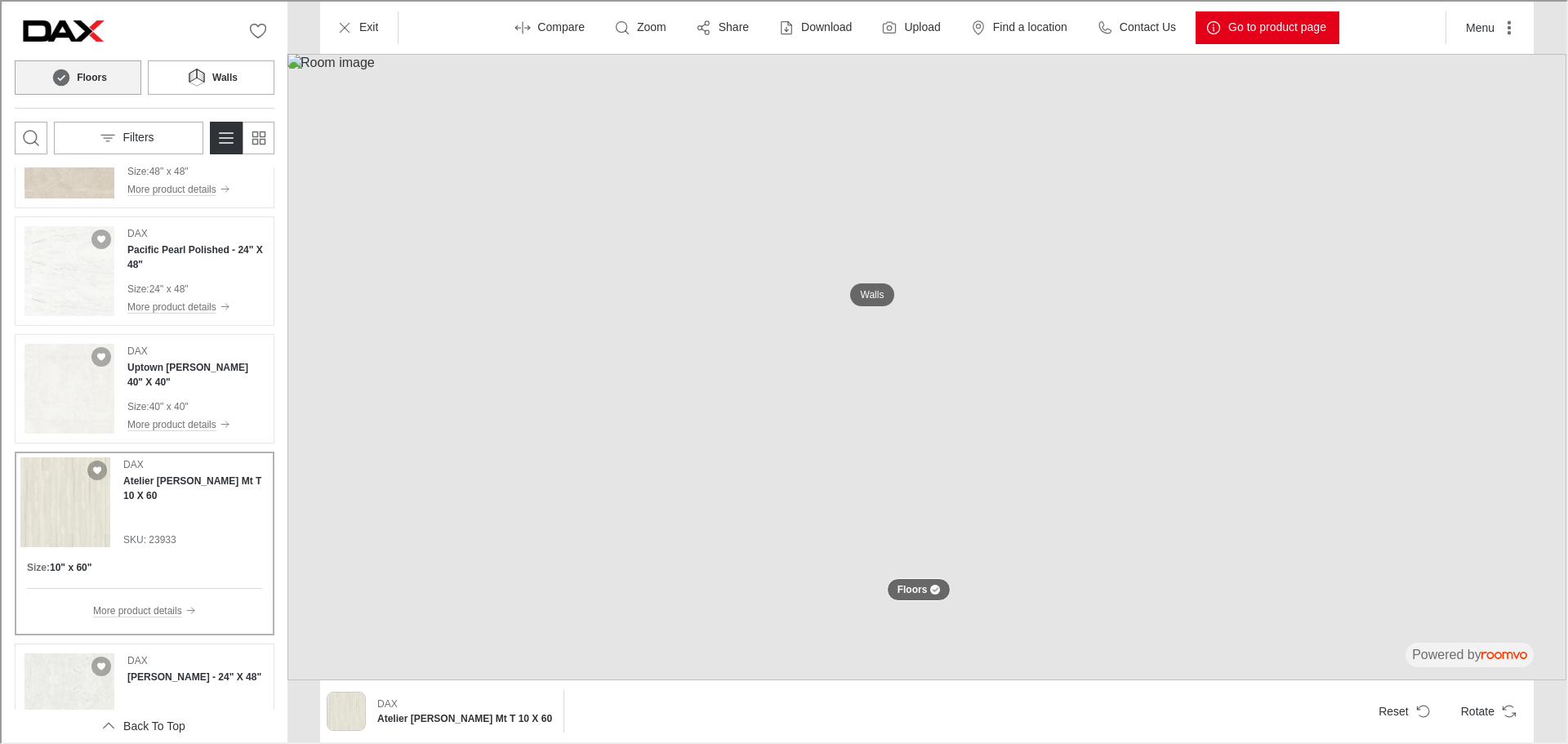
scroll to position [1893, 0]
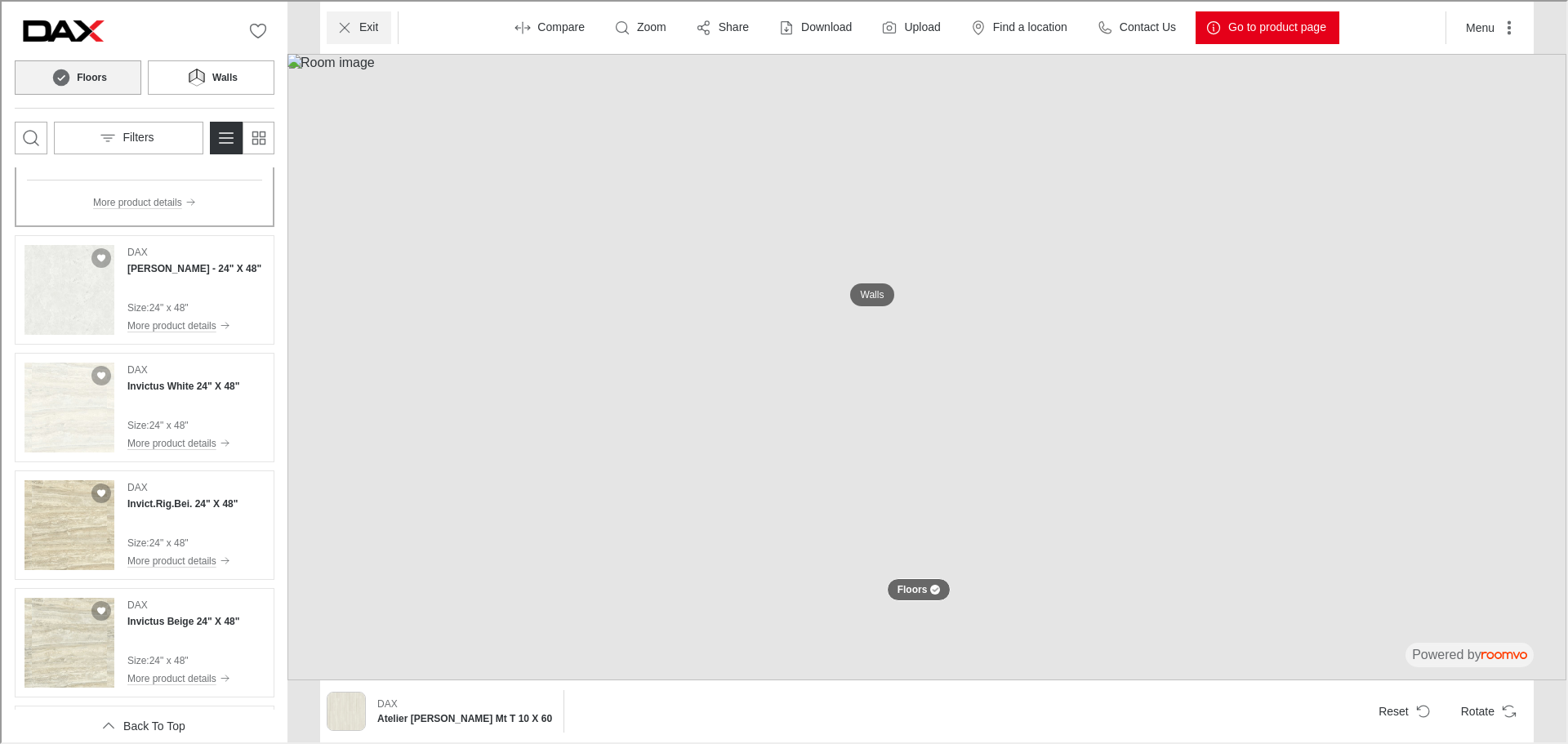
click at [348, 28] on icon "Exit" at bounding box center [343, 25] width 17 height 17
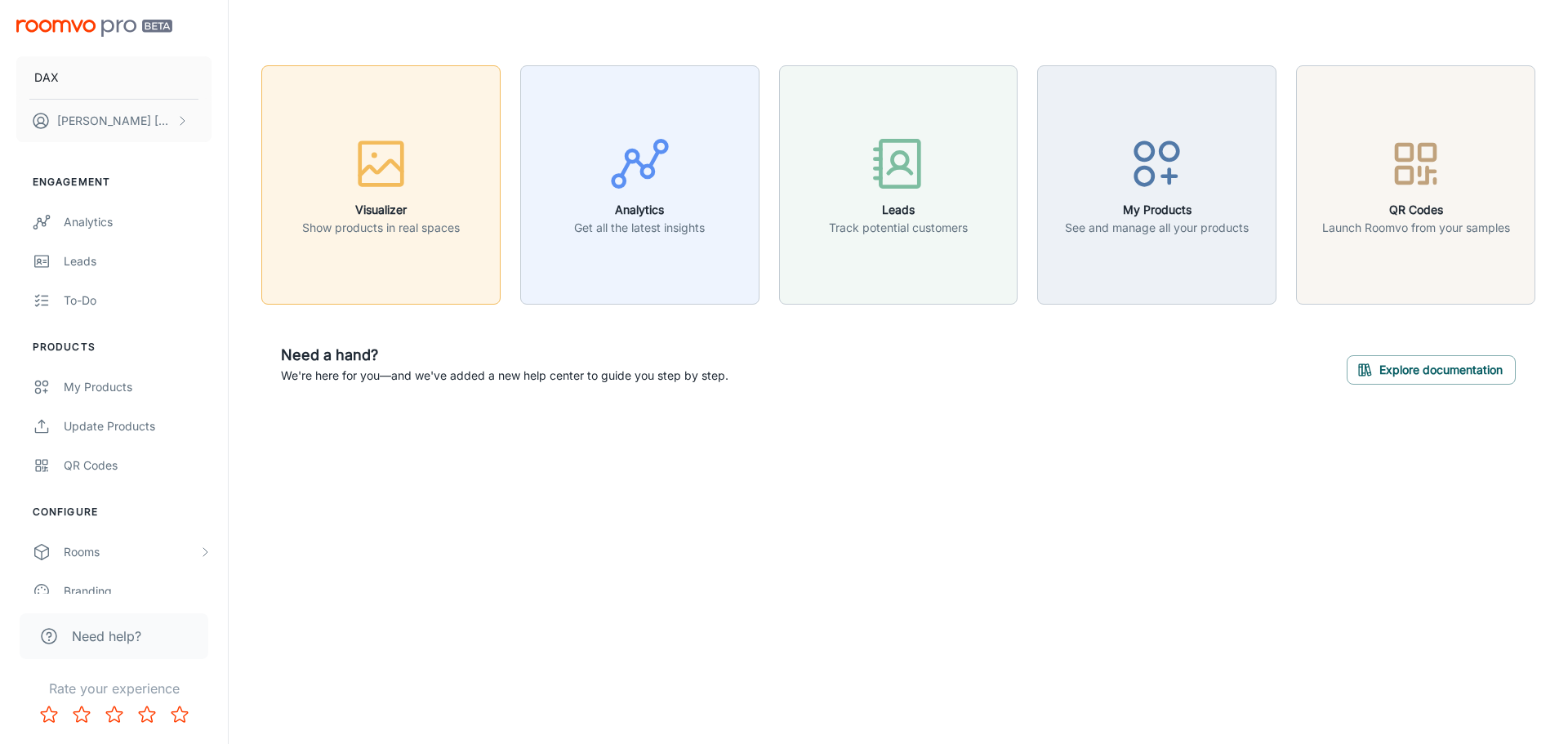
click at [387, 150] on icon "button" at bounding box center [381, 164] width 61 height 61
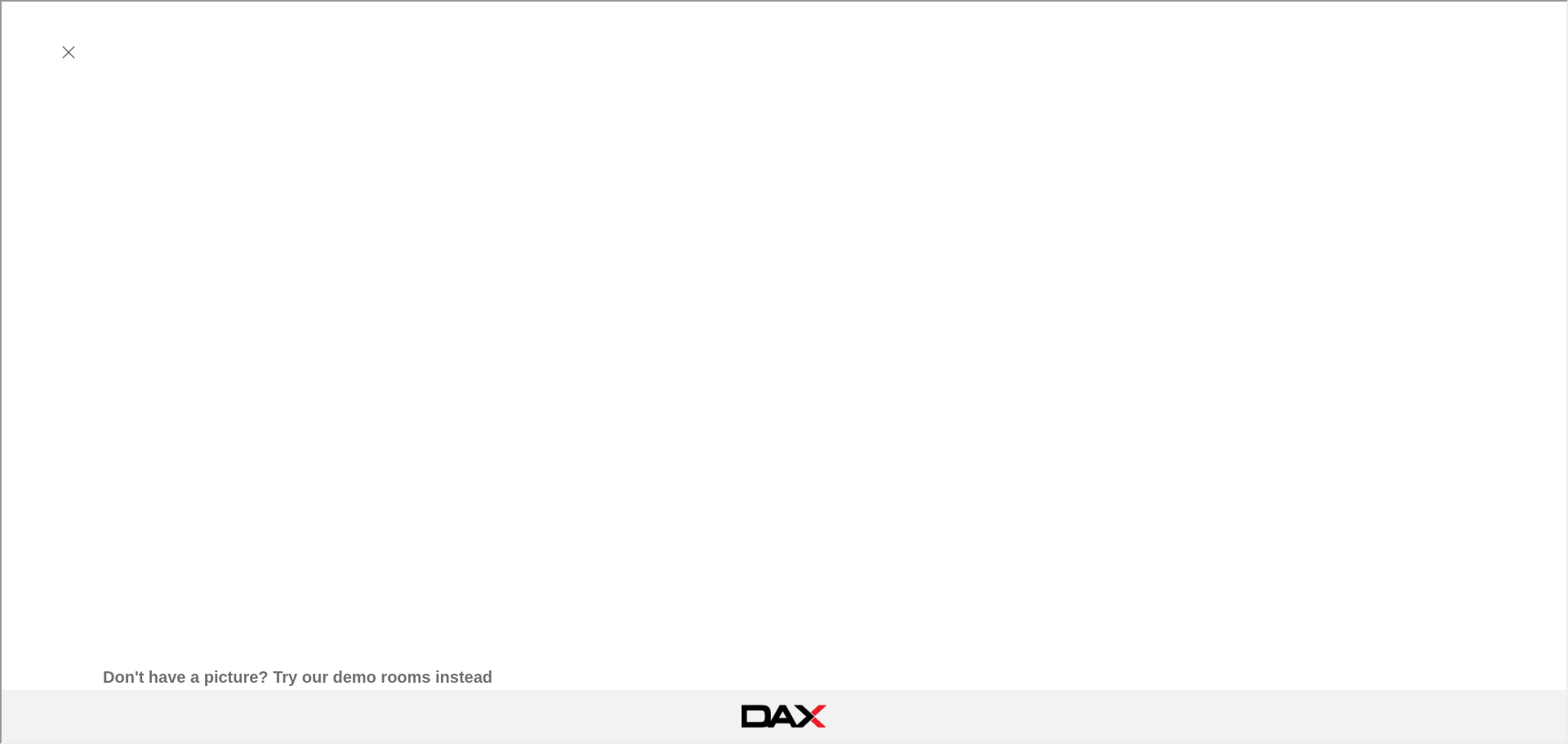
scroll to position [804, 0]
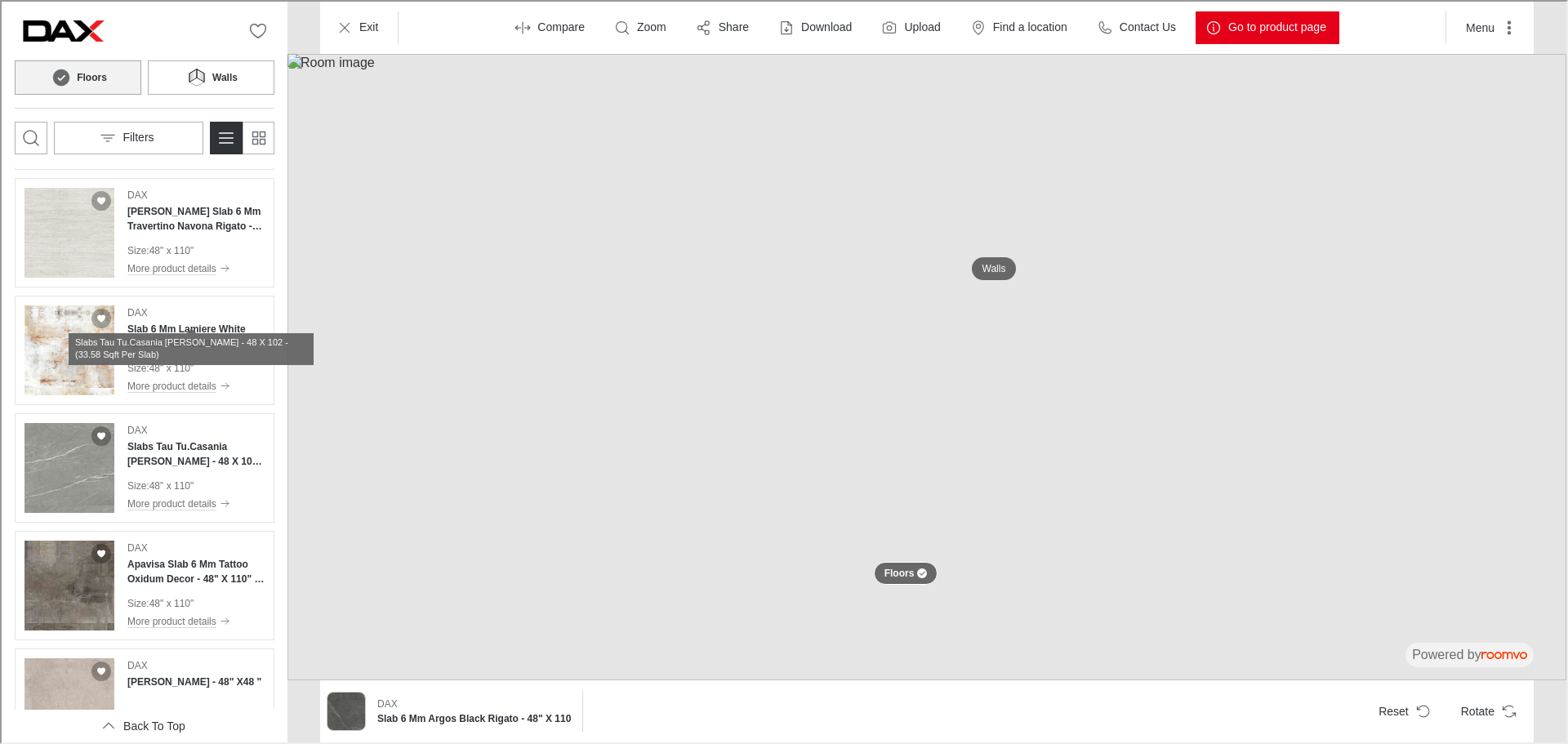
scroll to position [2205, 0]
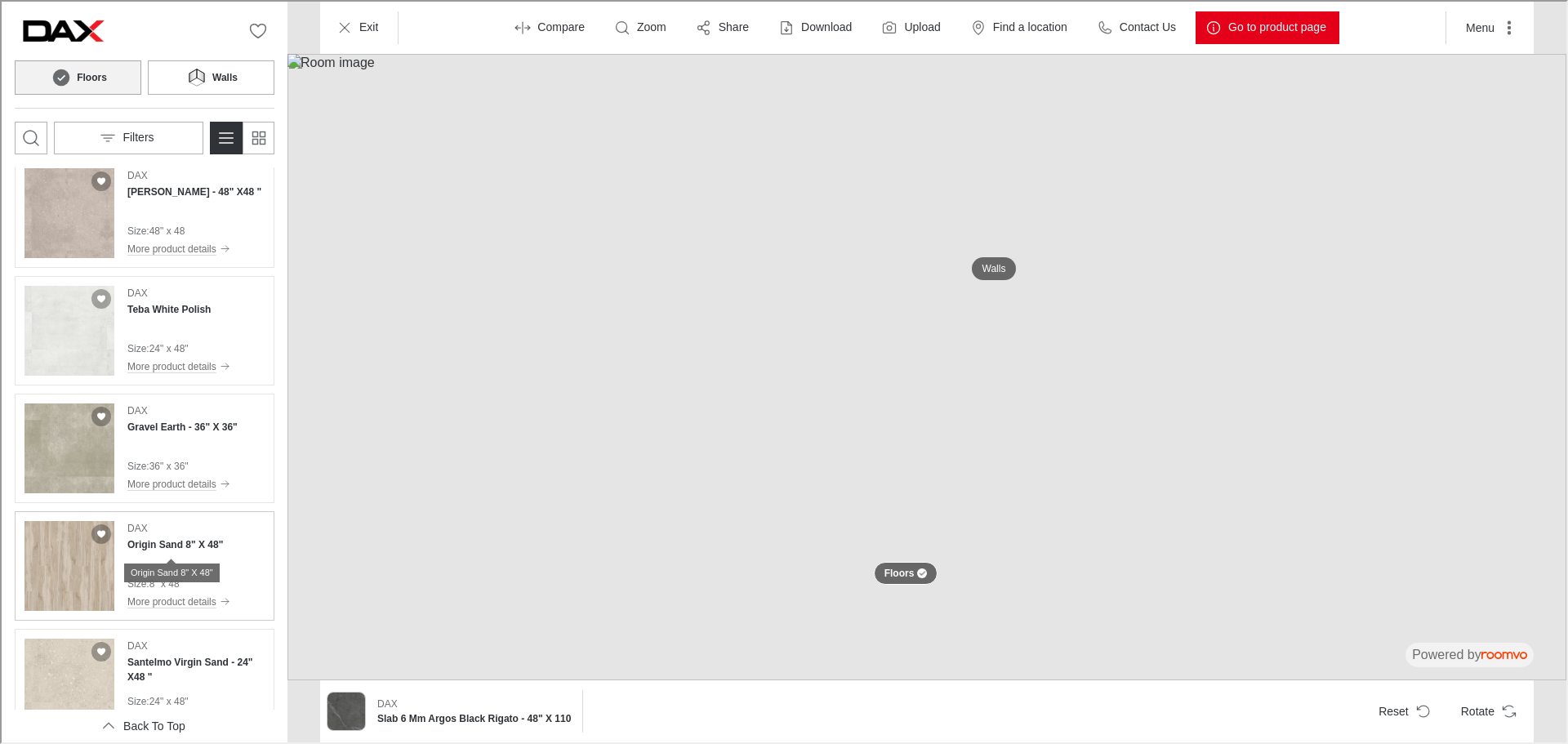
click at [186, 544] on h4 "Origin Sand 8" X 48"" at bounding box center [173, 542] width 96 height 15
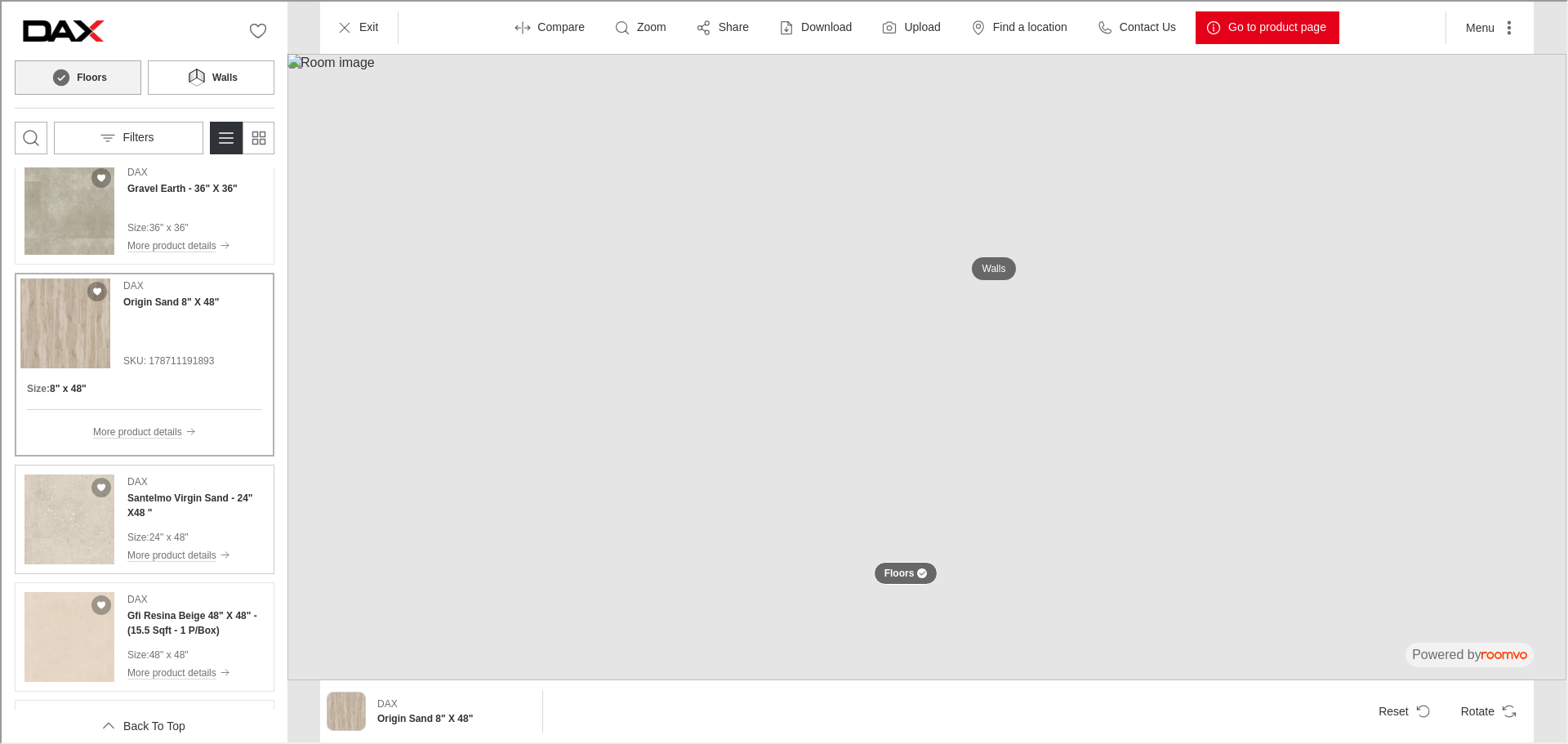
scroll to position [2375, 0]
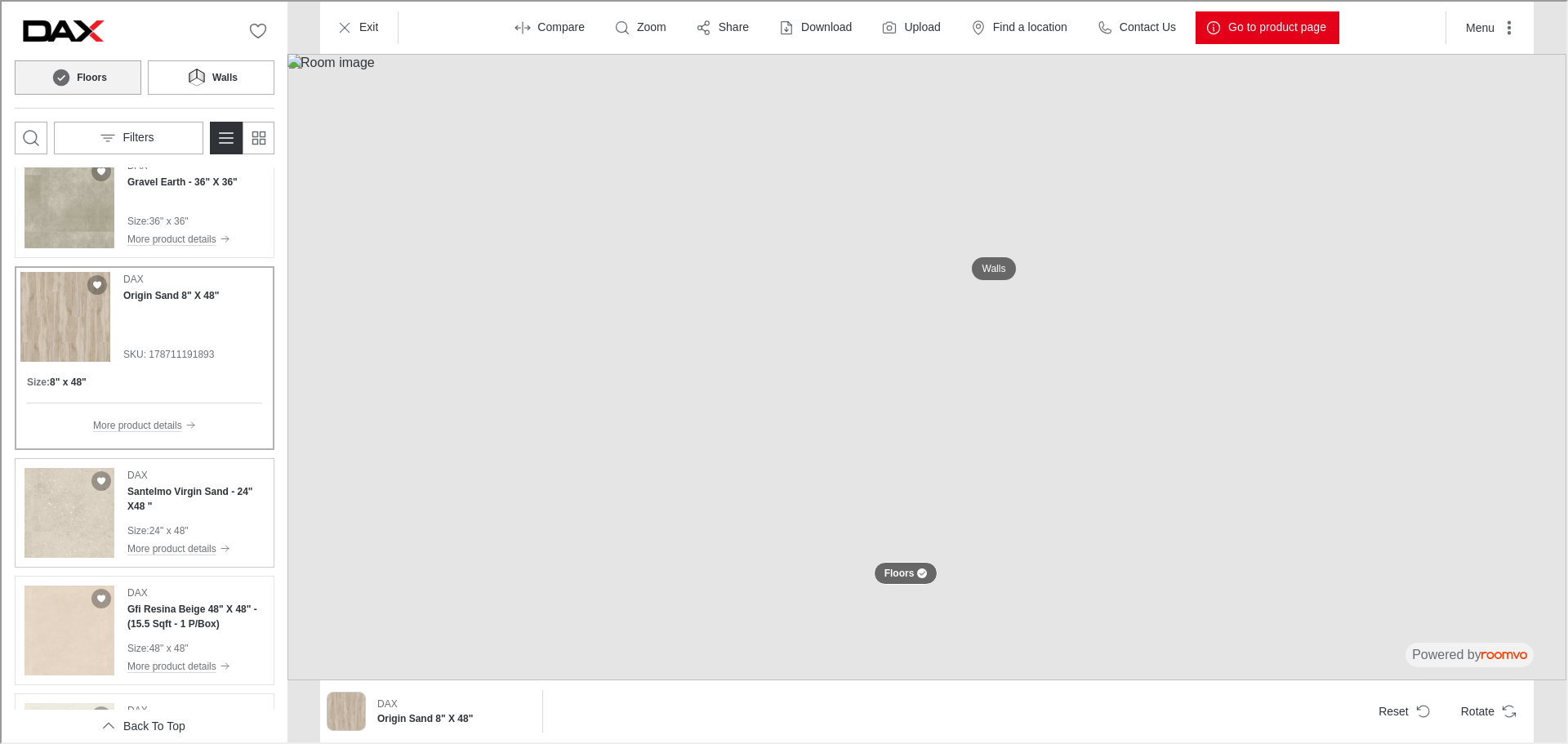
click at [187, 512] on div "[PERSON_NAME] Virgin Sand - 24" X48 " Size : 24" x 48" More product details" at bounding box center [194, 511] width 138 height 89
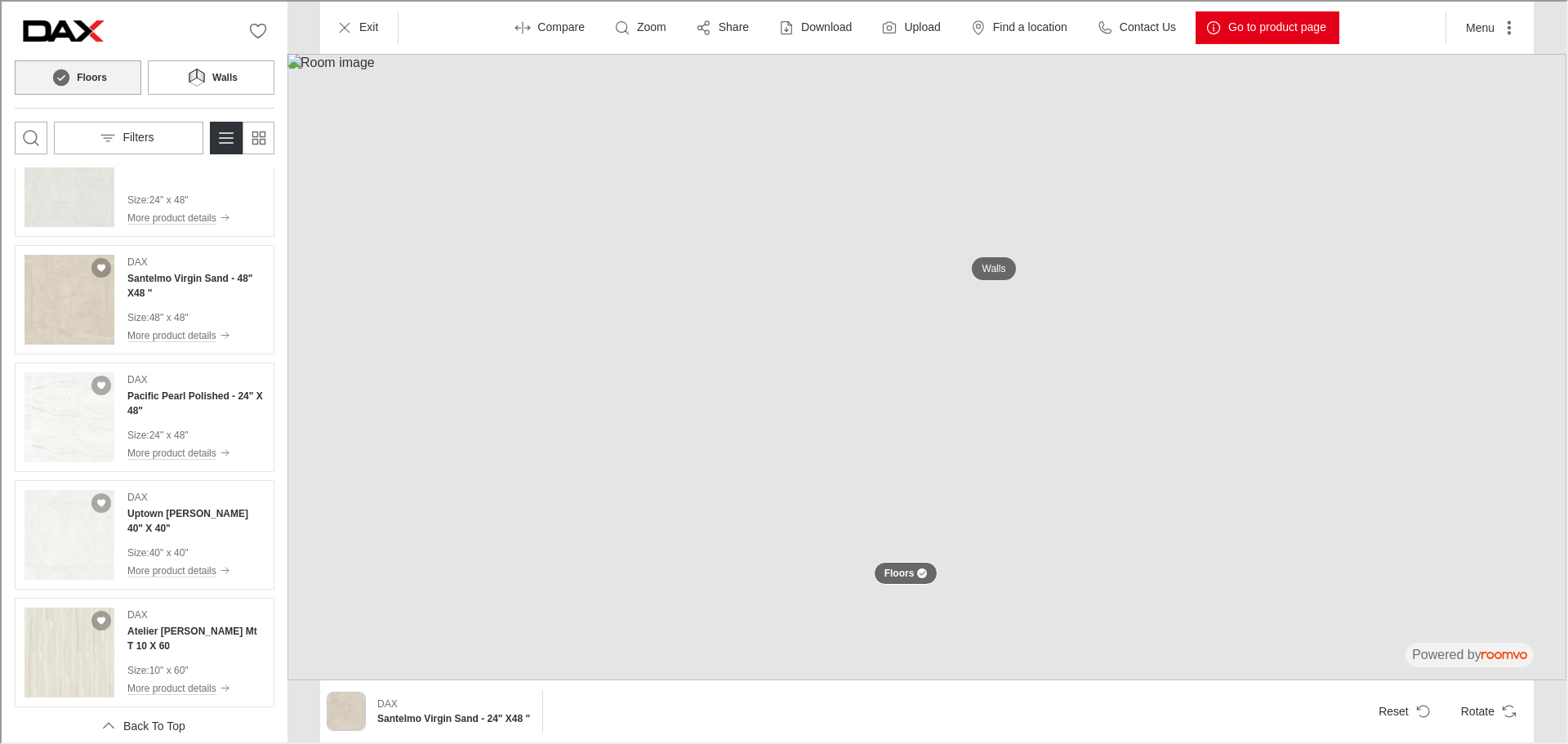
scroll to position [3355, 0]
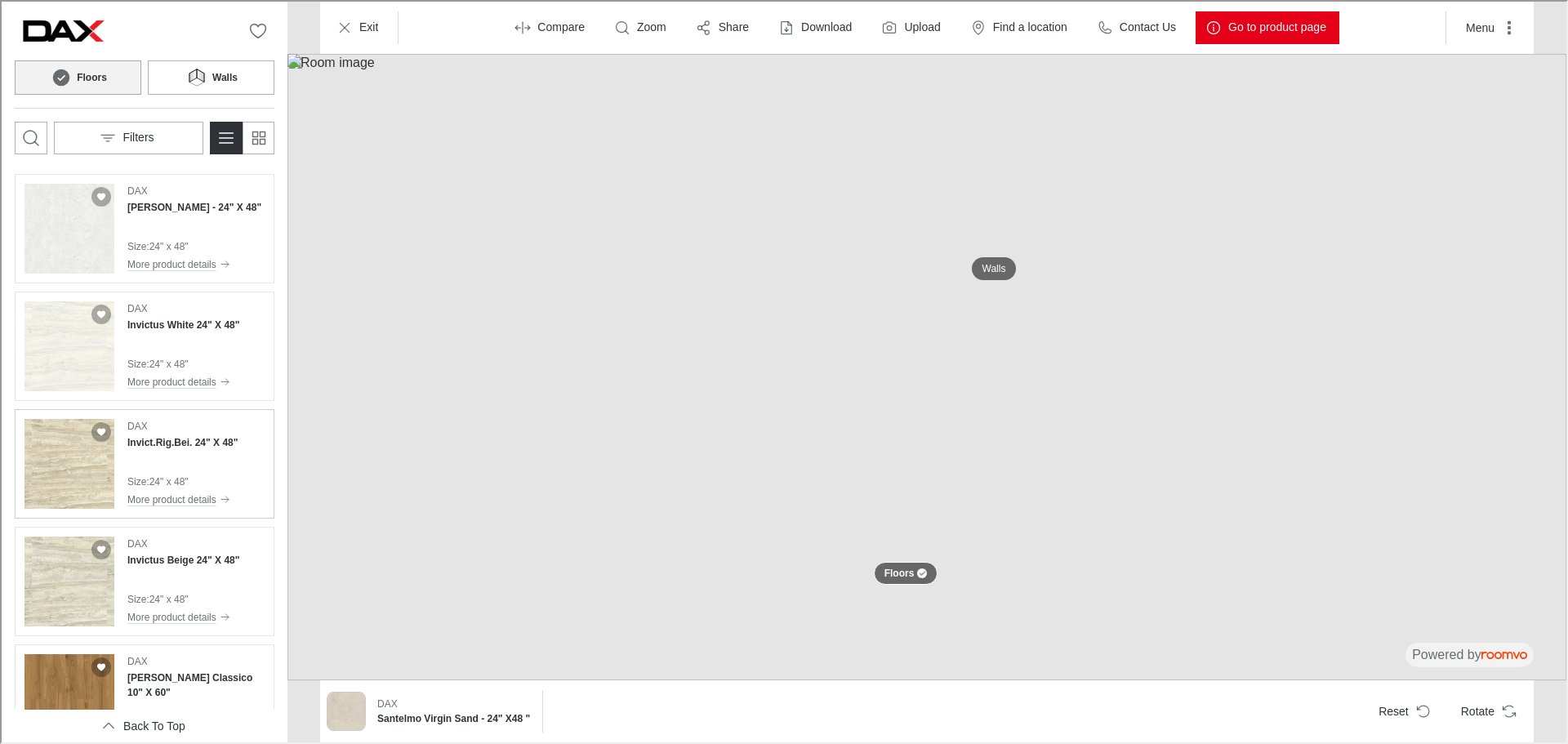
click at [185, 467] on div "DAX Invict.Rig.Bei. 24" X 48" Size : 24" x 48" More product details" at bounding box center [181, 462] width 110 height 89
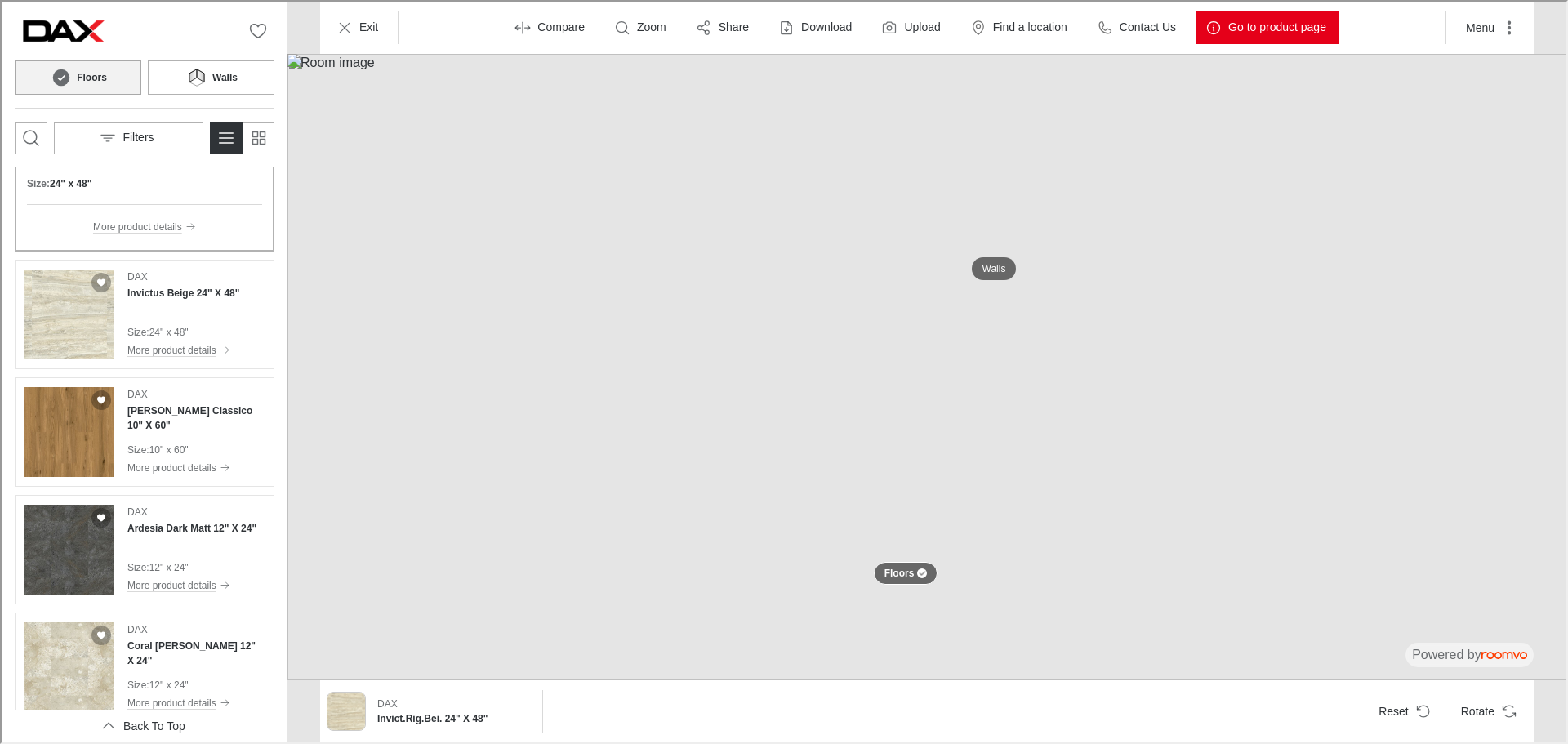
scroll to position [4015, 0]
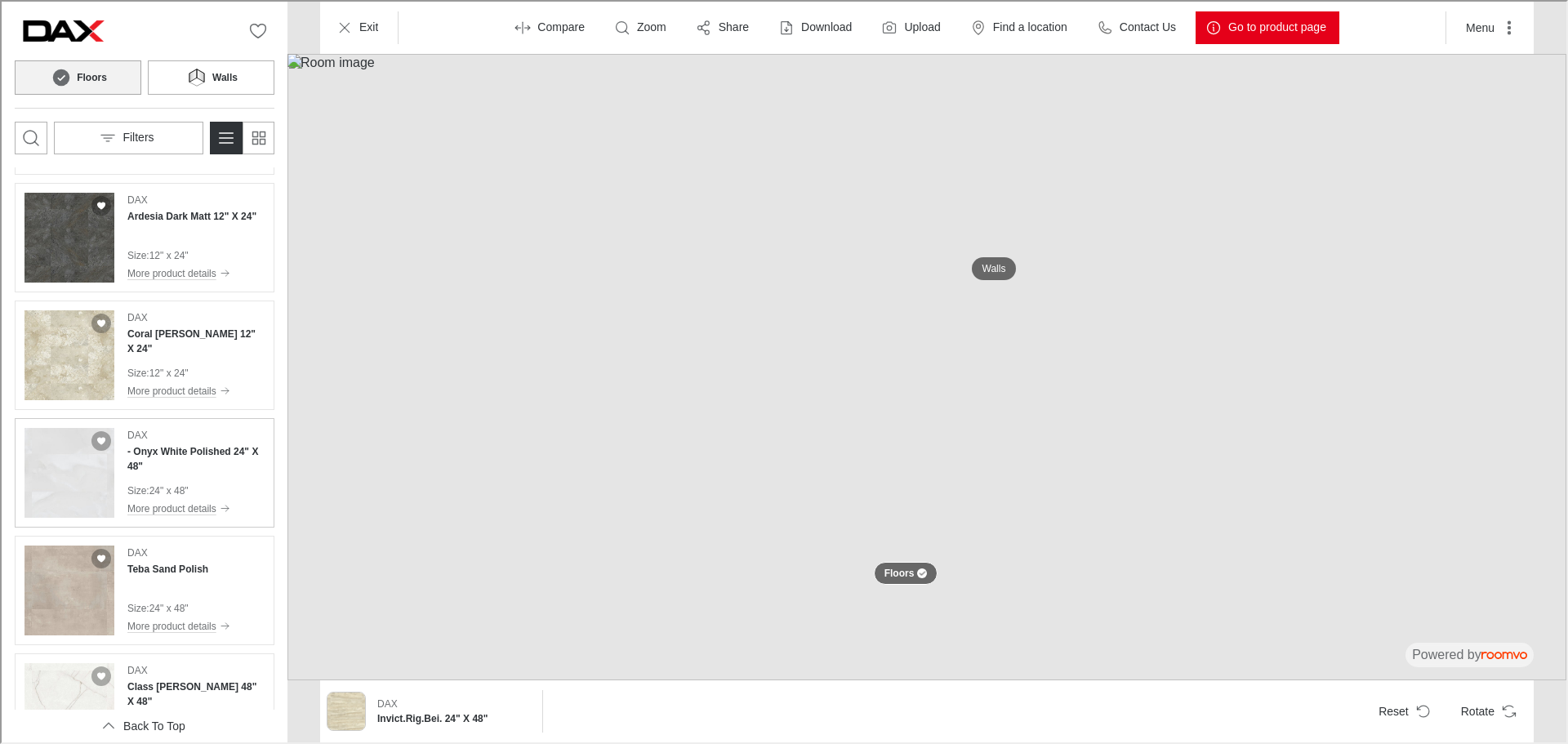
click at [174, 465] on h4 "- Onyx White Polished 24" X 48"" at bounding box center [194, 457] width 138 height 30
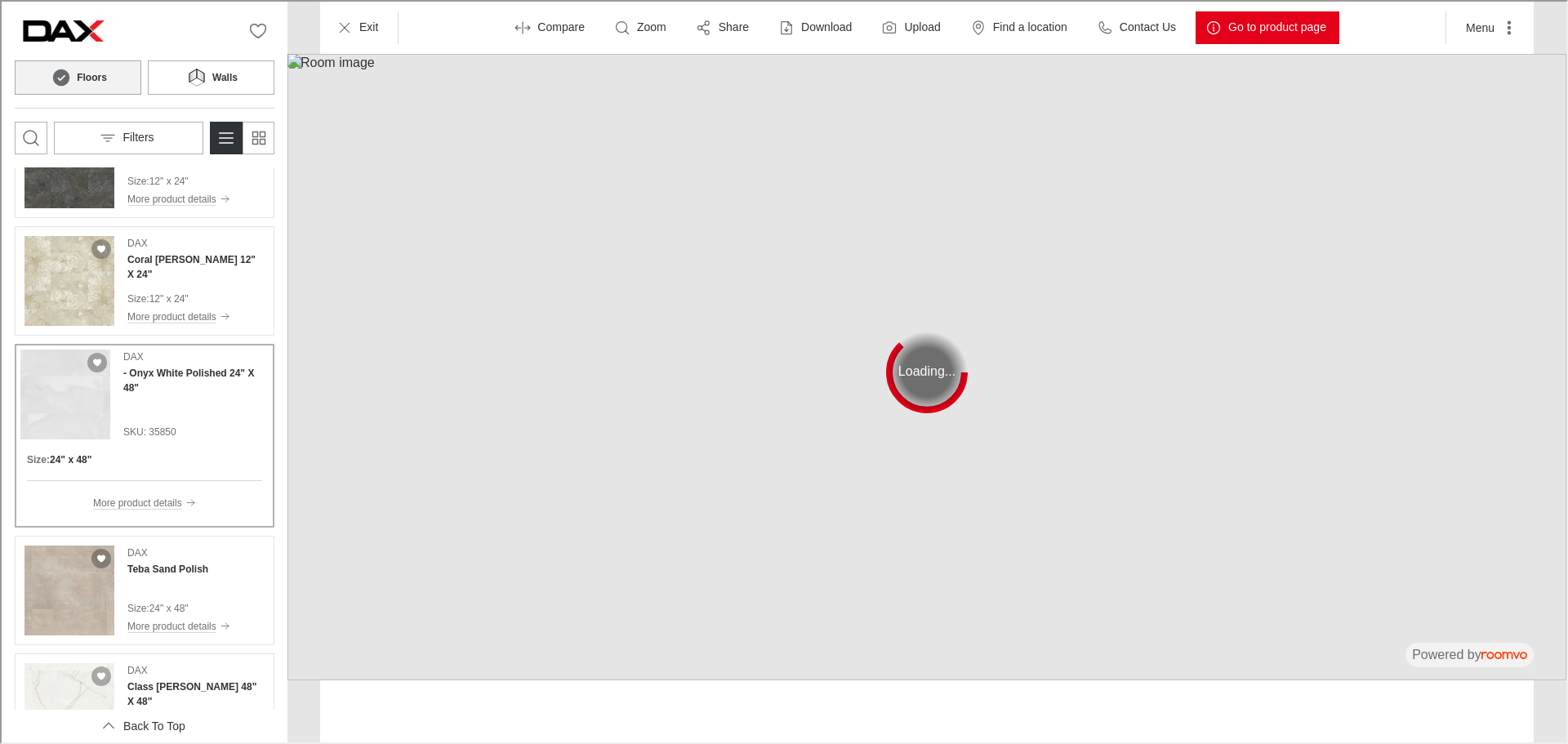
scroll to position [4105, 0]
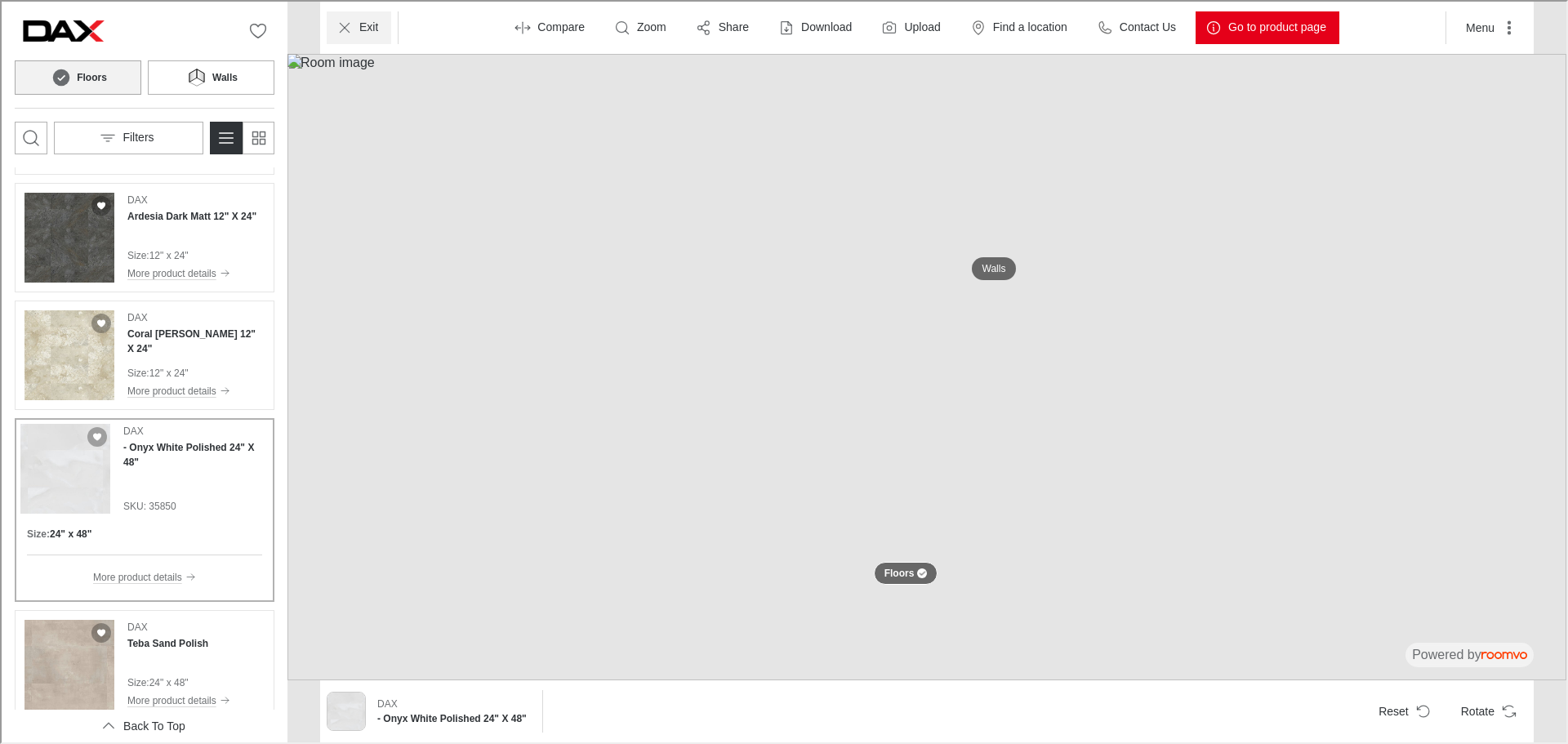
click at [365, 31] on p "Exit" at bounding box center [366, 25] width 18 height 17
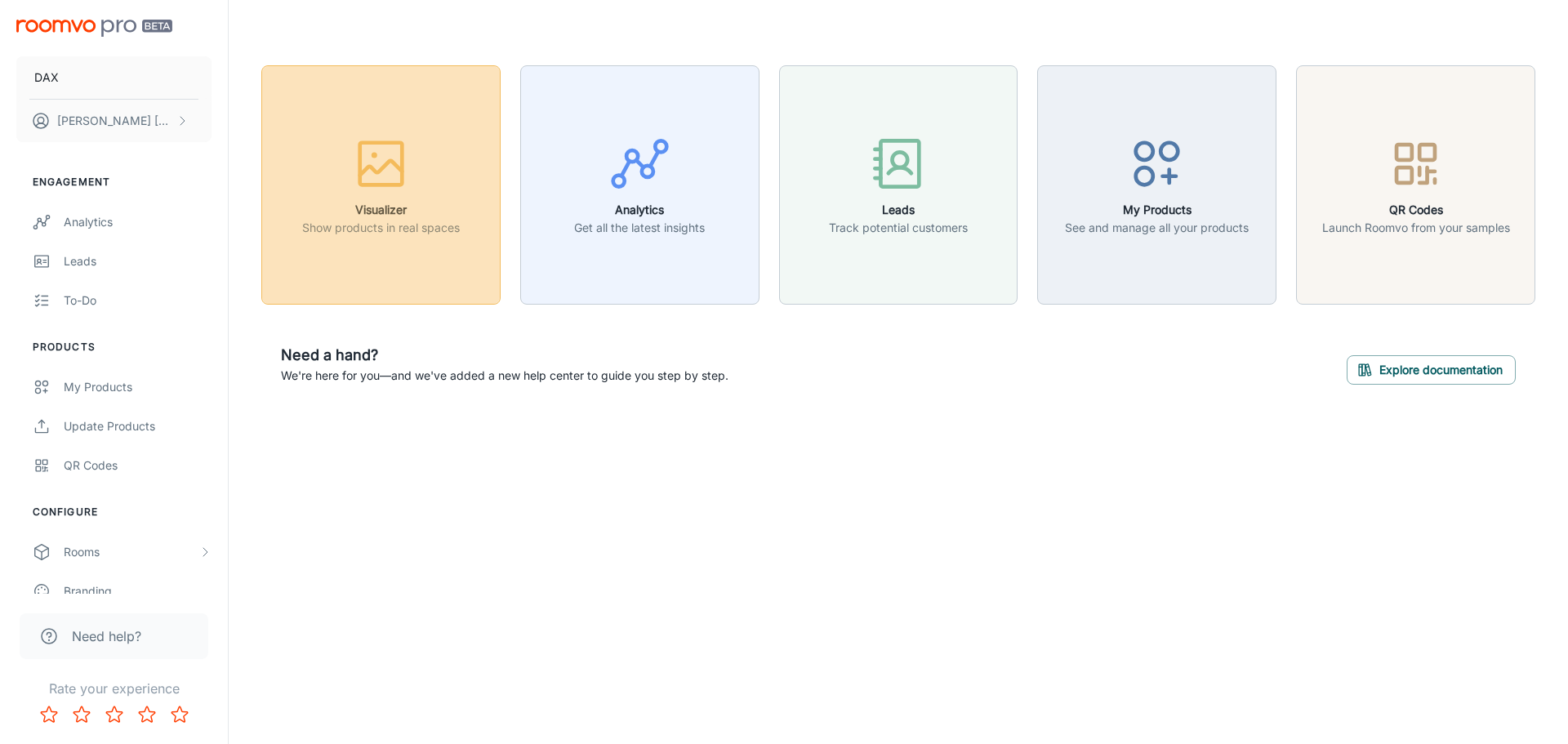
click at [401, 169] on icon "button" at bounding box center [381, 167] width 42 height 15
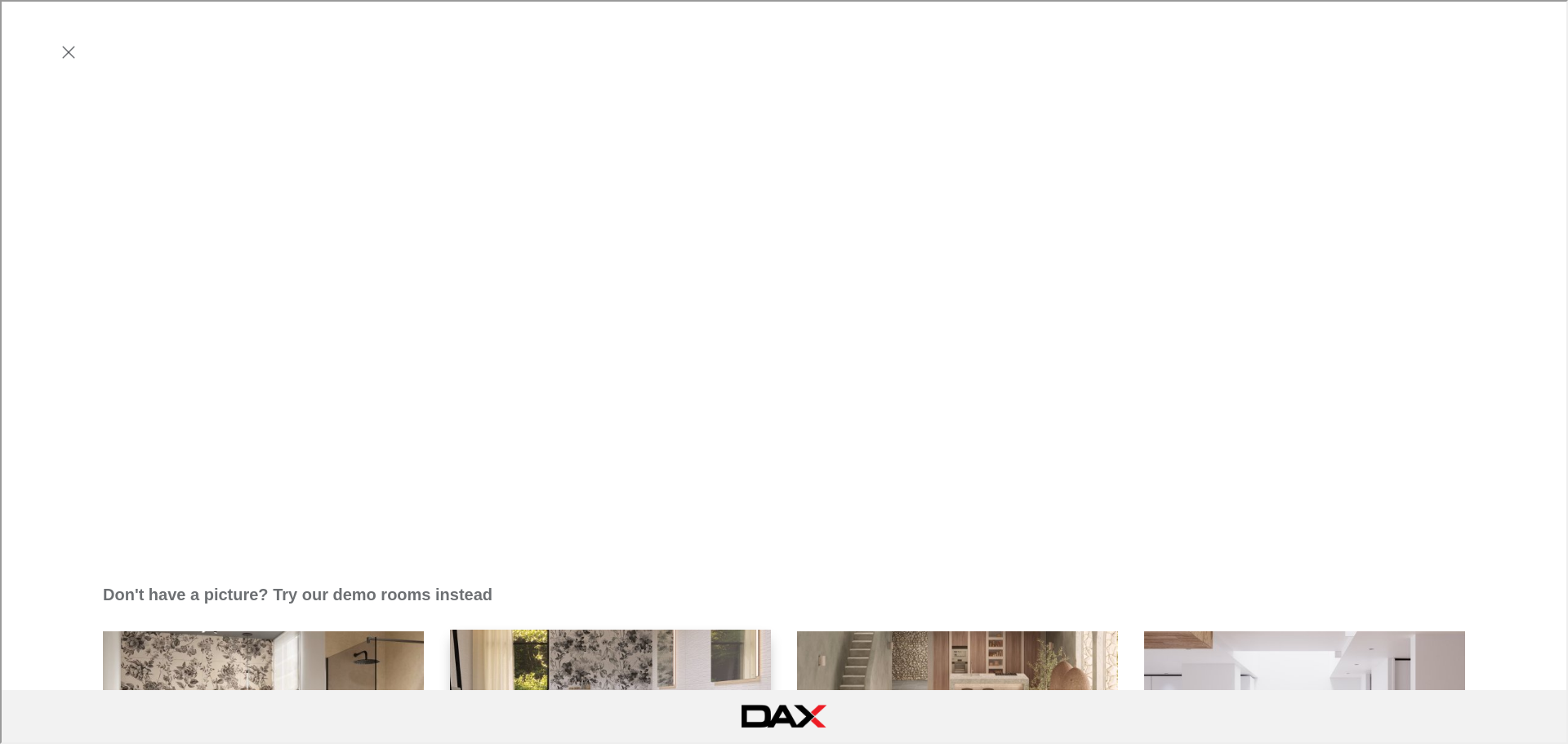
scroll to position [490, 0]
click at [565, 628] on img "Bathroom" at bounding box center [611, 751] width 324 height 245
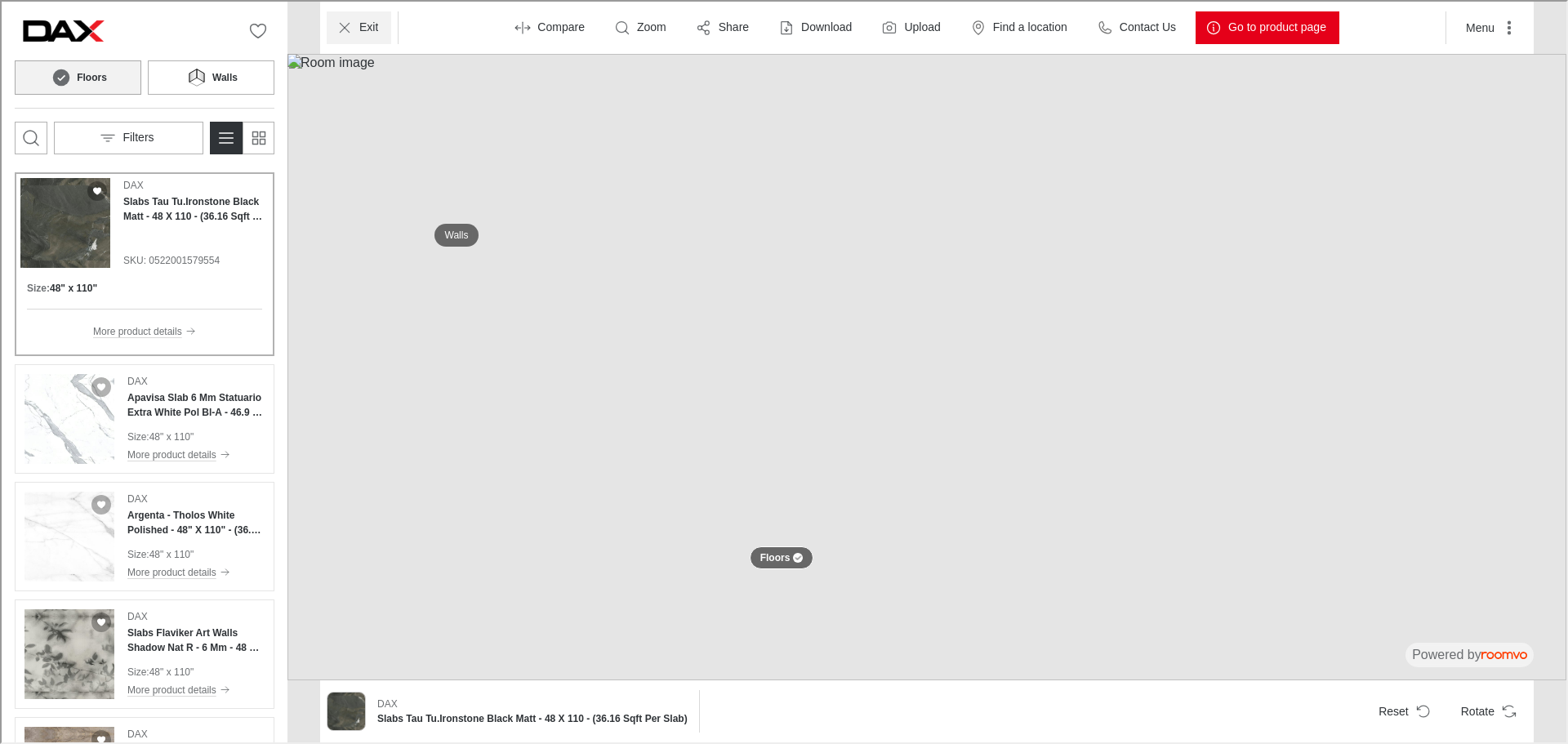
click at [372, 36] on button "Exit" at bounding box center [358, 25] width 65 height 32
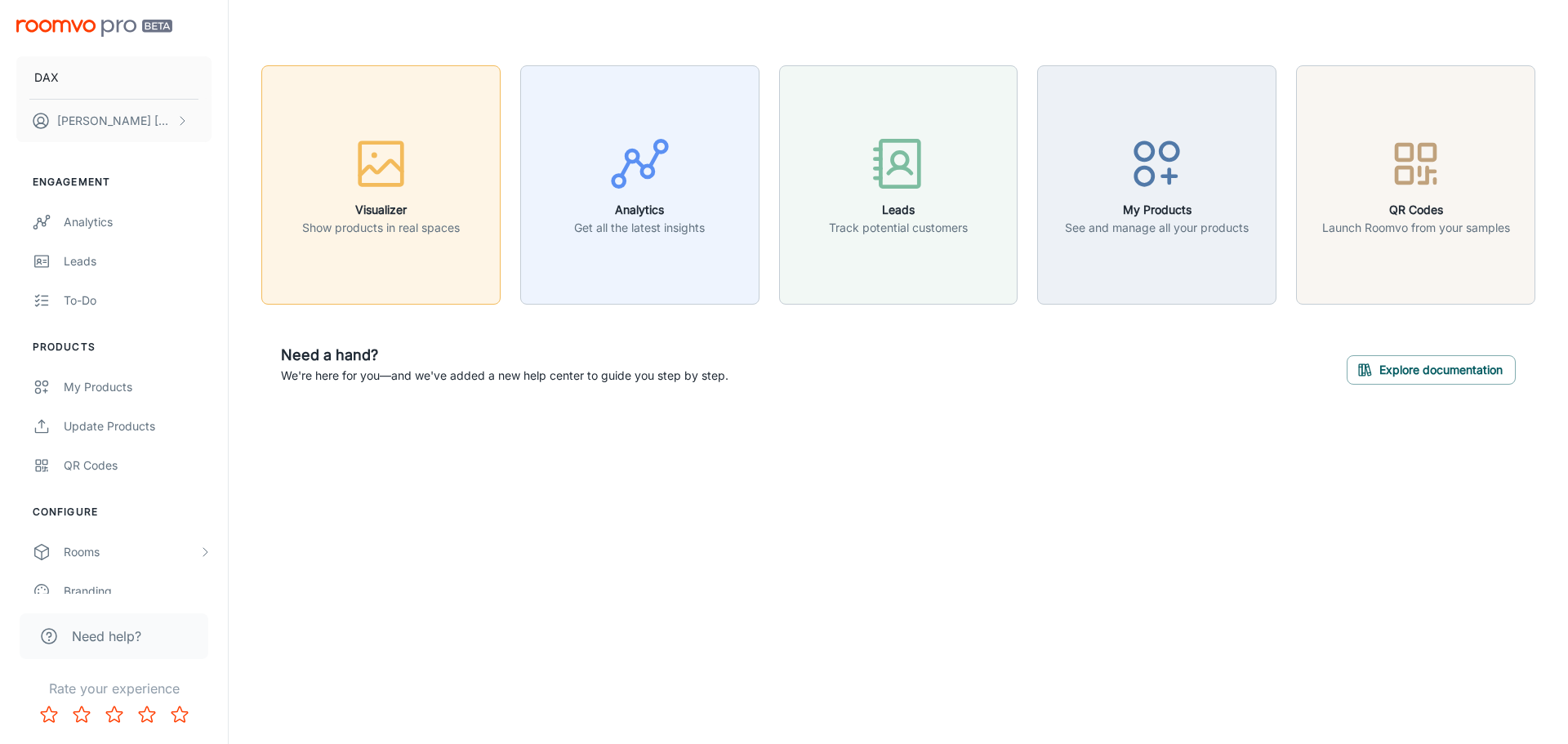
click at [359, 226] on p "Show products in real spaces" at bounding box center [381, 228] width 158 height 18
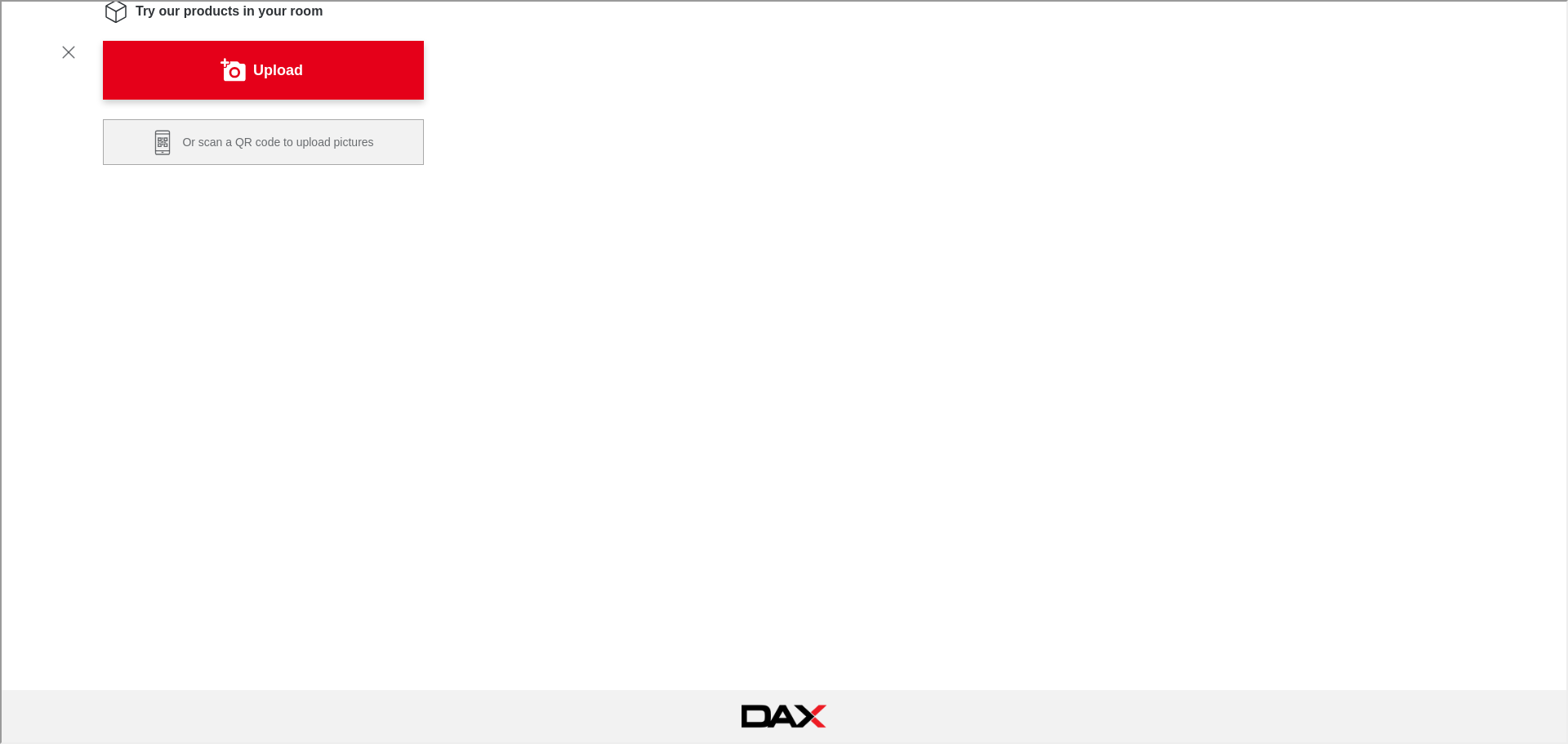
scroll to position [81, 0]
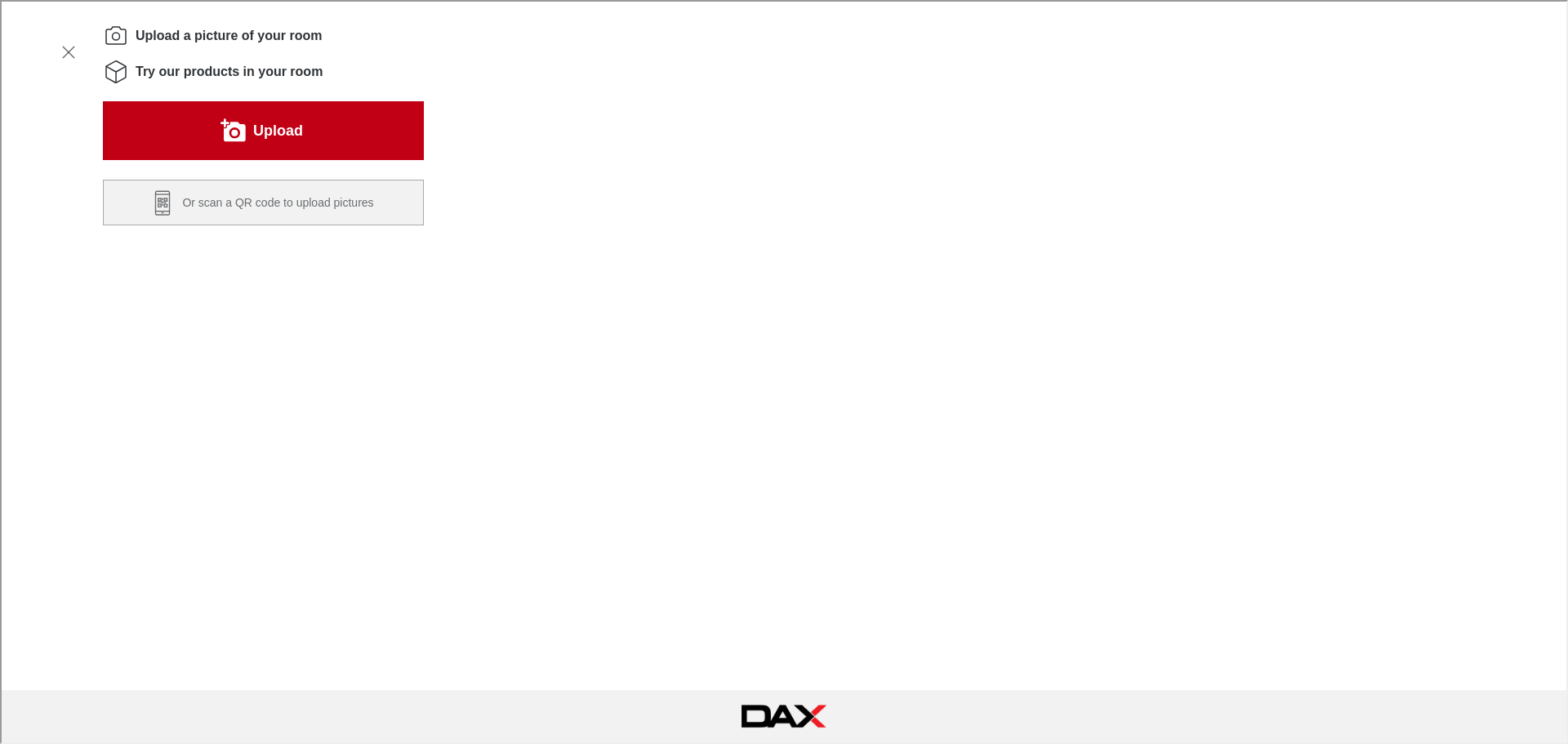
click at [287, 130] on label "Upload" at bounding box center [276, 129] width 50 height 26
click at [317, 122] on button "Upload" at bounding box center [262, 129] width 321 height 59
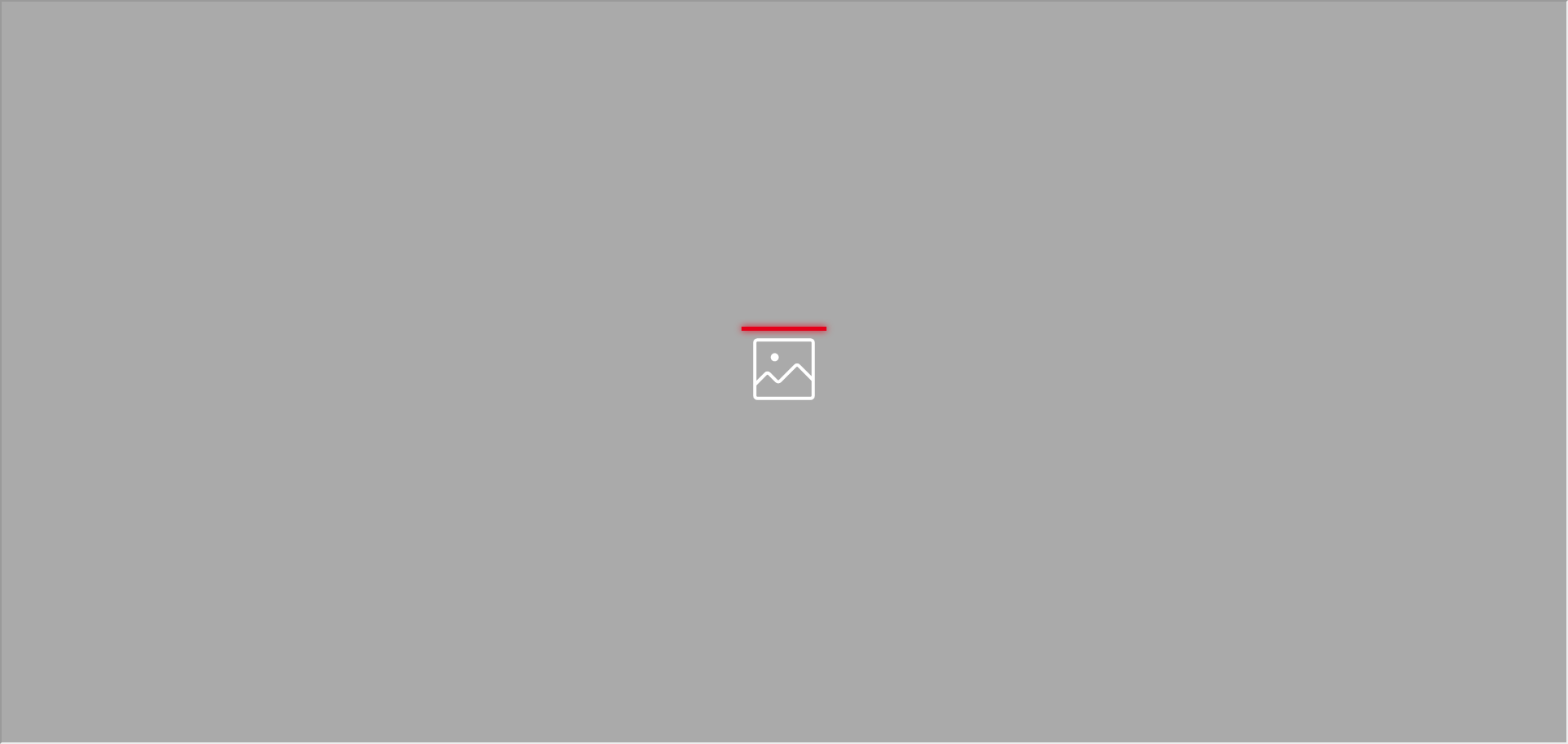
scroll to position [0, 0]
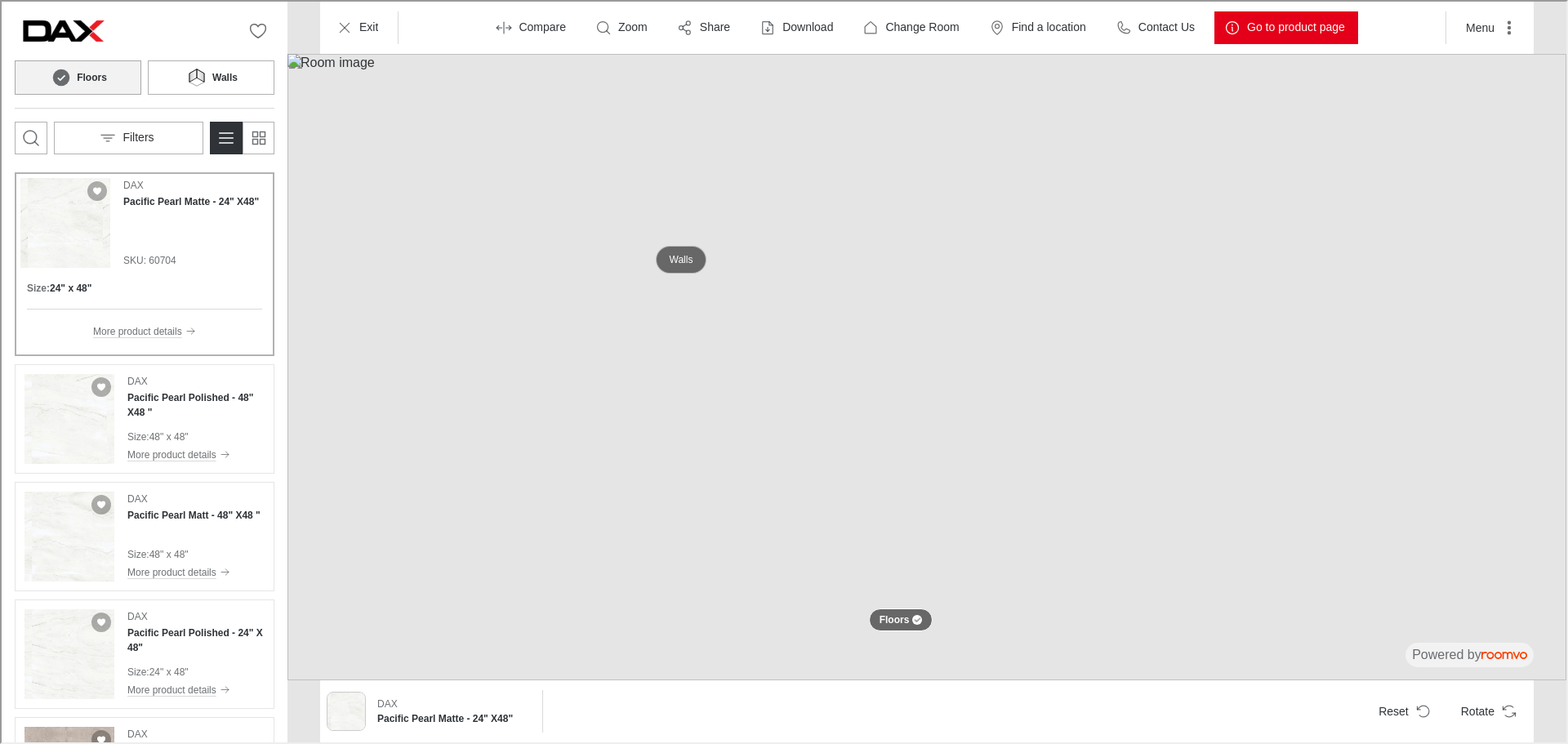
click at [678, 255] on p "Walls" at bounding box center [679, 259] width 24 height 14
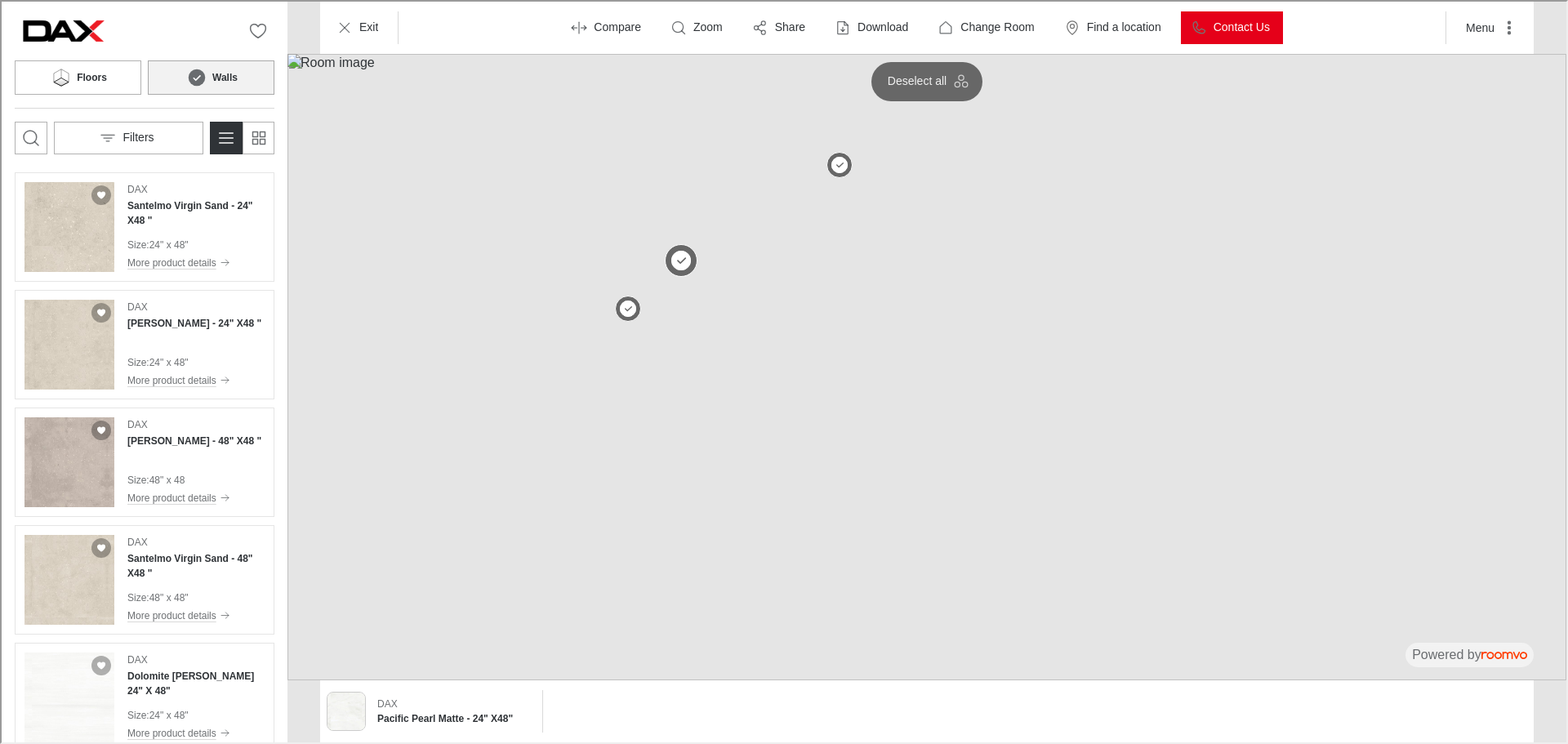
click at [685, 264] on button at bounding box center [679, 259] width 32 height 32
click at [163, 136] on button "Filters" at bounding box center [127, 136] width 150 height 32
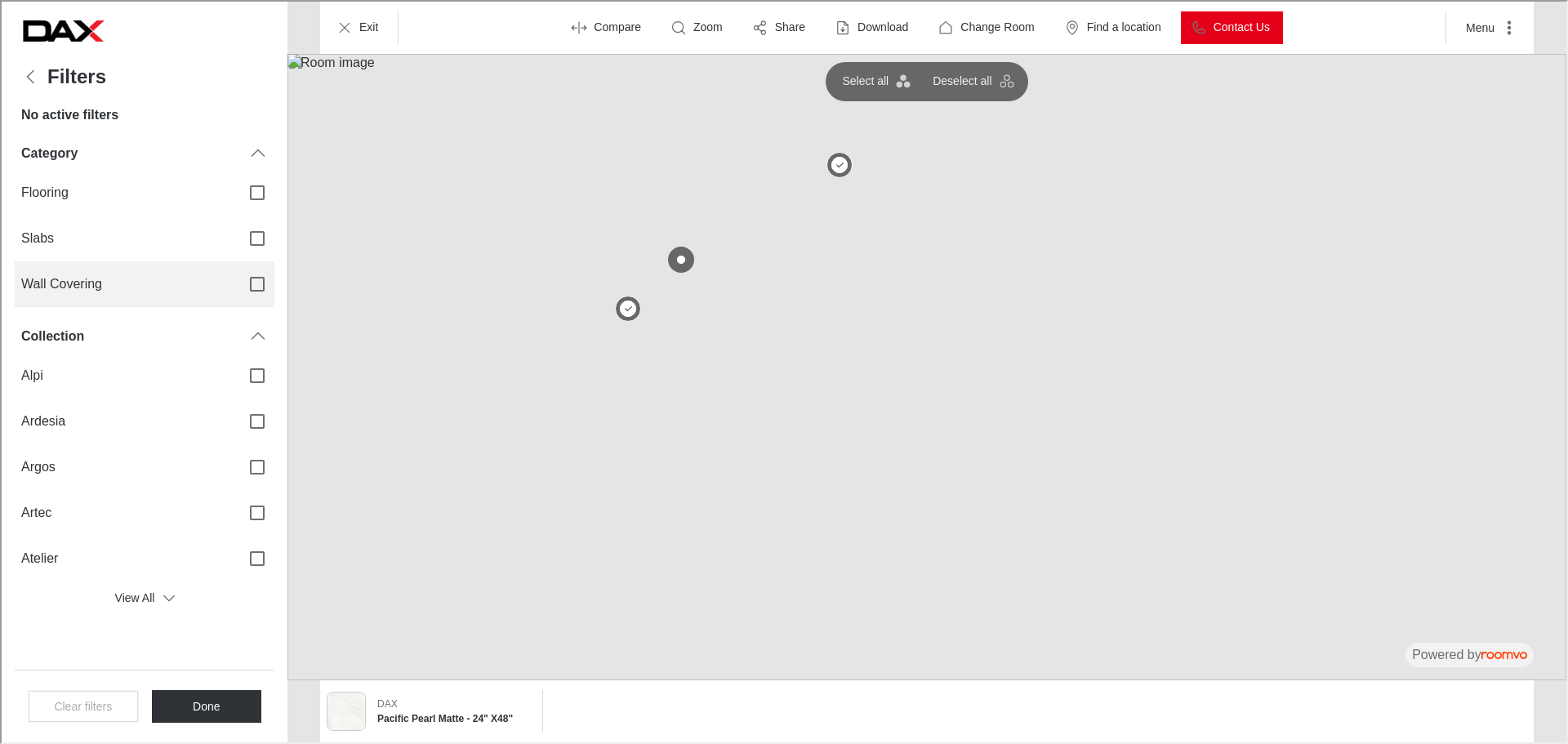
click at [104, 272] on label "Wall Covering" at bounding box center [143, 282] width 259 height 46
click at [238, 272] on input "Wall Covering" at bounding box center [255, 282] width 34 height 34
checkbox input "true"
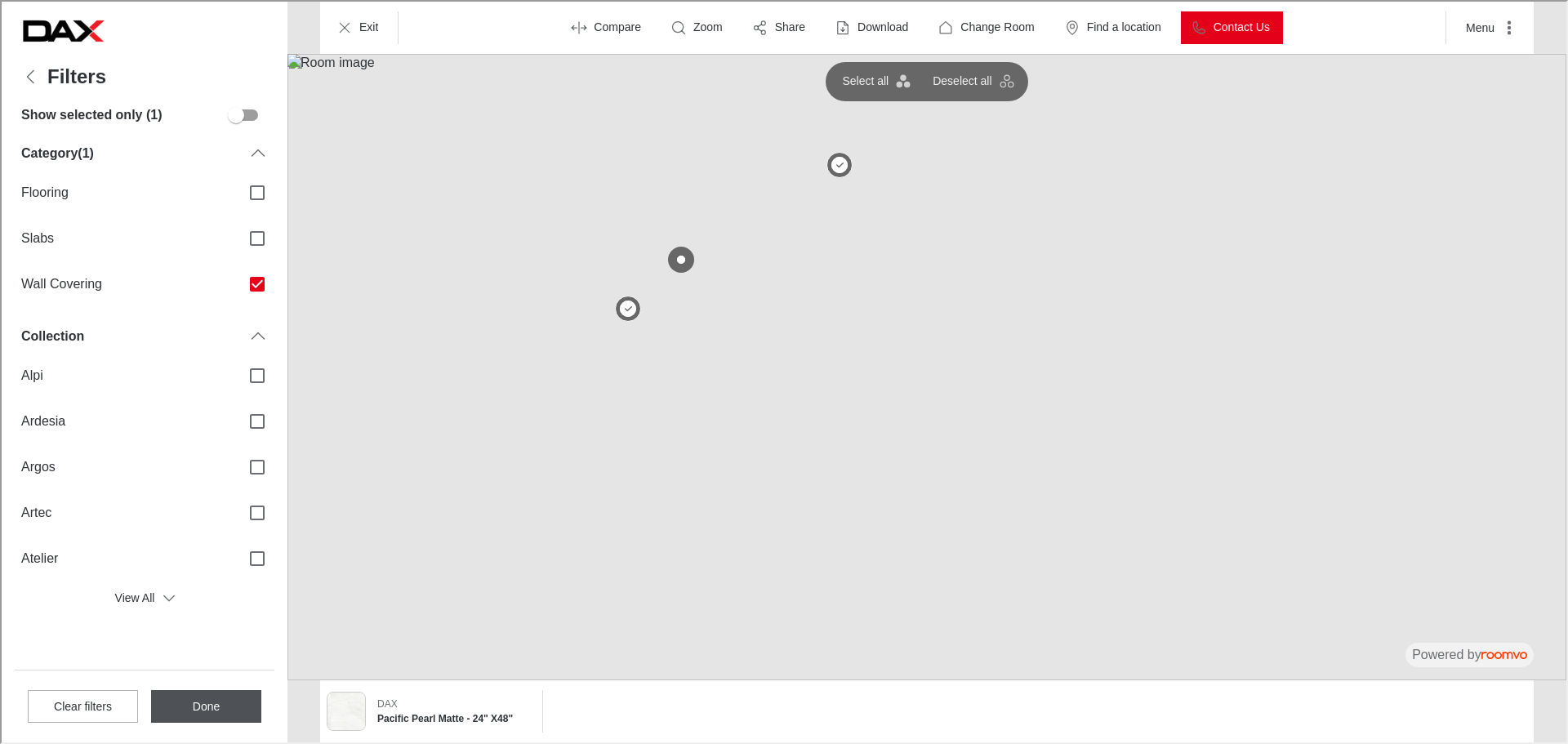
click at [207, 697] on button "Done" at bounding box center [205, 704] width 110 height 32
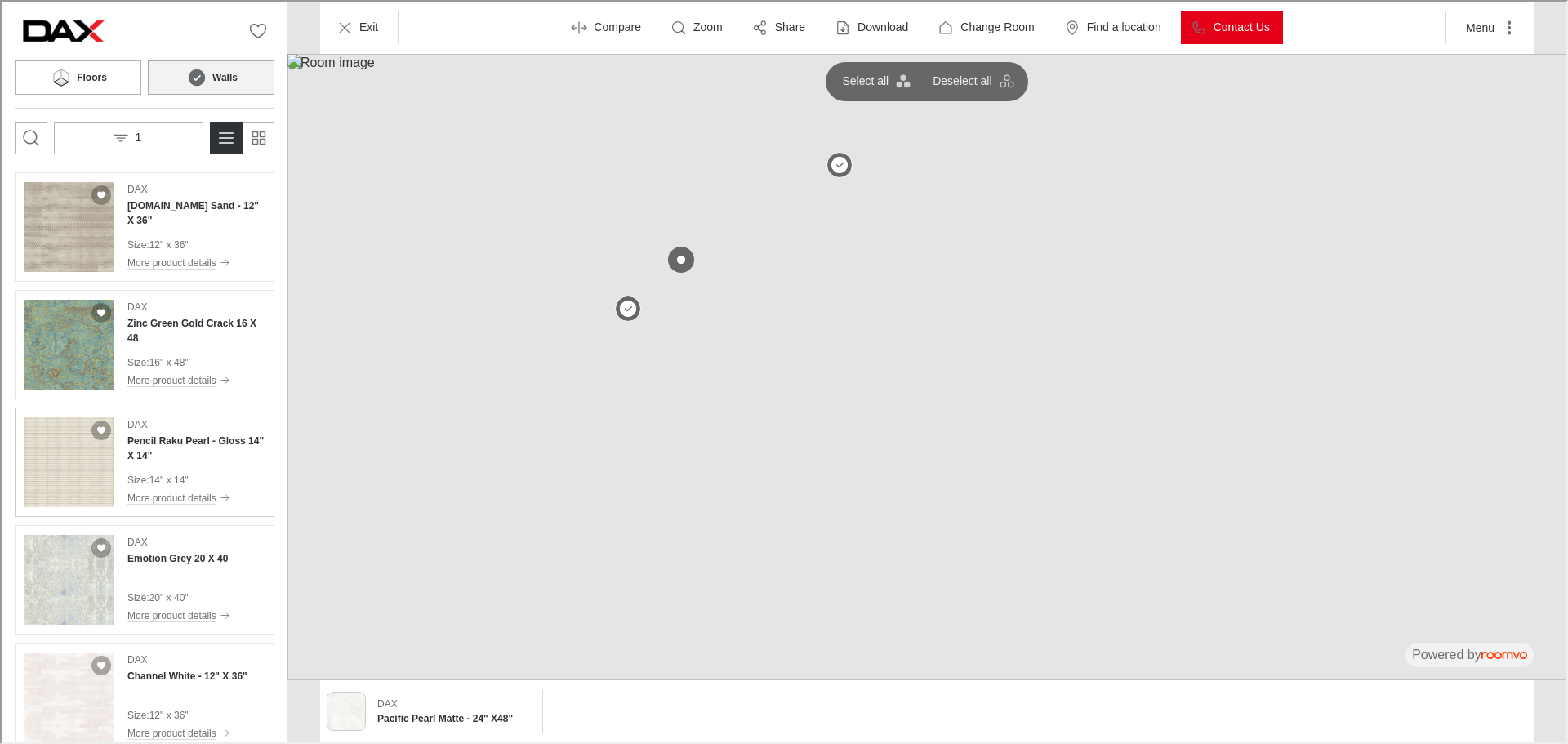
click at [186, 446] on h4 "Pencil Raku Pearl - Gloss 14" X 14"" at bounding box center [194, 447] width 138 height 30
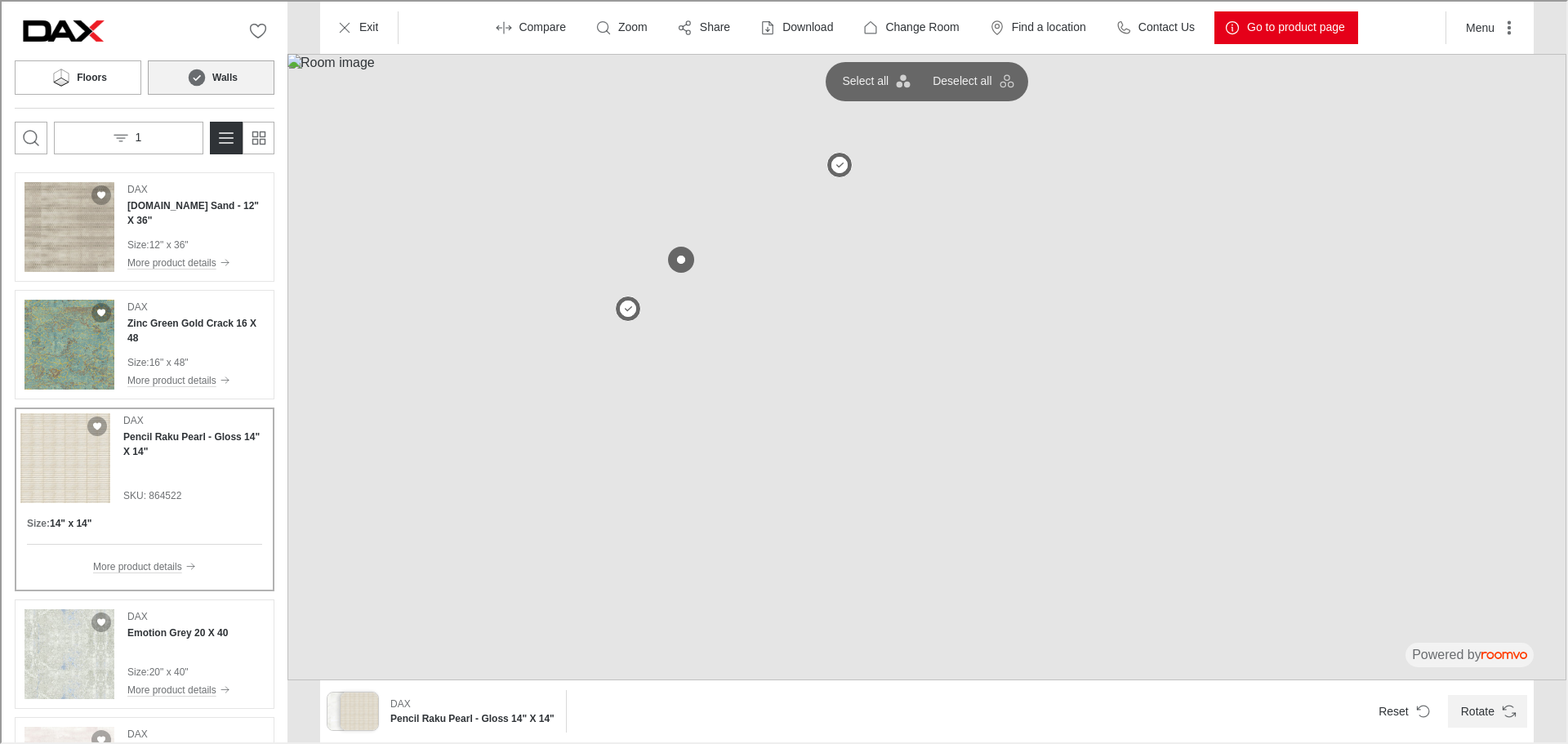
click at [1497, 708] on button "Rotate" at bounding box center [1486, 709] width 79 height 32
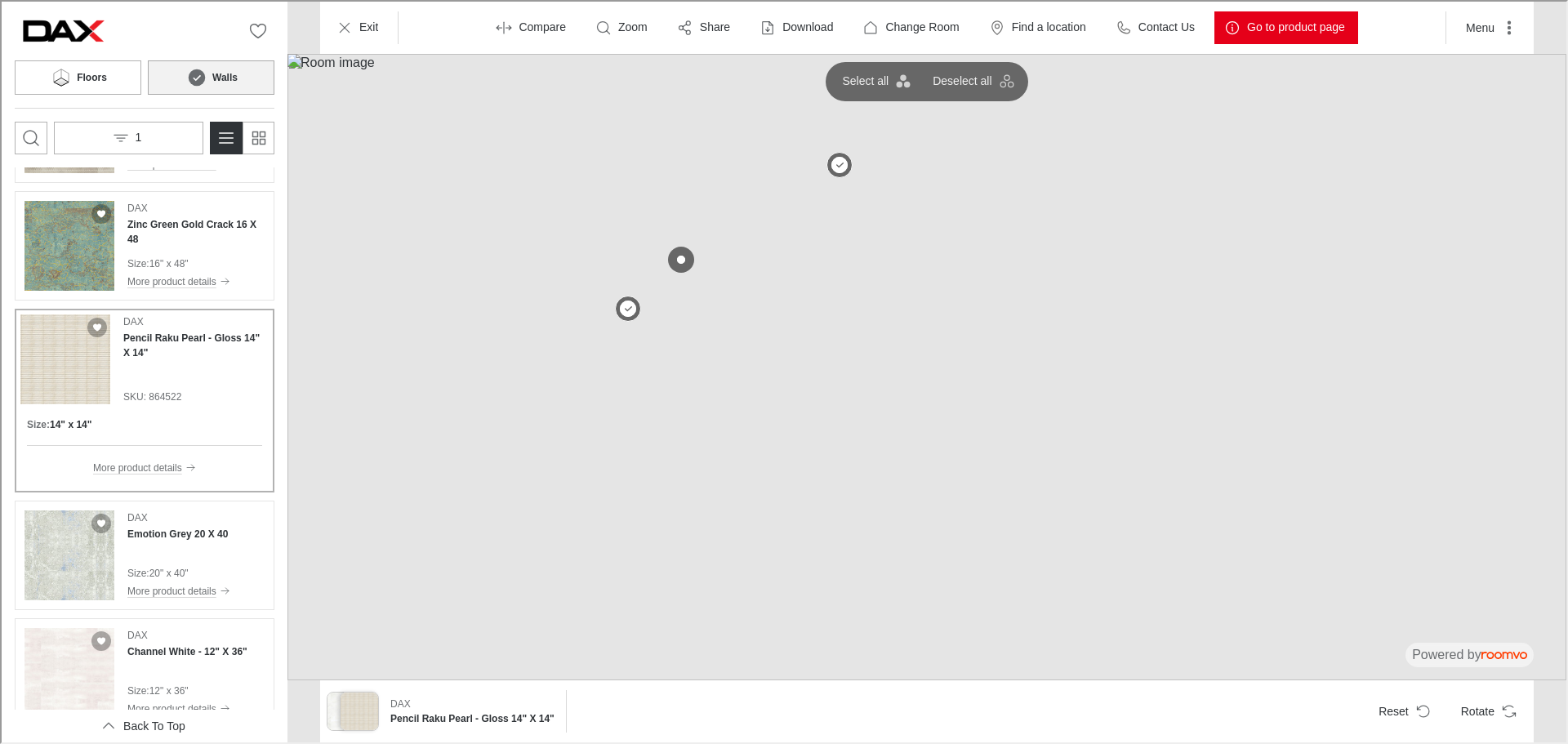
scroll to position [245, 0]
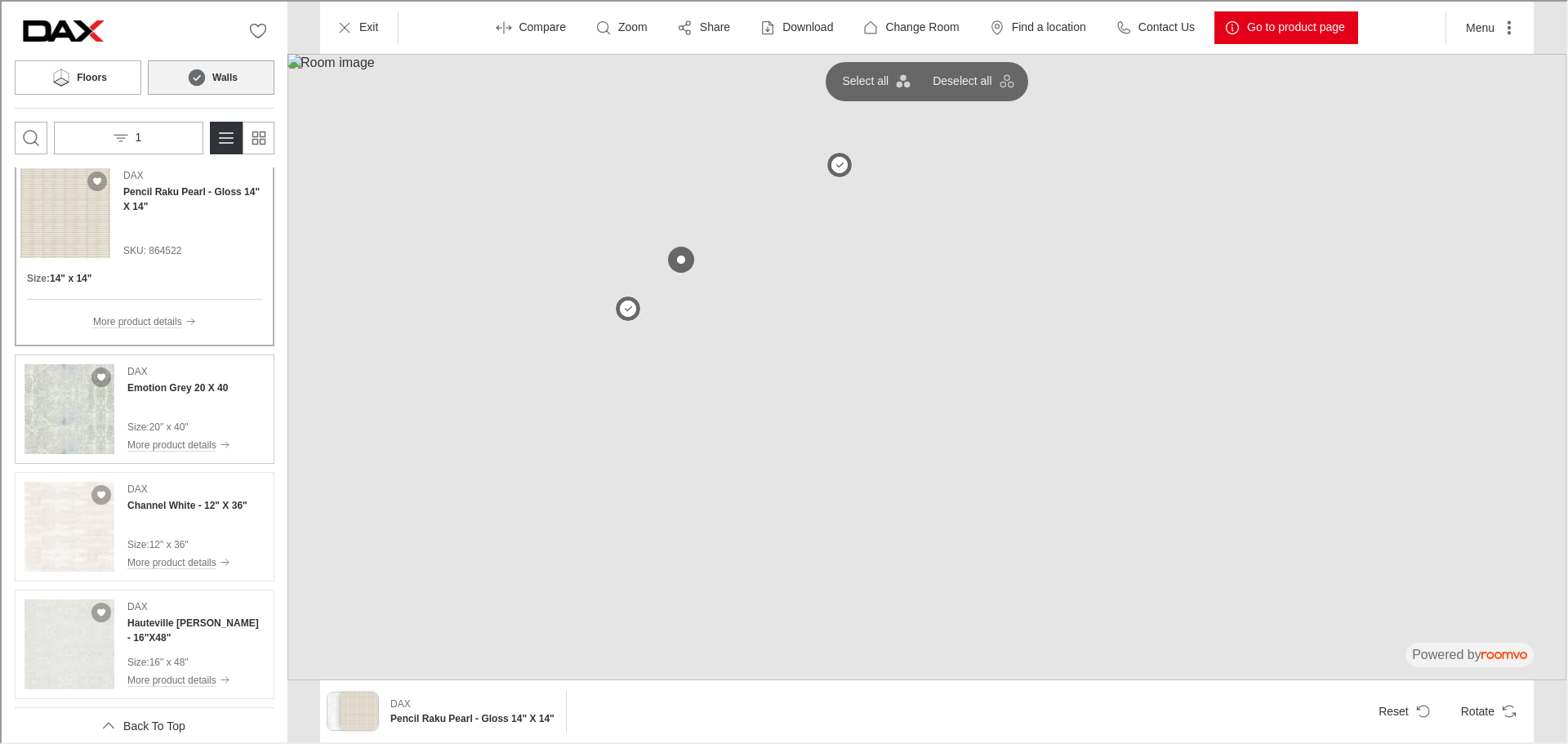
click at [151, 413] on div "DAX Emotion Grey 20 X 40 Size : 20" x 40" More product details" at bounding box center [176, 407] width 103 height 89
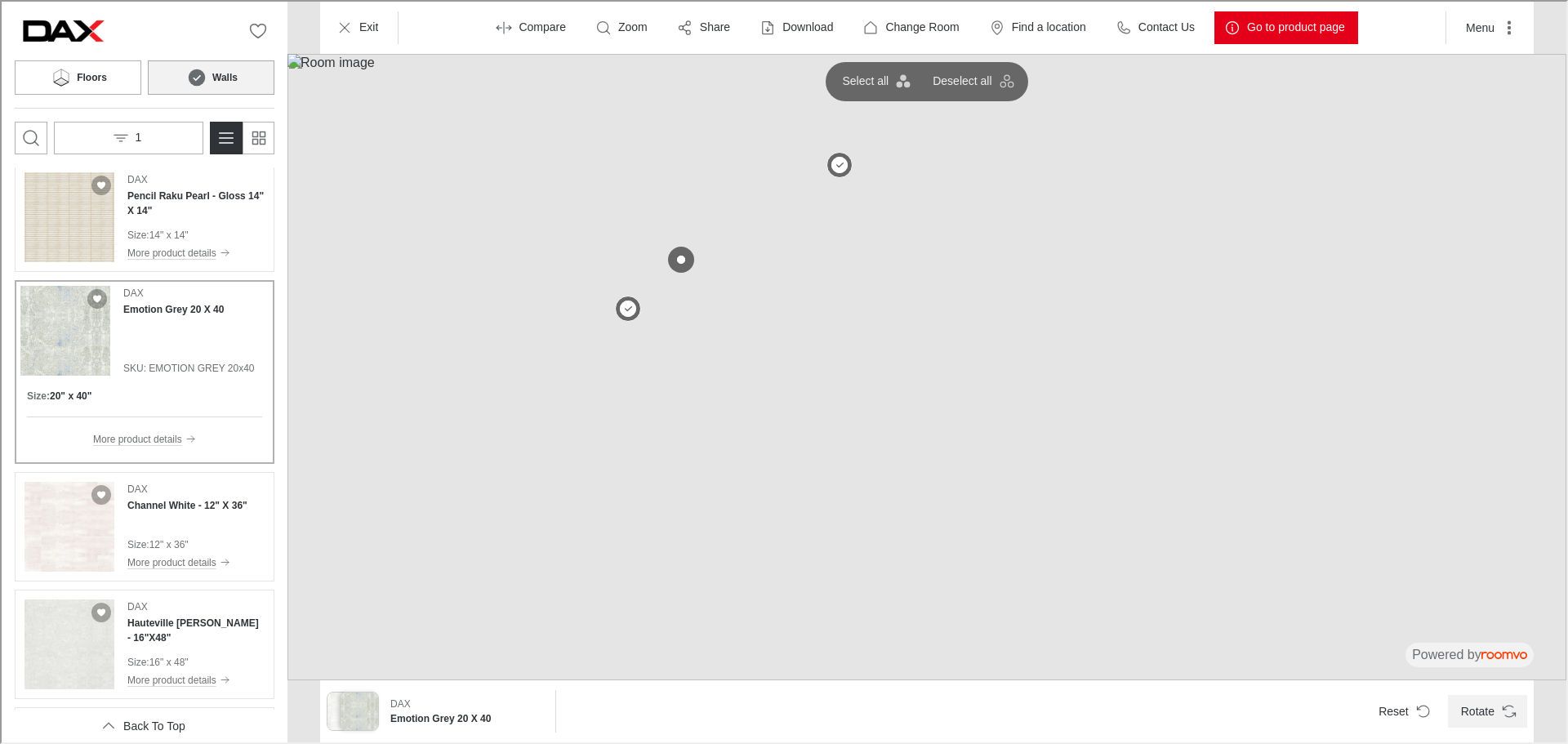
click at [1494, 724] on button "Rotate" at bounding box center [1486, 709] width 79 height 32
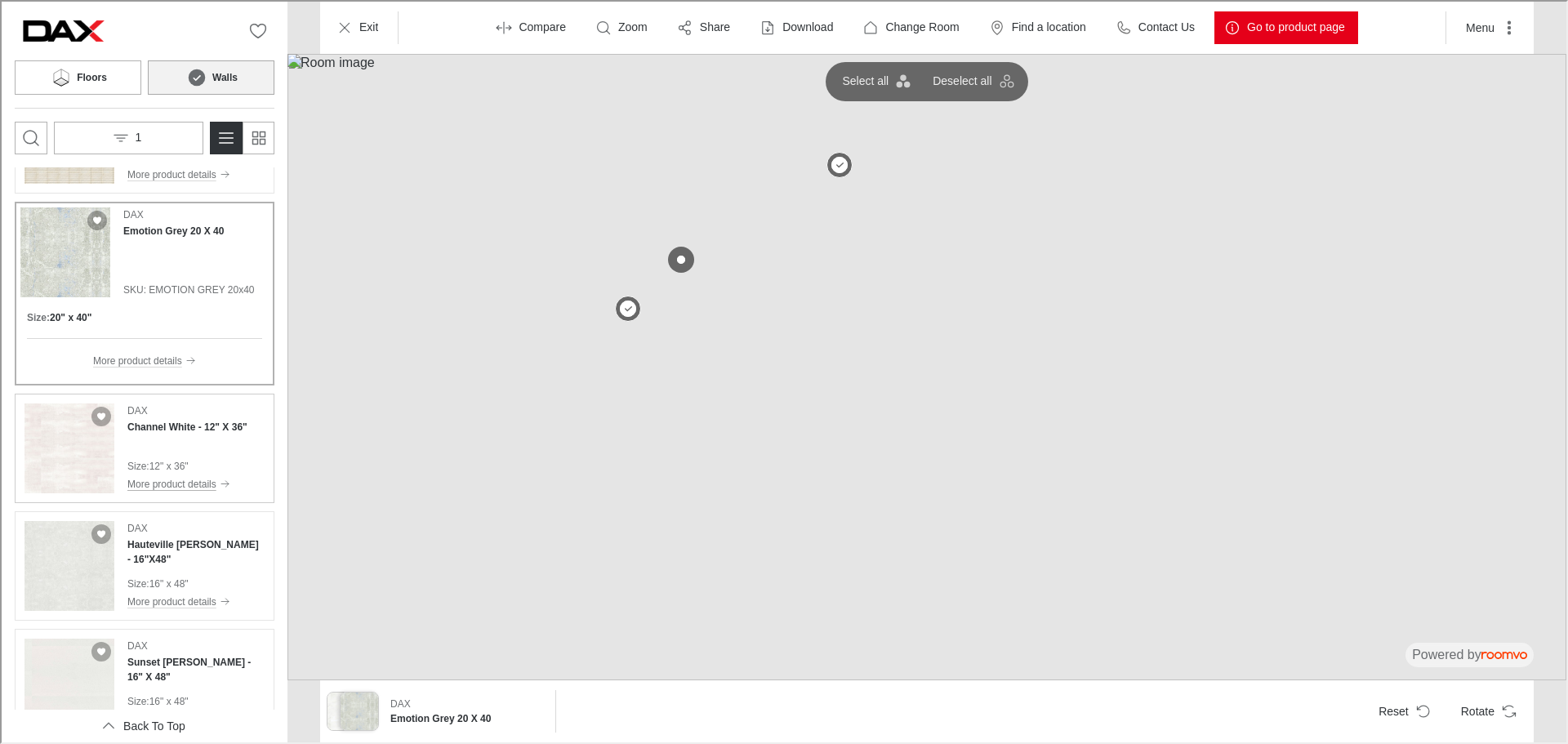
scroll to position [408, 0]
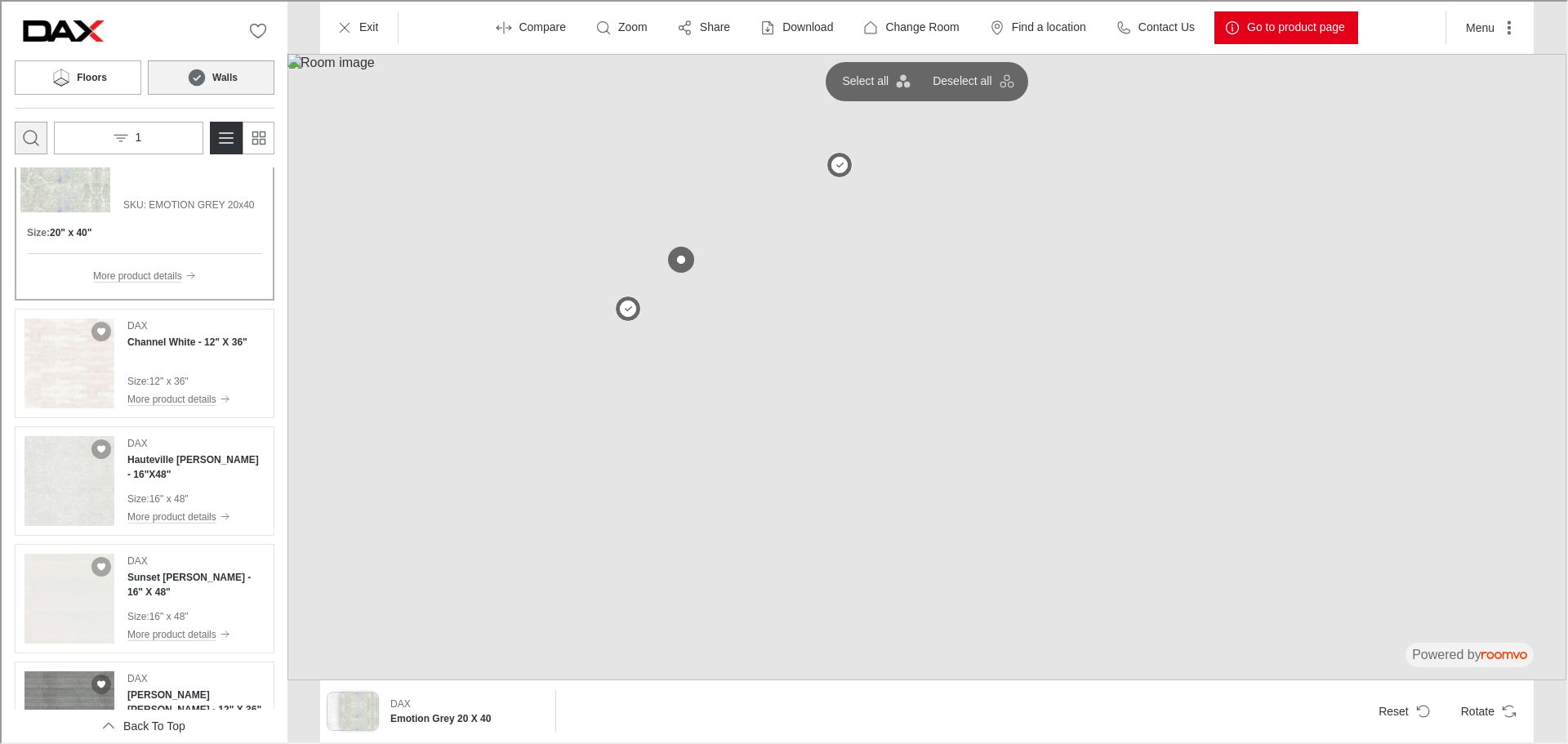
click at [18, 139] on button "Open search box" at bounding box center [29, 136] width 32 height 32
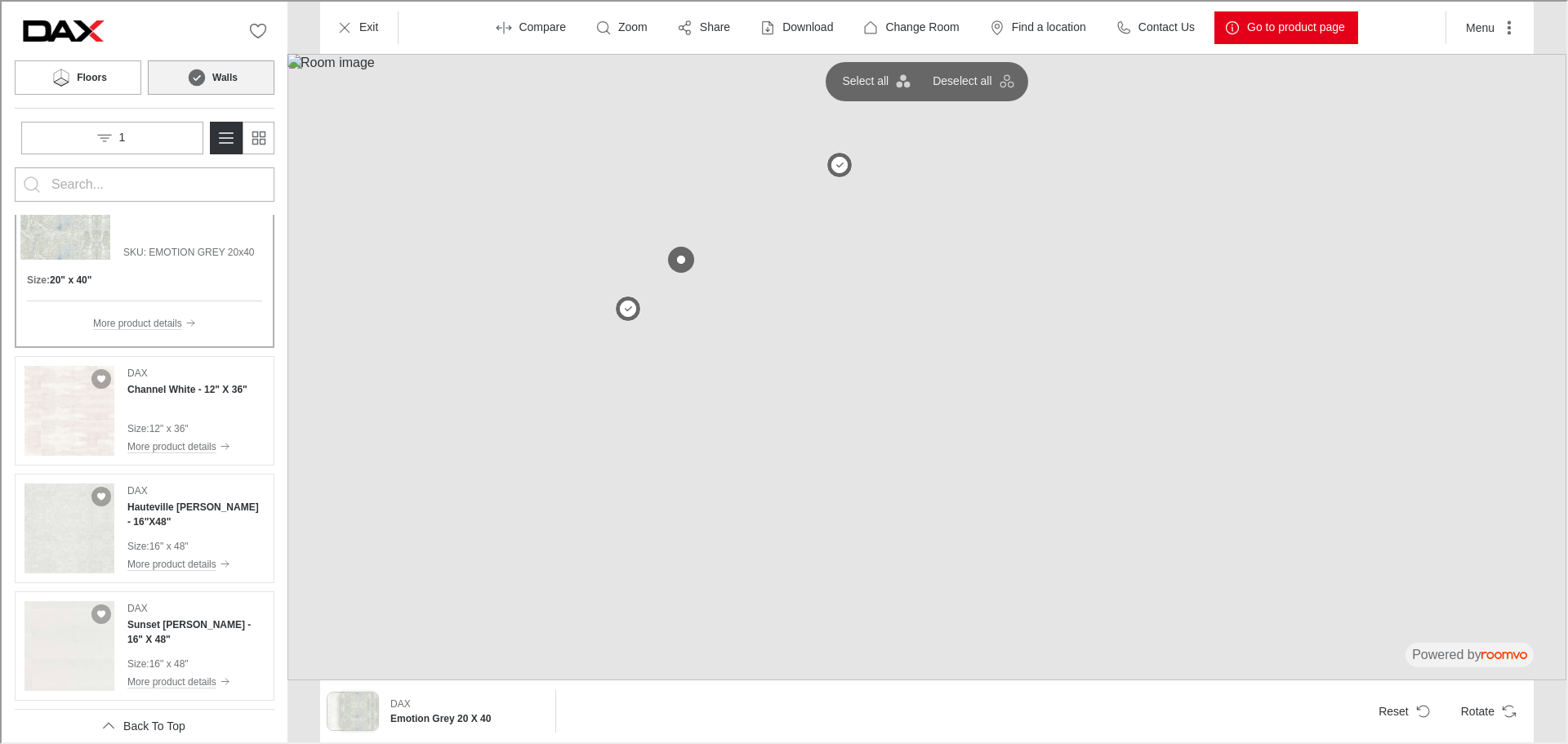
scroll to position [0, 0]
type input "trames"
click at [14, 167] on button "Search for products" at bounding box center [30, 182] width 32 height 32
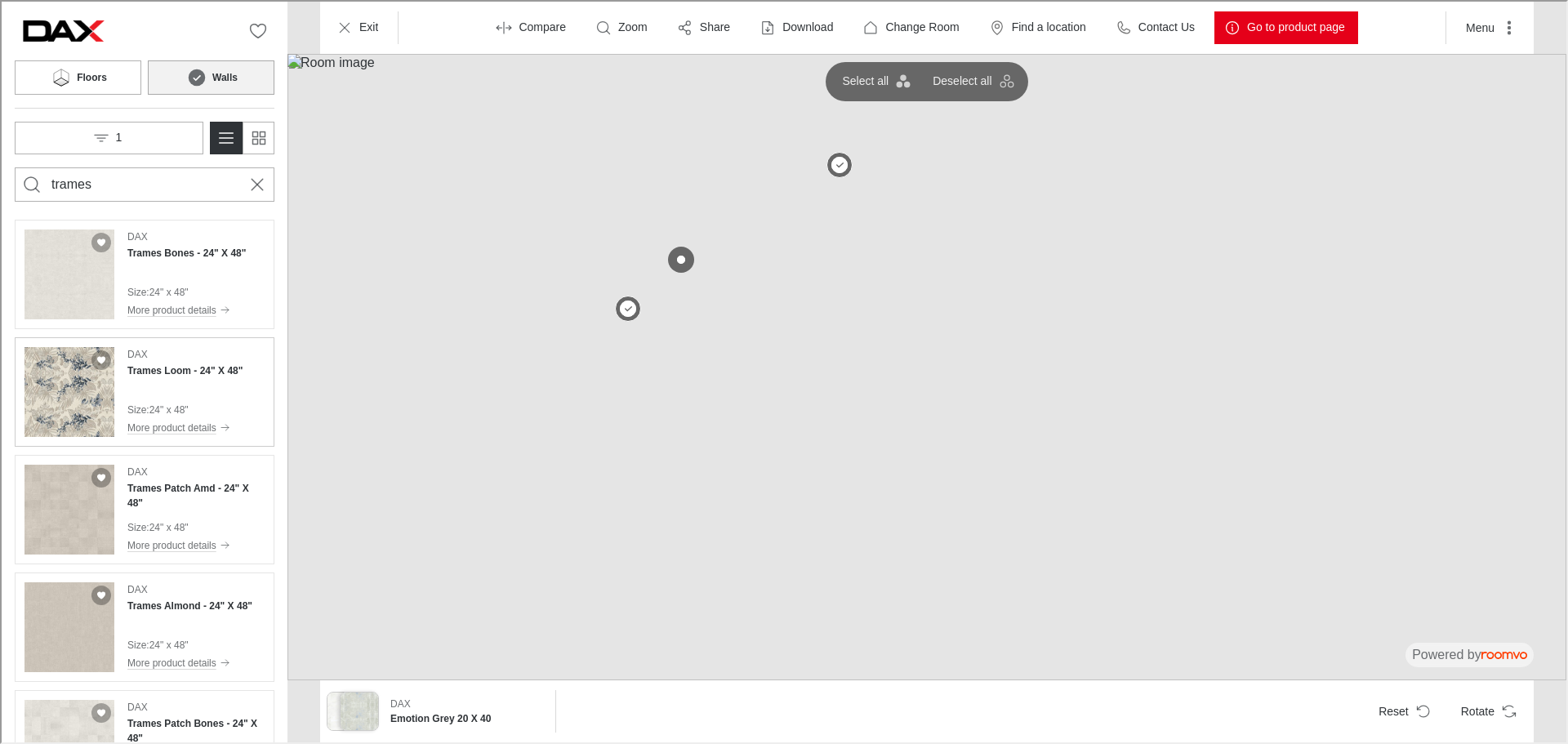
click at [216, 379] on div "[PERSON_NAME] Loom - 24" X 48" Size : 24" x 48" More product details" at bounding box center [182, 390] width 115 height 89
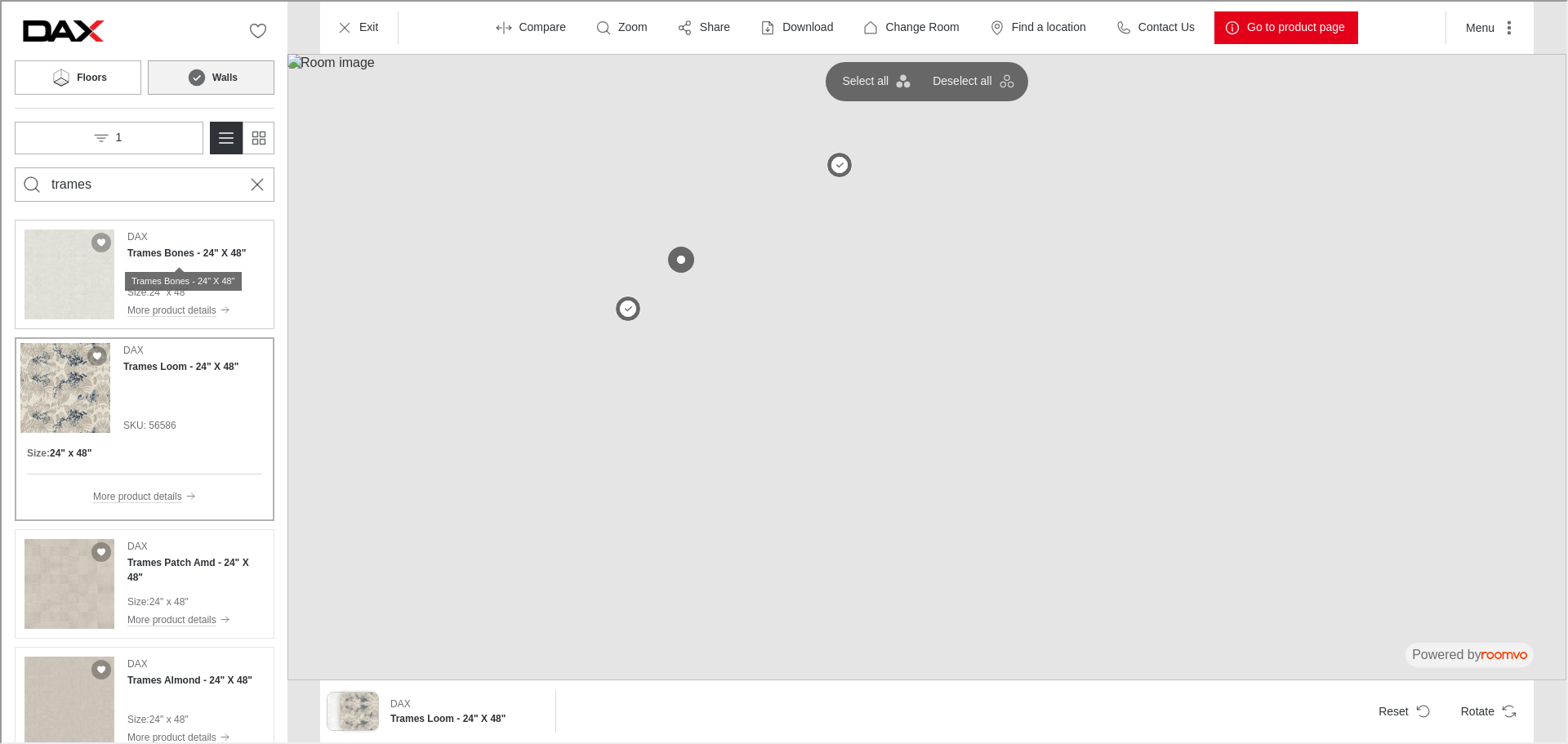
click at [174, 257] on h4 "Trames Bones - 24" X 48"" at bounding box center [184, 252] width 118 height 15
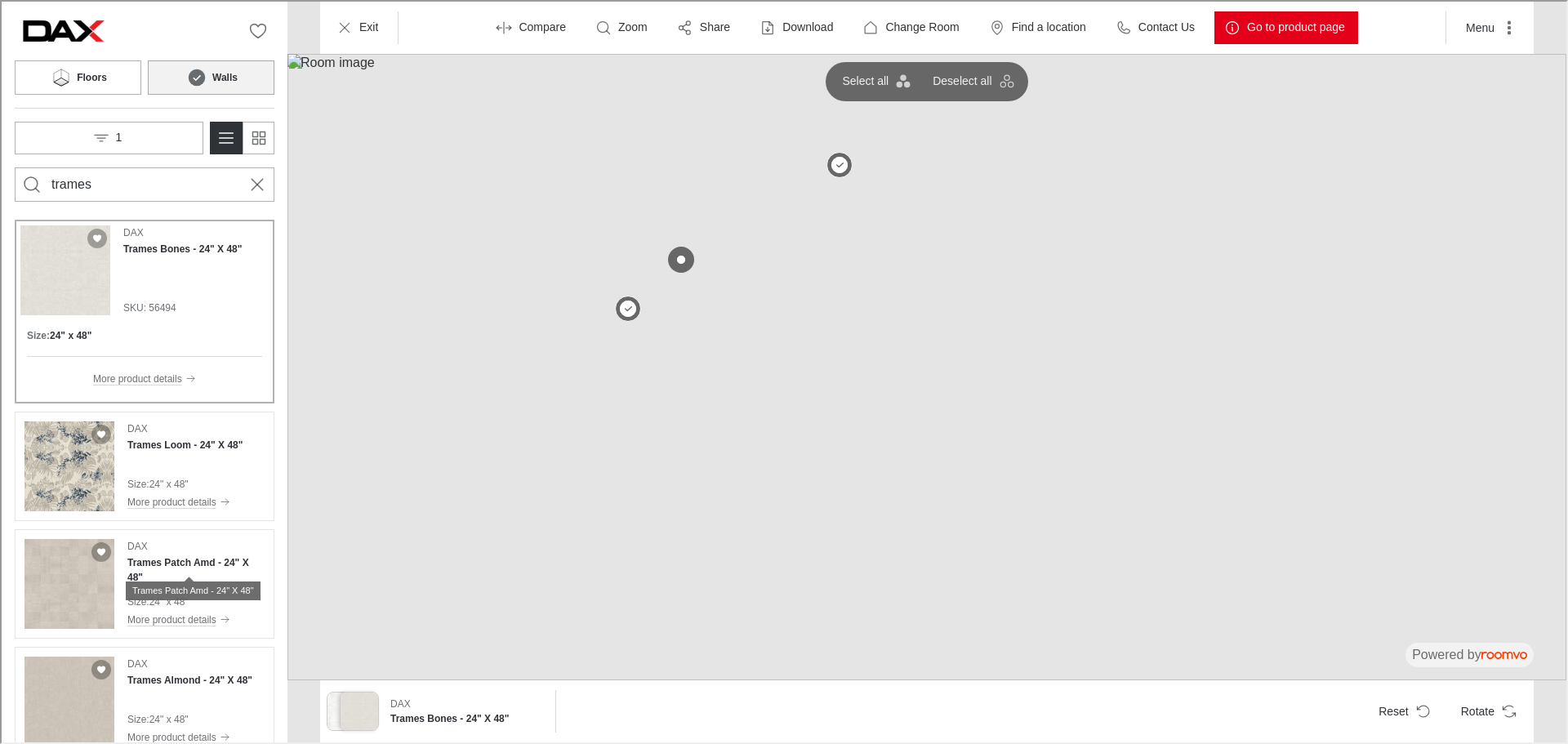
click at [167, 570] on div "Trames Patch Amd - 24" X 48"" at bounding box center [192, 583] width 135 height 30
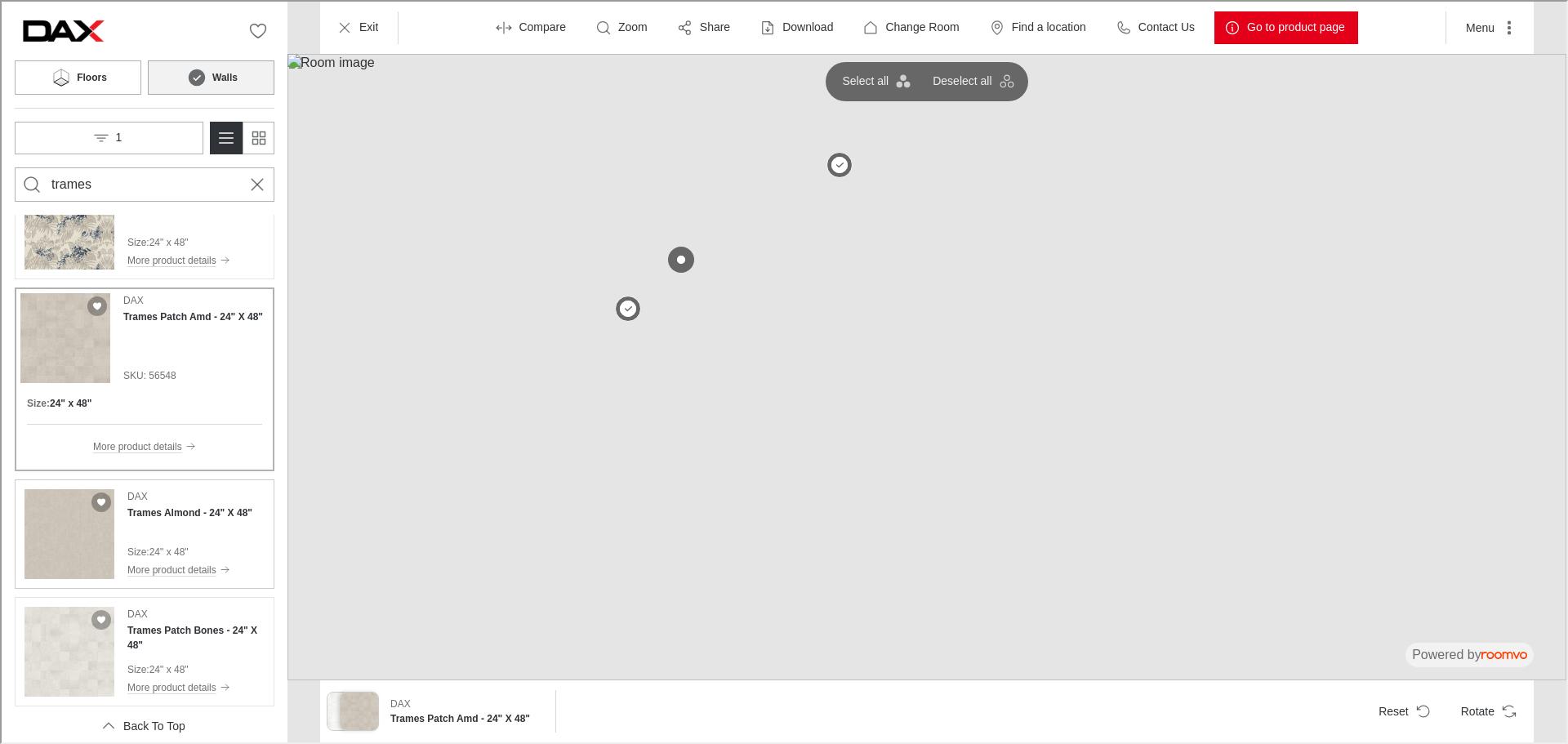
scroll to position [173, 0]
click at [256, 186] on icon "Cancel search" at bounding box center [255, 183] width 19 height 19
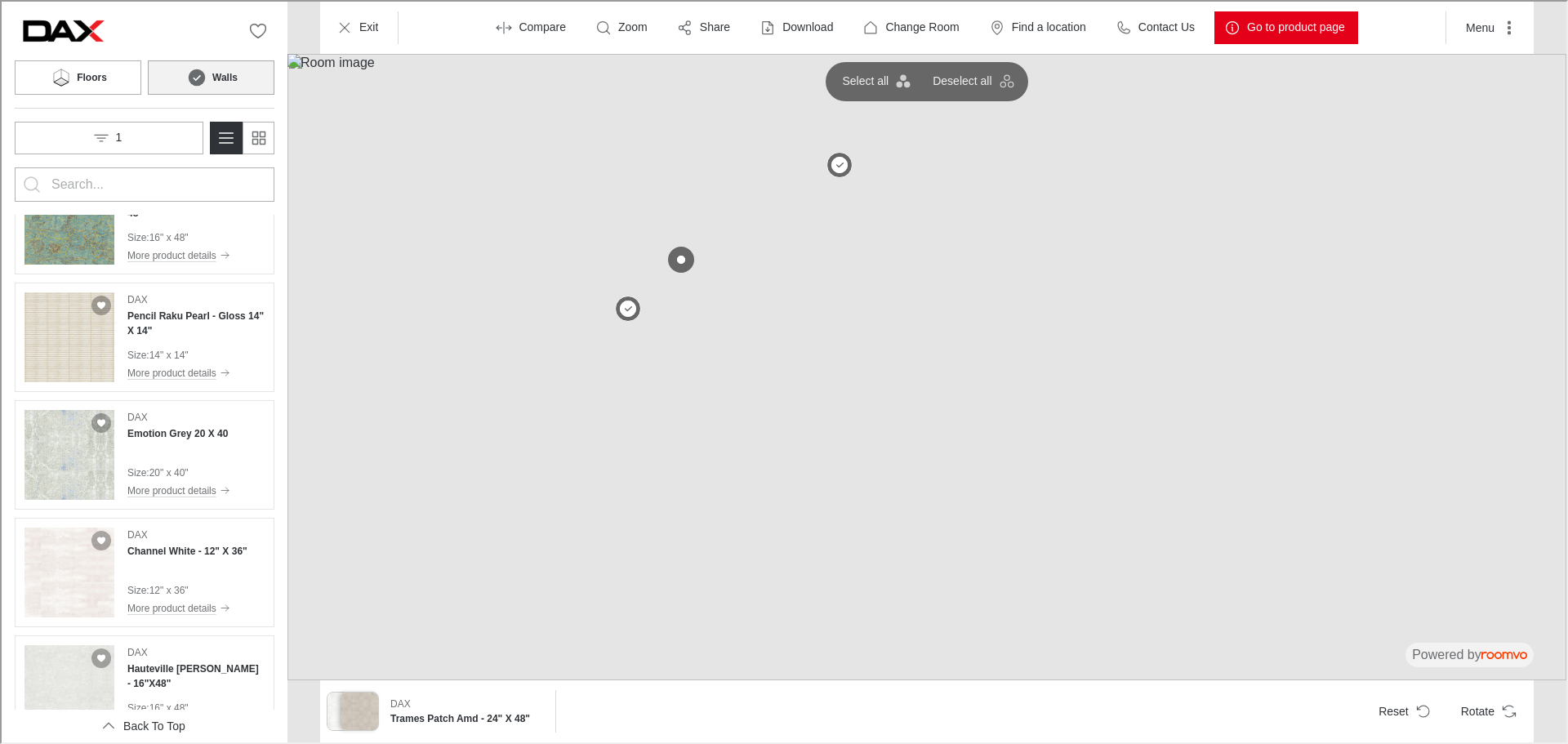
scroll to position [0, 0]
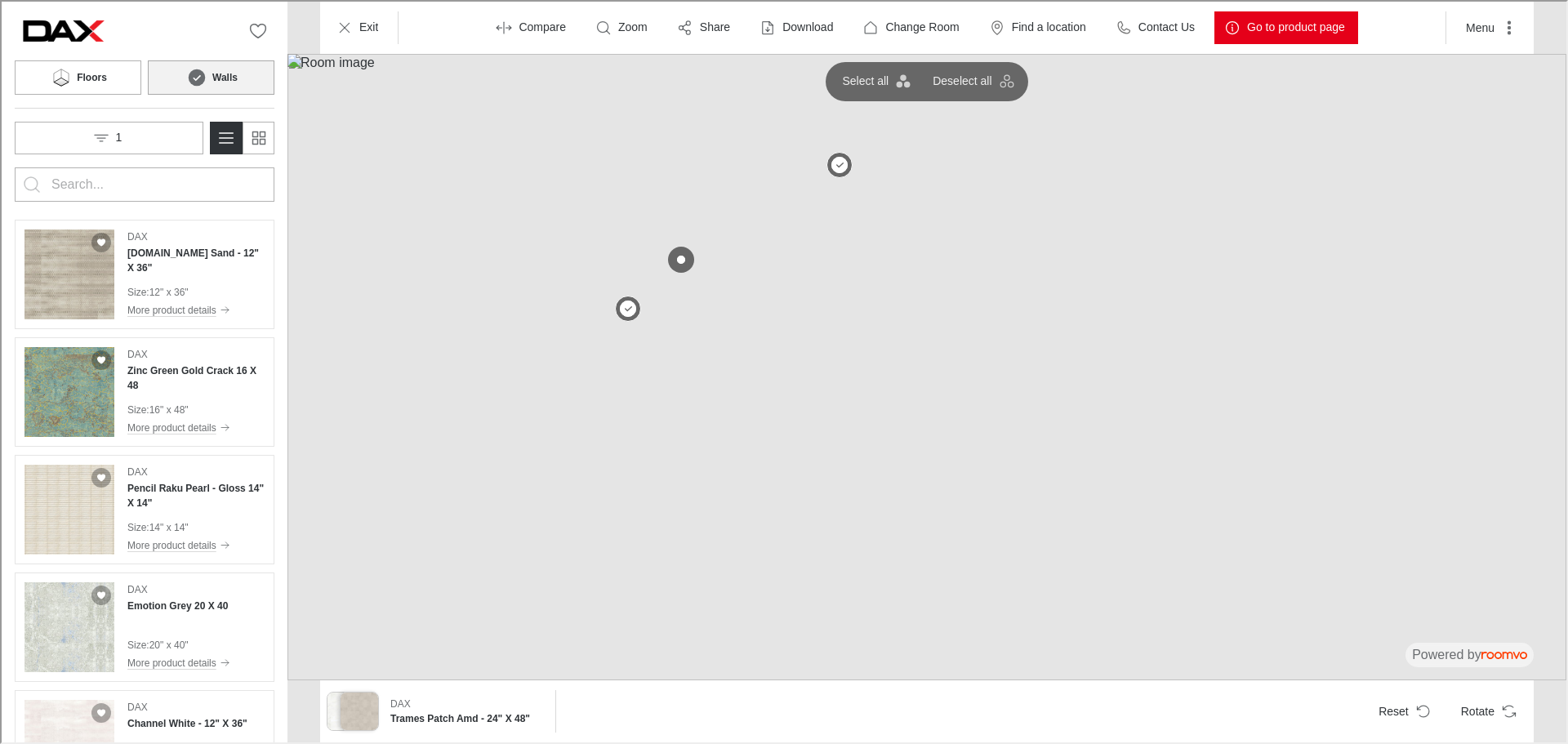
click at [192, 180] on input "Enter products to search for" at bounding box center [143, 183] width 186 height 26
type input "sonora"
click at [14, 167] on button "Search for products" at bounding box center [30, 182] width 32 height 32
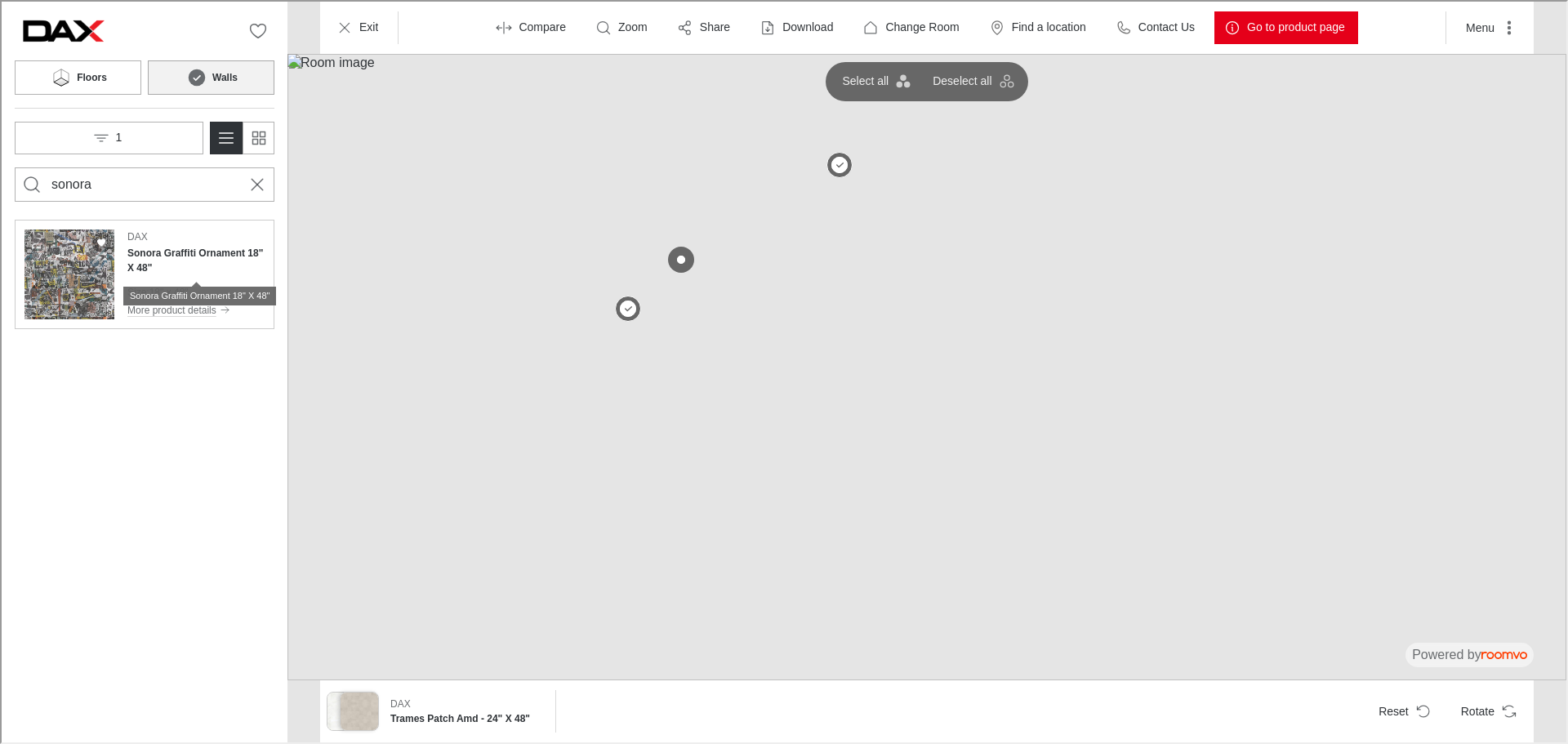
click at [240, 257] on h4 "Sonora Graffiti Ornament 18" X 48"" at bounding box center [194, 259] width 138 height 30
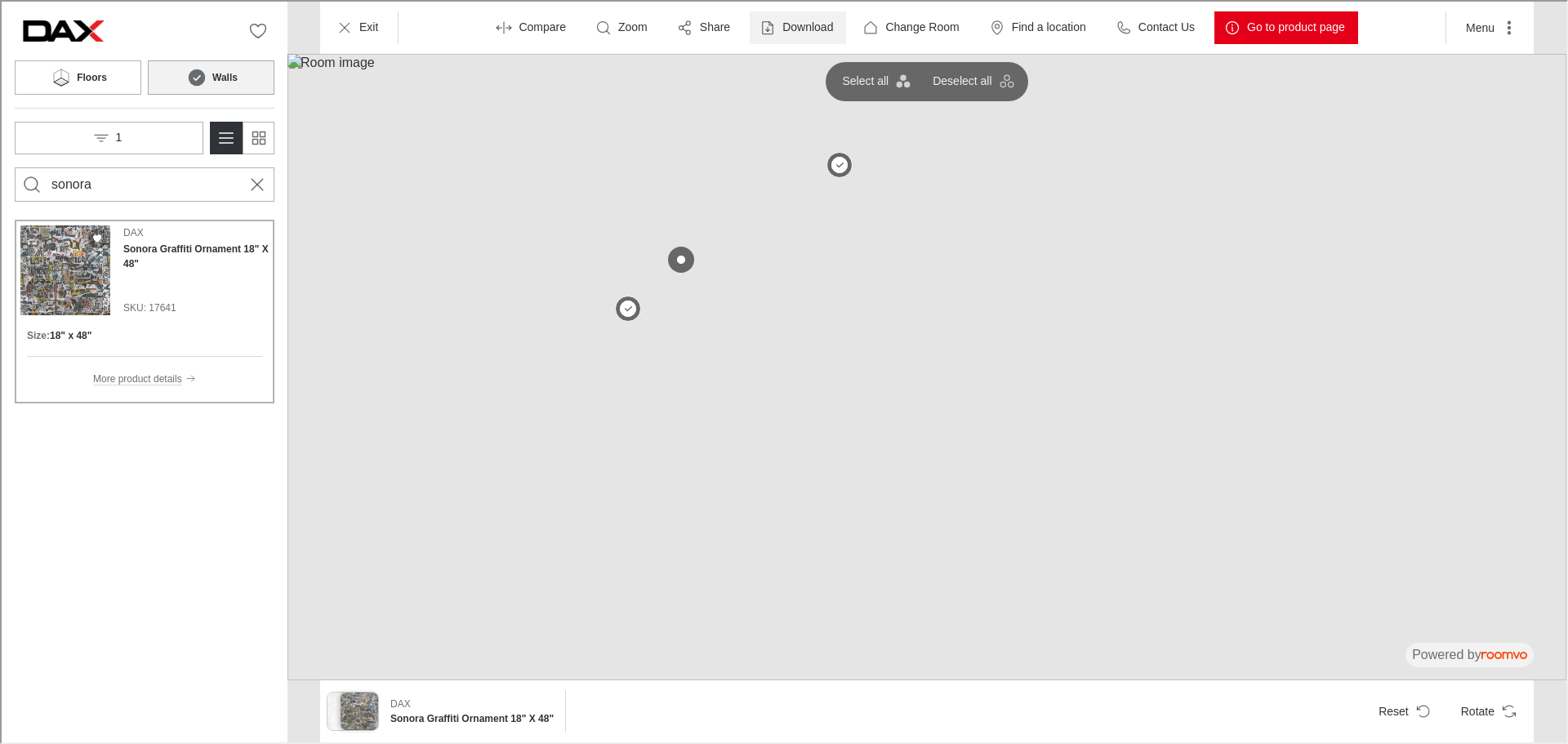
click at [809, 29] on p "Download" at bounding box center [806, 25] width 51 height 17
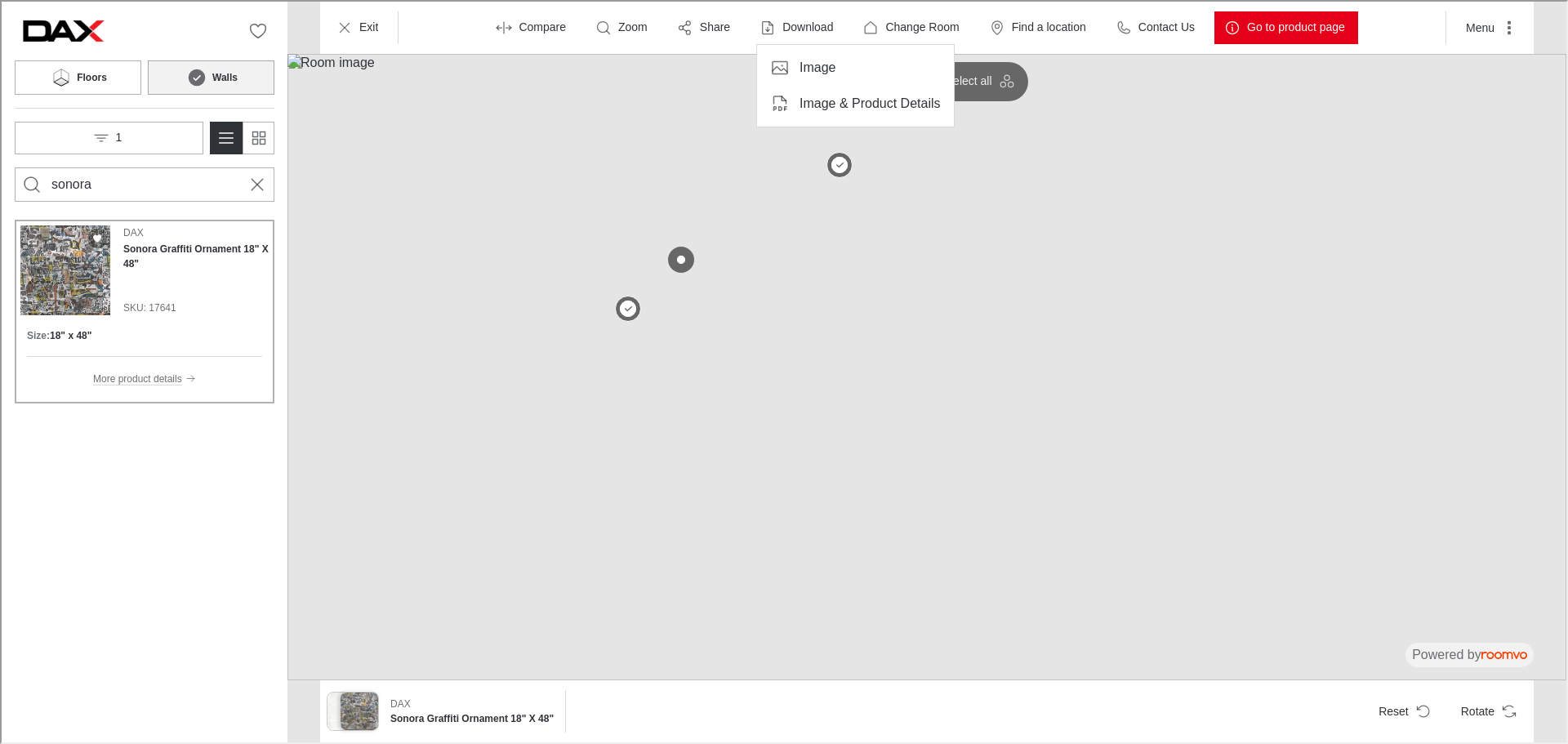
click at [843, 102] on p "Image & Product Details" at bounding box center [868, 102] width 141 height 18
click at [375, 24] on button "Exit" at bounding box center [358, 25] width 65 height 32
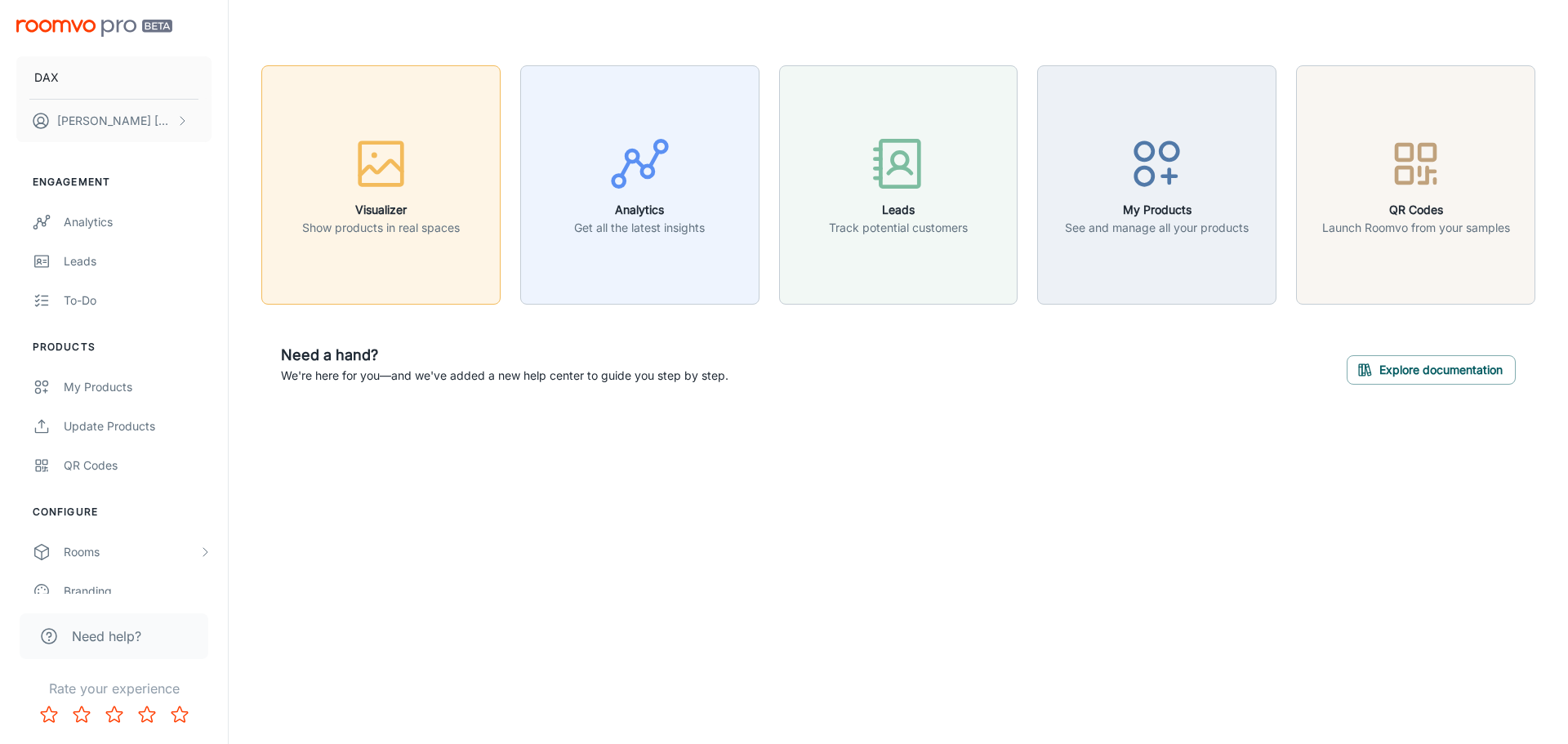
click at [353, 211] on h6 "Visualizer" at bounding box center [381, 209] width 158 height 18
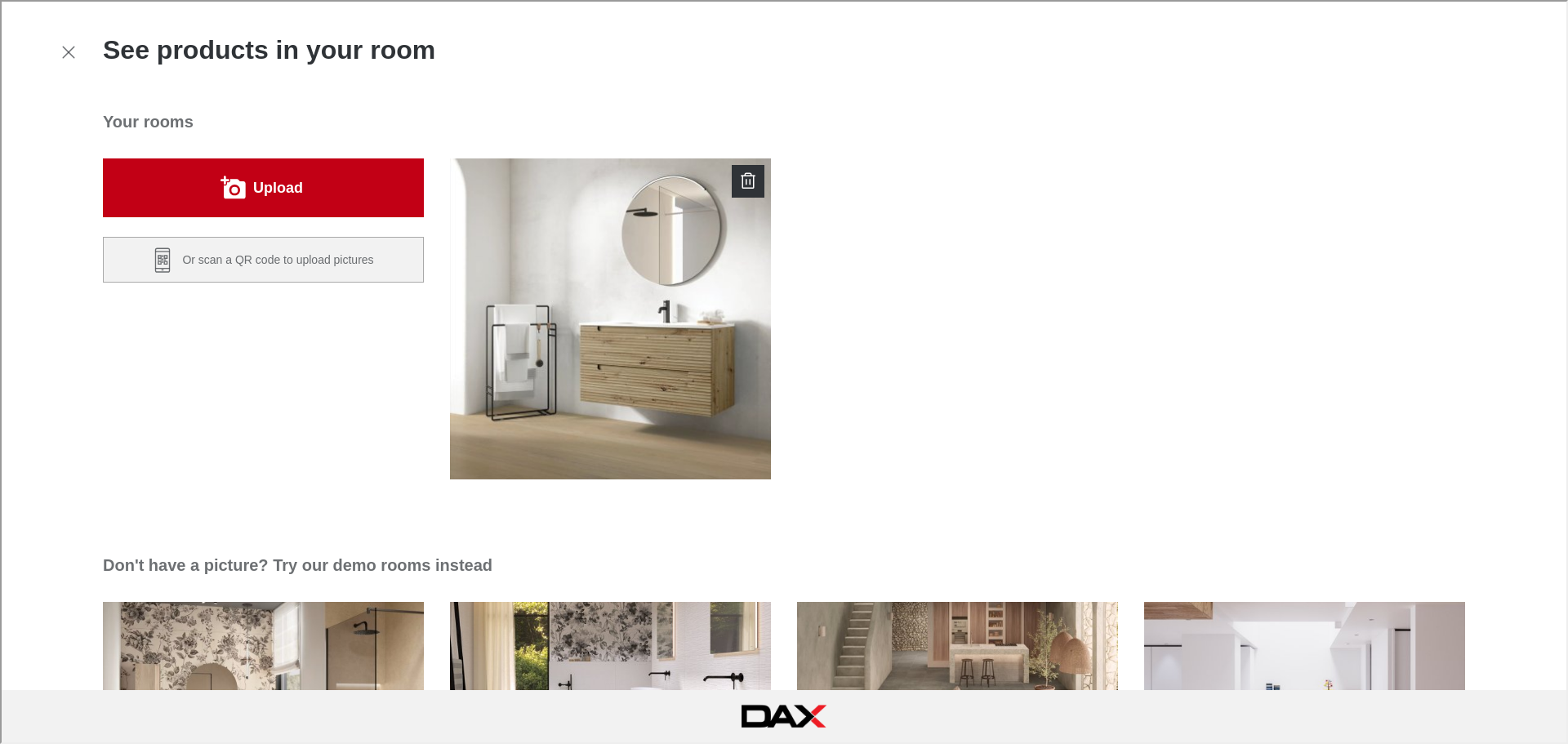
click at [330, 173] on button "Upload" at bounding box center [262, 186] width 321 height 59
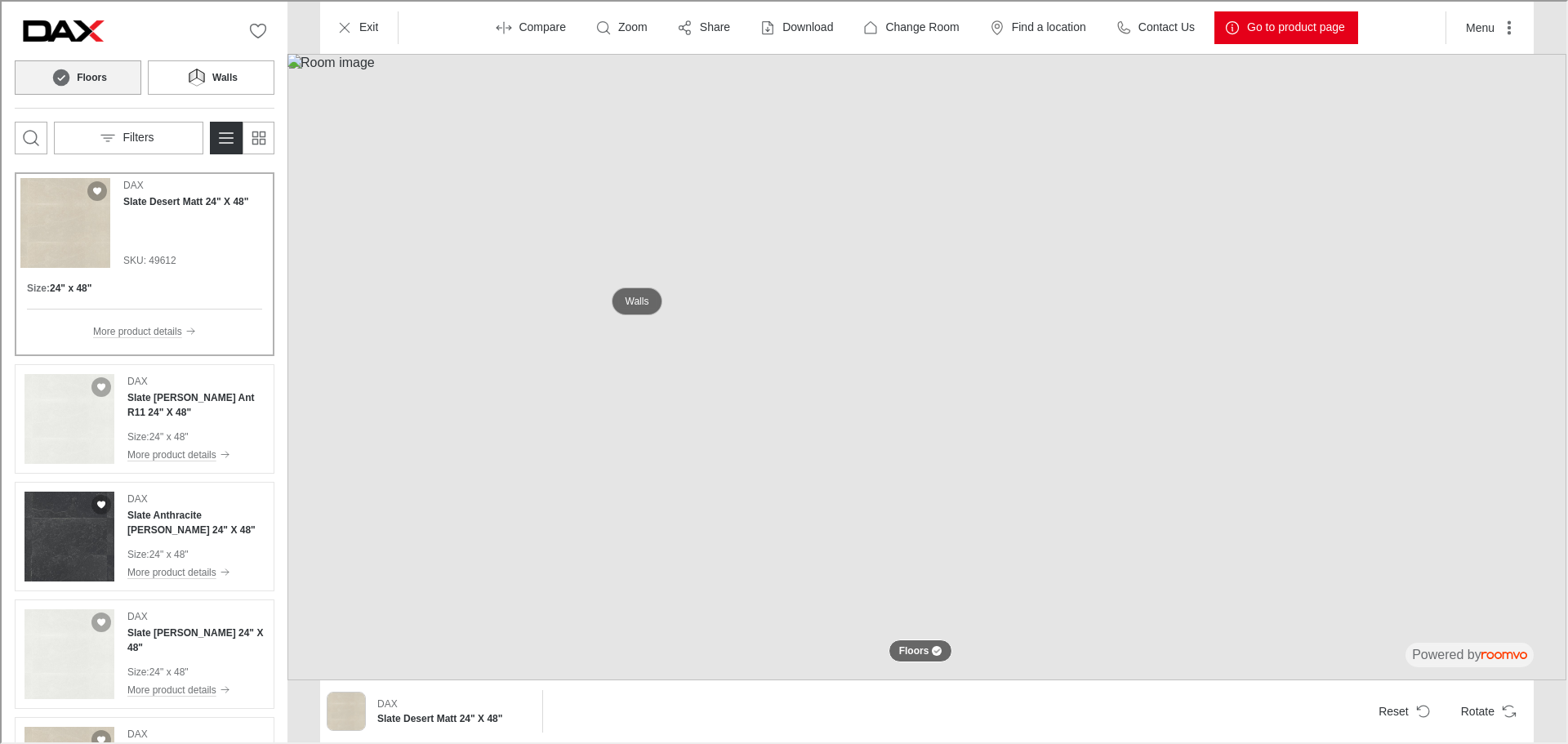
click at [642, 299] on p "Walls" at bounding box center [635, 300] width 24 height 14
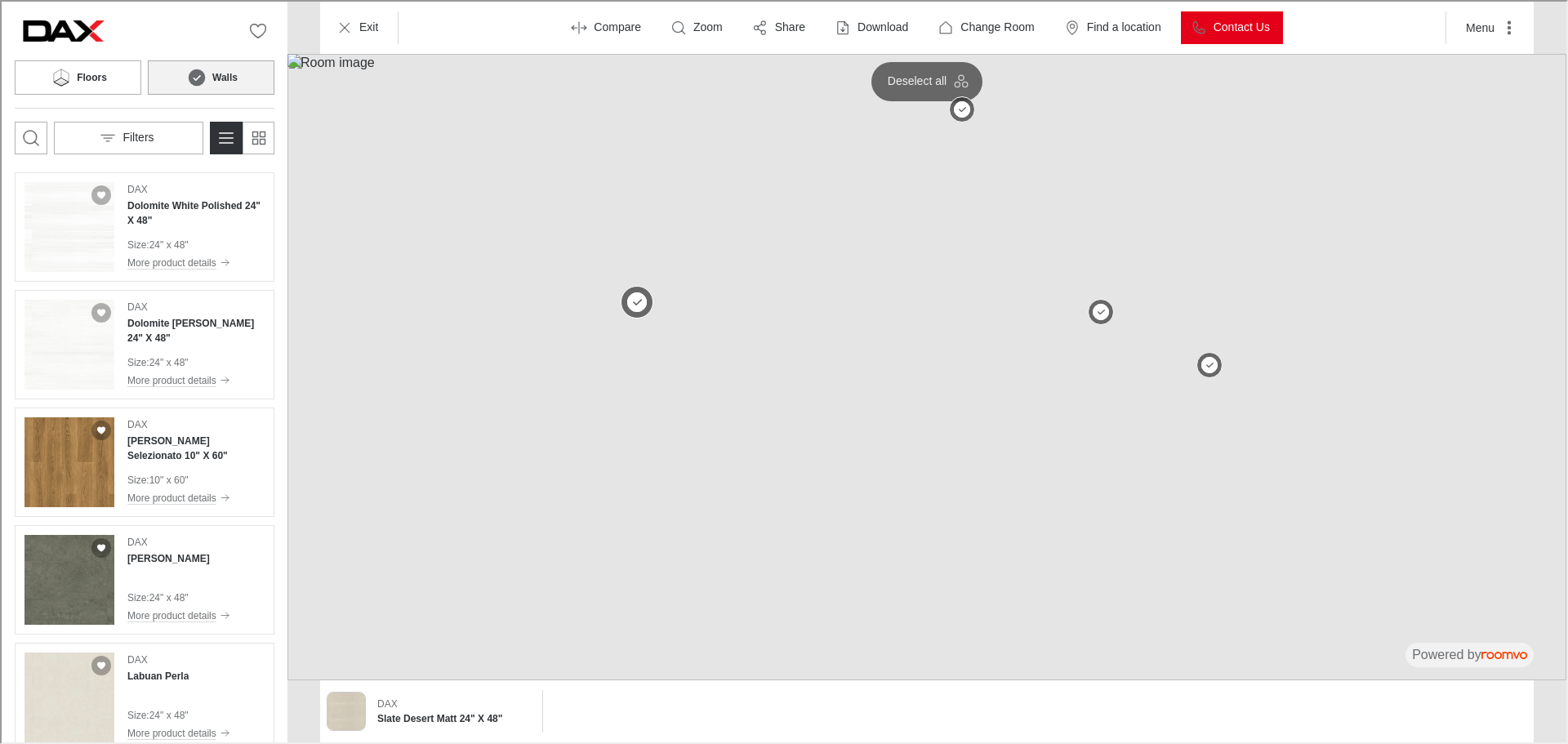
click at [632, 298] on button at bounding box center [635, 300] width 32 height 32
click at [179, 138] on button "Filters" at bounding box center [127, 136] width 150 height 32
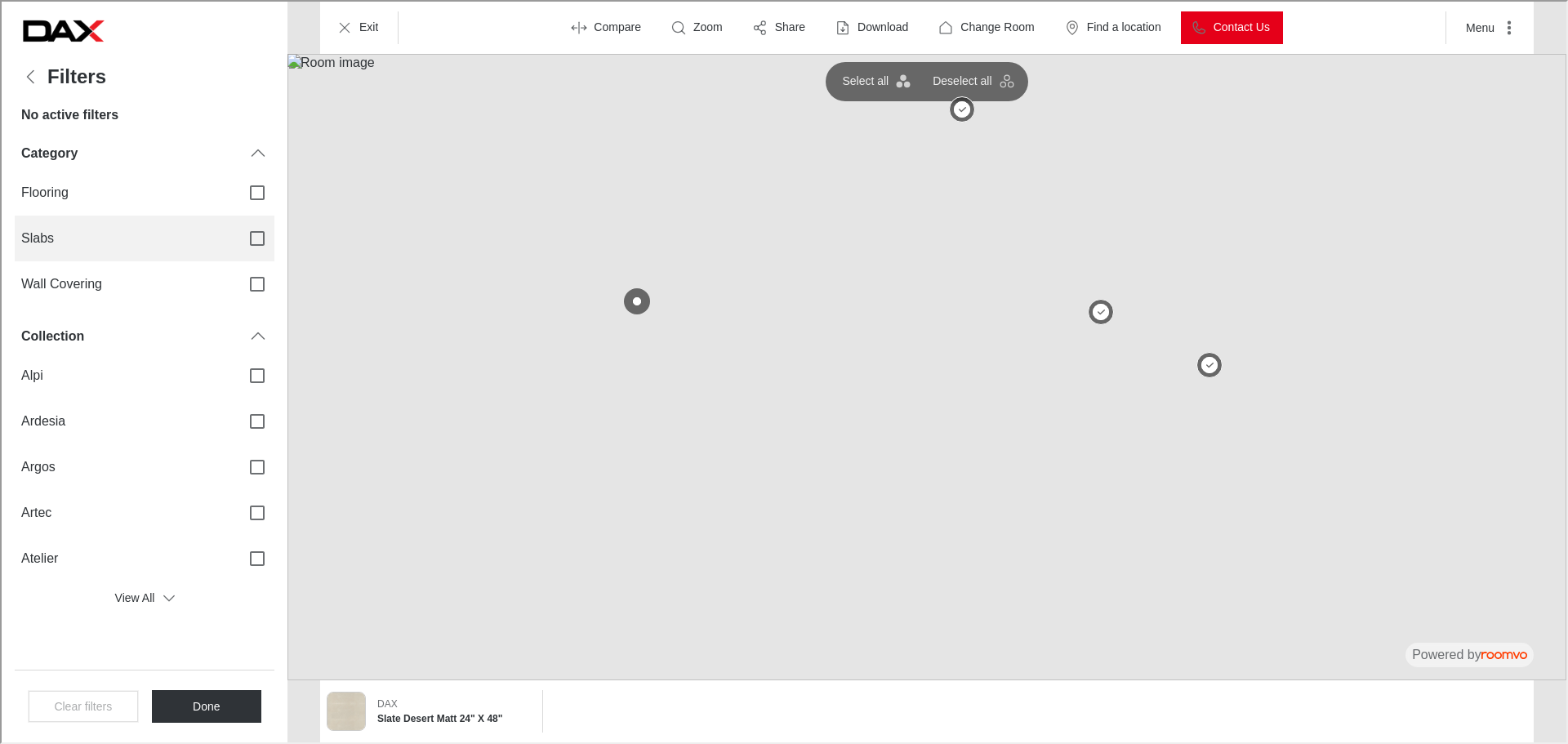
click at [140, 231] on span "Slabs" at bounding box center [122, 237] width 206 height 18
click at [238, 231] on input "Slabs" at bounding box center [255, 237] width 34 height 34
checkbox input "true"
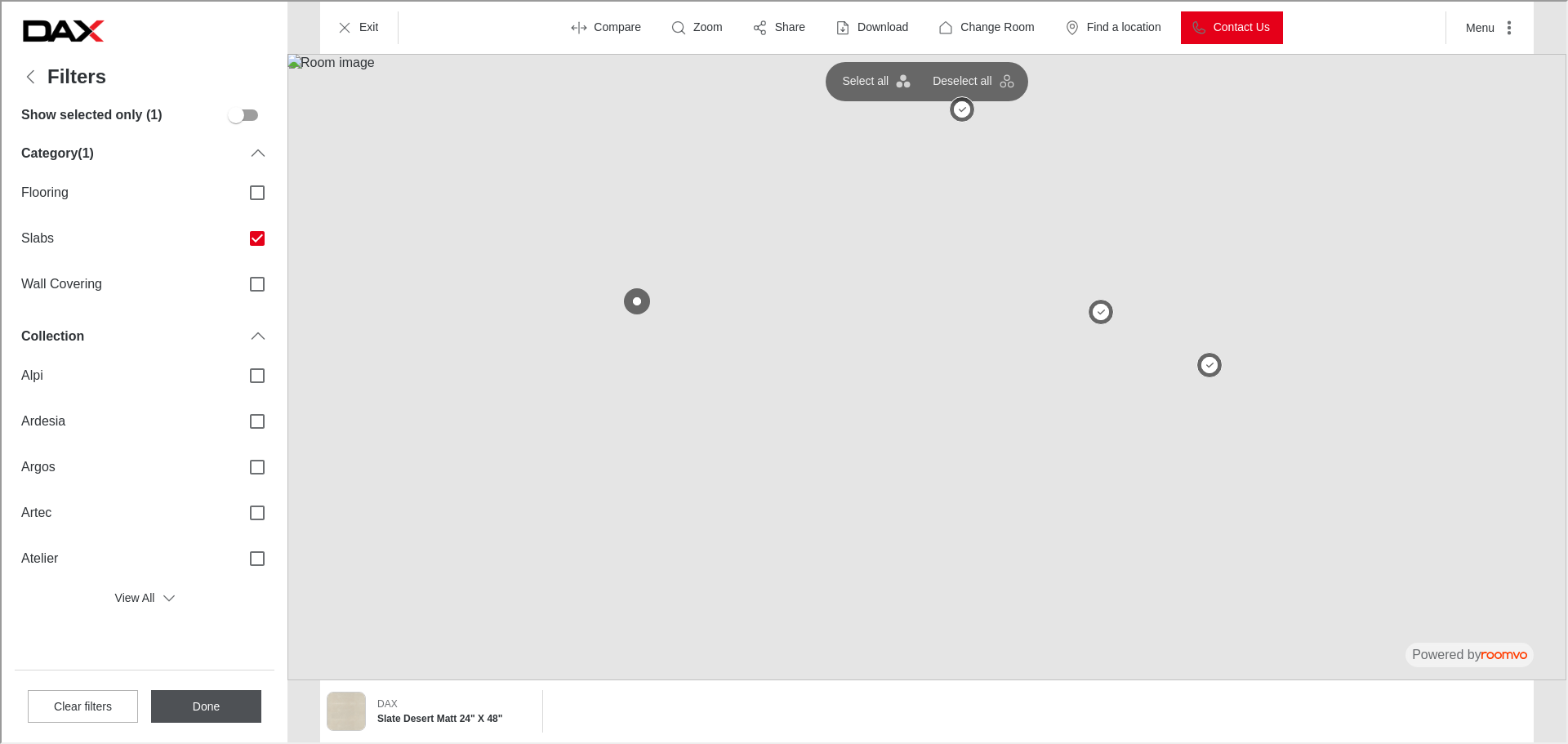
click at [191, 706] on button "Done" at bounding box center [205, 704] width 110 height 32
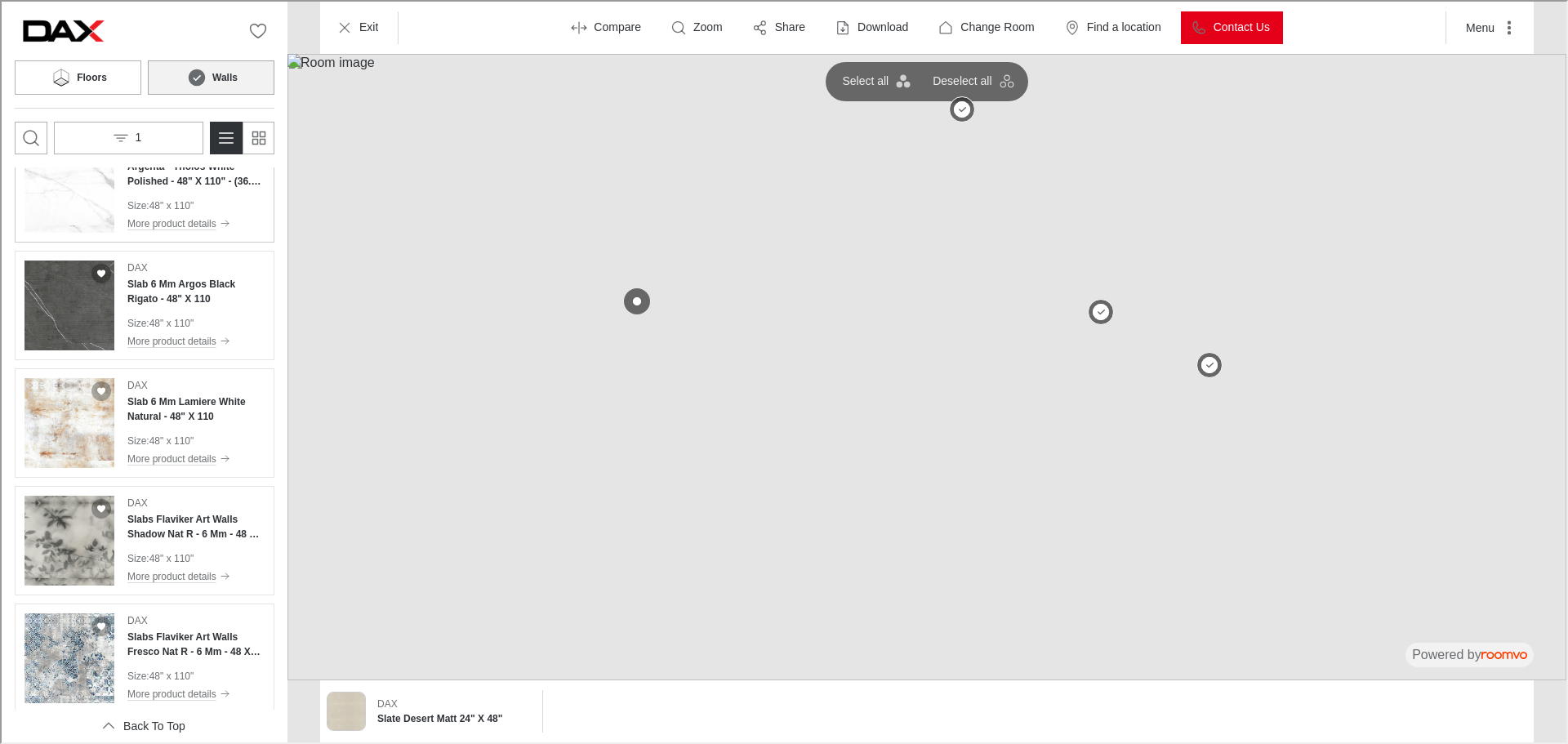
scroll to position [1143, 0]
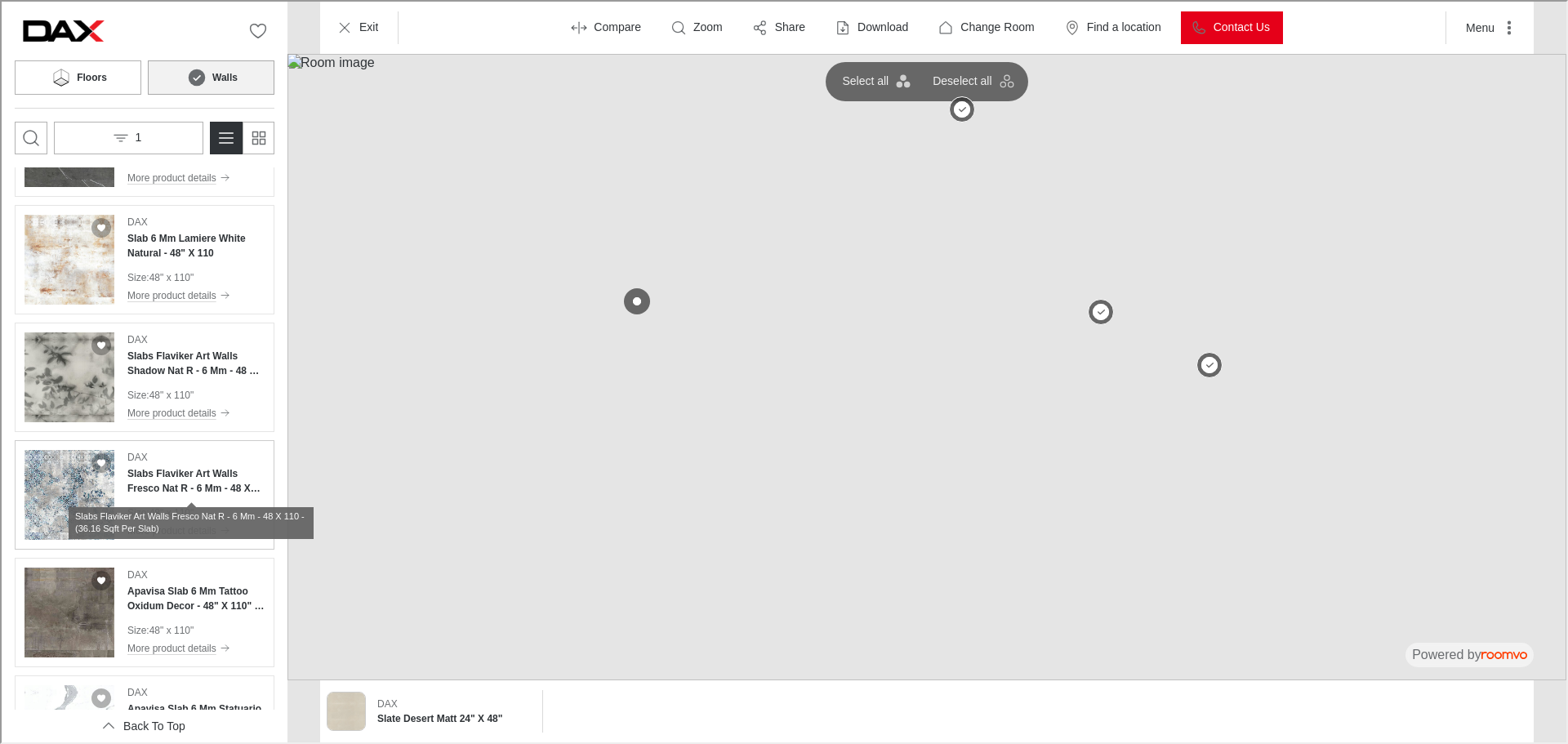
click at [209, 475] on h4 "Slabs Flaviker Art Walls Fresco Nat R - 6 Mm - 48 X 110 - (36.16 Sqft Per Slab)" at bounding box center [194, 479] width 138 height 30
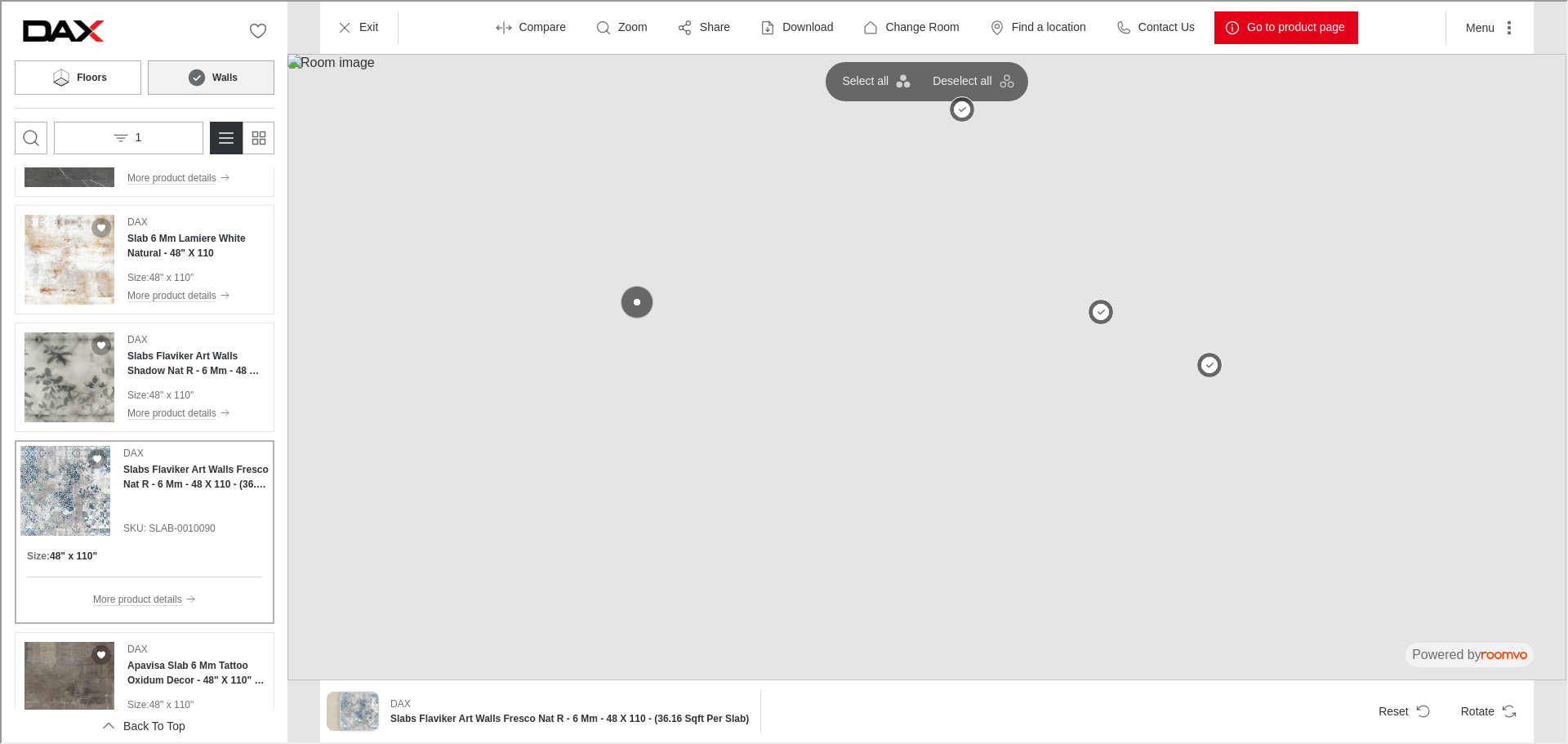
click at [630, 290] on button at bounding box center [635, 300] width 32 height 32
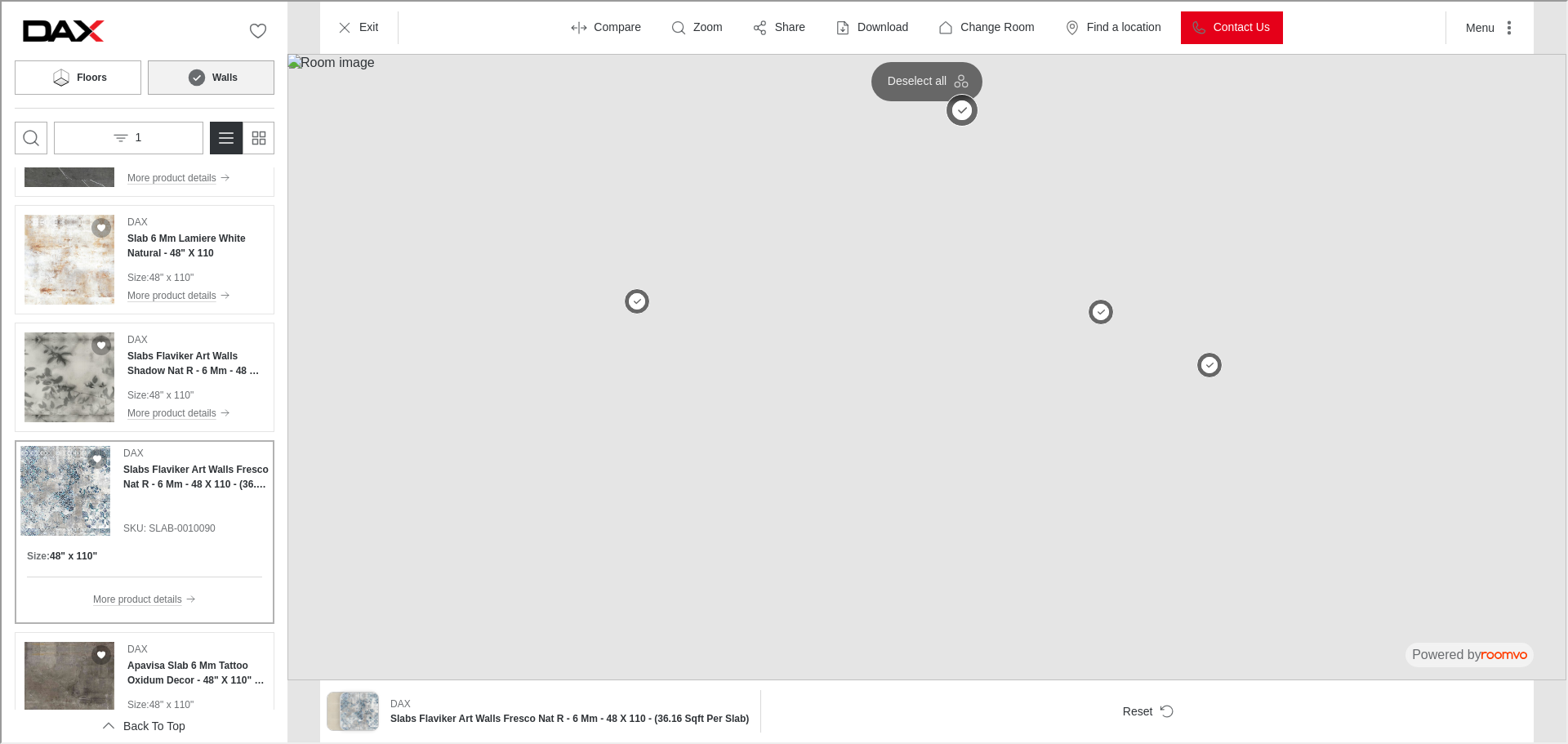
click at [966, 110] on button at bounding box center [960, 108] width 32 height 32
click at [1105, 309] on button at bounding box center [1098, 310] width 32 height 32
click at [1206, 366] on button at bounding box center [1207, 364] width 32 height 32
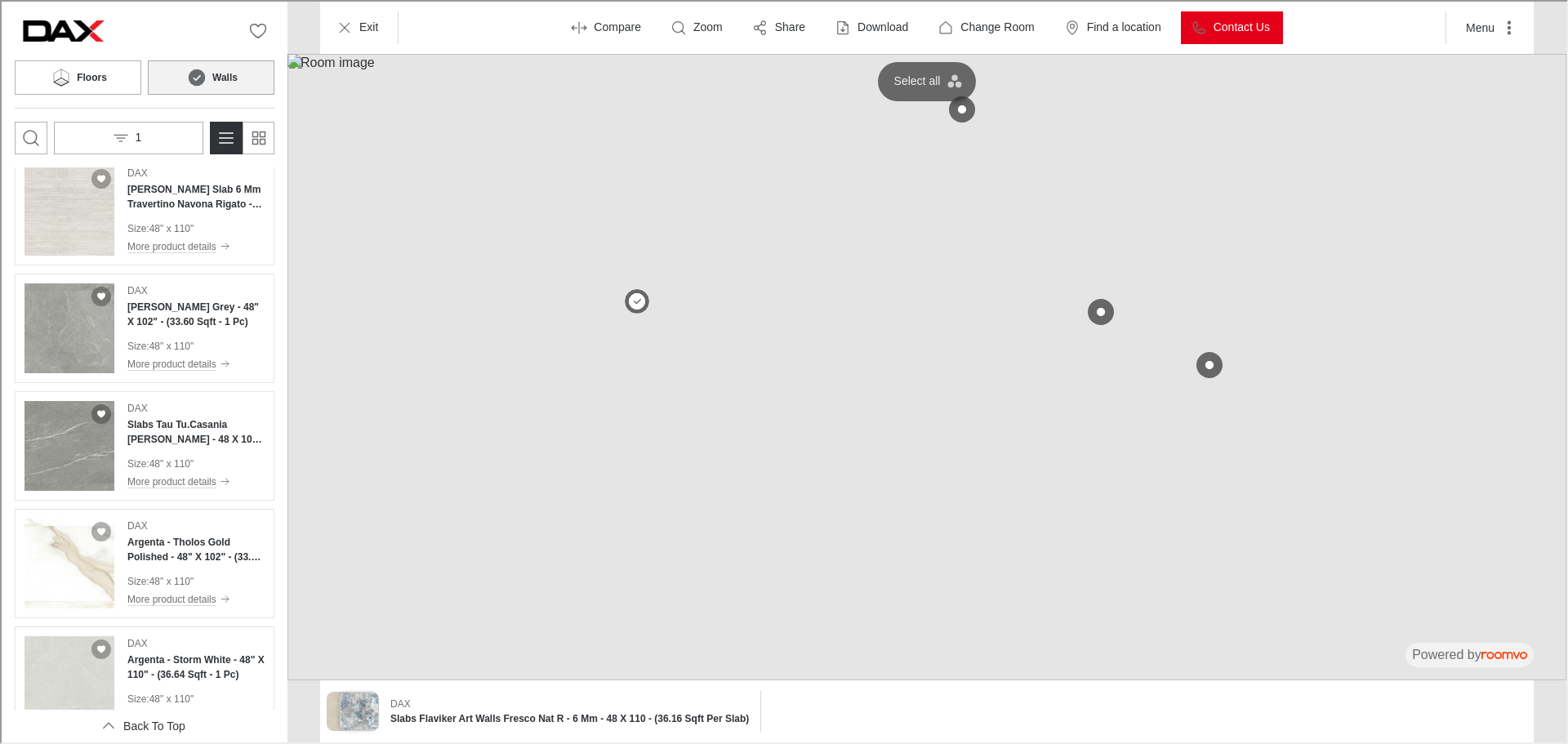
scroll to position [245, 0]
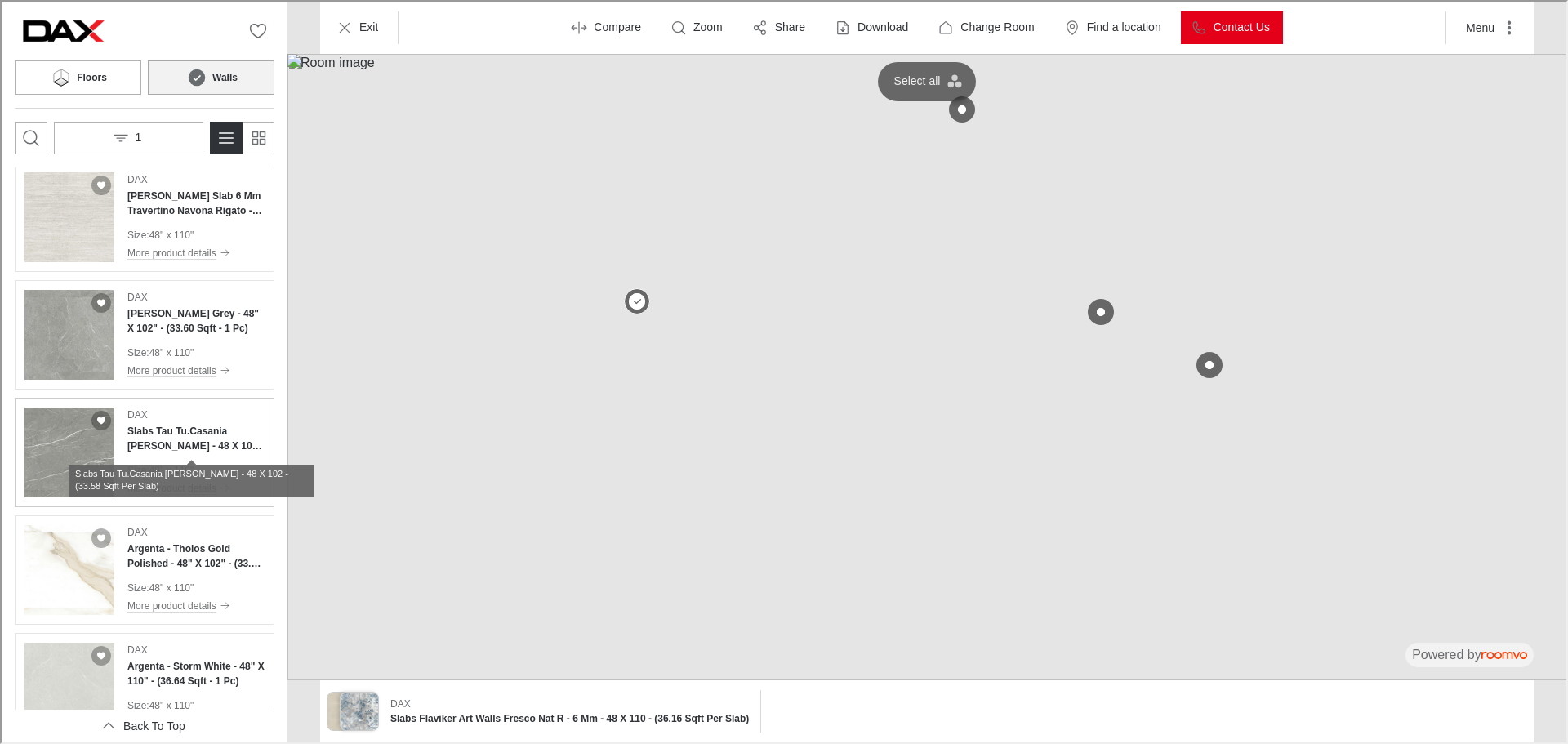
click at [199, 440] on h4 "Slabs Tau Tu.Casania [PERSON_NAME] - 48 X 102 - (33.58 Sqft Per Slab)" at bounding box center [194, 437] width 138 height 30
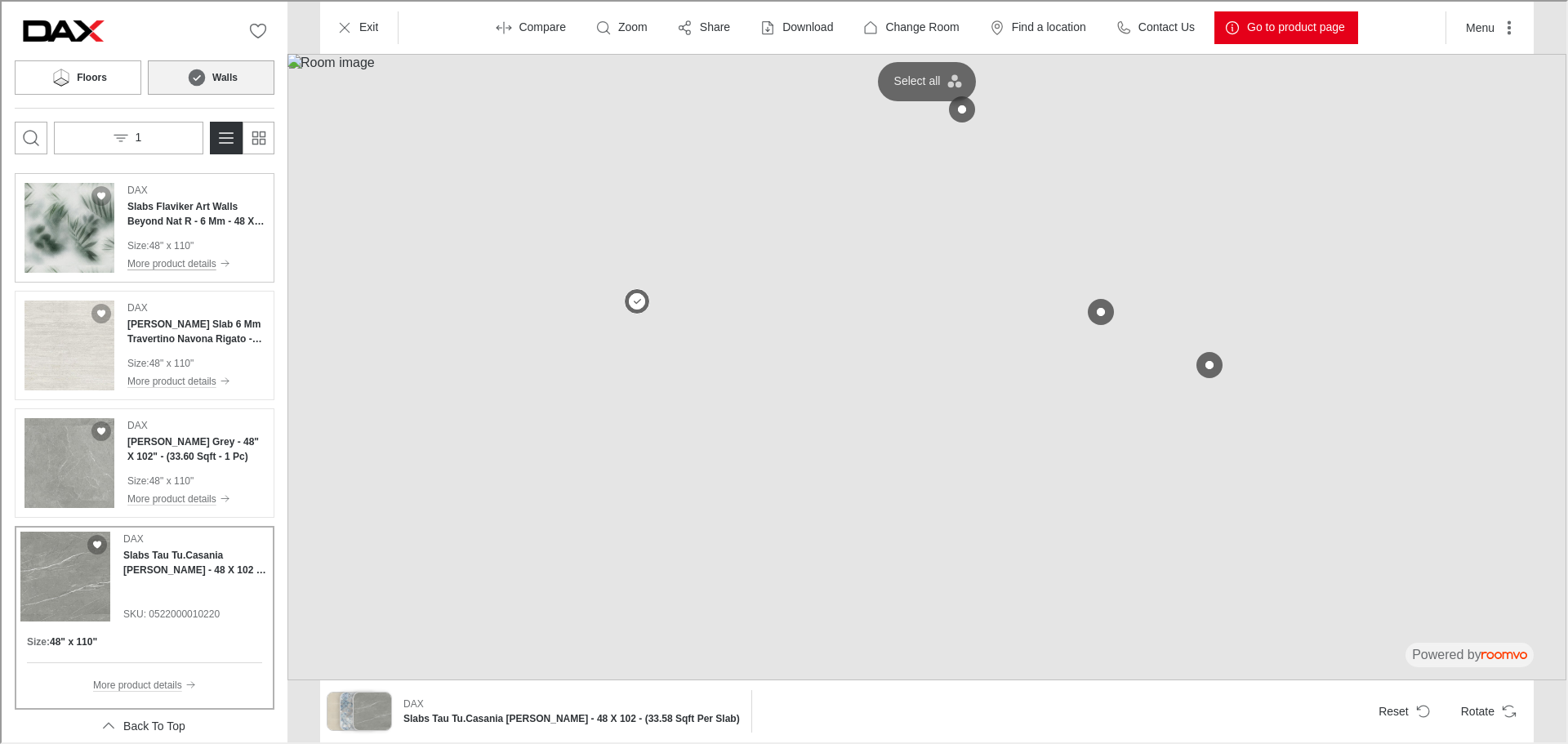
scroll to position [0, 0]
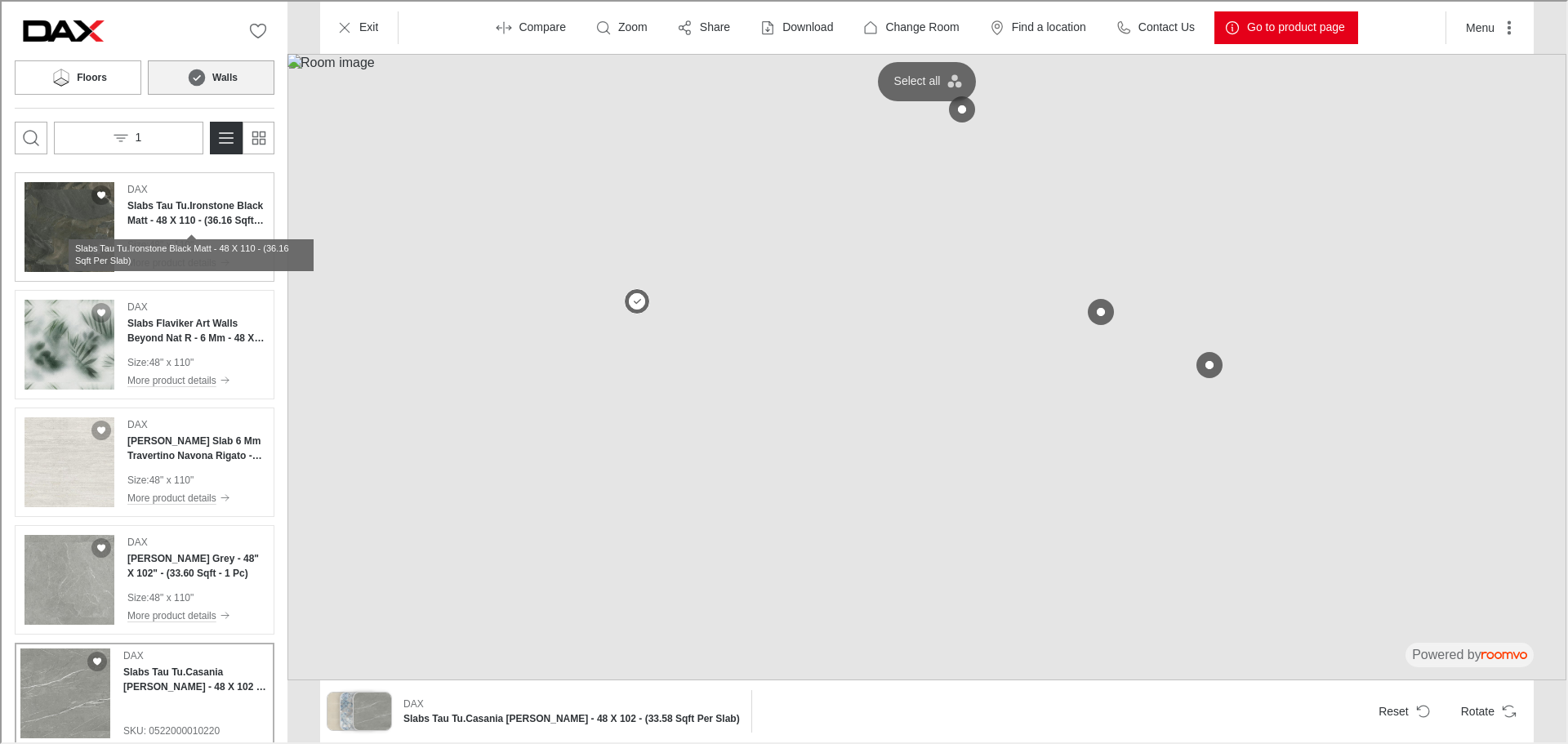
click at [186, 209] on h4 "Slabs Tau Tu.Ironstone Black Matt - 48 X 110 - (36.16 Sqft Per Slab)" at bounding box center [194, 212] width 138 height 30
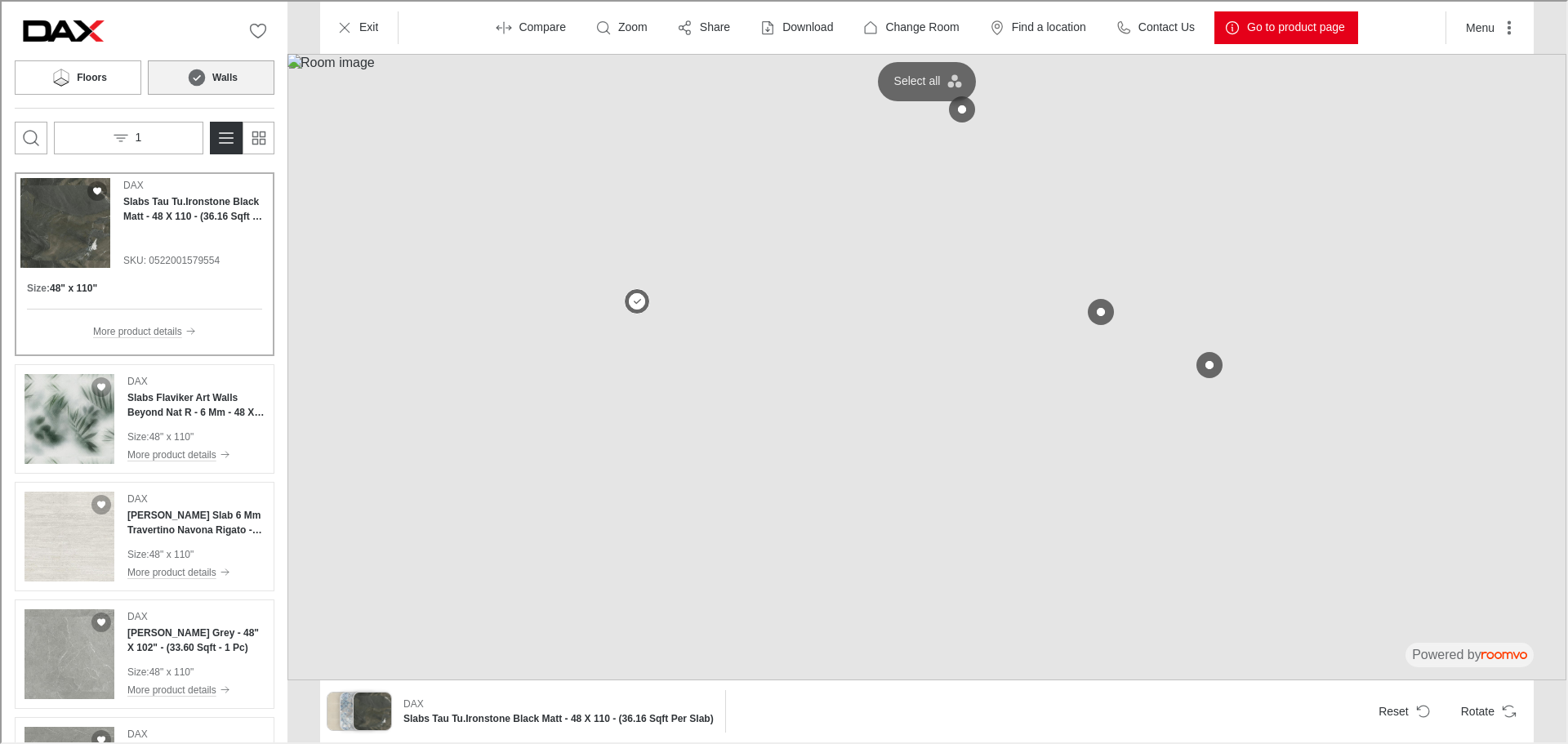
click at [960, 110] on button at bounding box center [961, 108] width 26 height 26
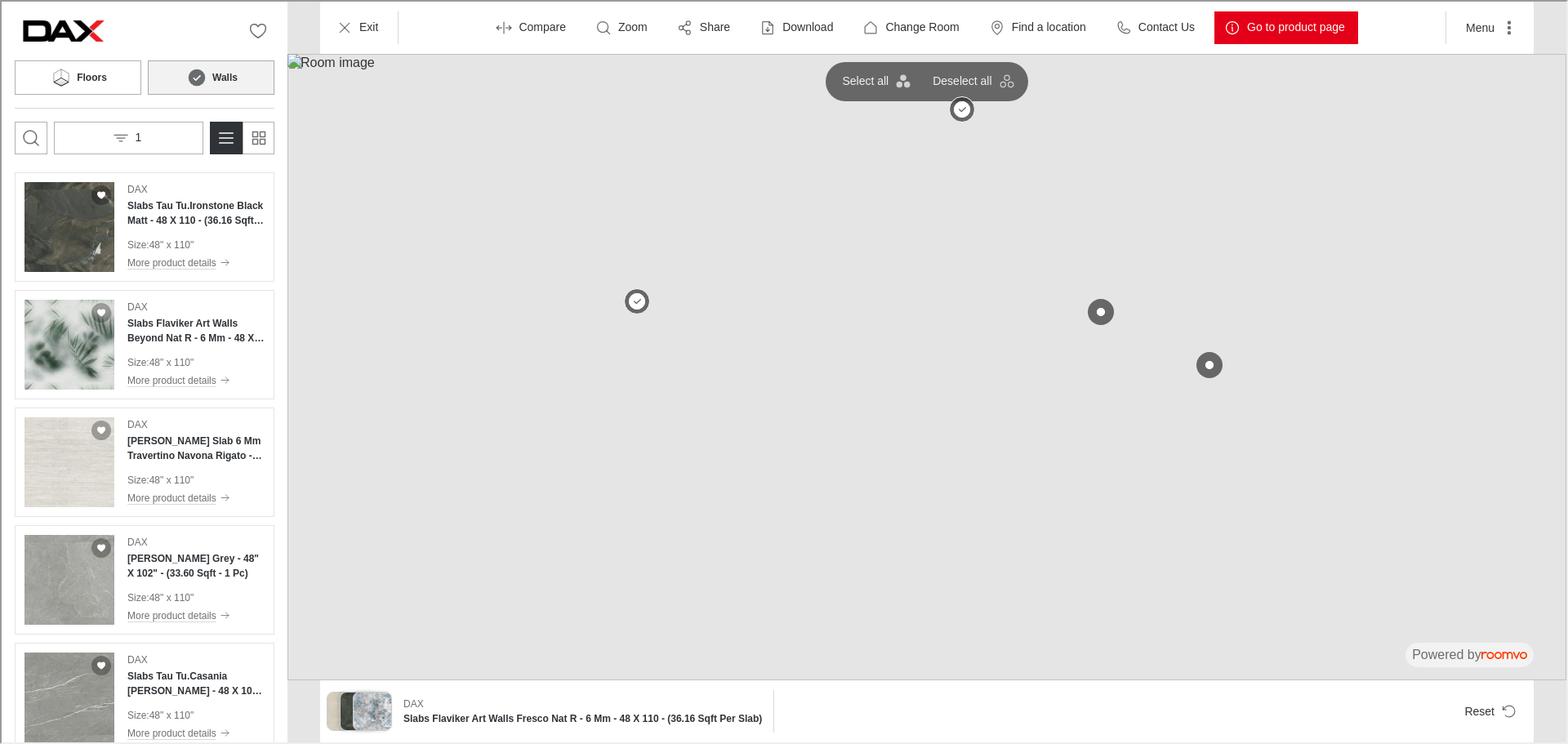
click at [1106, 310] on button at bounding box center [1099, 310] width 26 height 26
click at [1212, 365] on button at bounding box center [1207, 364] width 32 height 32
click at [181, 209] on h4 "Slabs Tau Tu.Ironstone Black Matt - 48 X 110 - (36.16 Sqft Per Slab)" at bounding box center [194, 212] width 138 height 30
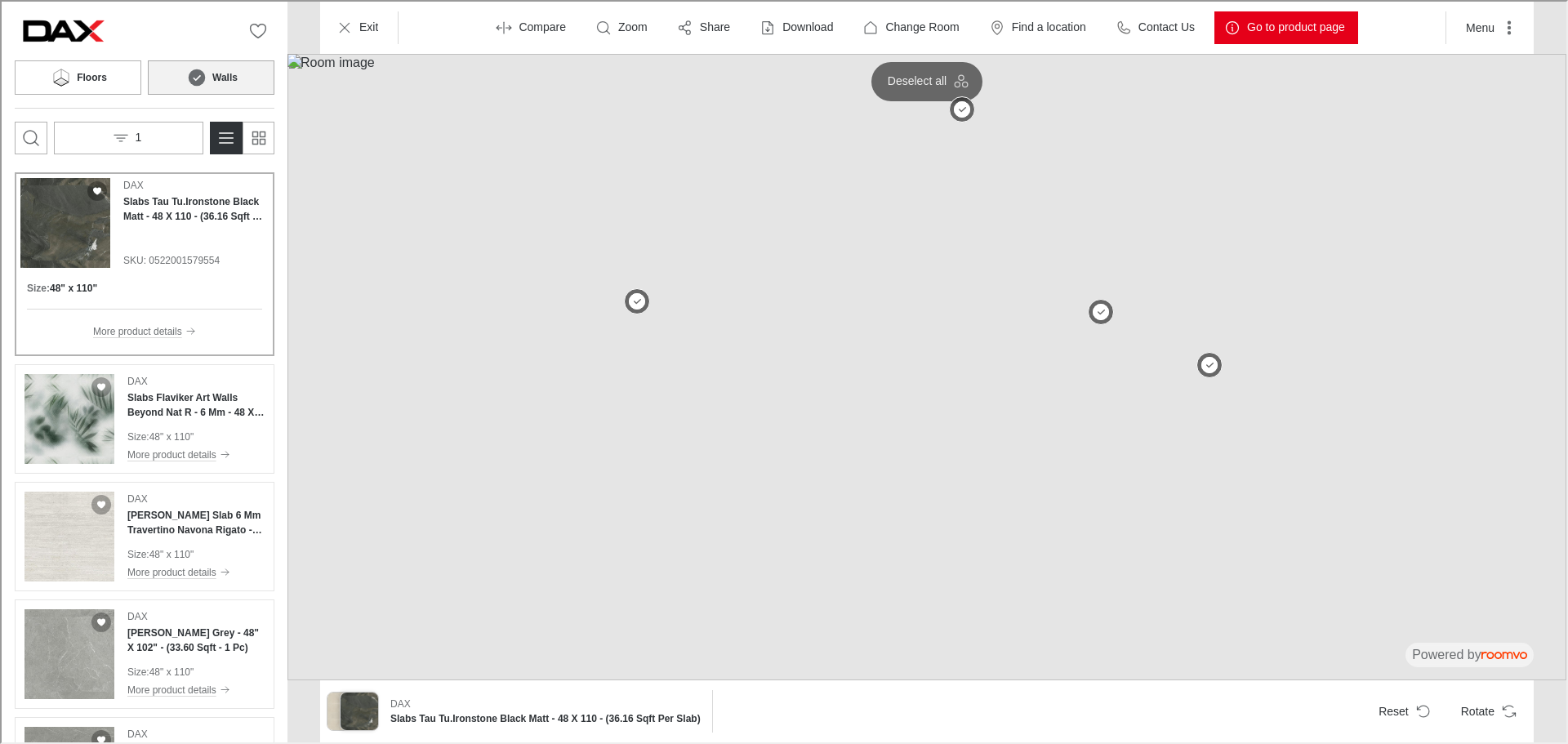
click at [1023, 308] on img at bounding box center [925, 365] width 1279 height 627
click at [42, 146] on button "Open search box" at bounding box center [29, 136] width 32 height 32
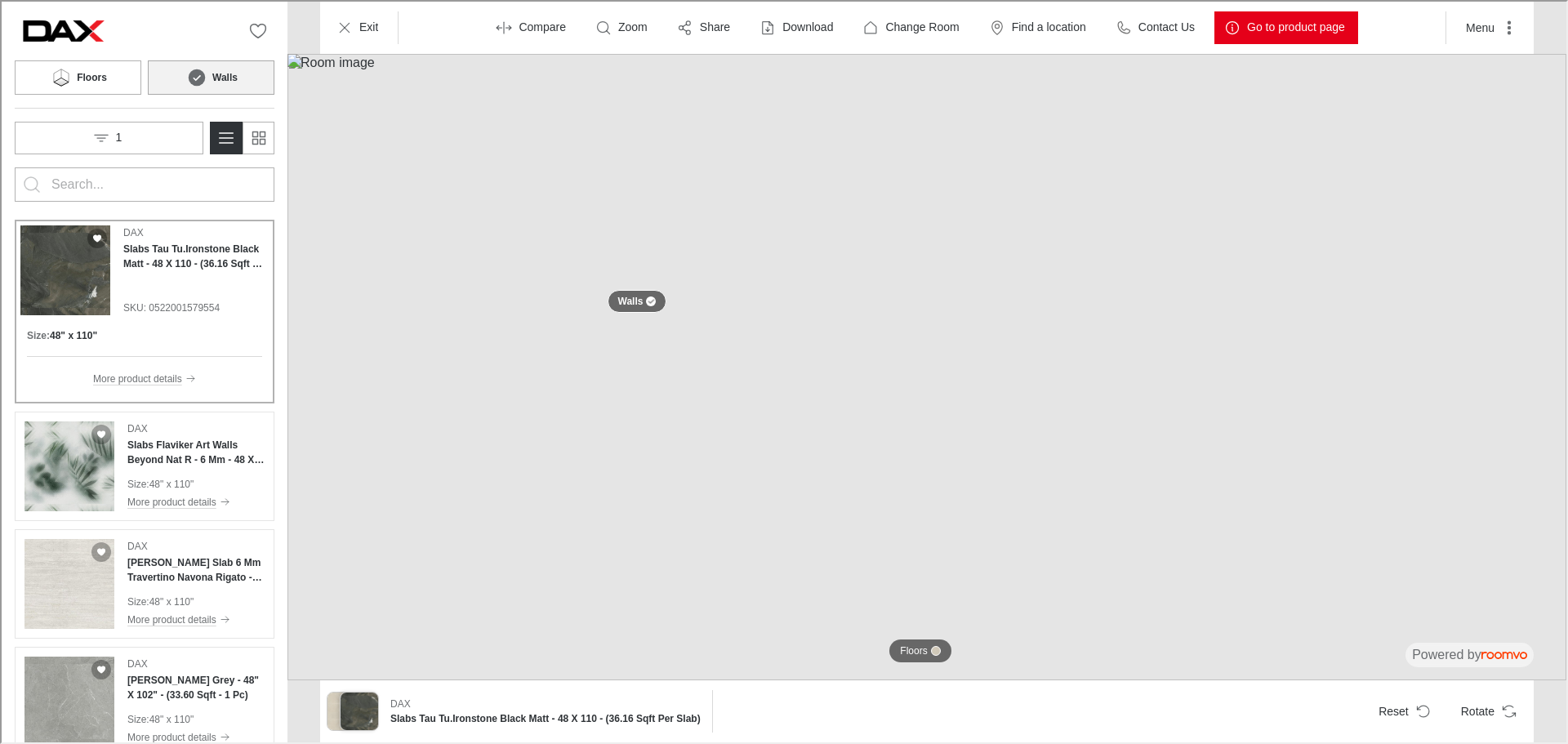
click at [118, 197] on div at bounding box center [143, 182] width 186 height 32
click at [160, 148] on button "1" at bounding box center [107, 136] width 188 height 32
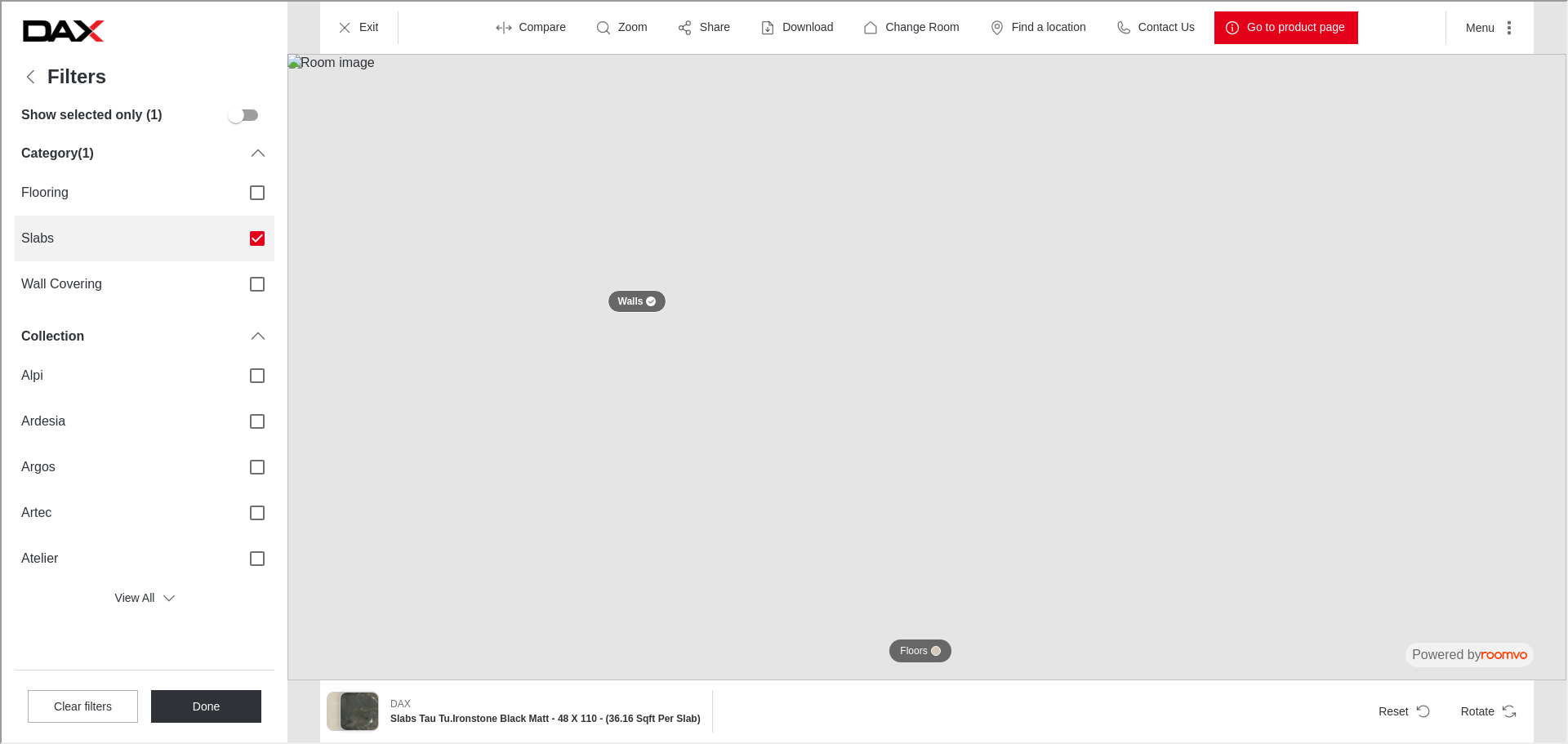
click at [189, 232] on span "Slabs" at bounding box center [122, 237] width 206 height 18
click at [238, 232] on input "Slabs" at bounding box center [255, 237] width 34 height 34
checkbox input "false"
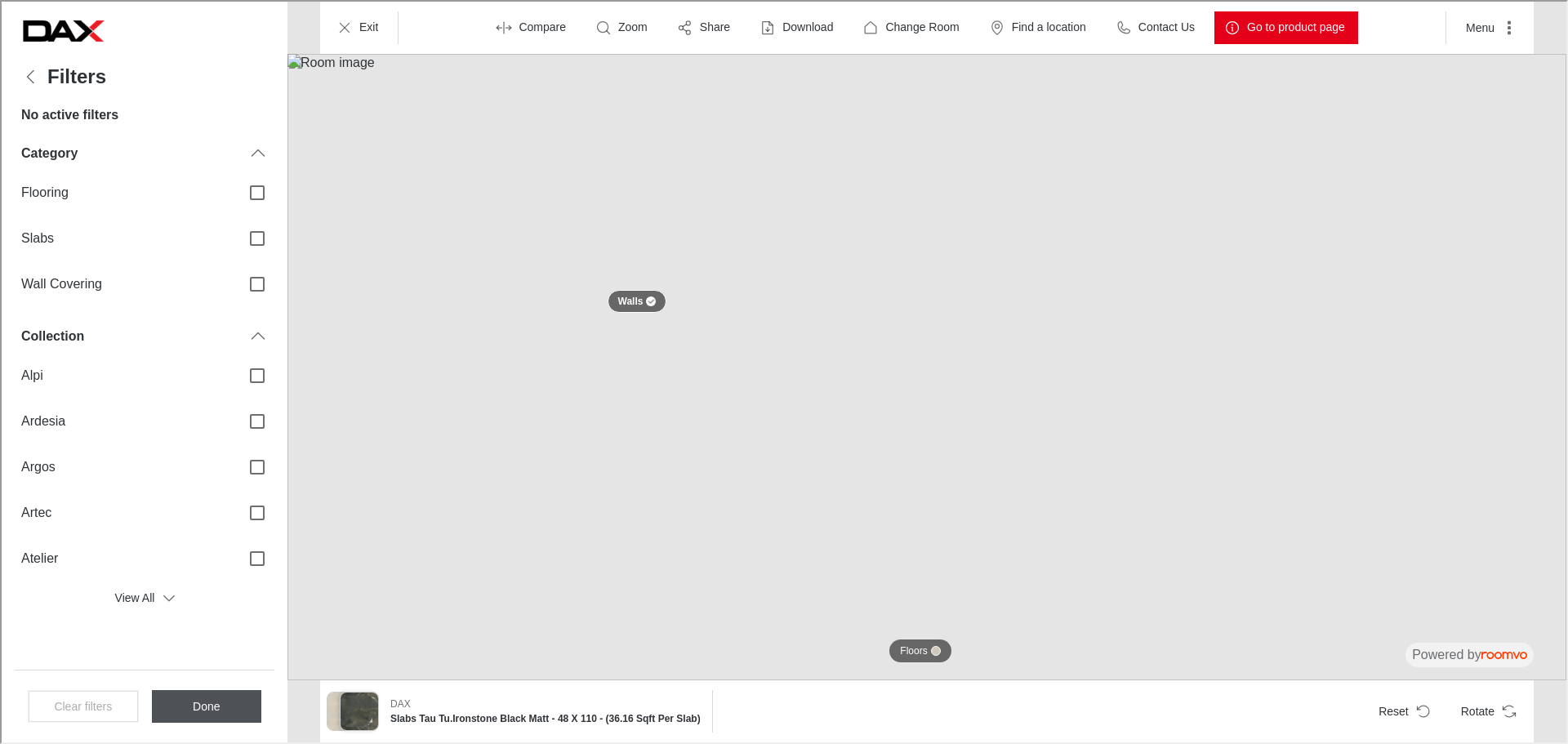
click at [231, 696] on button "Done" at bounding box center [204, 704] width 110 height 32
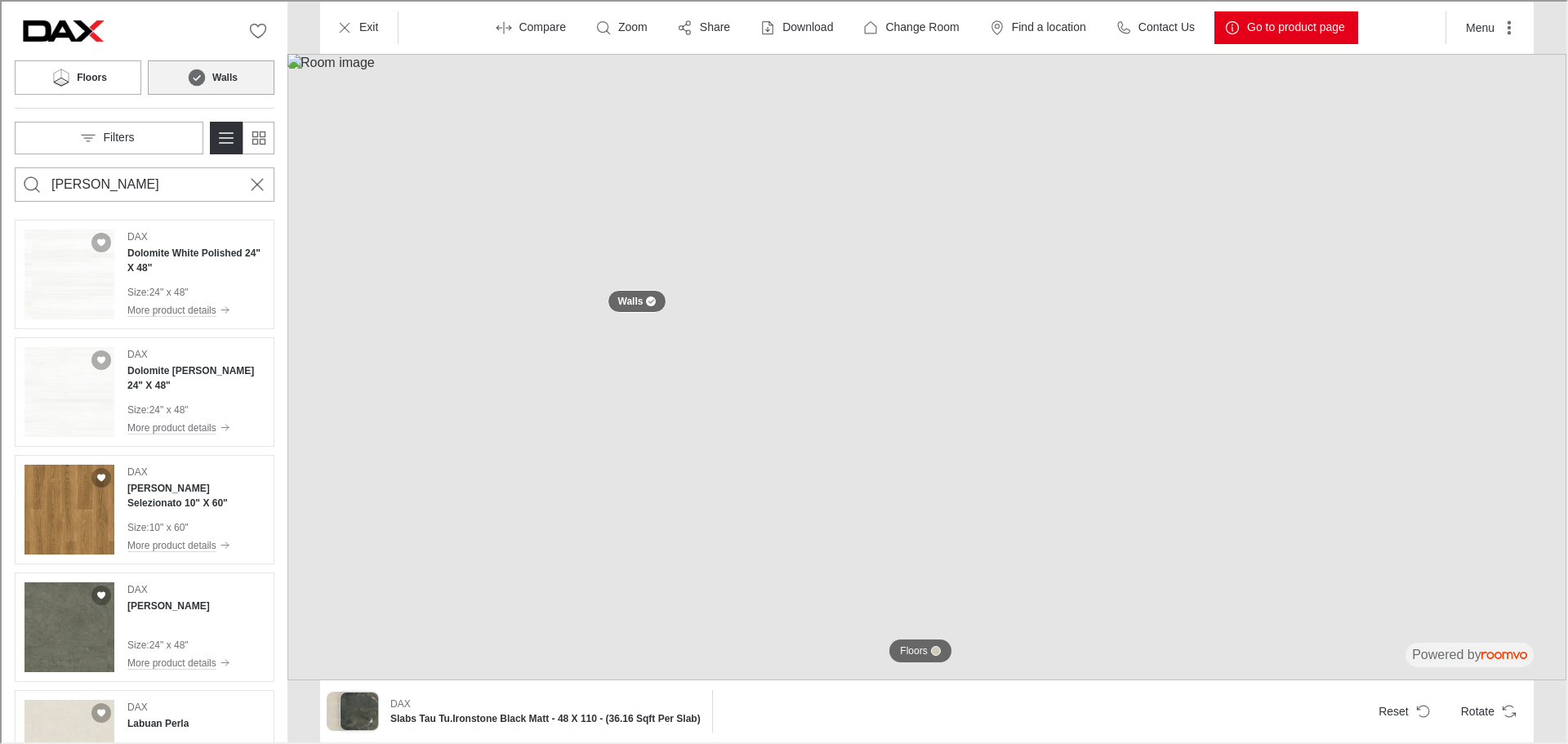
type input "[PERSON_NAME]"
click at [14, 167] on button "Search for products" at bounding box center [30, 182] width 32 height 32
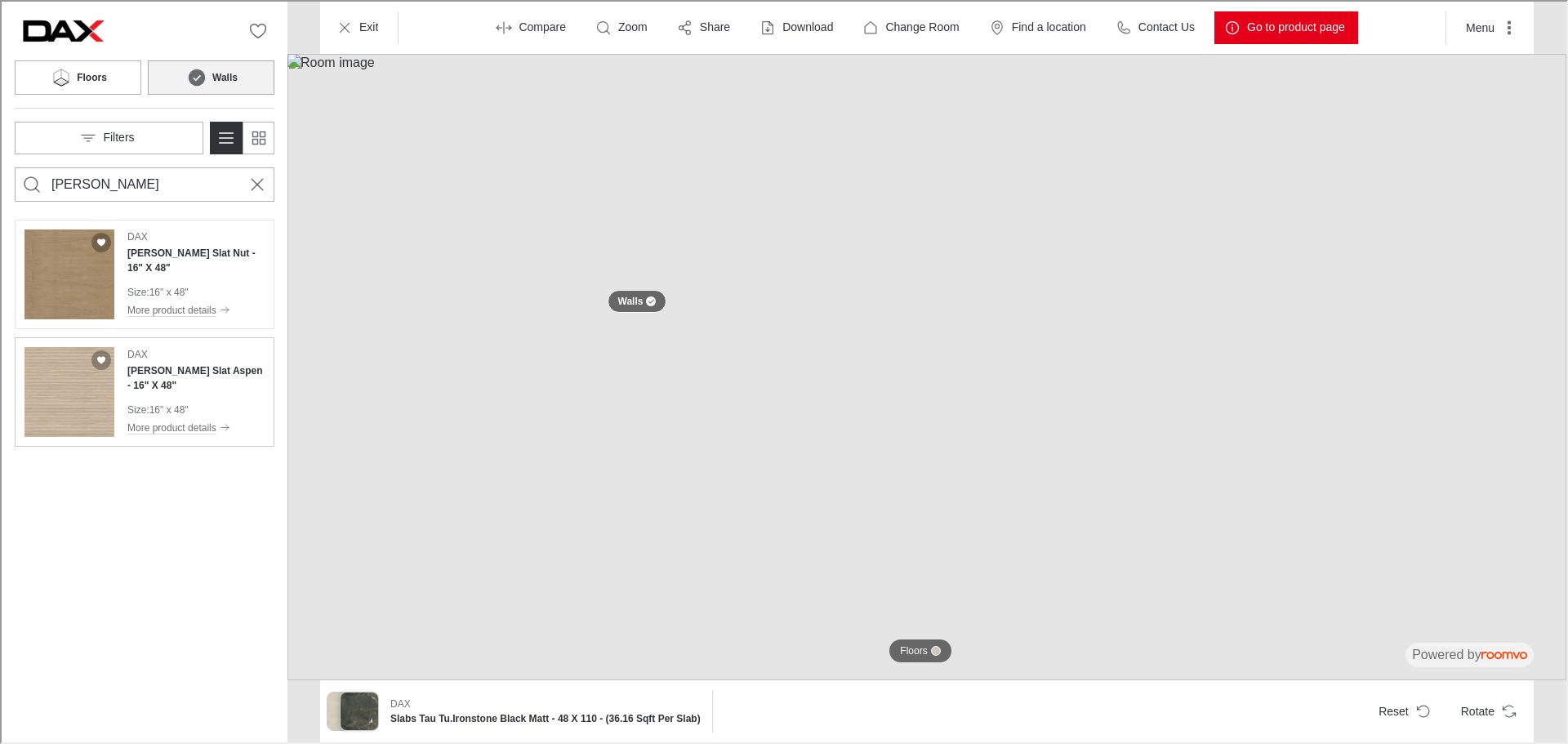
click at [216, 405] on div "Size : 16" x 48"" at bounding box center [194, 407] width 138 height 15
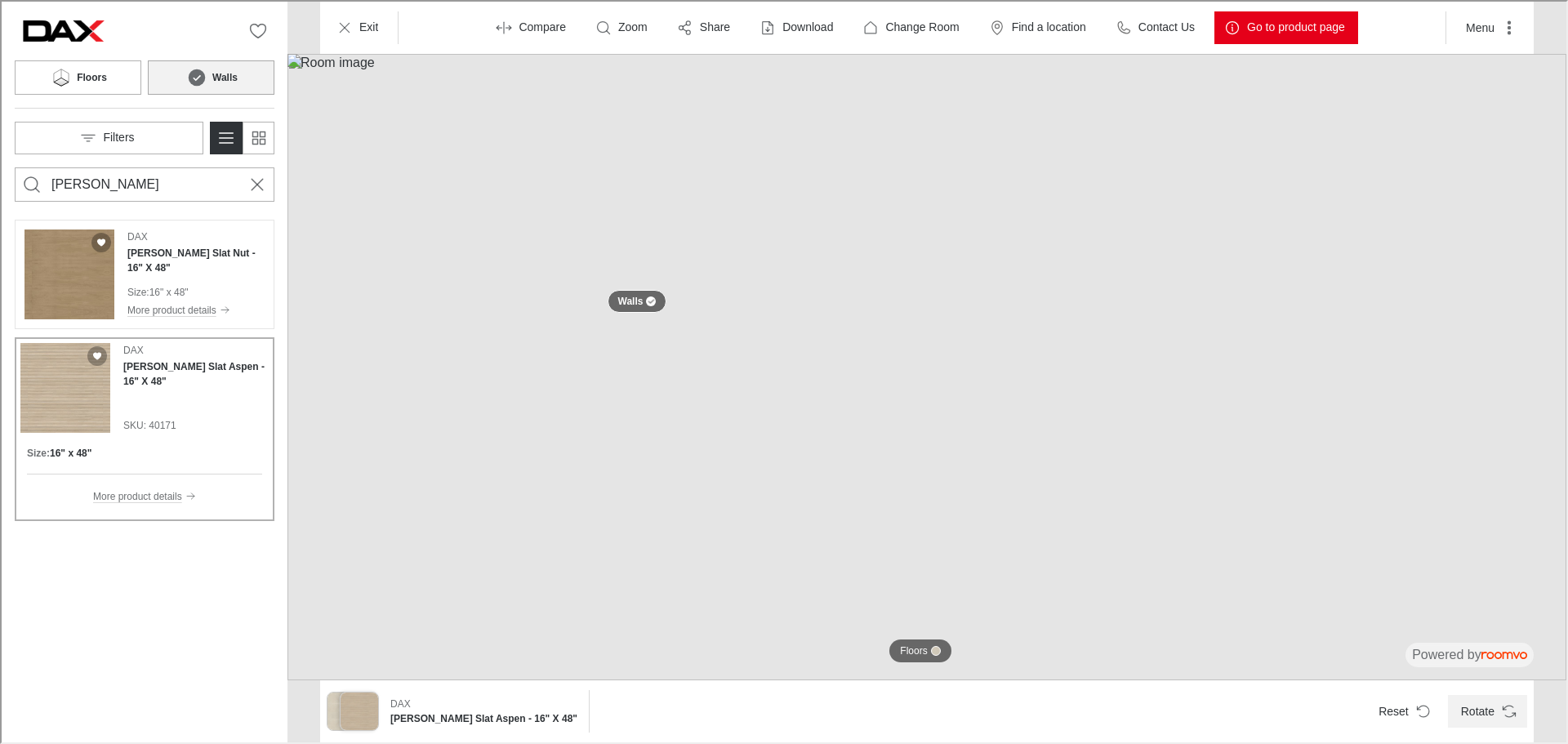
click at [1512, 718] on button "Rotate" at bounding box center [1486, 709] width 79 height 32
click at [191, 270] on div "[PERSON_NAME] Slat Nut - 16" X 48" Size : 16" x 48" More product details" at bounding box center [194, 273] width 138 height 89
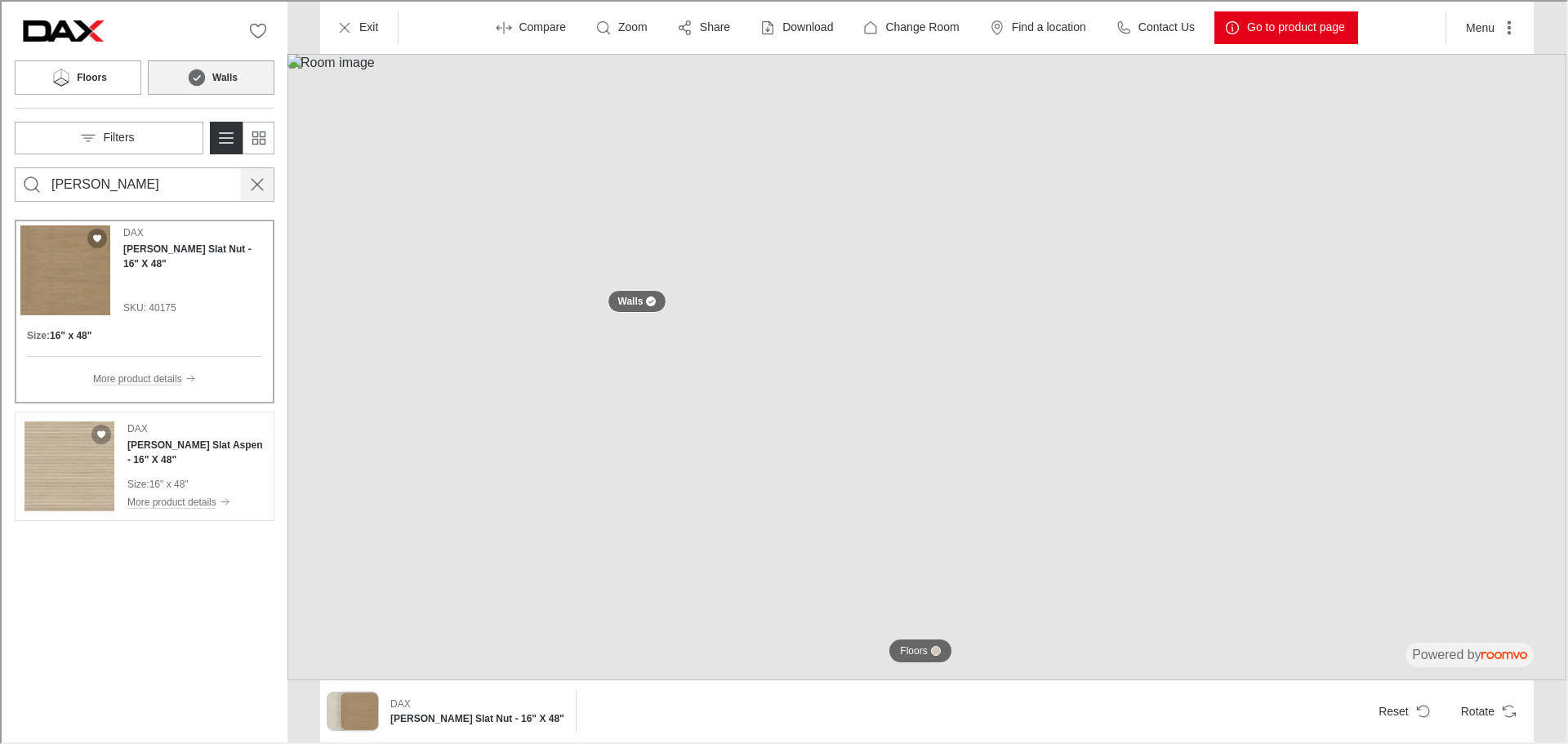
click at [249, 186] on icon "Cancel search" at bounding box center [255, 183] width 19 height 19
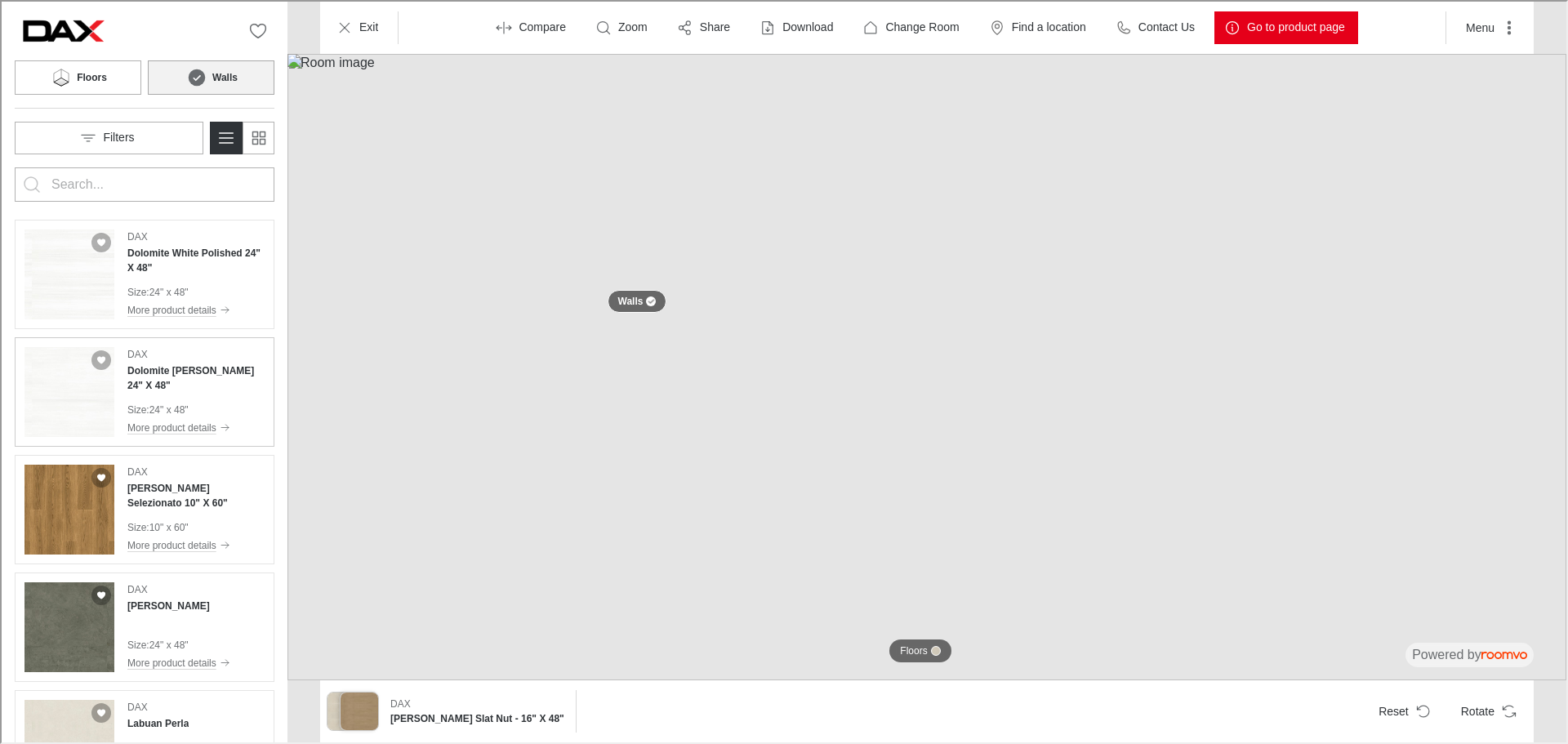
click at [180, 382] on div "DAX Dolomite [PERSON_NAME] 24" X 48" Size : 24" x 48" More product details" at bounding box center [194, 390] width 138 height 89
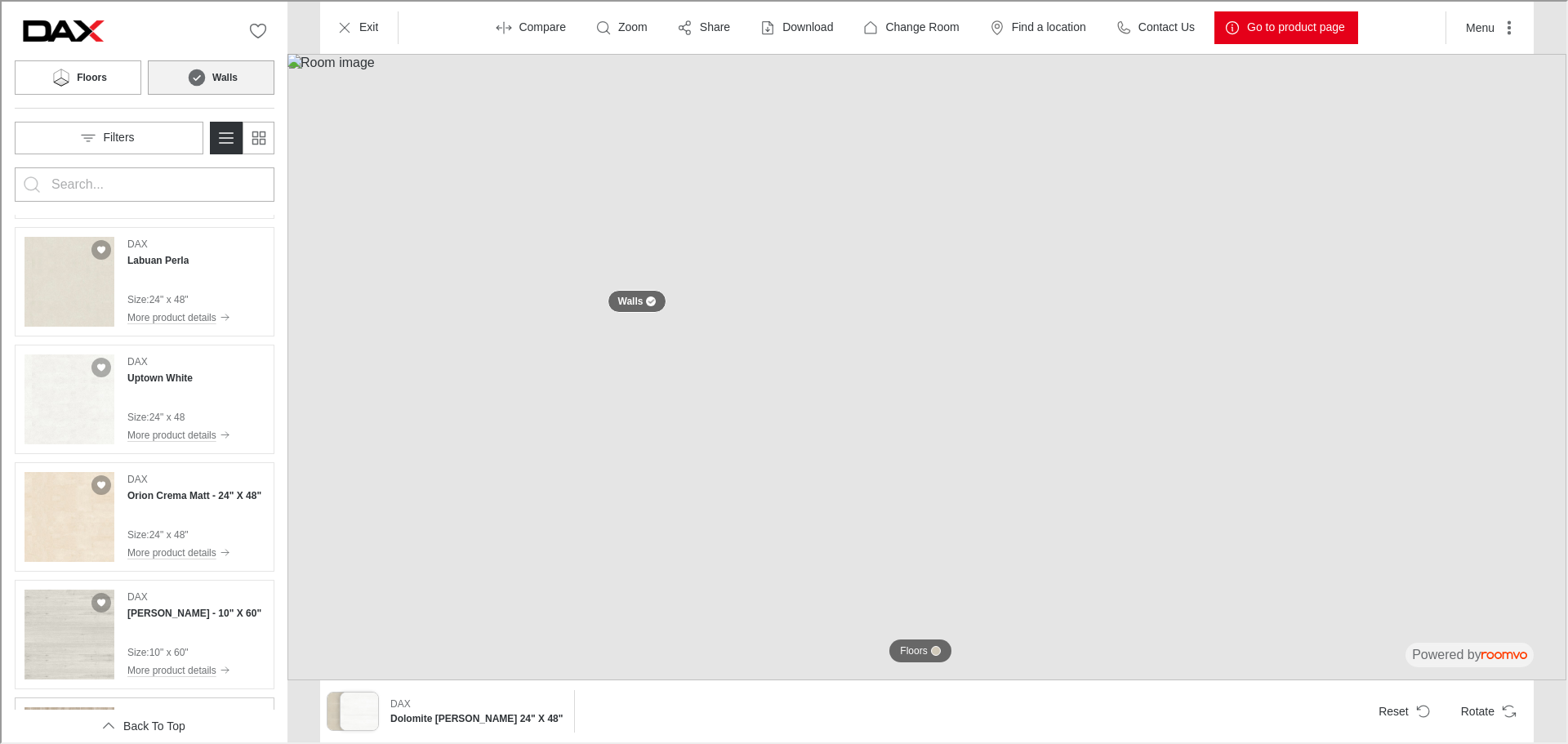
scroll to position [817, 0]
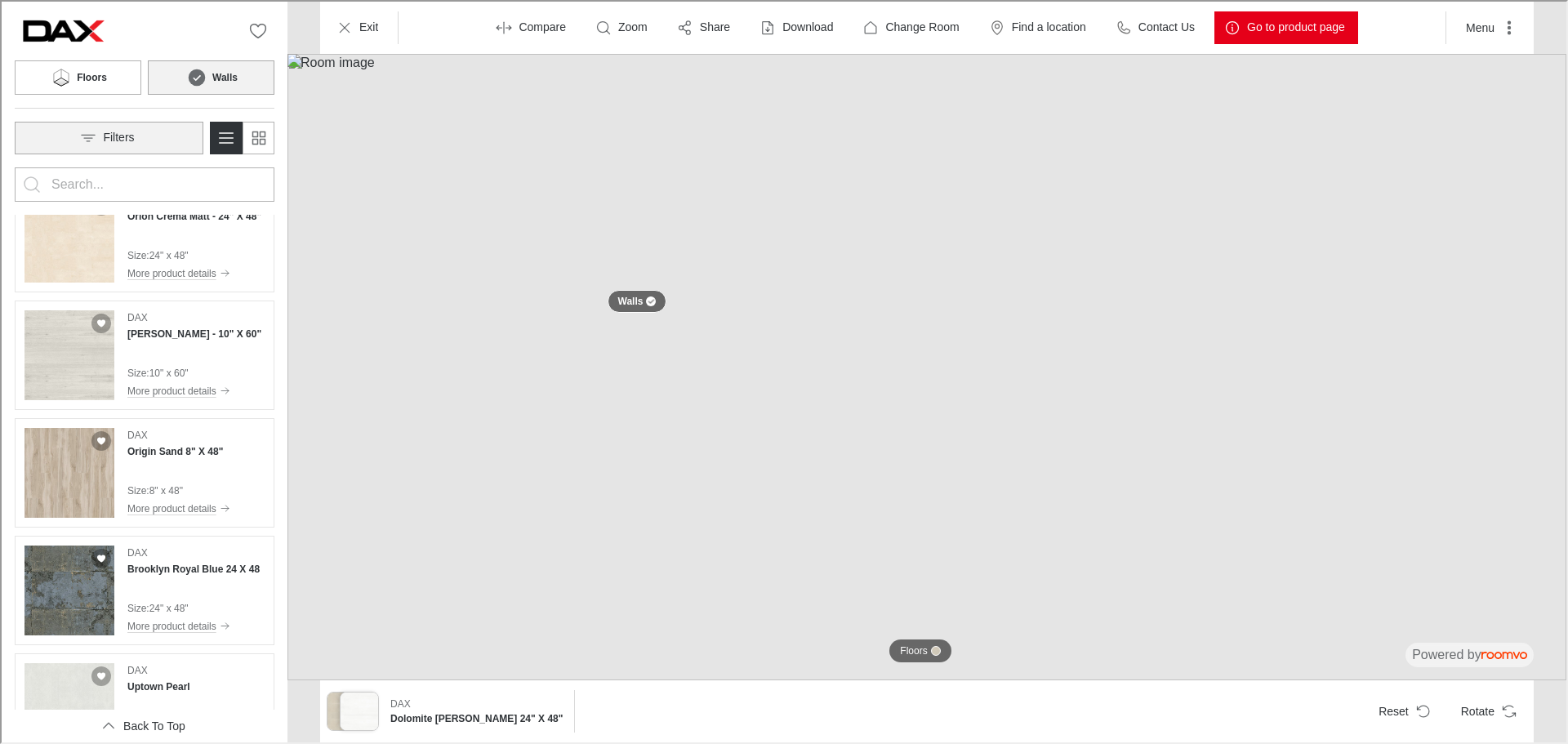
click at [177, 136] on button "Filters" at bounding box center [107, 136] width 188 height 32
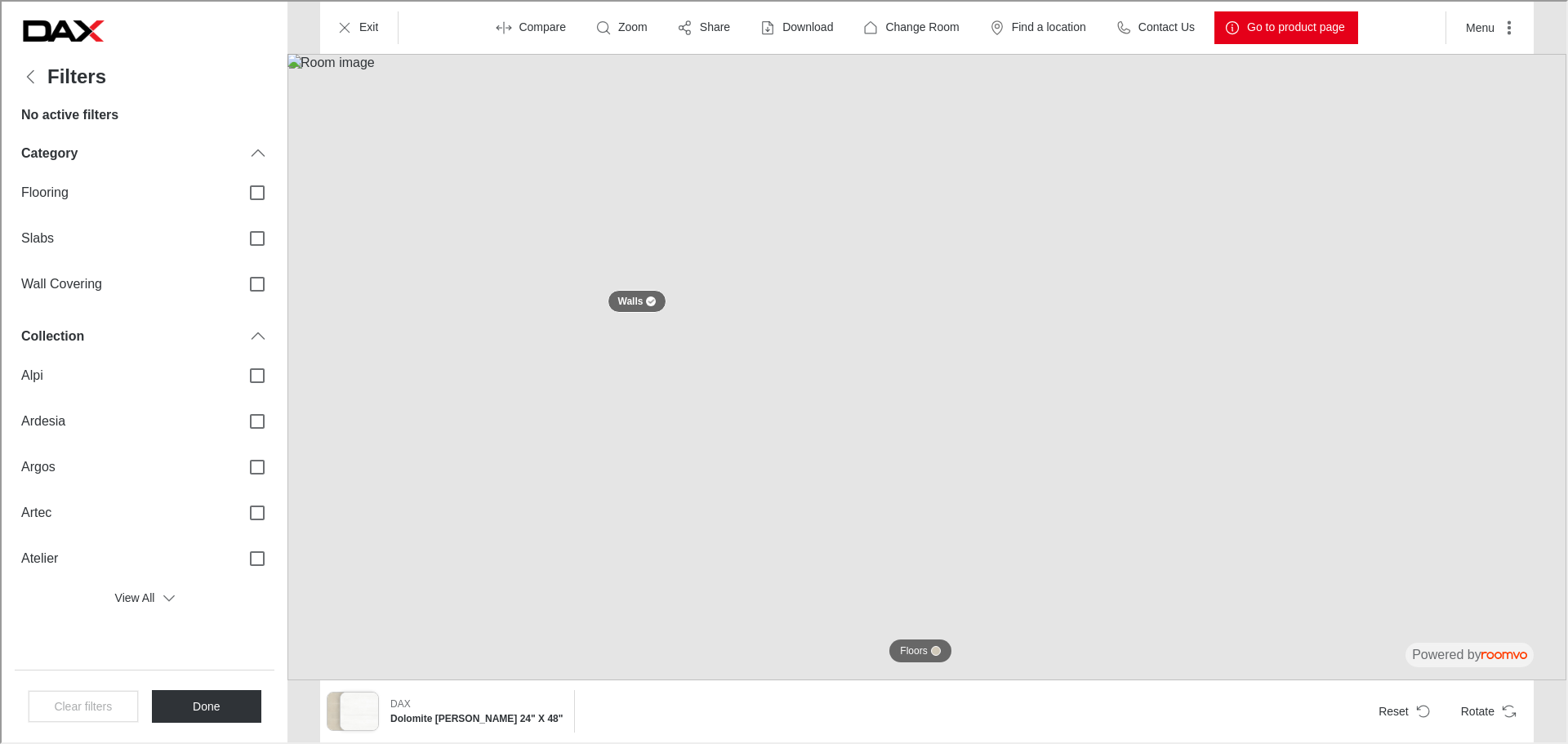
scroll to position [0, 0]
click at [155, 265] on label "Wall Covering" at bounding box center [143, 282] width 259 height 46
click at [238, 266] on input "Wall Covering" at bounding box center [255, 282] width 34 height 34
checkbox input "true"
click at [214, 700] on button "Done" at bounding box center [205, 704] width 110 height 32
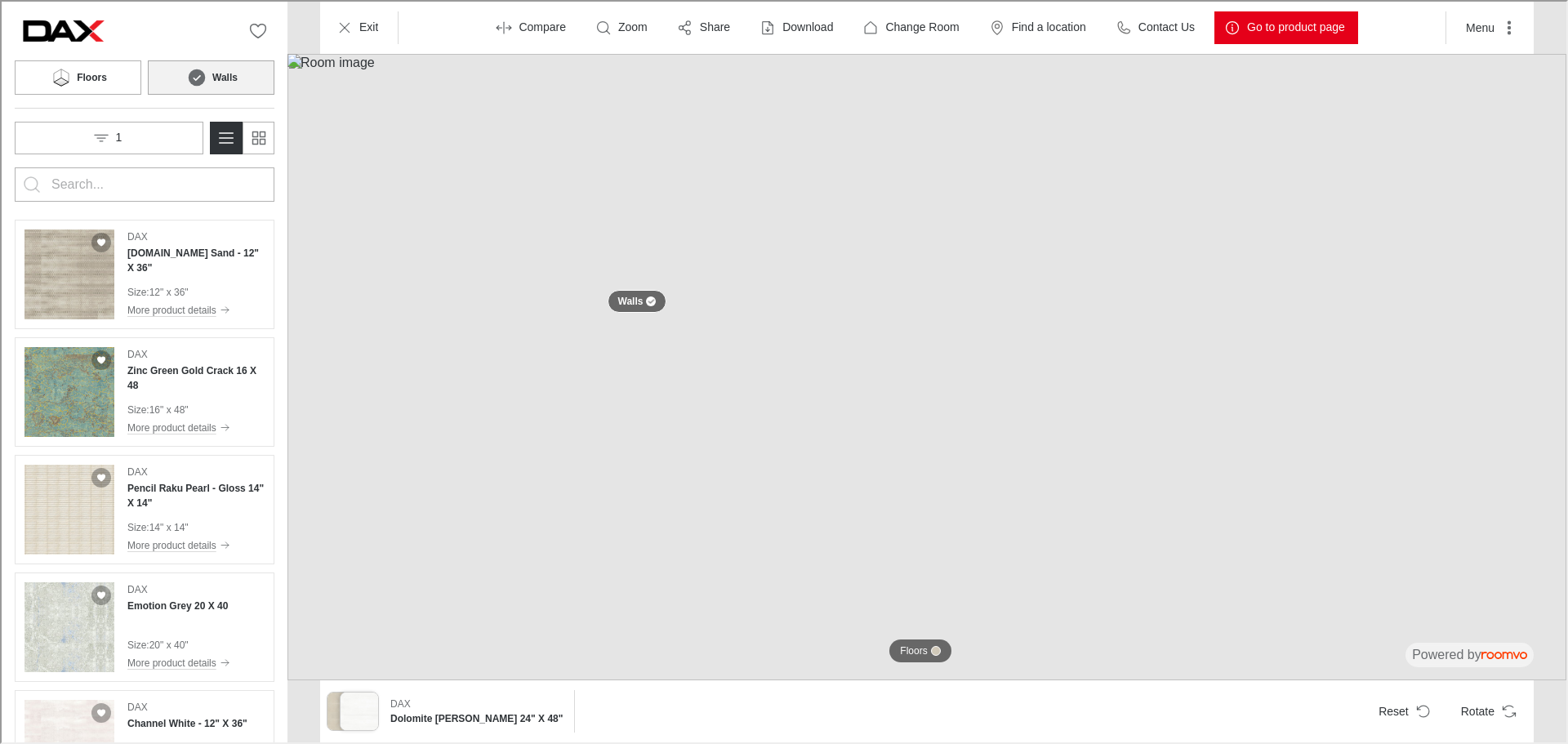
click at [173, 187] on input "Enter products to search for" at bounding box center [143, 183] width 186 height 26
type input "isola"
click at [14, 167] on button "Search for products" at bounding box center [30, 182] width 32 height 32
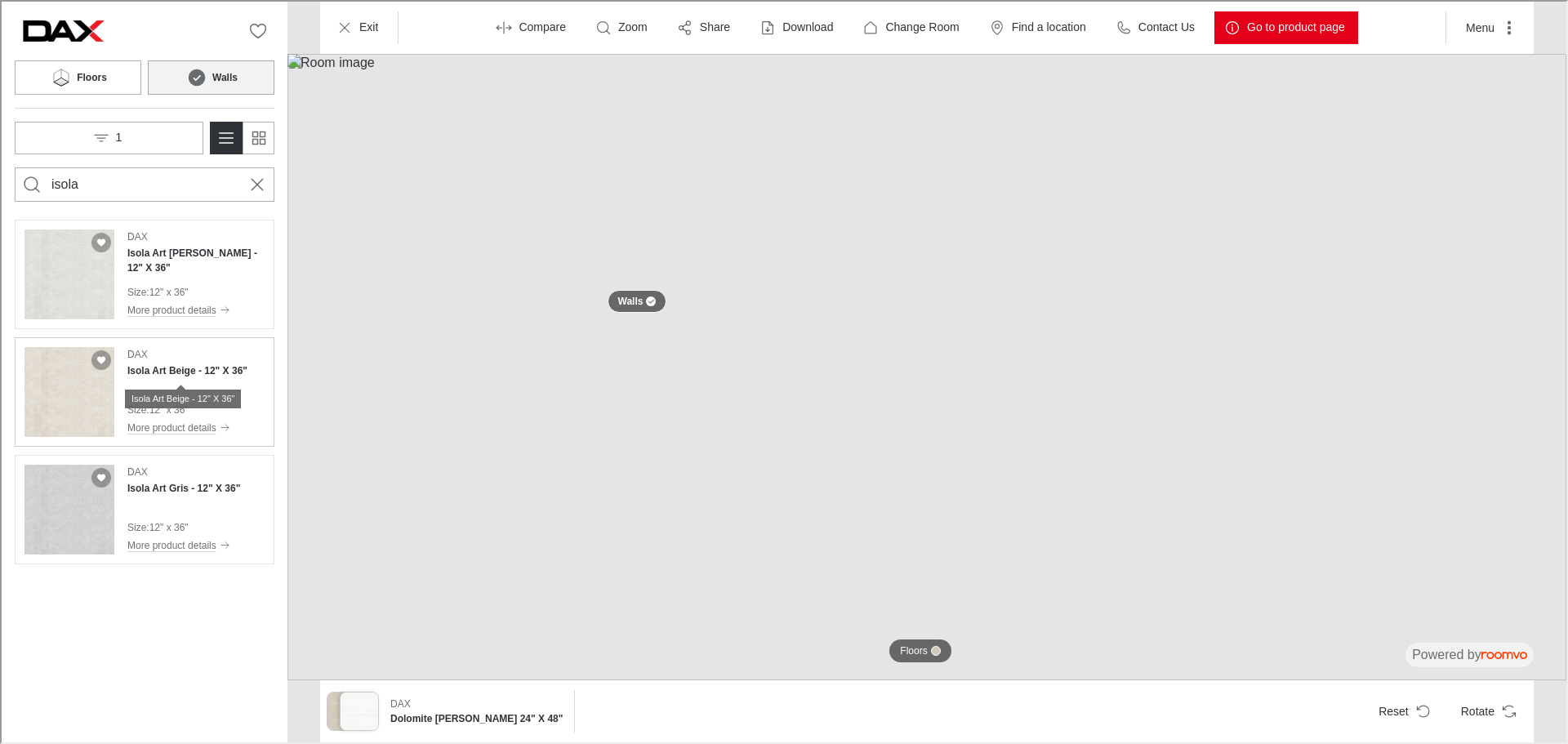
click at [168, 365] on h4 "Isola Art Beige - 12" X 36"" at bounding box center [185, 369] width 120 height 15
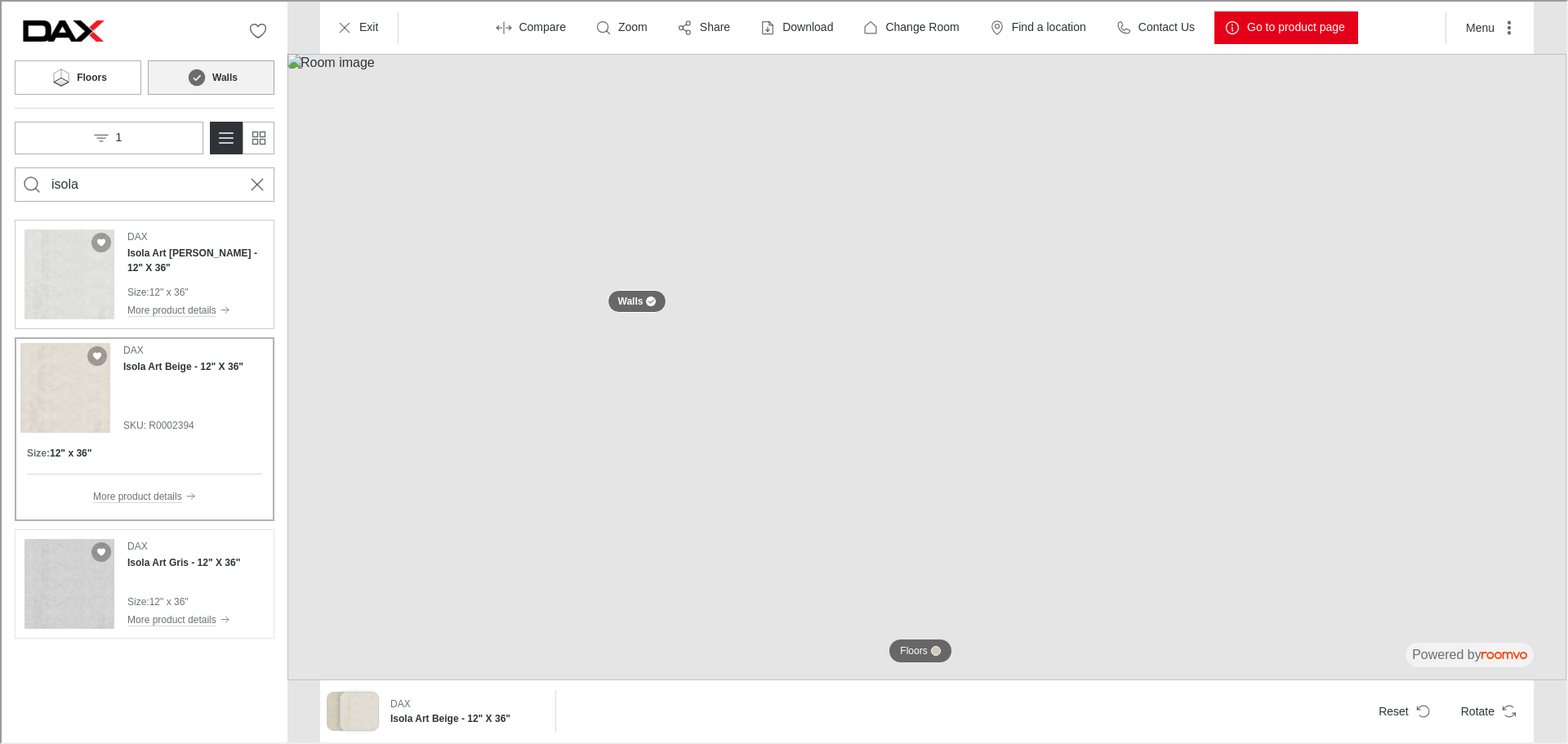
click at [204, 256] on h4 "Isola Art [PERSON_NAME] - 12" X 36"" at bounding box center [194, 259] width 138 height 30
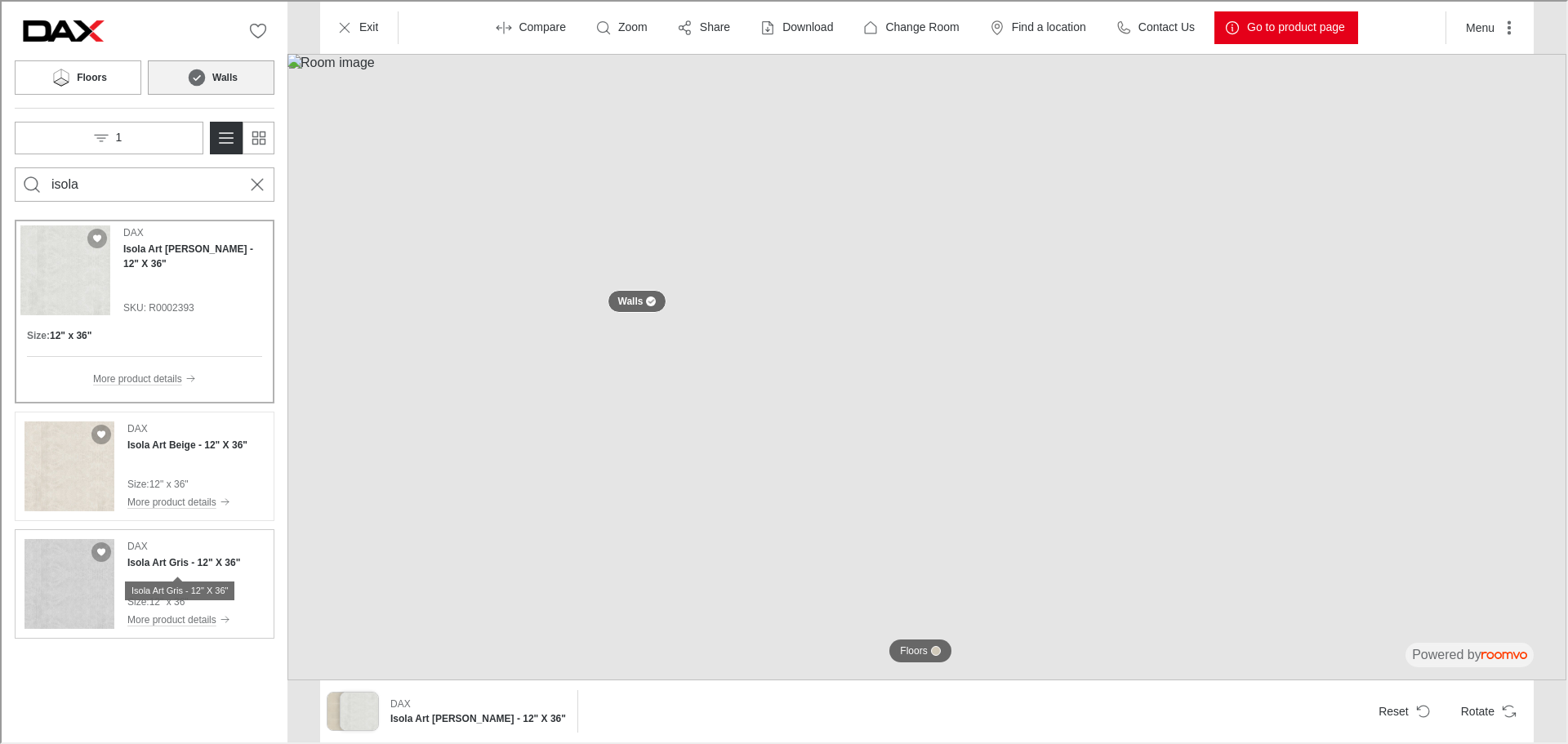
click at [166, 568] on div "Isola Art Gris - 12" X 36"" at bounding box center [178, 583] width 110 height 30
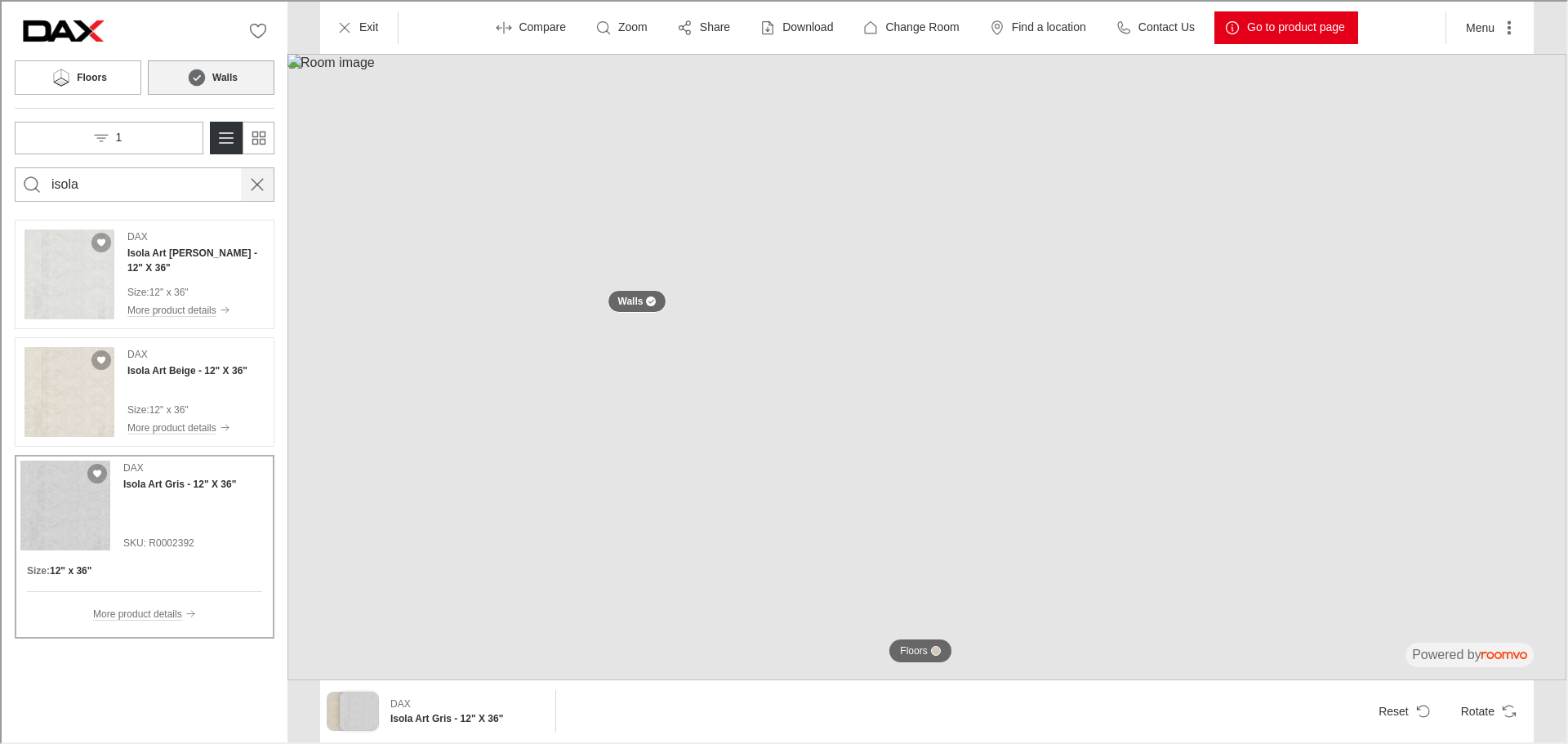
click at [252, 183] on icon "Cancel search" at bounding box center [255, 183] width 19 height 19
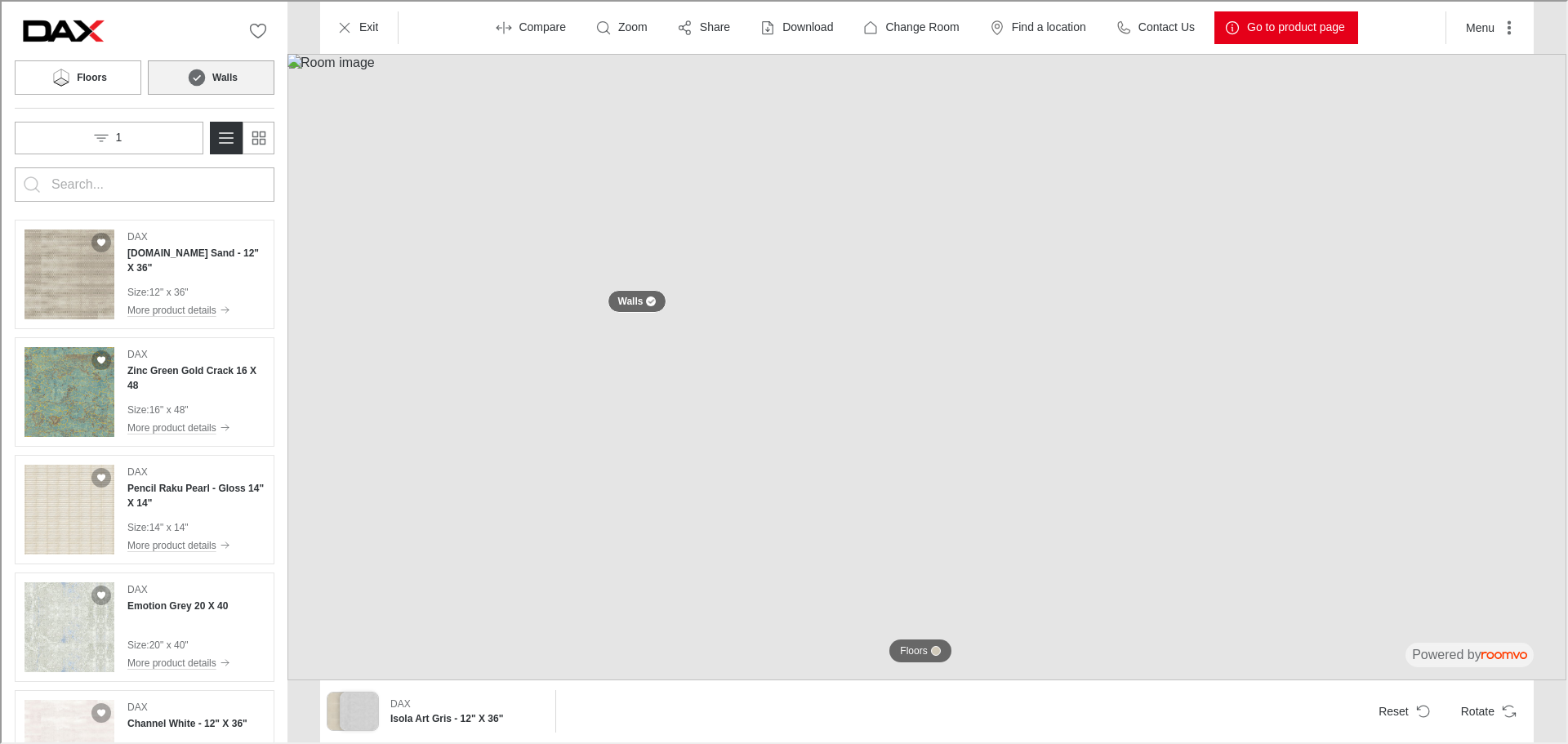
click at [163, 185] on input "Enter products to search for" at bounding box center [143, 183] width 186 height 26
type input "arkan"
click at [14, 167] on button "Search for products" at bounding box center [30, 182] width 32 height 32
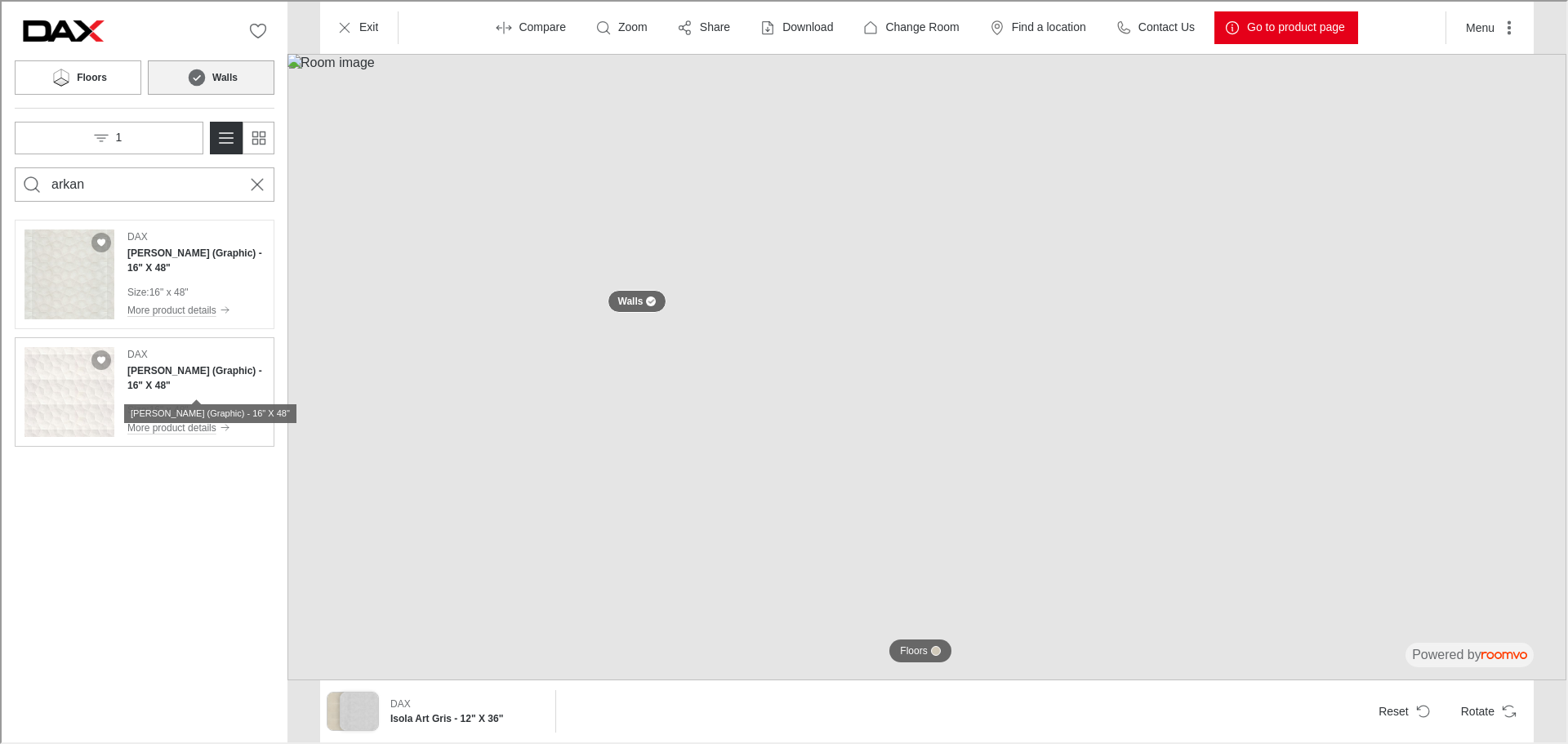
click at [184, 371] on h4 "[PERSON_NAME] (Graphic) - 16" X 48"" at bounding box center [194, 377] width 138 height 30
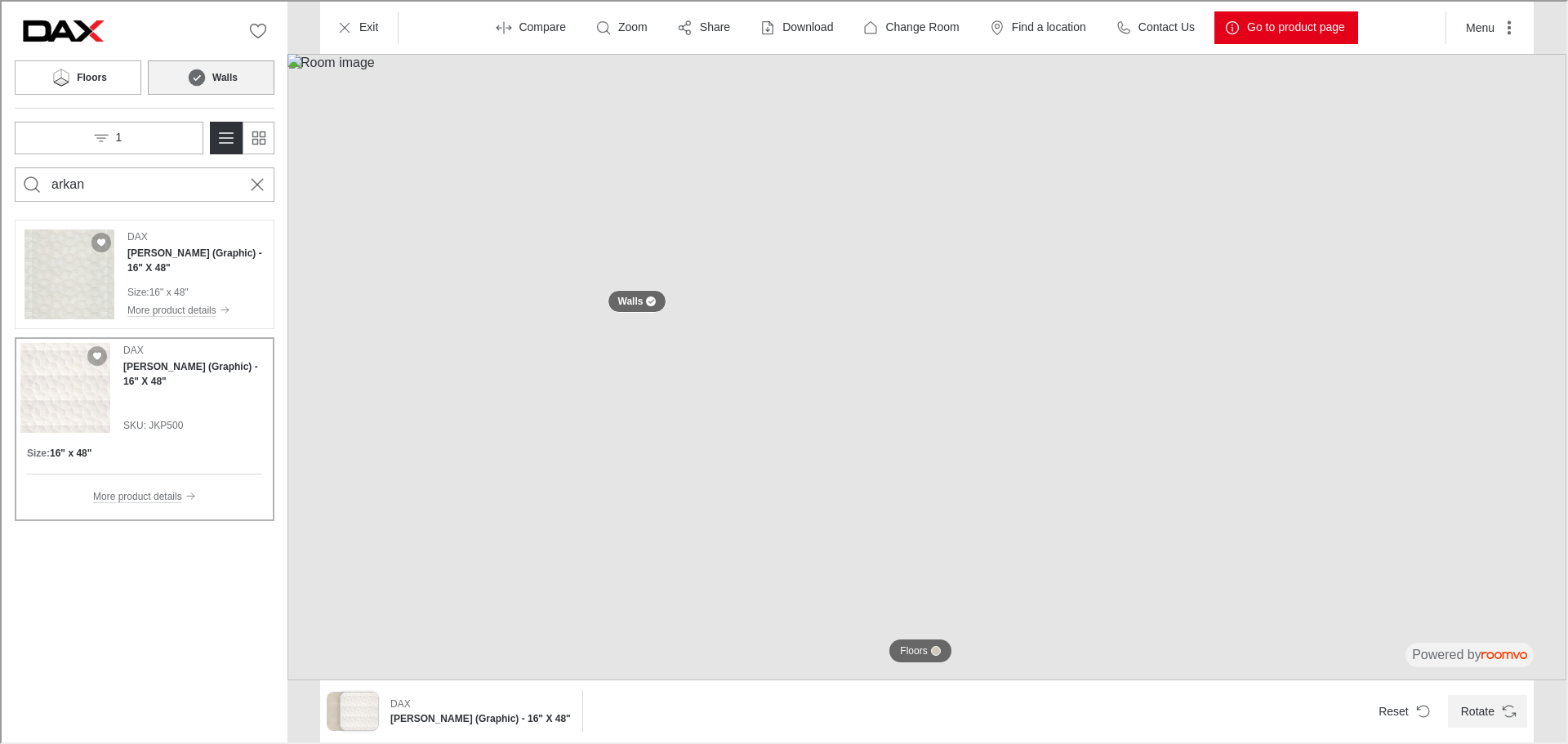
click at [1507, 714] on icon "Rotate Surface" at bounding box center [1508, 709] width 17 height 17
click at [252, 174] on icon "Cancel search" at bounding box center [255, 183] width 19 height 19
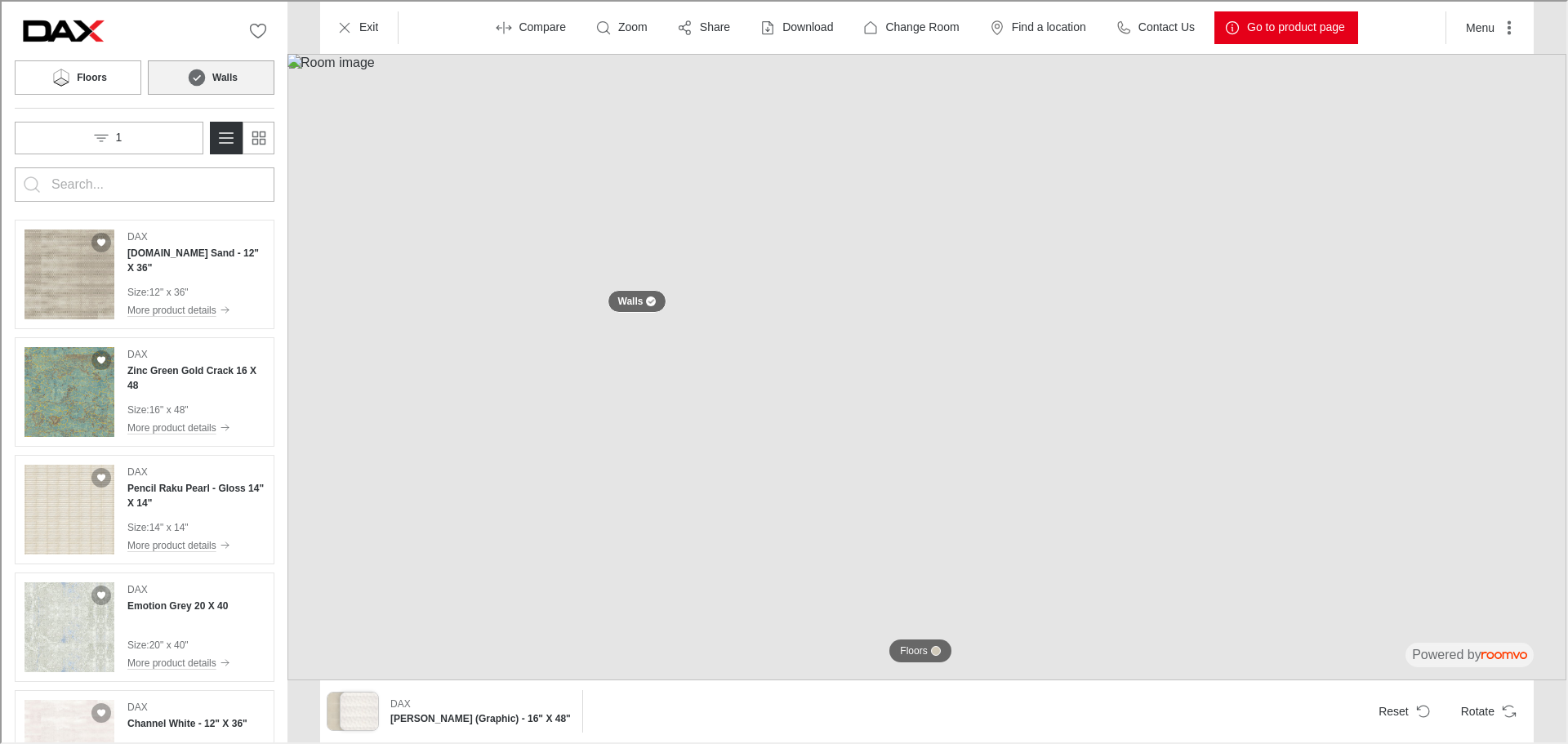
click at [358, 7] on div "Exit Compare Zoom Share Download Change Room Find a location Contact Us Go to p…" at bounding box center [925, 26] width 1214 height 53
click at [358, 25] on p "Exit" at bounding box center [366, 25] width 18 height 17
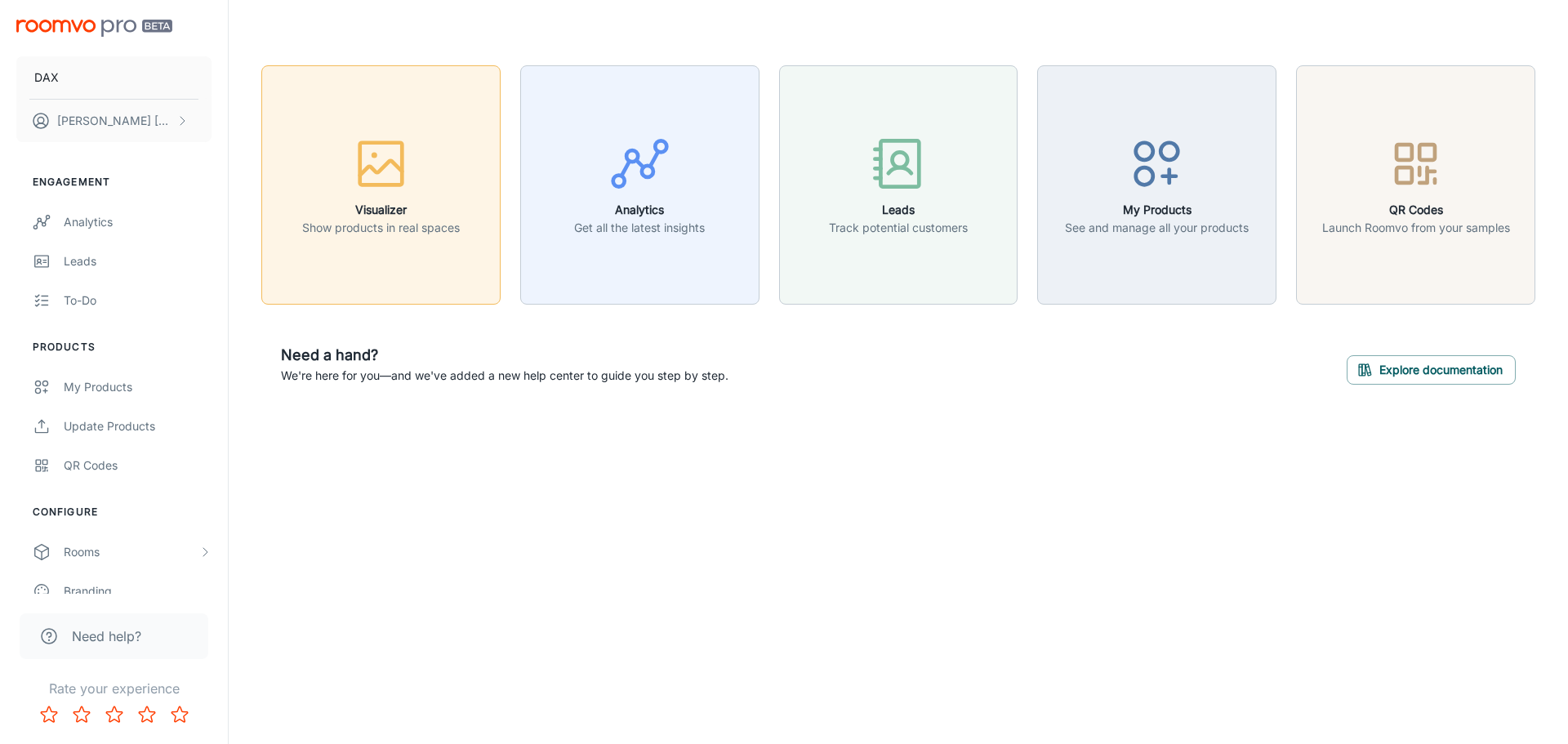
click at [381, 170] on icon "button" at bounding box center [381, 167] width 42 height 15
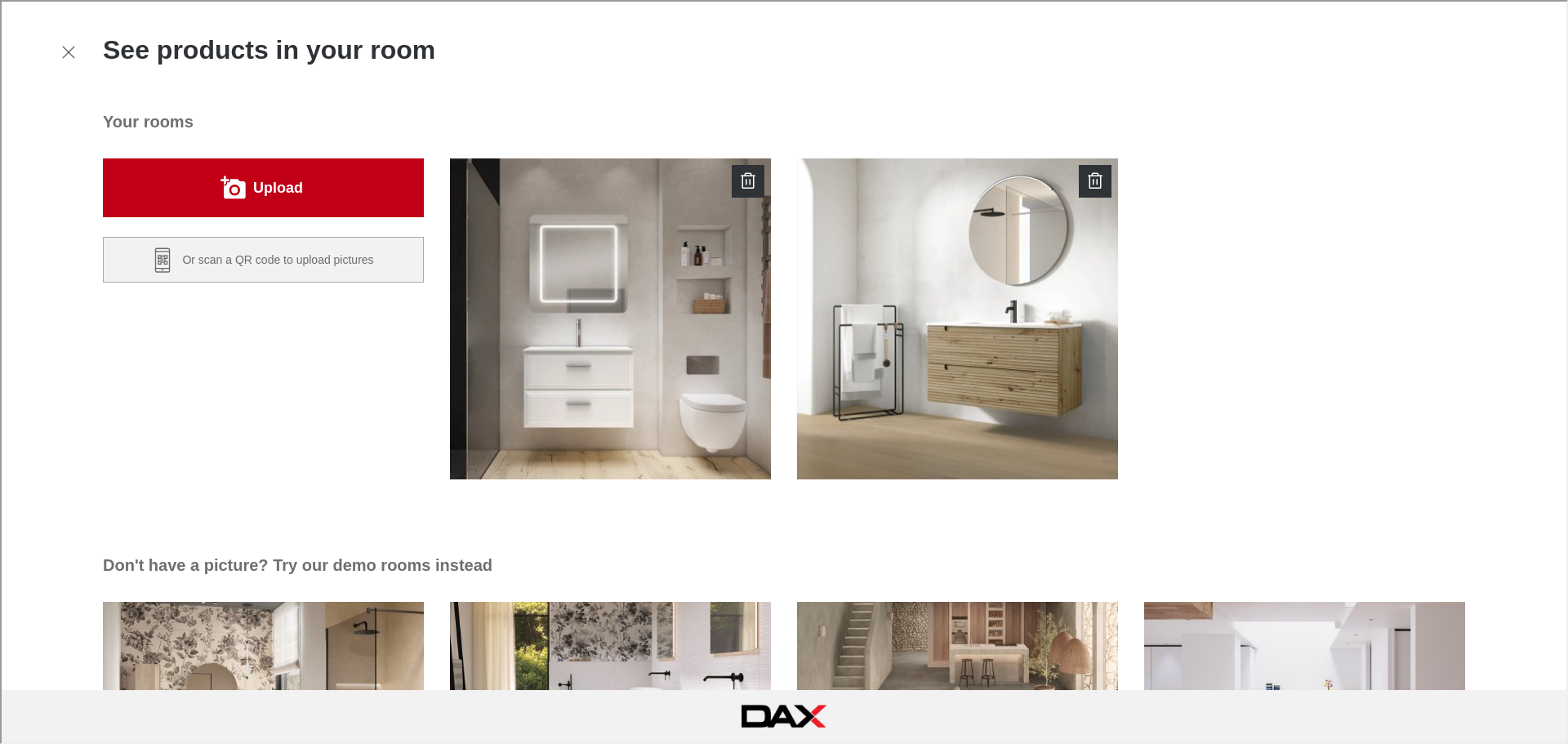
click at [287, 200] on button "Upload" at bounding box center [262, 186] width 321 height 59
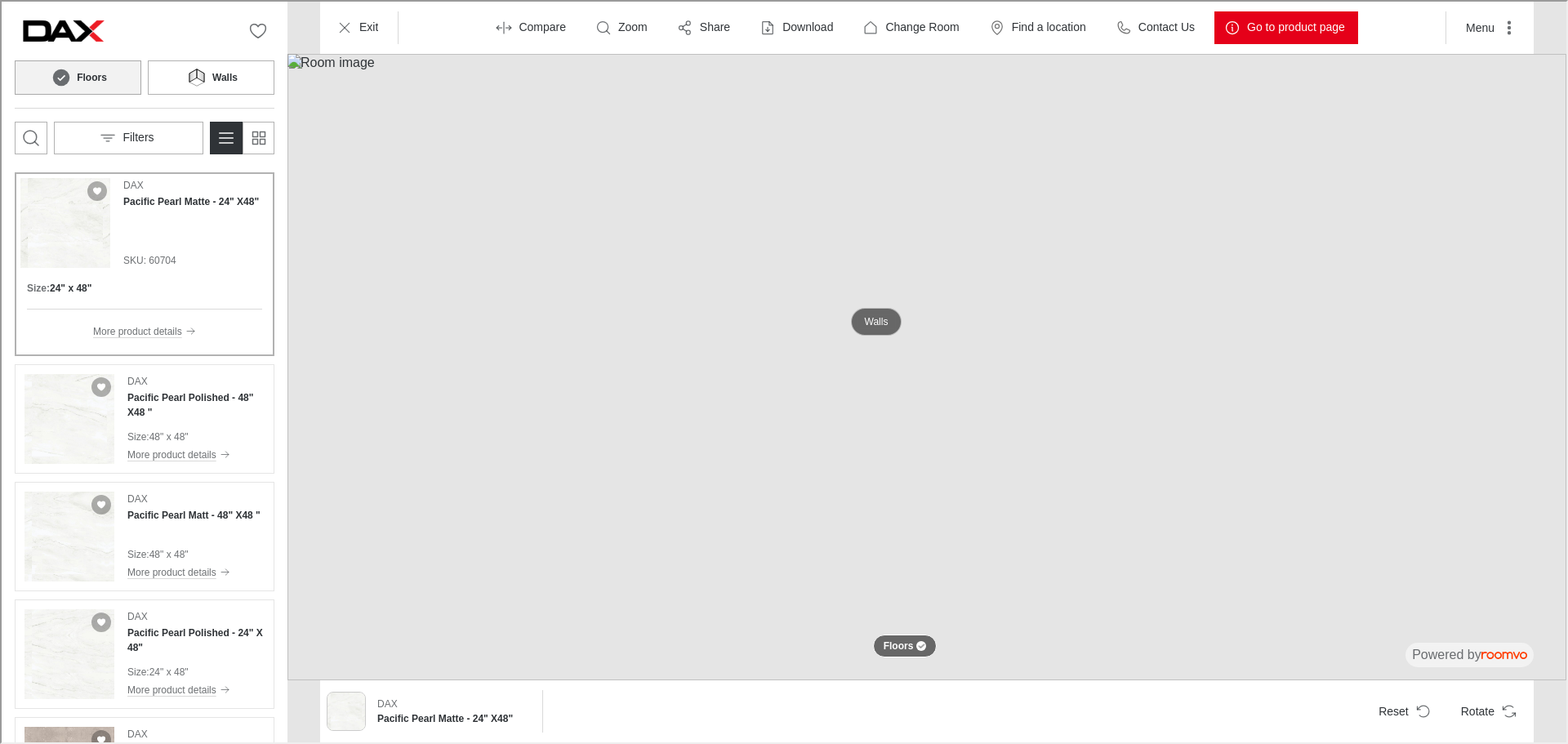
click at [862, 329] on button "Walls" at bounding box center [875, 320] width 52 height 28
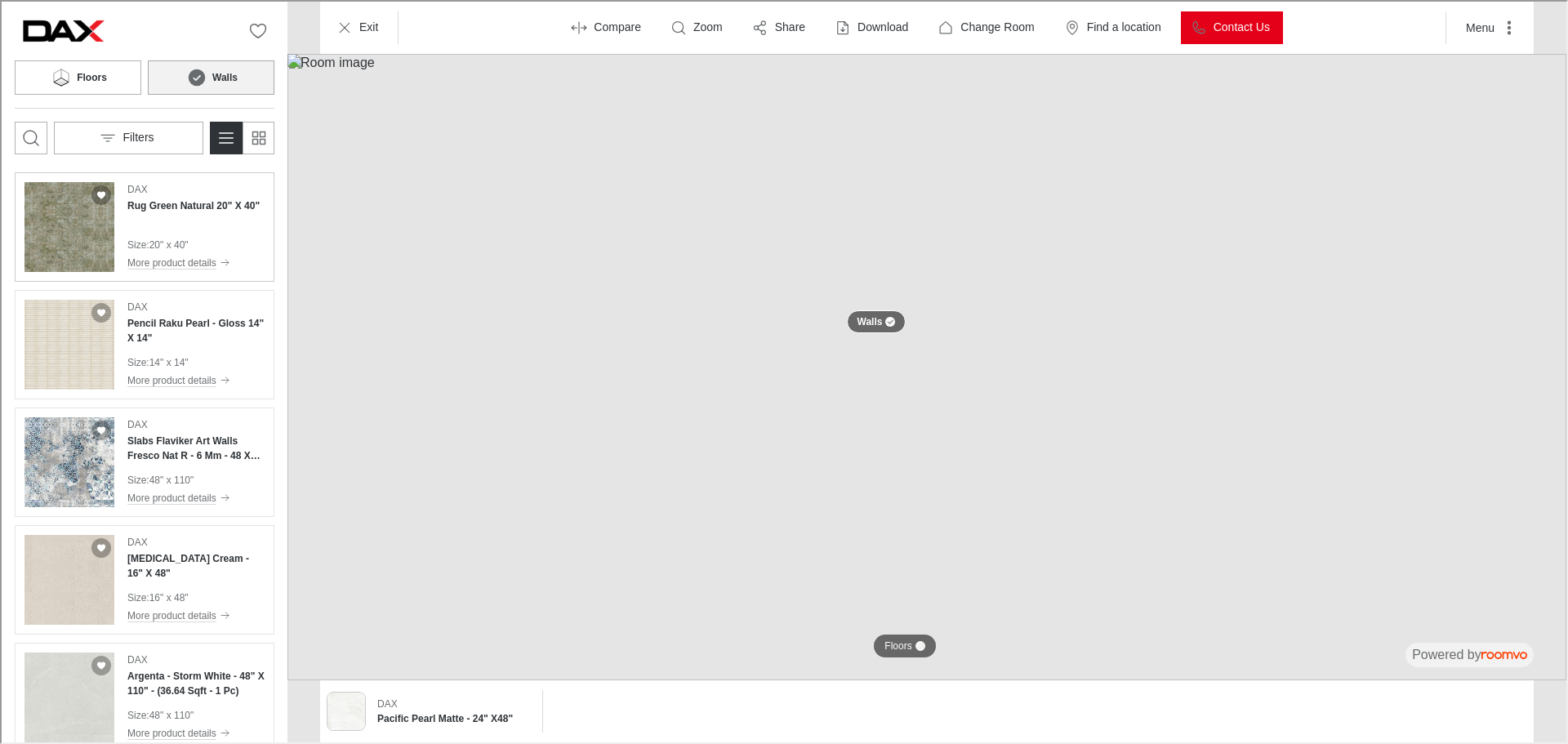
click at [189, 228] on div "DAX Rug Green Natural 20" X 40" Size : 20" x 40" More product details" at bounding box center [191, 225] width 132 height 89
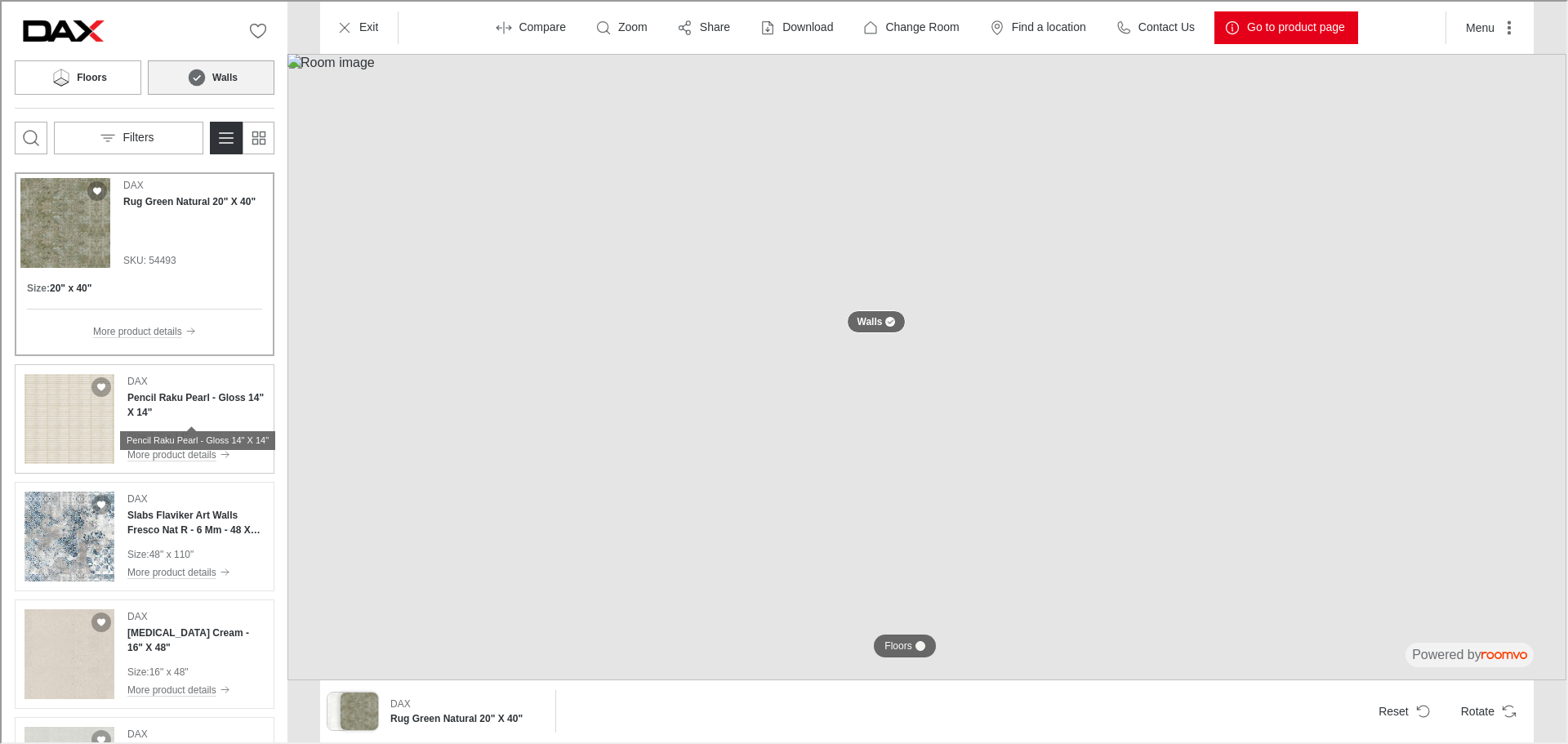
click at [173, 403] on h4 "Pencil Raku Pearl - Gloss 14" X 14"" at bounding box center [194, 404] width 138 height 30
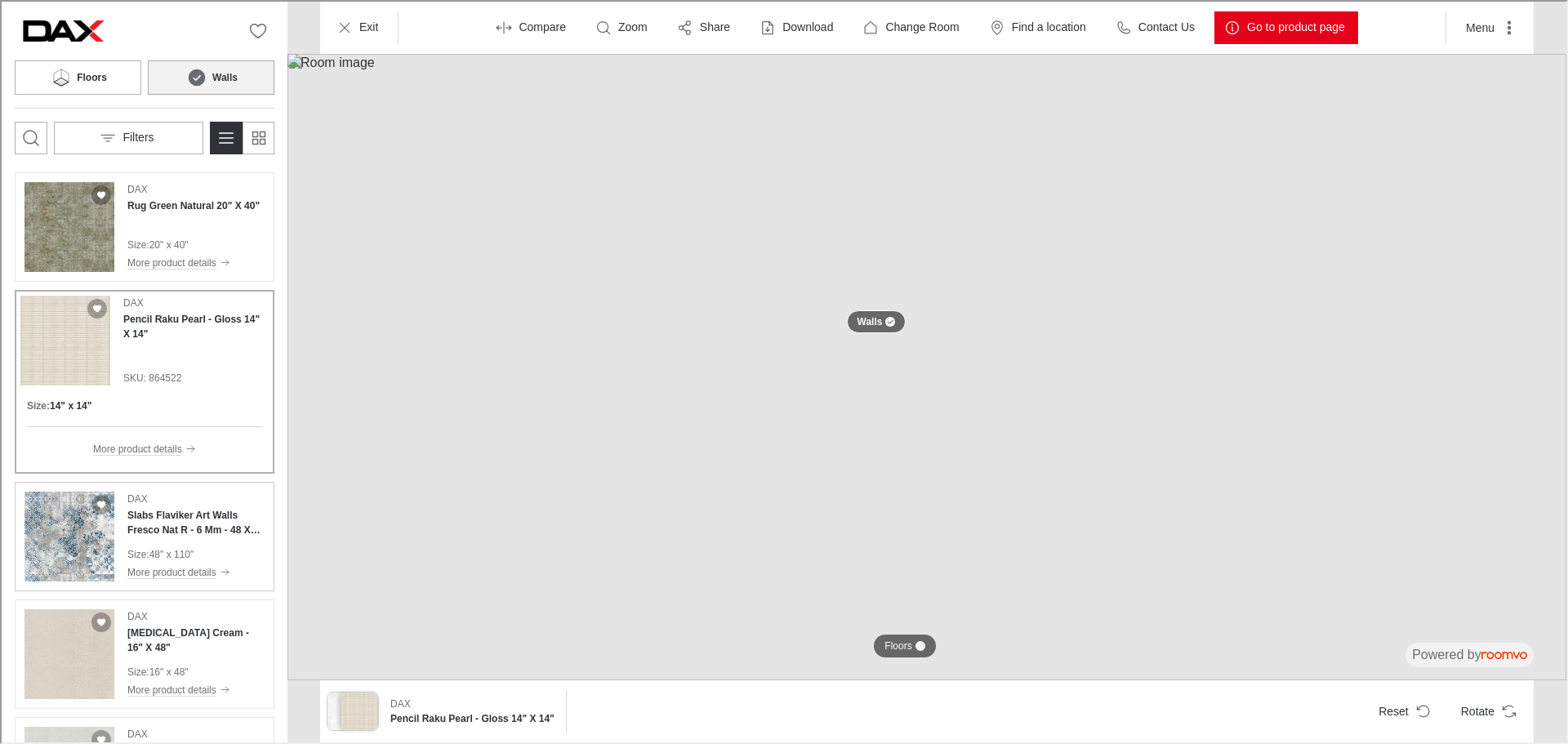
click at [165, 517] on h4 "Slabs Flaviker Art Walls Fresco Nat R - 6 Mm - 48 X 110 - (36.16 Sqft Per Slab)" at bounding box center [194, 521] width 138 height 30
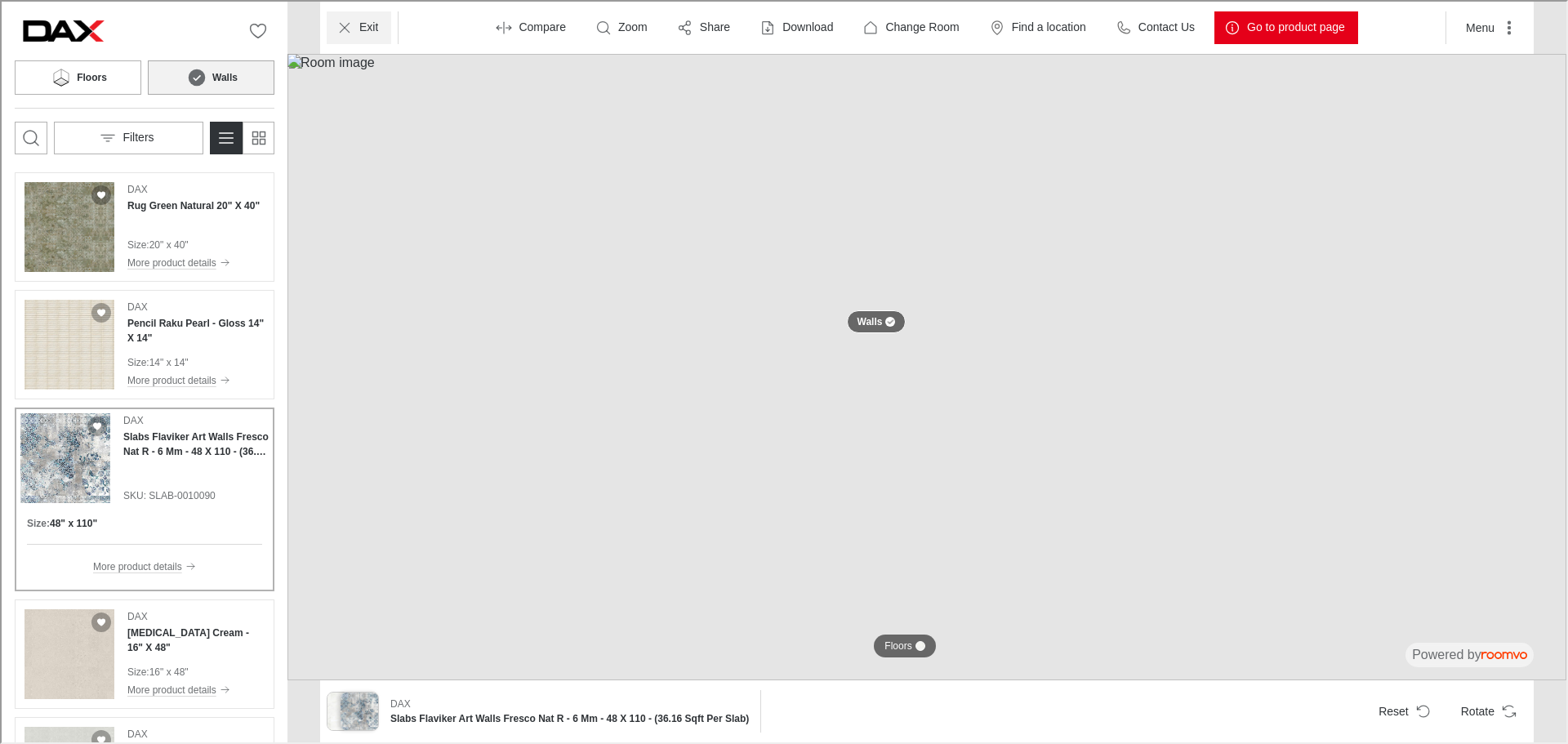
click at [366, 39] on button "Exit" at bounding box center [358, 25] width 65 height 32
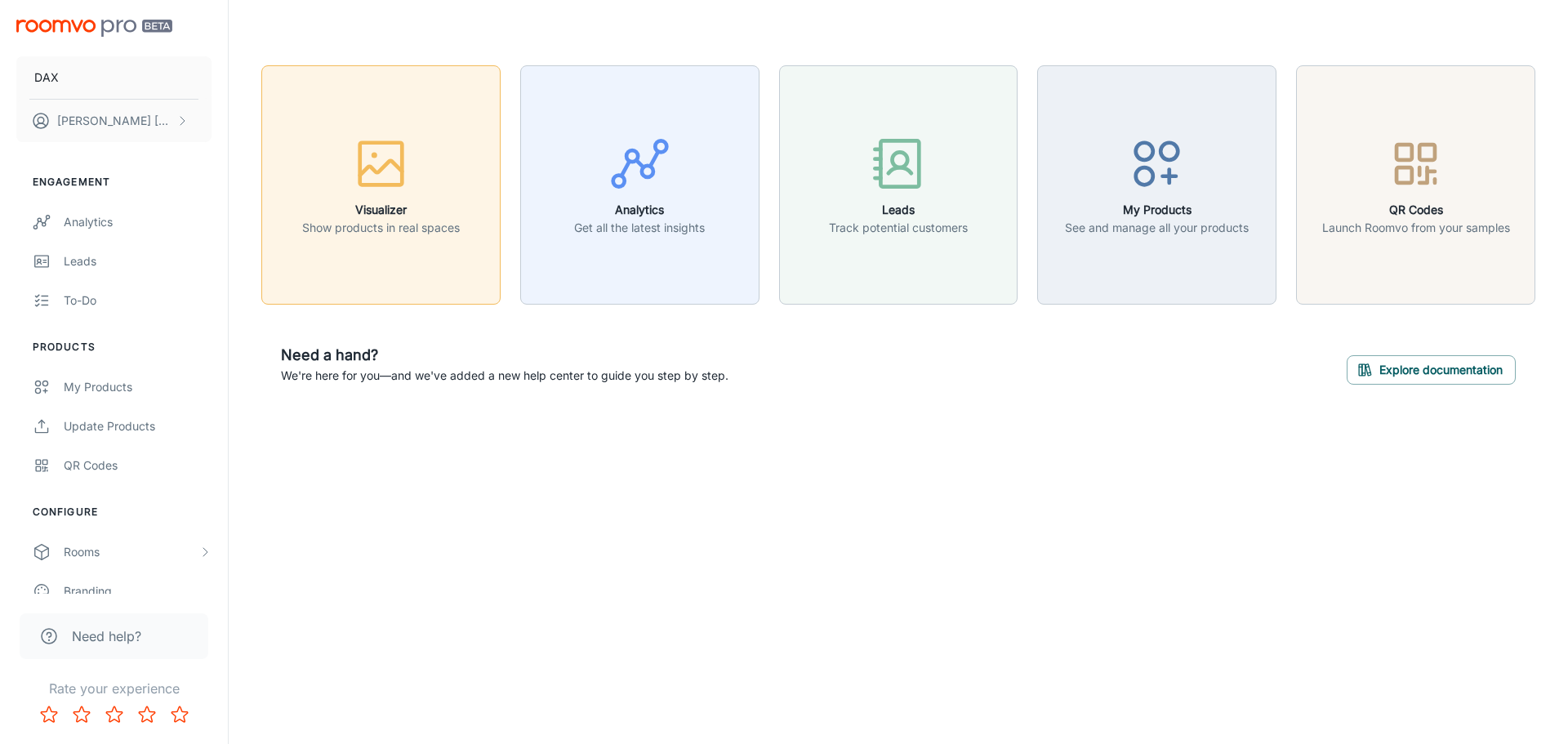
click at [425, 181] on div "button" at bounding box center [381, 167] width 158 height 67
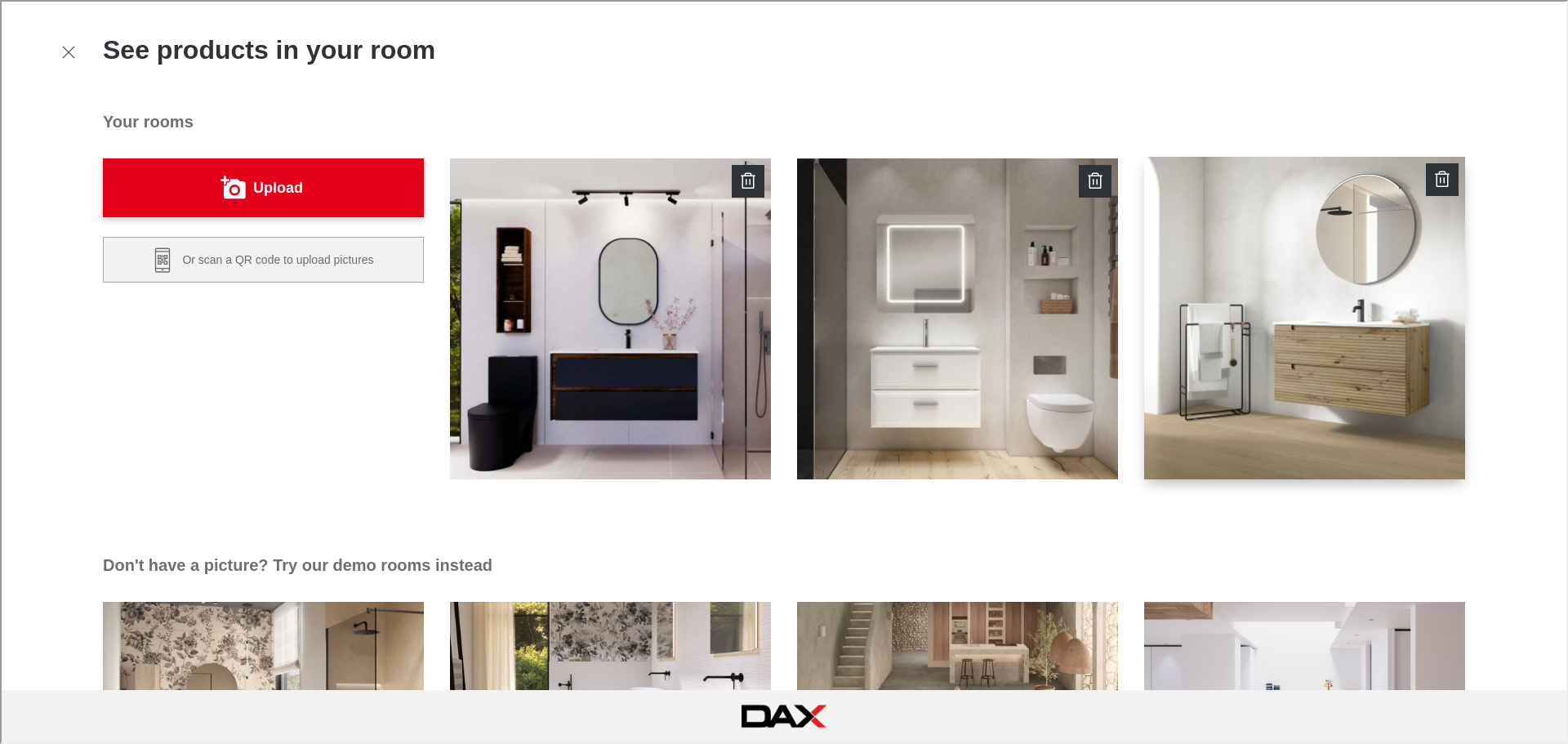
click at [1178, 280] on img "button" at bounding box center [1305, 318] width 324 height 326
